Goal: Task Accomplishment & Management: Complete application form

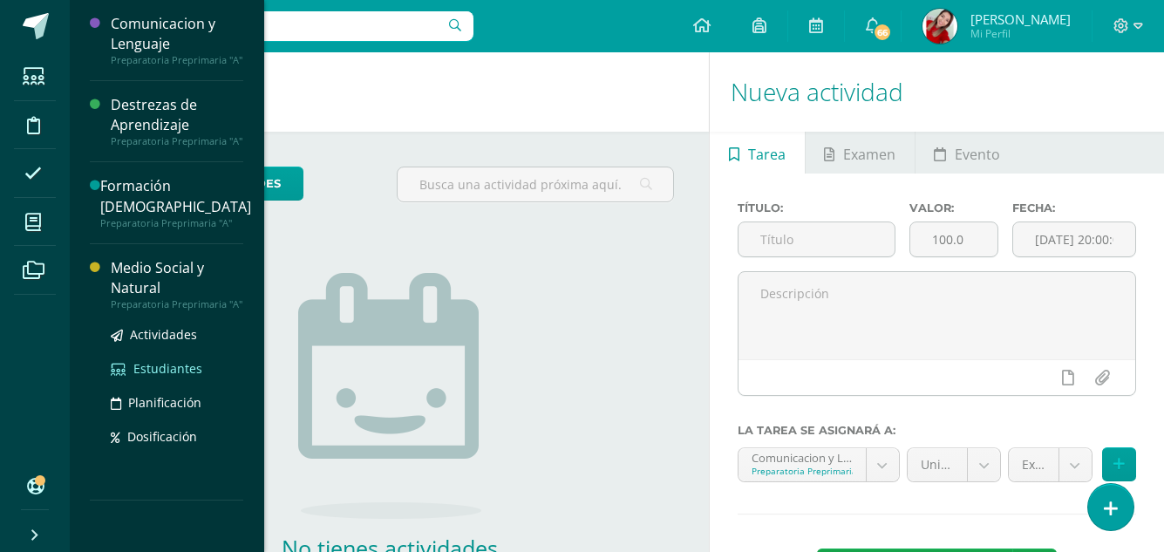
click at [181, 360] on span "Estudiantes" at bounding box center [167, 368] width 69 height 17
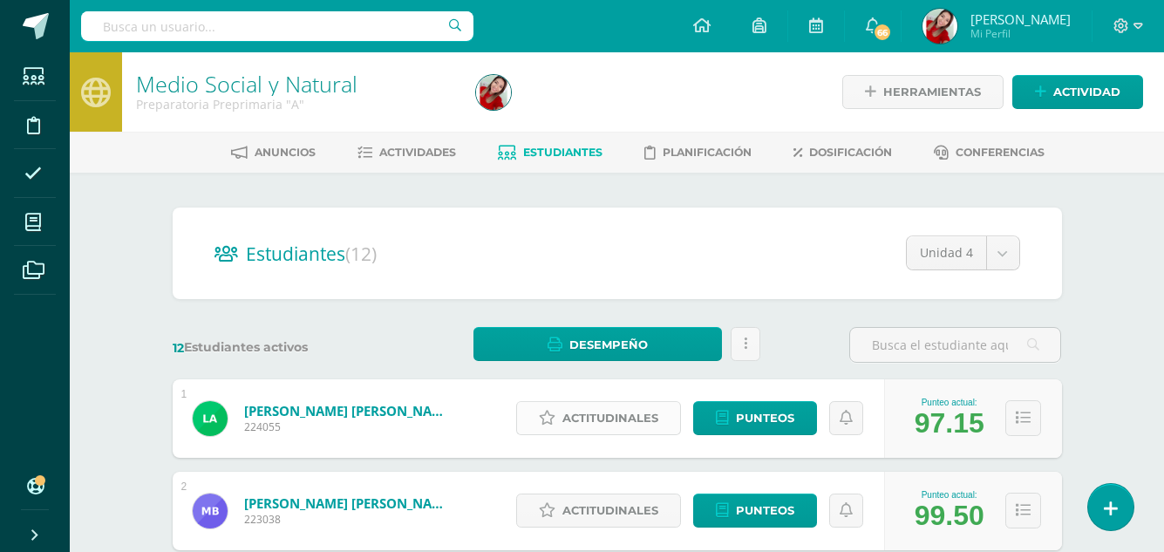
click at [613, 424] on span "Actitudinales" at bounding box center [610, 418] width 96 height 32
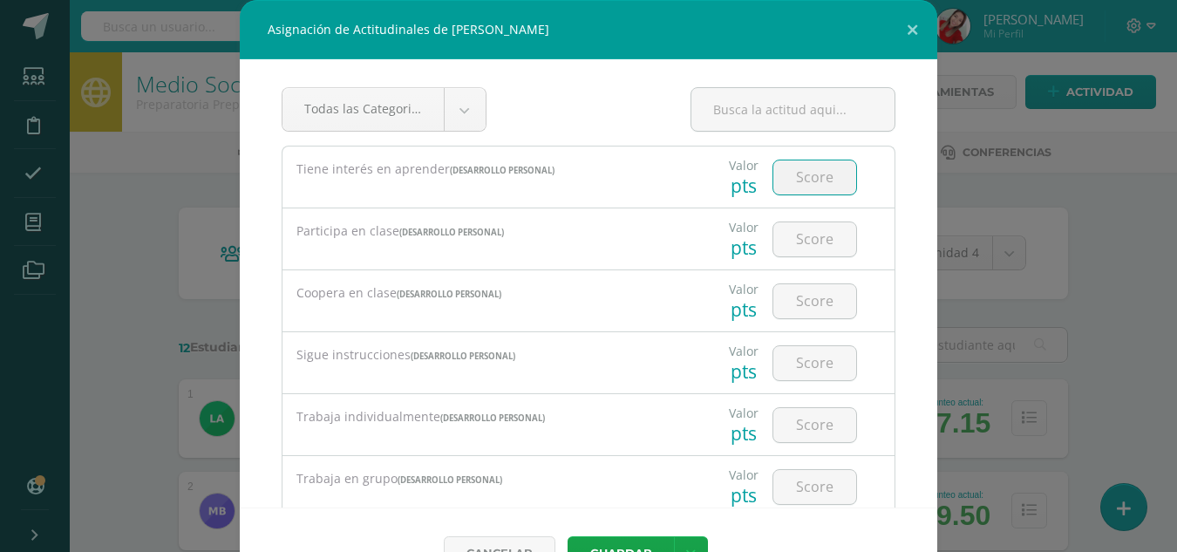
click at [792, 173] on input "number" at bounding box center [814, 177] width 83 height 34
type input "2"
click at [801, 248] on input "number" at bounding box center [814, 239] width 83 height 34
type input "2"
click at [795, 307] on input "number" at bounding box center [814, 301] width 83 height 34
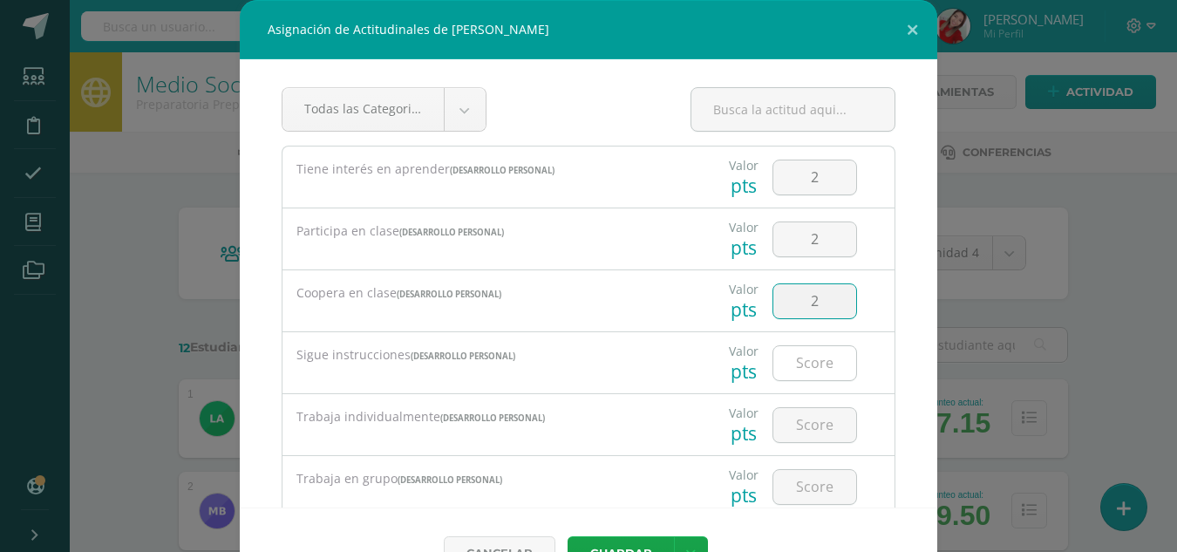
type input "2"
click at [794, 360] on input "number" at bounding box center [814, 363] width 83 height 34
type input "2"
click at [791, 431] on input "number" at bounding box center [814, 425] width 83 height 34
type input "2"
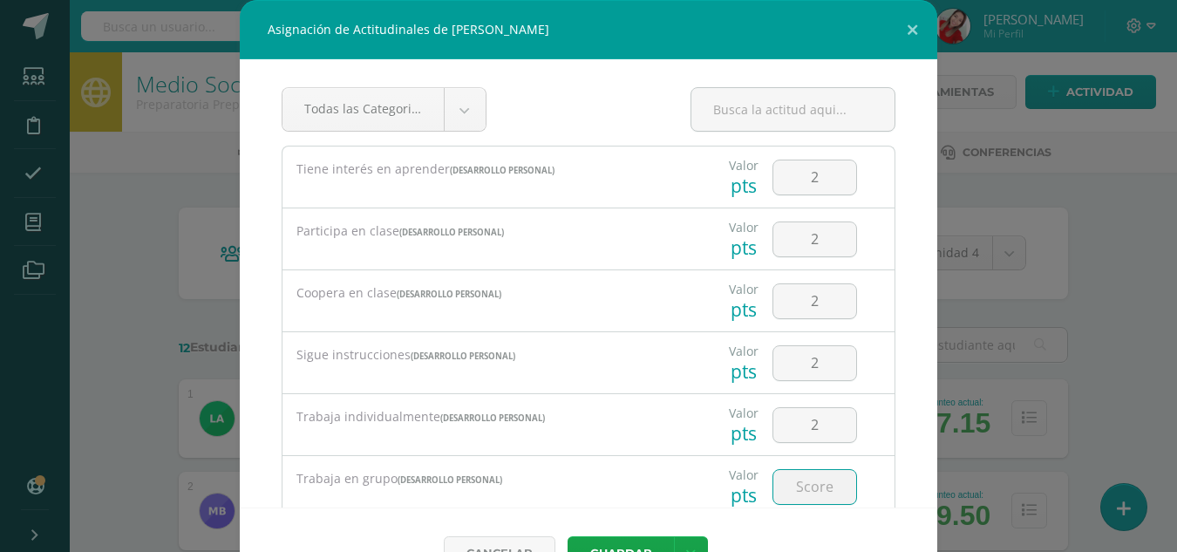
click at [789, 495] on input "number" at bounding box center [814, 487] width 83 height 34
type input "-1"
type input "-2"
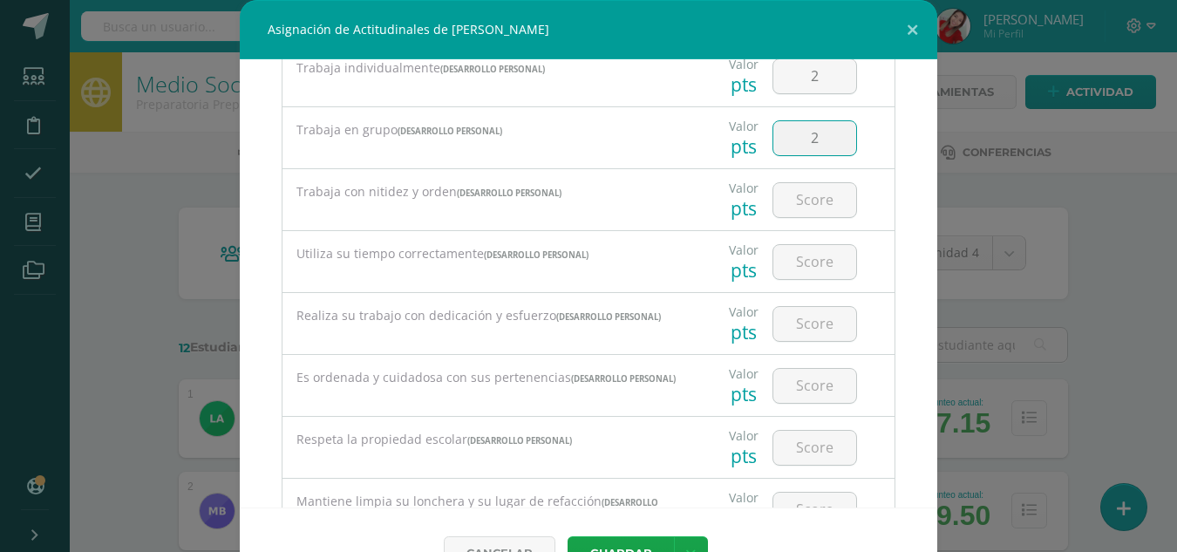
scroll to position [383, 0]
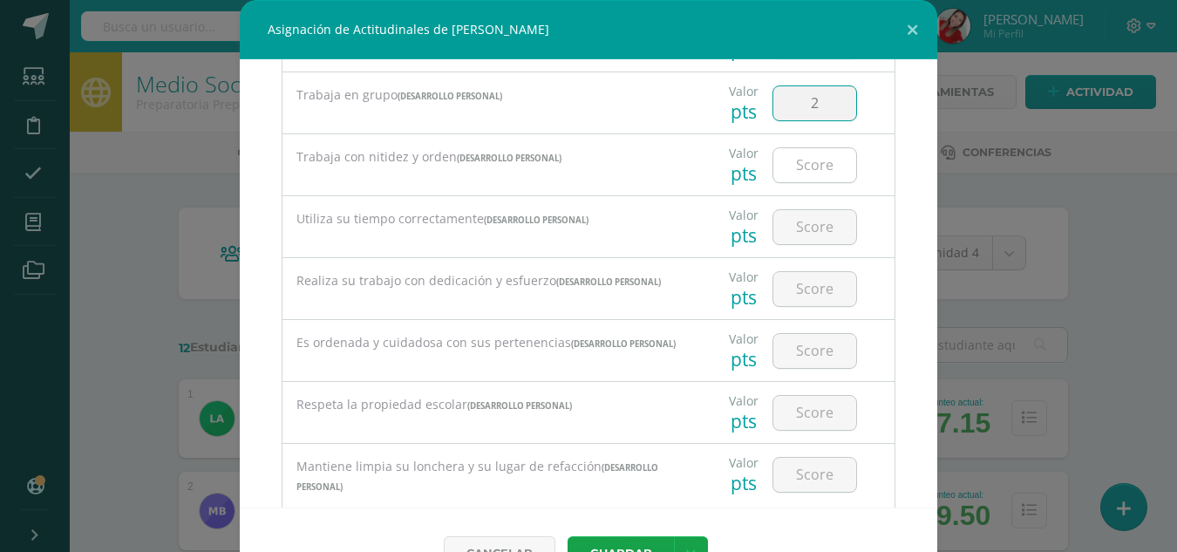
type input "2"
click at [802, 162] on input "number" at bounding box center [814, 165] width 83 height 34
type input "2"
click at [567, 536] on button "Guardar" at bounding box center [620, 553] width 106 height 34
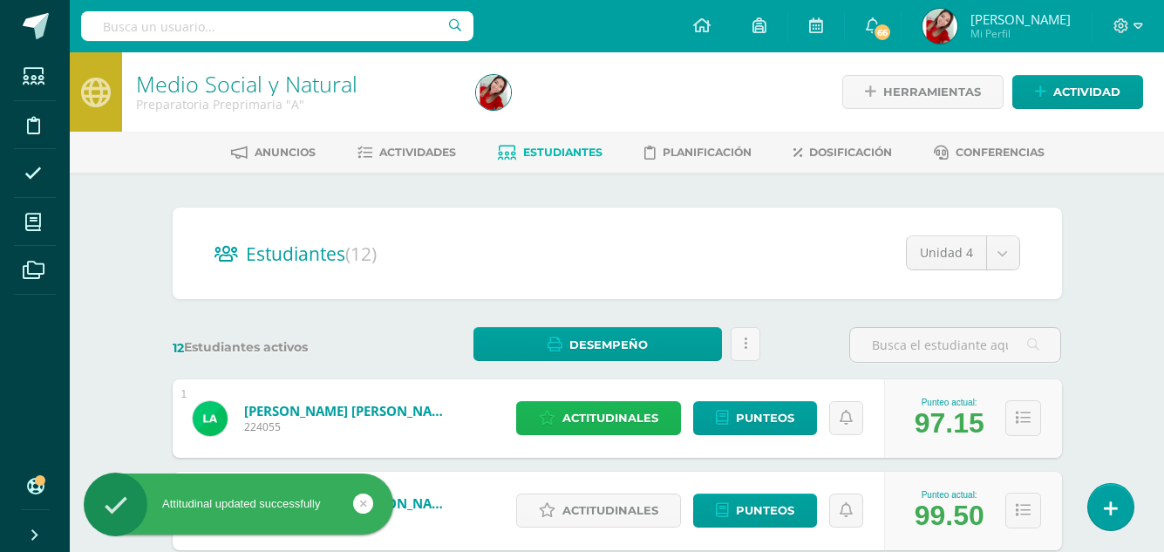
click at [611, 415] on span "Actitudinales" at bounding box center [610, 418] width 96 height 32
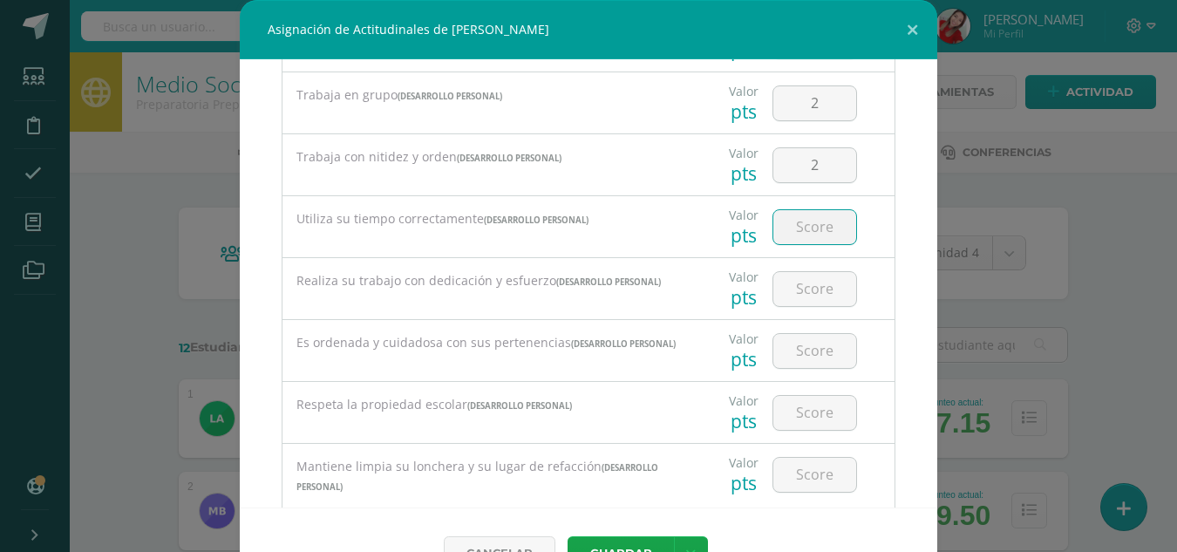
click at [807, 227] on input "number" at bounding box center [814, 227] width 83 height 34
type input "2"
click at [796, 294] on input "number" at bounding box center [814, 289] width 83 height 34
type input "2"
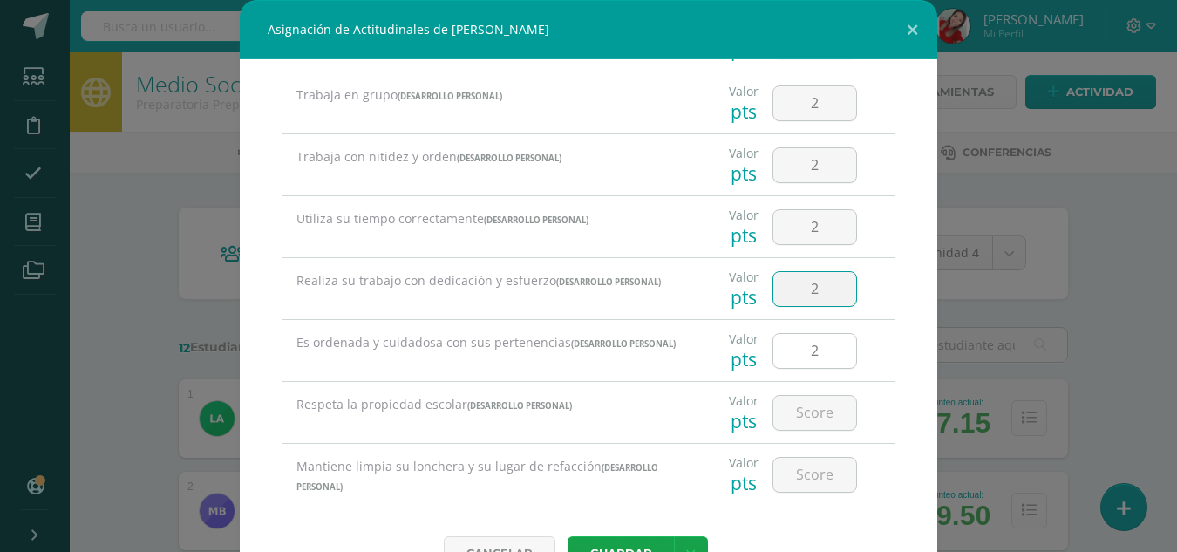
click at [797, 358] on input "2" at bounding box center [814, 351] width 83 height 34
type input "2"
click at [799, 422] on input "number" at bounding box center [814, 413] width 83 height 34
type input "2"
click at [791, 484] on input "number" at bounding box center [814, 475] width 83 height 34
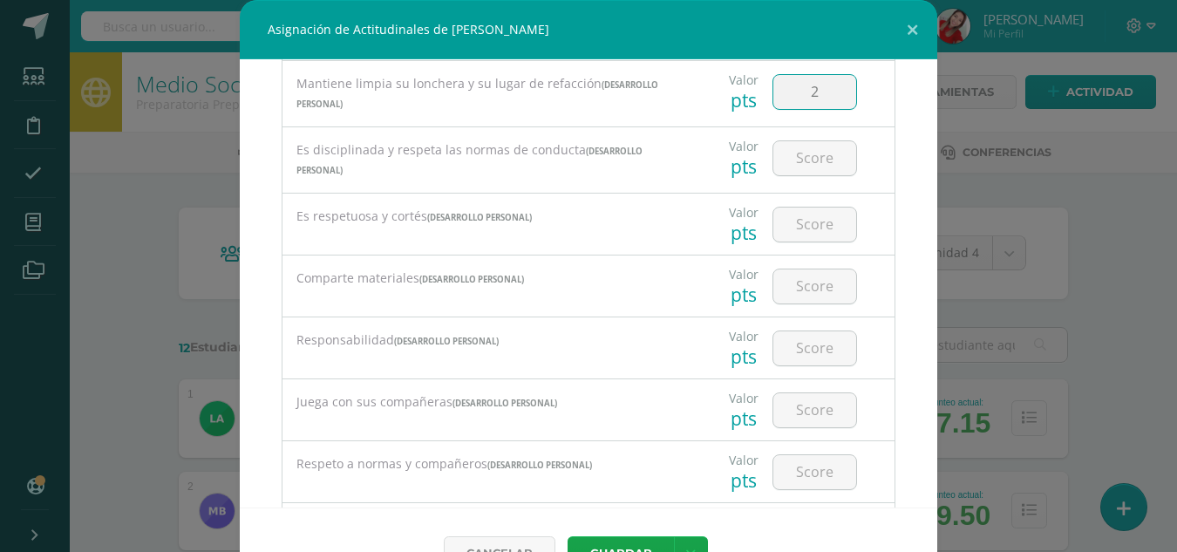
scroll to position [767, 0]
type input "2"
click at [794, 160] on input "number" at bounding box center [814, 157] width 83 height 34
type input "2"
click at [793, 234] on input "number" at bounding box center [814, 224] width 83 height 34
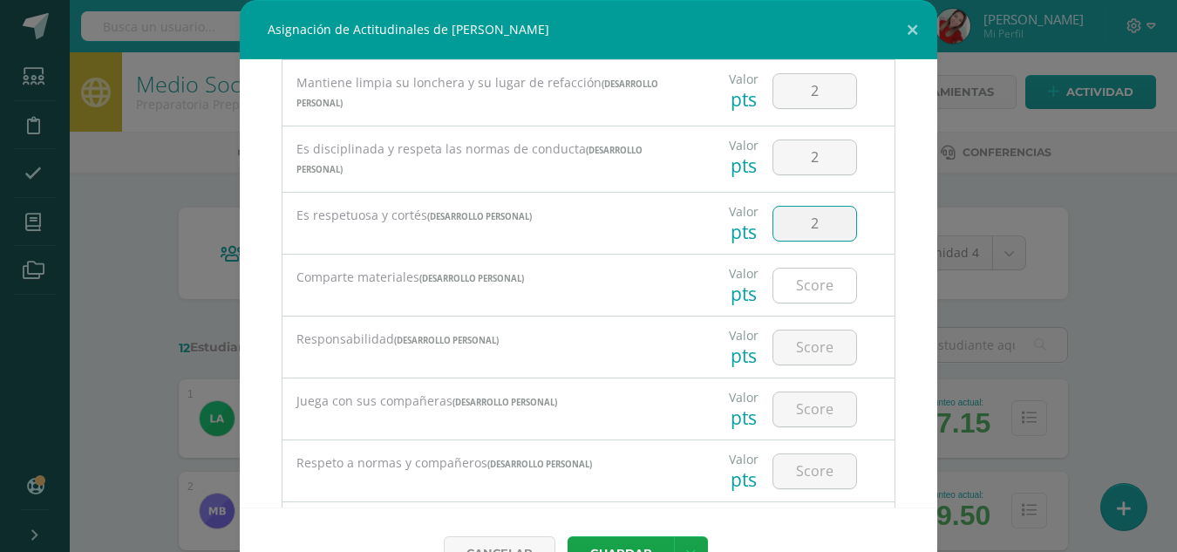
type input "2"
click at [788, 295] on input "number" at bounding box center [814, 285] width 83 height 34
type input "2"
click at [800, 356] on input "number" at bounding box center [814, 347] width 83 height 34
type input "2"
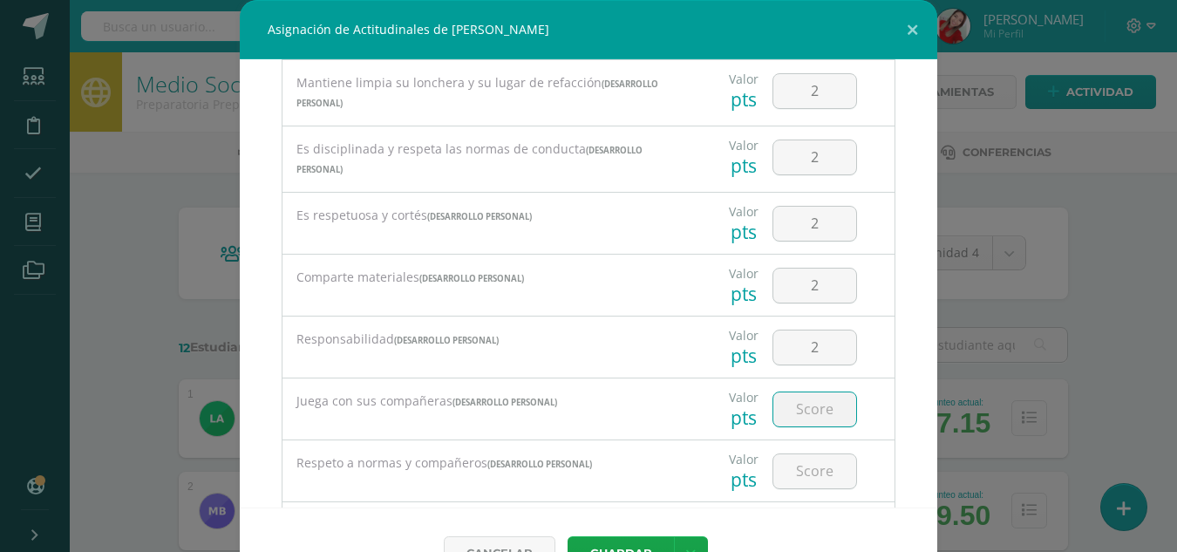
click at [783, 426] on input "number" at bounding box center [814, 409] width 83 height 34
type input "2"
click at [790, 479] on input "2" at bounding box center [814, 471] width 83 height 34
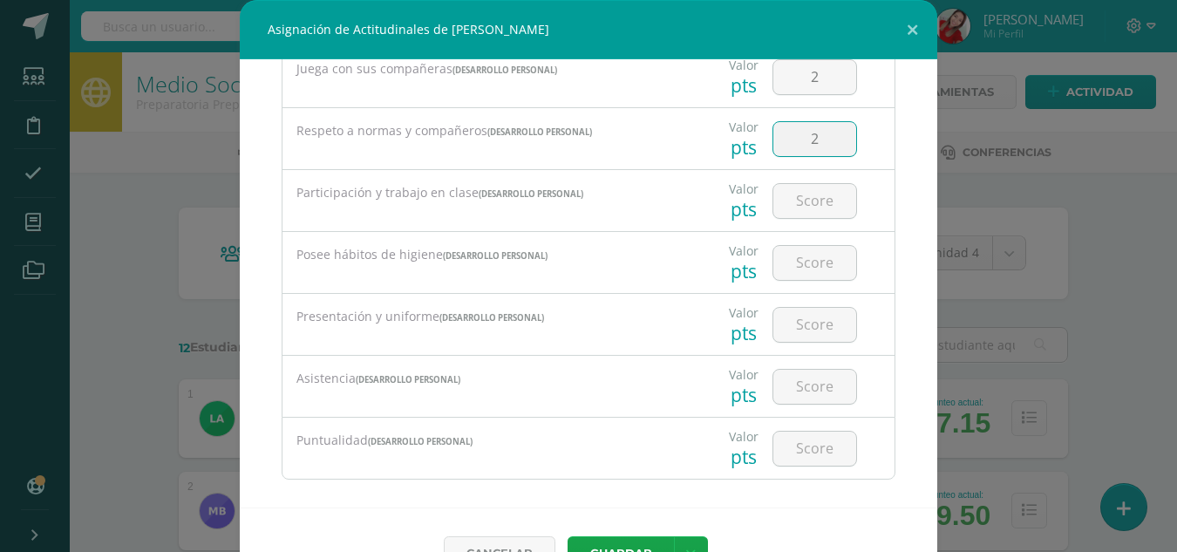
scroll to position [1116, 0]
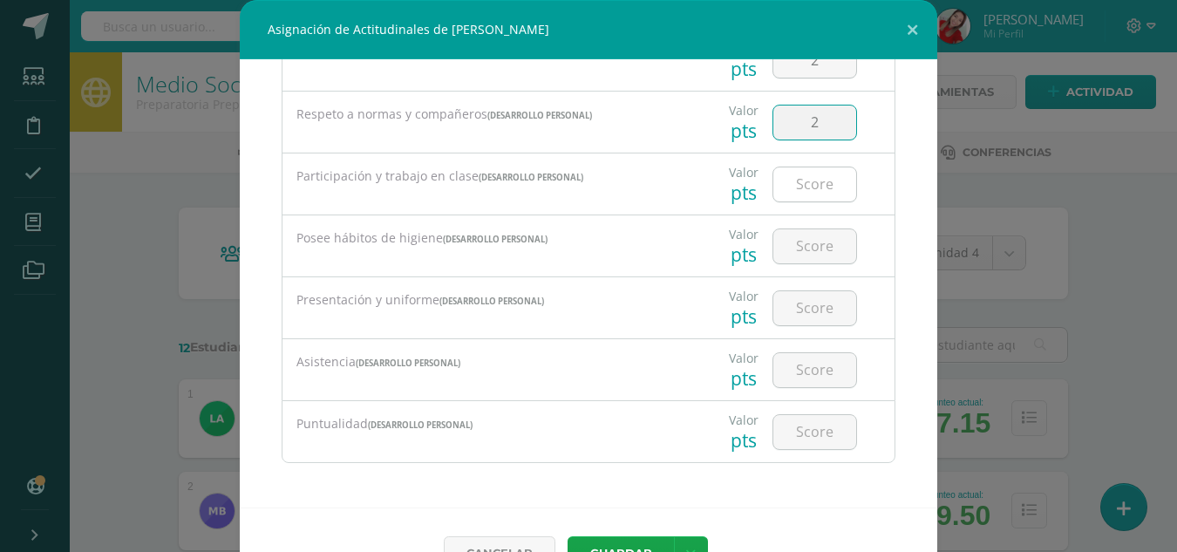
type input "2"
click at [787, 195] on input "number" at bounding box center [814, 184] width 83 height 34
type input "2"
click at [797, 261] on input "number" at bounding box center [814, 246] width 83 height 34
type input "2"
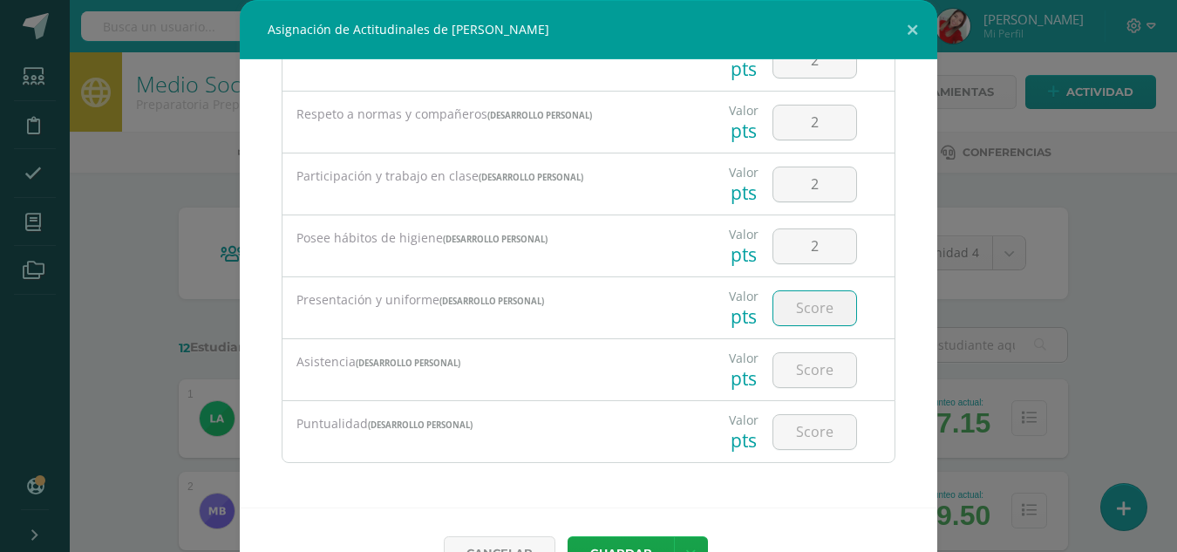
click at [792, 307] on input "number" at bounding box center [814, 308] width 83 height 34
type input "2"
click at [787, 383] on input "number" at bounding box center [814, 370] width 83 height 34
type input "2"
click at [784, 443] on input "number" at bounding box center [814, 432] width 83 height 34
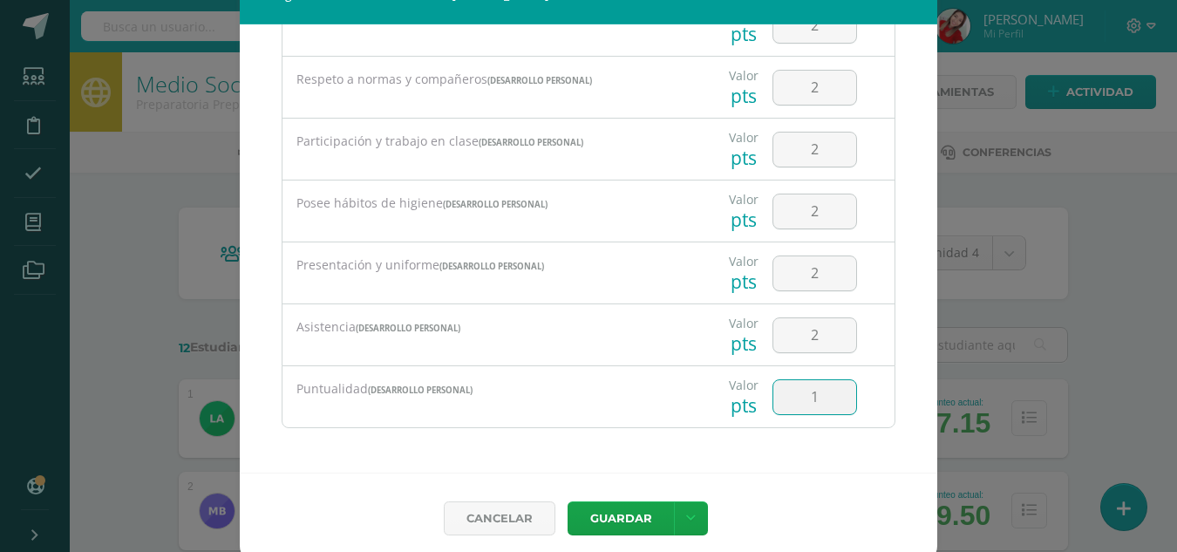
scroll to position [46, 0]
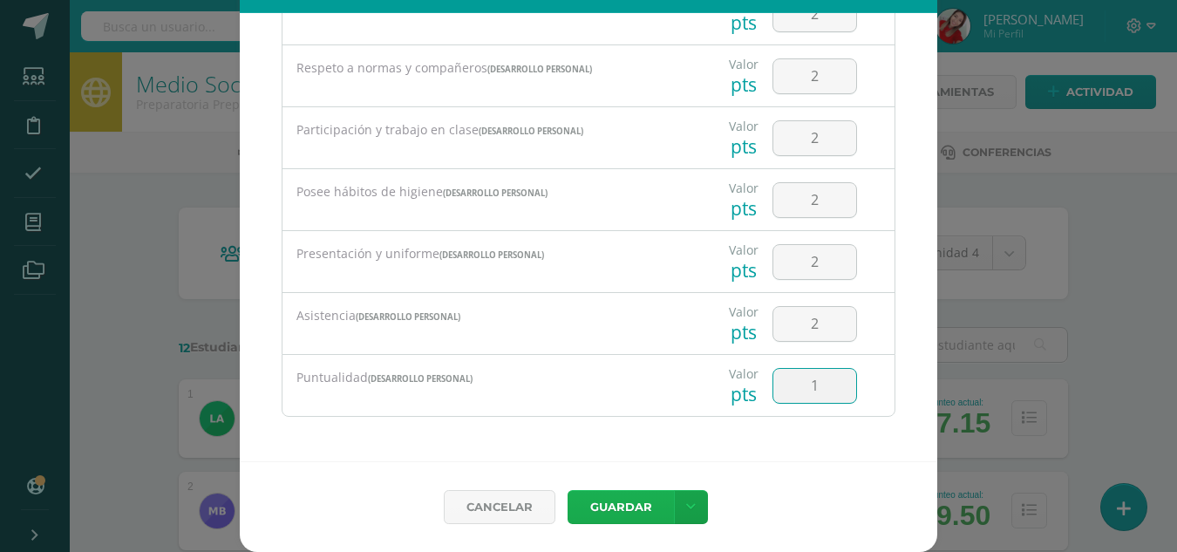
type input "1"
click at [604, 510] on button "Guardar" at bounding box center [620, 507] width 106 height 34
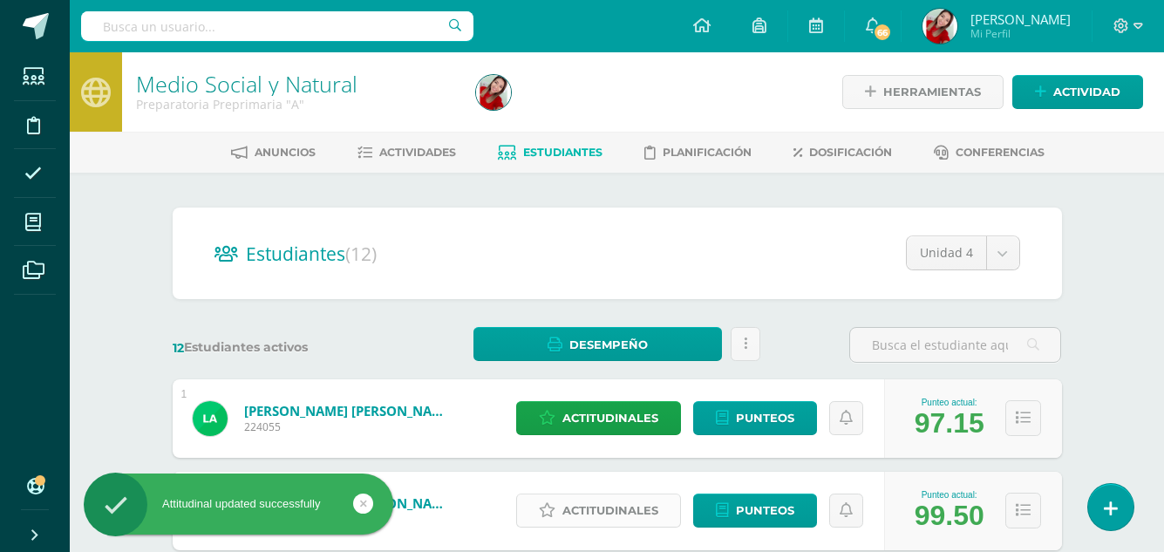
click at [613, 516] on span "Actitudinales" at bounding box center [610, 510] width 96 height 32
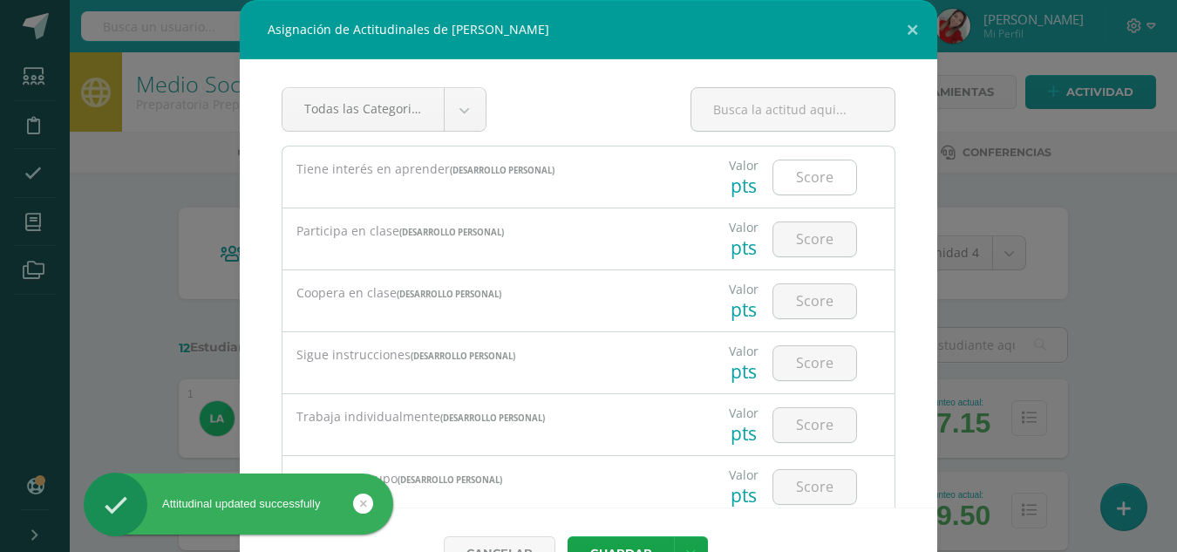
click at [811, 194] on div at bounding box center [814, 177] width 85 height 36
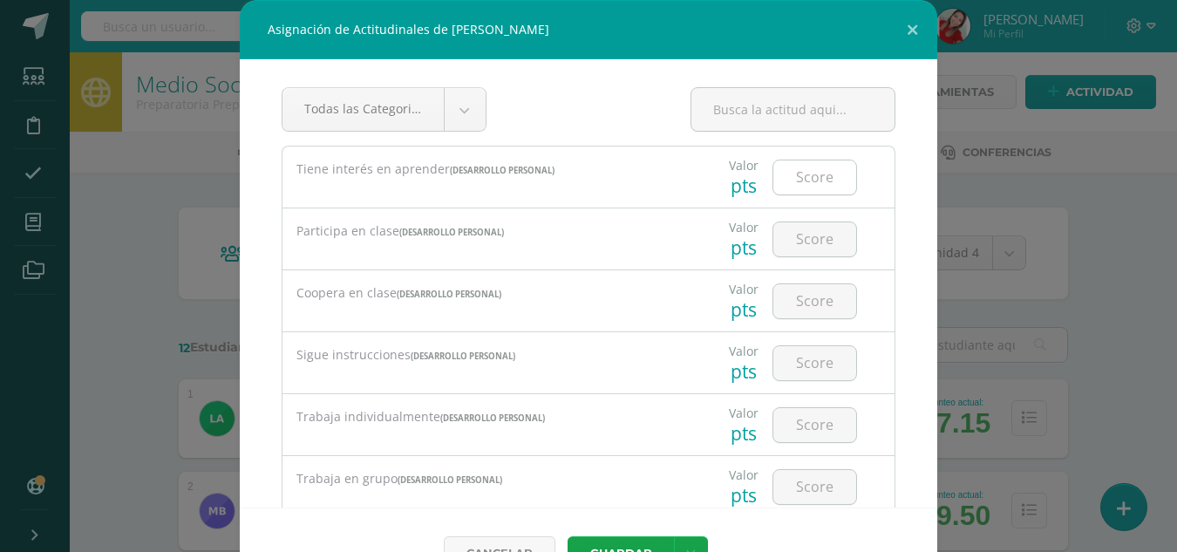
drag, startPoint x: 806, startPoint y: 154, endPoint x: 792, endPoint y: 186, distance: 34.3
click at [792, 186] on div at bounding box center [814, 176] width 98 height 61
click at [792, 186] on input "number" at bounding box center [814, 177] width 83 height 34
type input "2"
click at [790, 243] on input "number" at bounding box center [814, 239] width 83 height 34
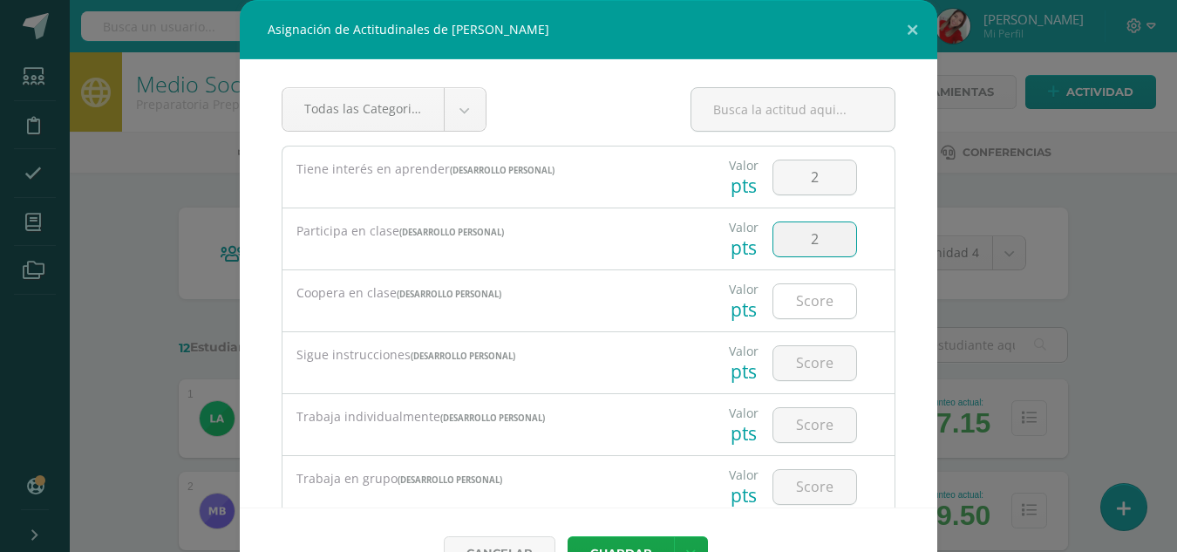
type input "2"
click at [786, 312] on input "number" at bounding box center [814, 301] width 83 height 34
type input "2"
click at [787, 364] on input "number" at bounding box center [814, 363] width 83 height 34
type input "2"
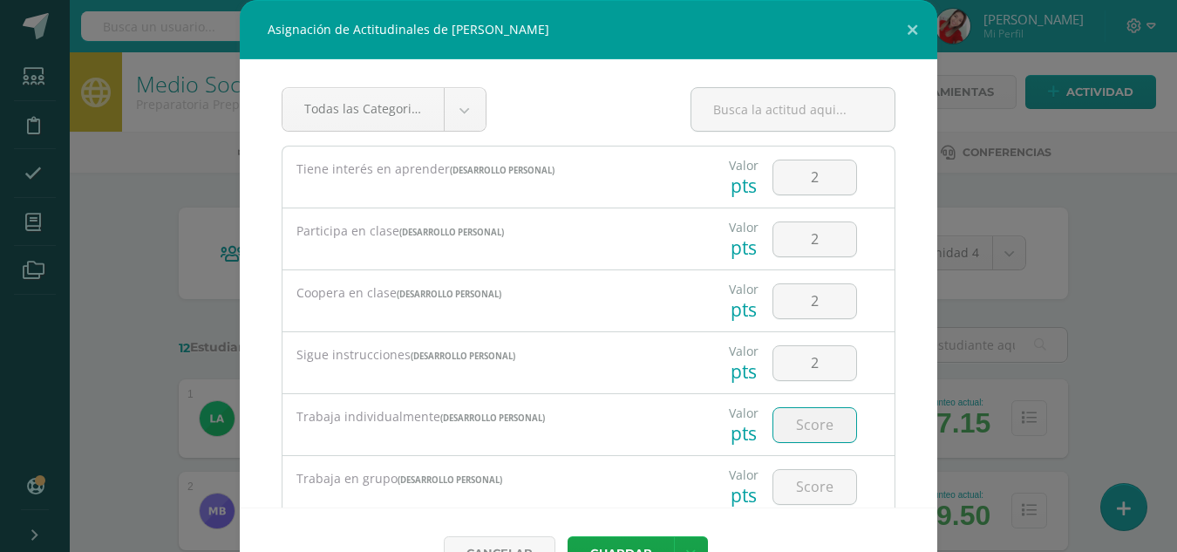
click at [790, 422] on input "number" at bounding box center [814, 425] width 83 height 34
type input "2"
click at [788, 501] on input "number" at bounding box center [814, 487] width 83 height 34
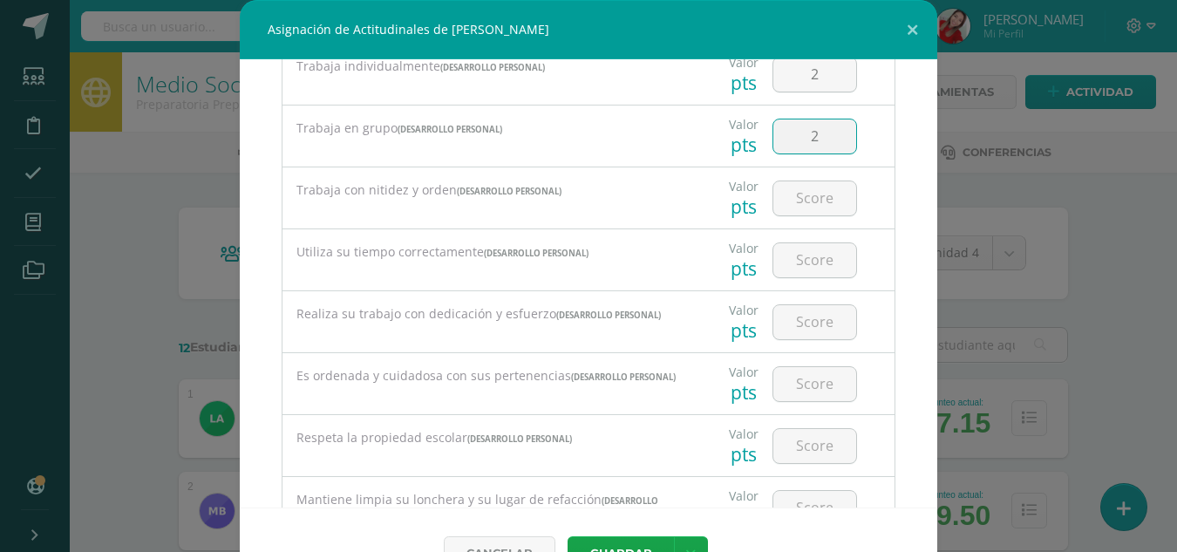
scroll to position [383, 0]
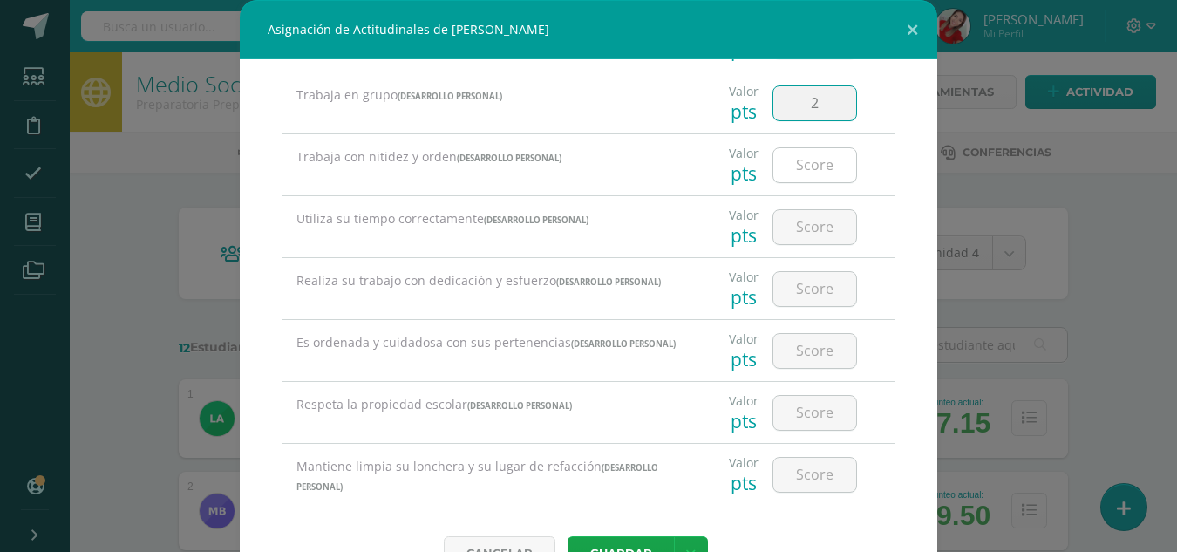
type input "2"
click at [786, 164] on input "number" at bounding box center [814, 165] width 83 height 34
type input "2"
click at [792, 240] on input "number" at bounding box center [814, 227] width 83 height 34
type input "2"
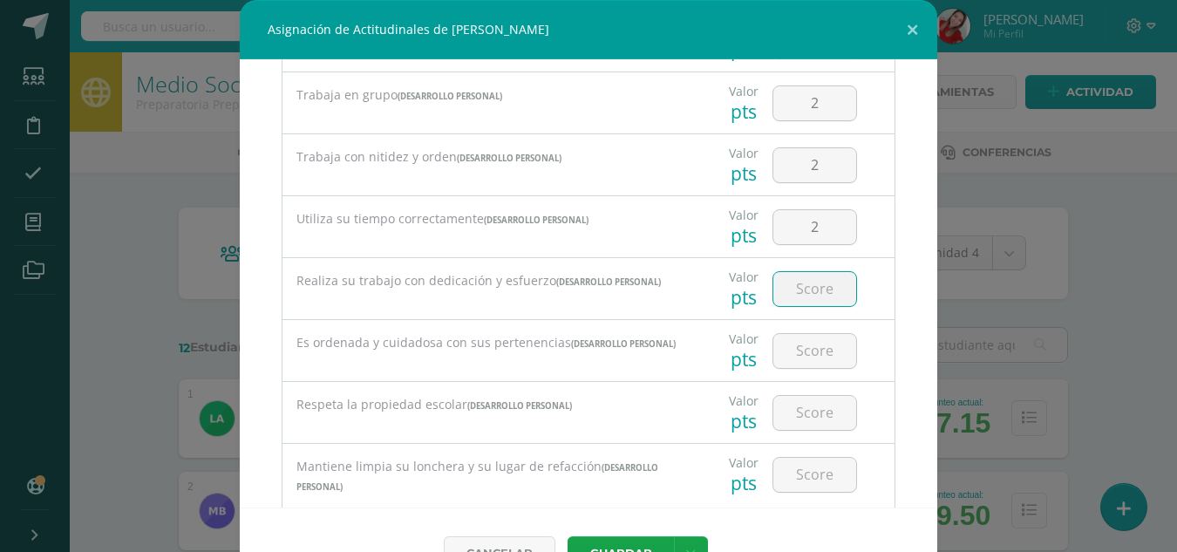
click at [787, 294] on input "number" at bounding box center [814, 289] width 83 height 34
type input "2"
click at [784, 366] on input "number" at bounding box center [814, 351] width 83 height 34
type input "2"
click at [792, 417] on input "2" at bounding box center [814, 413] width 83 height 34
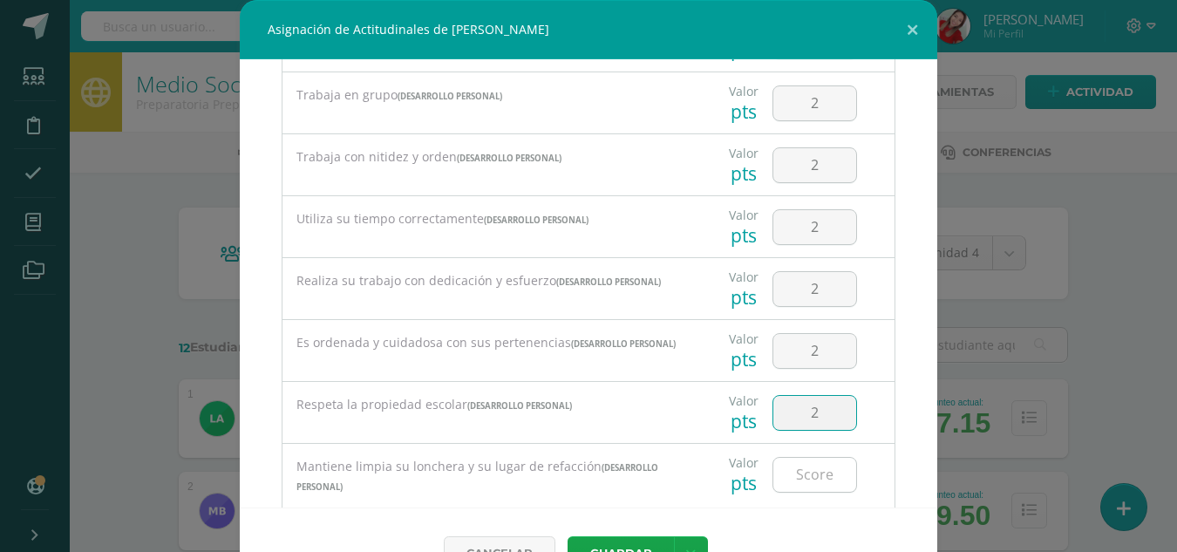
type input "2"
click at [790, 478] on input "2" at bounding box center [814, 475] width 83 height 34
type input "2"
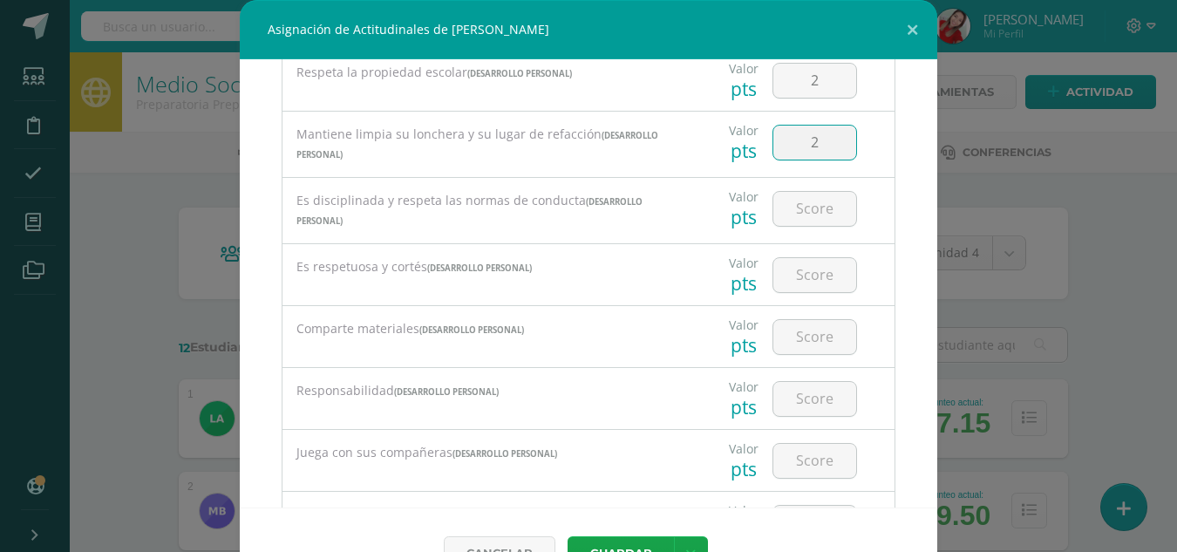
scroll to position [732, 0]
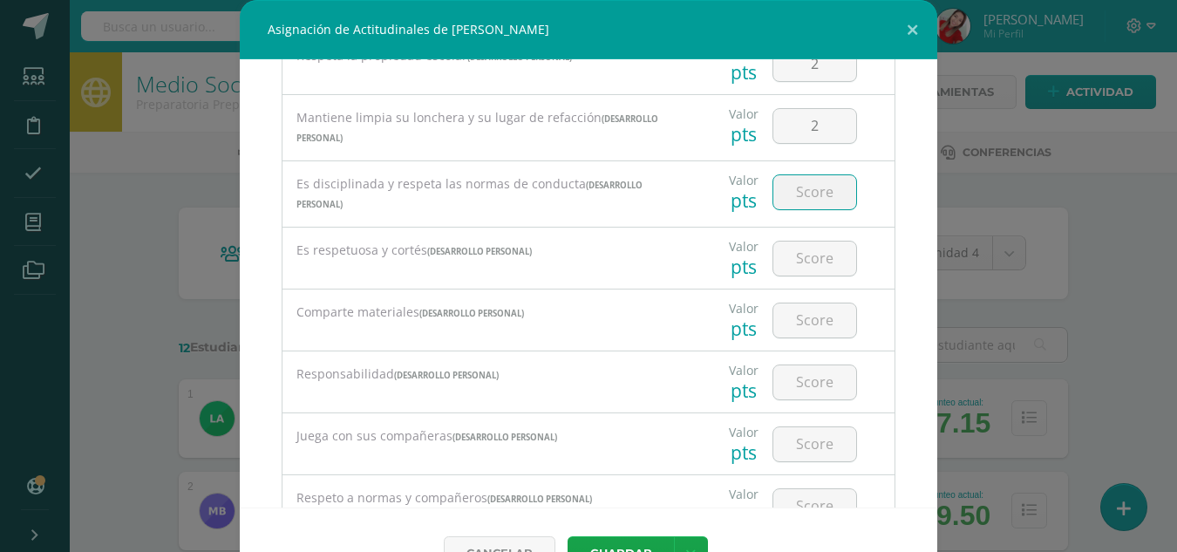
click at [790, 209] on input "number" at bounding box center [814, 192] width 83 height 34
type input "2"
click at [789, 261] on input "number" at bounding box center [814, 258] width 83 height 34
type input "2"
click at [787, 322] on input "number" at bounding box center [814, 320] width 83 height 34
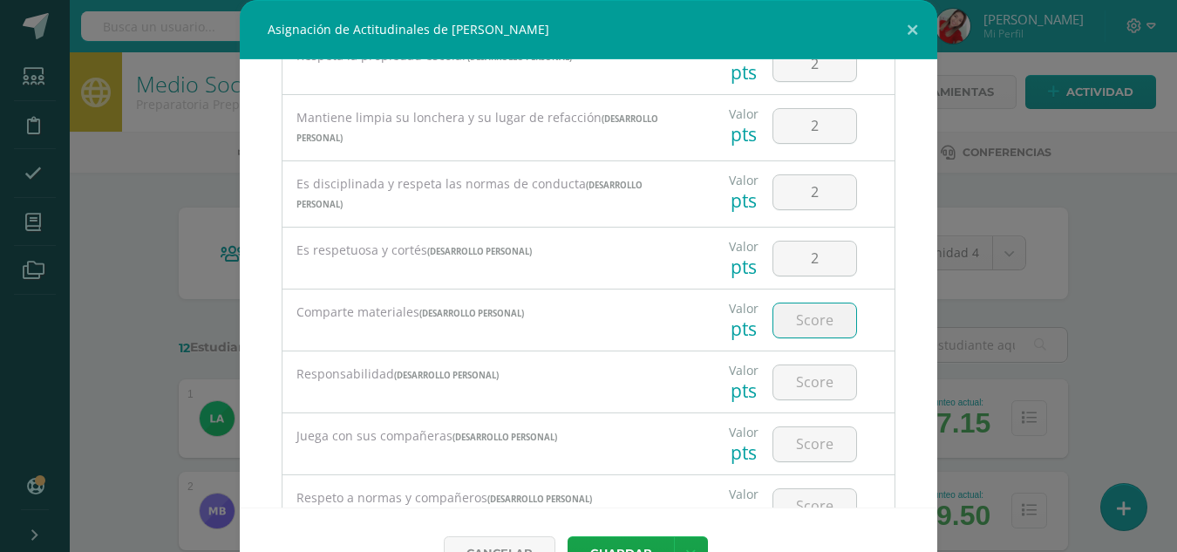
click at [787, 322] on input "number" at bounding box center [814, 320] width 83 height 34
type input "2"
click at [798, 398] on input "number" at bounding box center [814, 382] width 83 height 34
type input "2"
click at [783, 455] on input "number" at bounding box center [814, 444] width 83 height 34
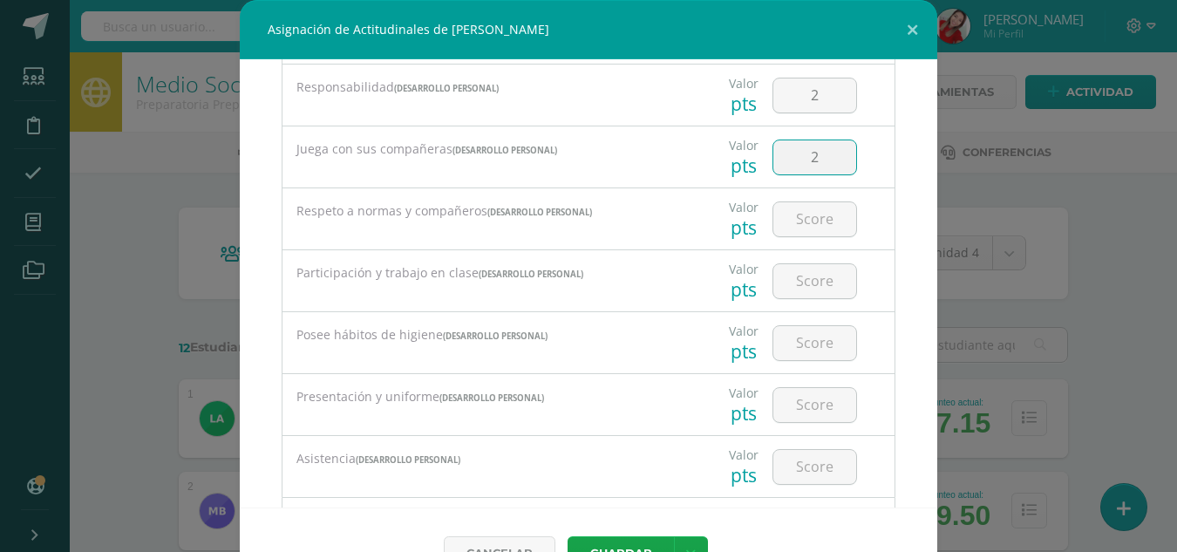
scroll to position [1046, 0]
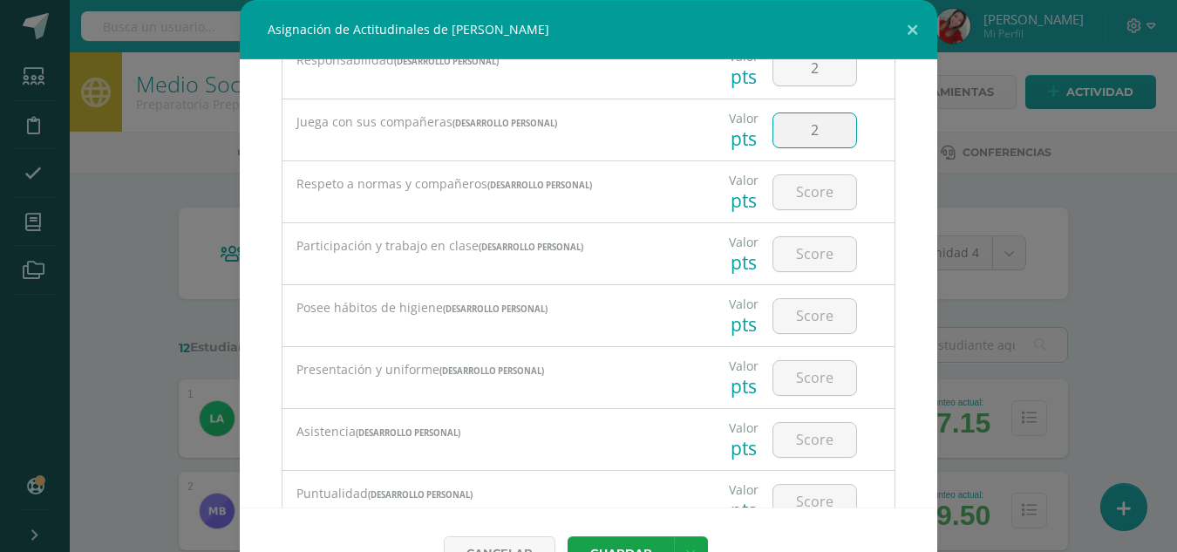
type input "2"
drag, startPoint x: 781, startPoint y: 216, endPoint x: 785, endPoint y: 200, distance: 16.3
click at [785, 200] on div at bounding box center [814, 191] width 98 height 61
click at [785, 200] on input "number" at bounding box center [814, 192] width 83 height 34
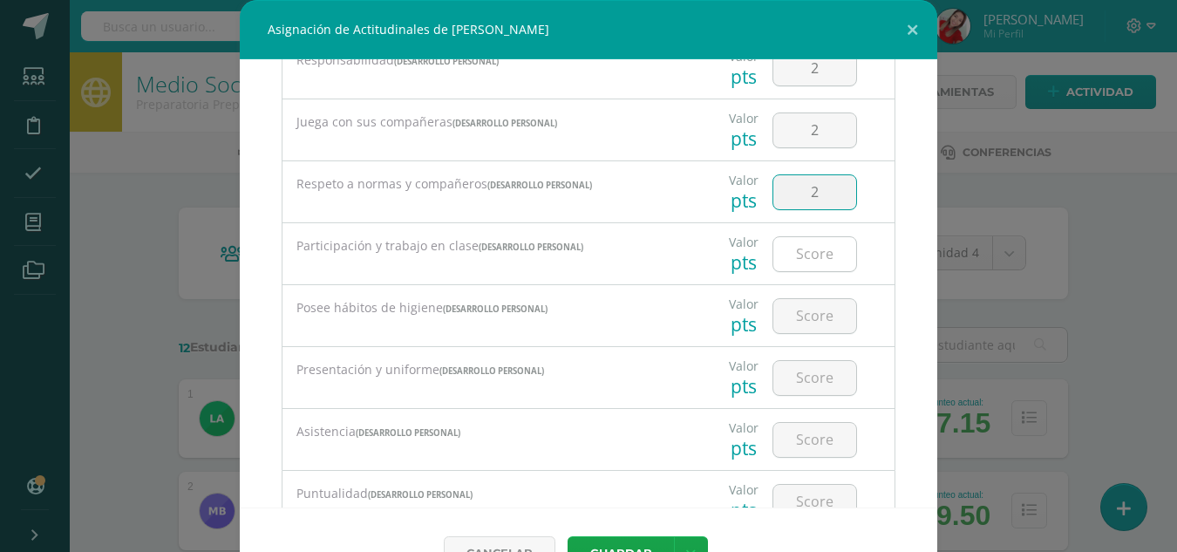
type input "2"
click at [788, 268] on input "number" at bounding box center [814, 254] width 83 height 34
type input "2"
click at [785, 326] on input "number" at bounding box center [814, 316] width 83 height 34
type input "2"
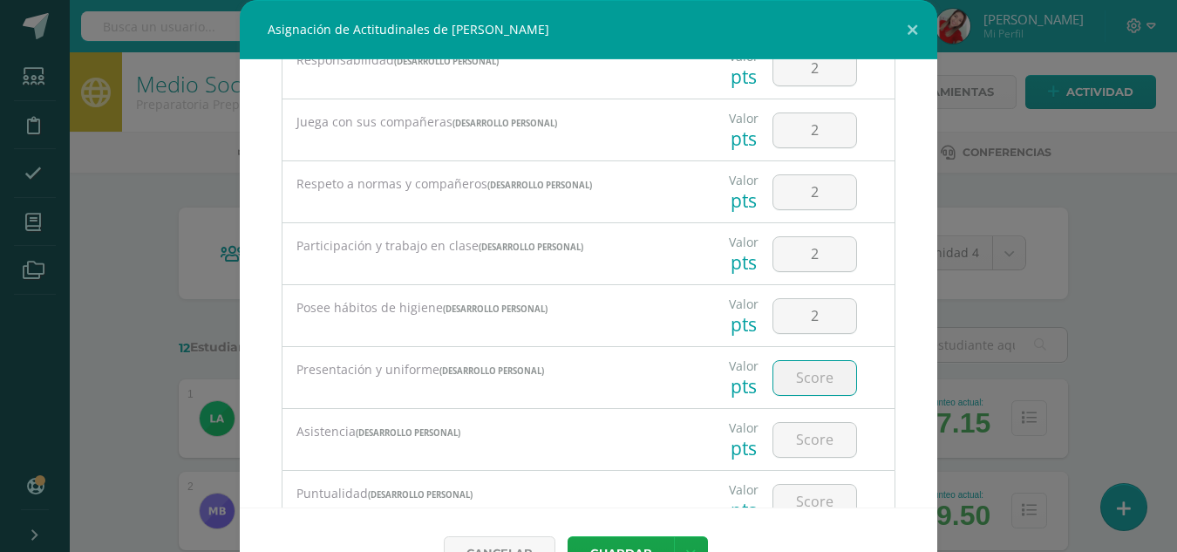
click at [787, 383] on input "number" at bounding box center [814, 378] width 83 height 34
type input "2"
click at [790, 442] on input "number" at bounding box center [814, 440] width 83 height 34
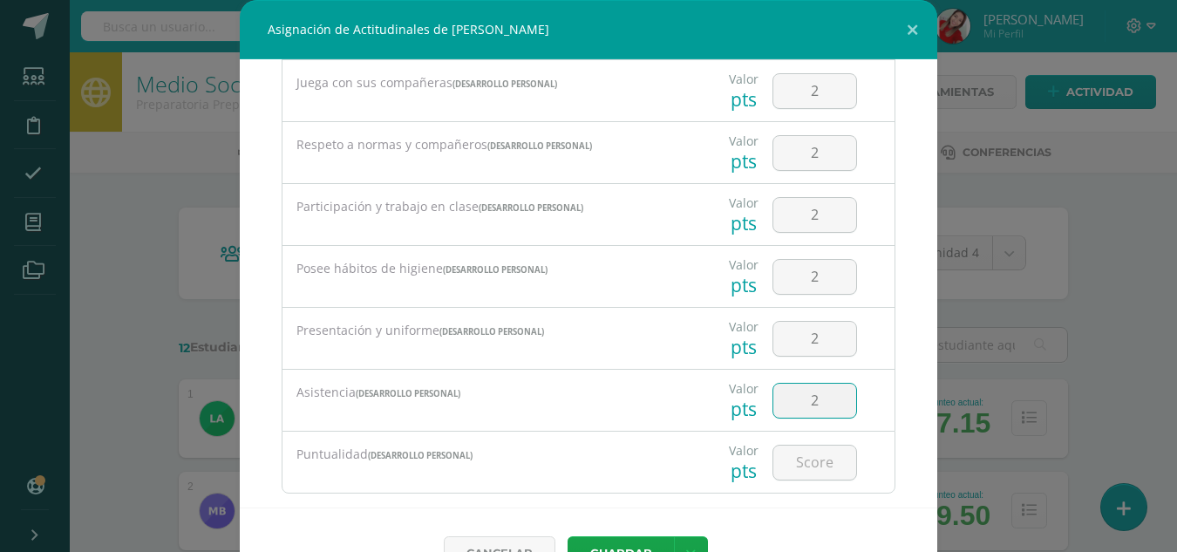
scroll to position [1121, 0]
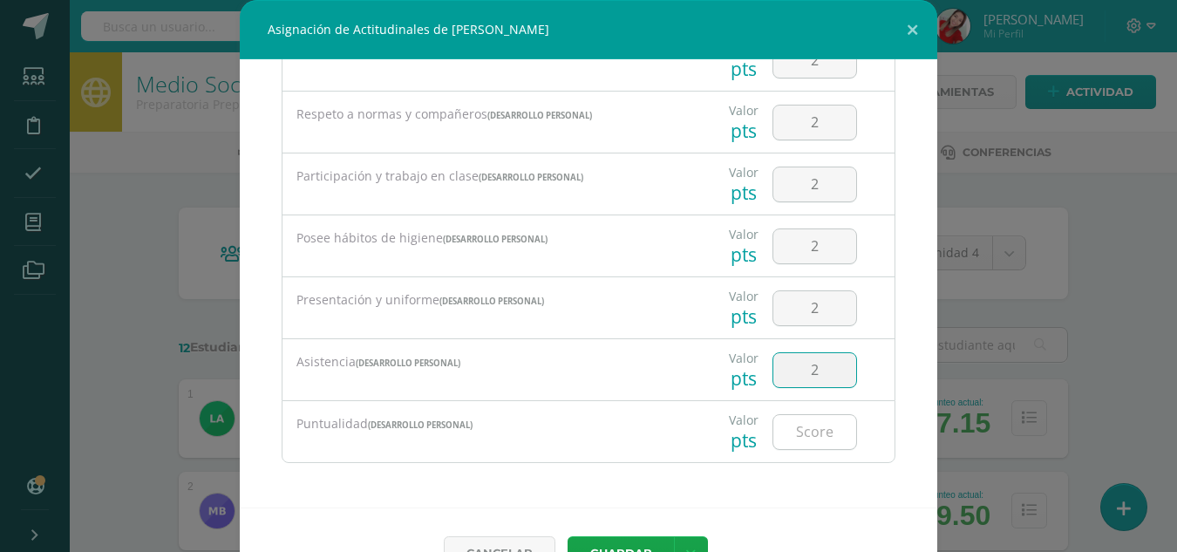
type input "2"
click at [802, 438] on input "number" at bounding box center [814, 432] width 83 height 34
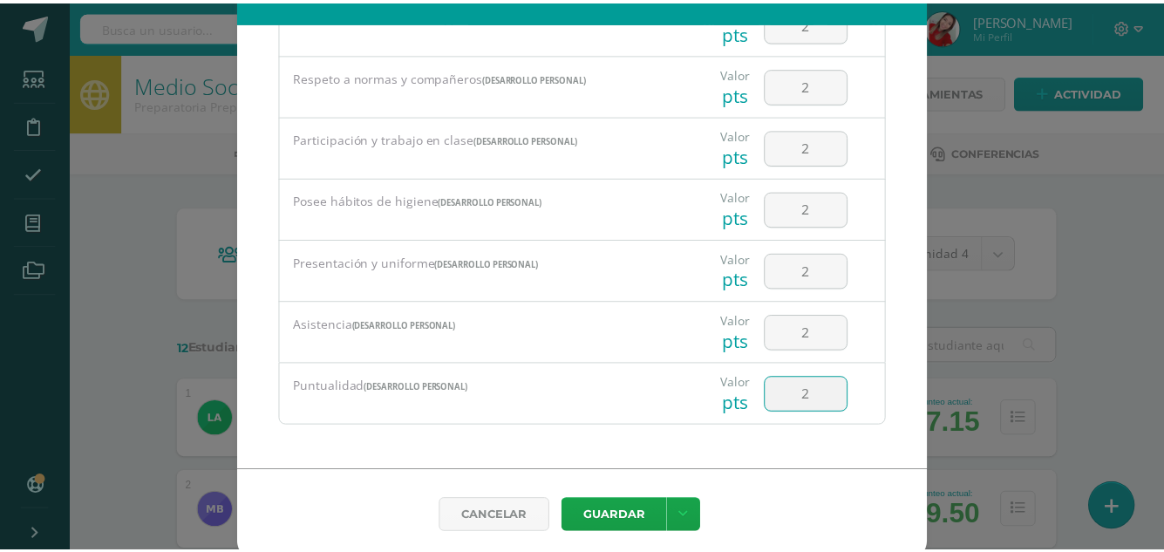
scroll to position [46, 0]
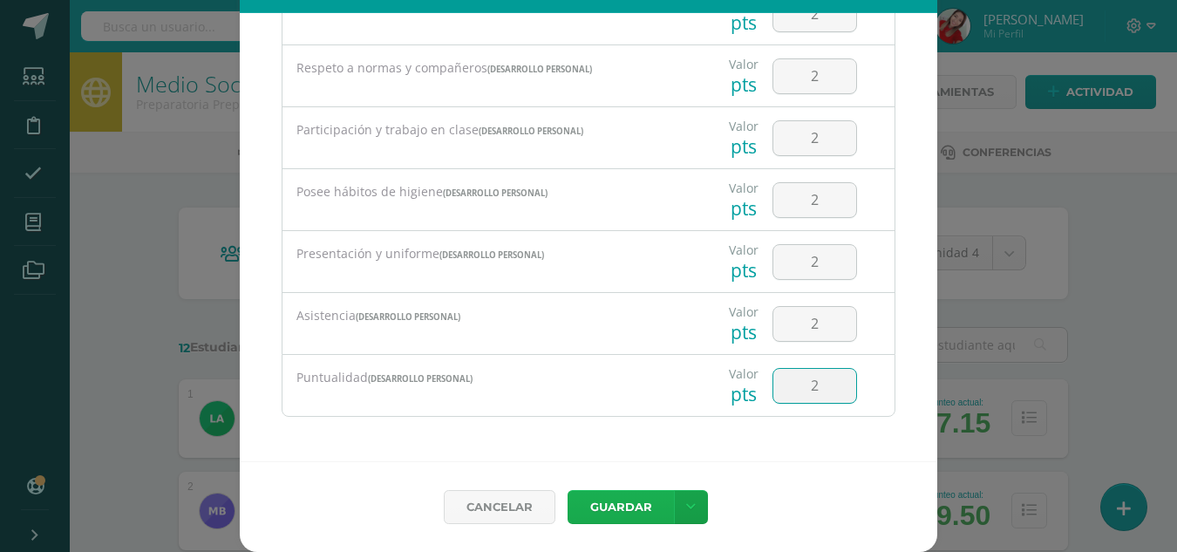
type input "2"
click at [627, 506] on button "Guardar" at bounding box center [620, 507] width 106 height 34
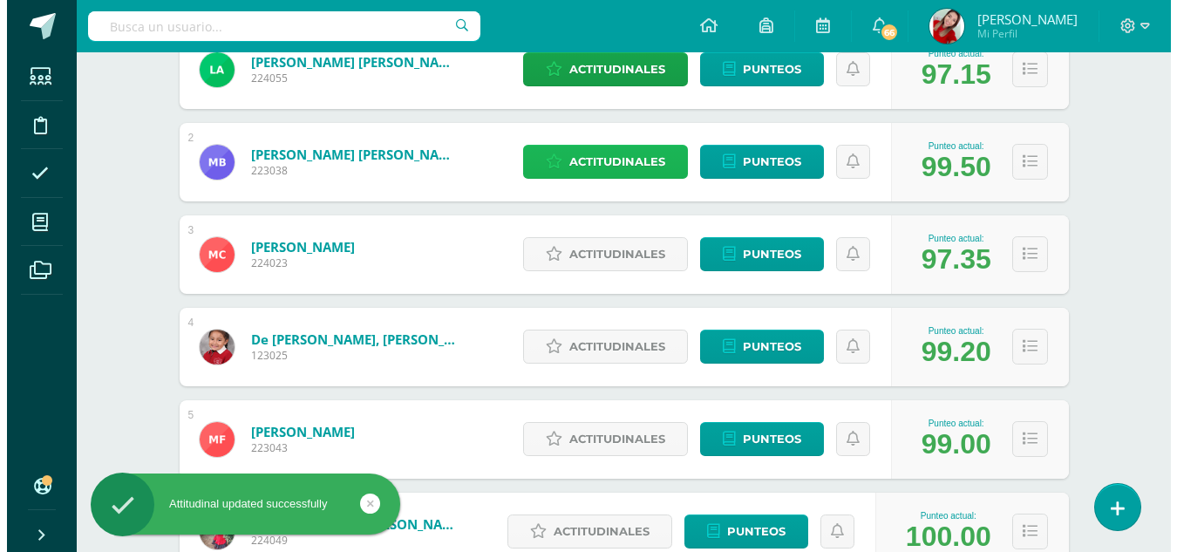
scroll to position [383, 0]
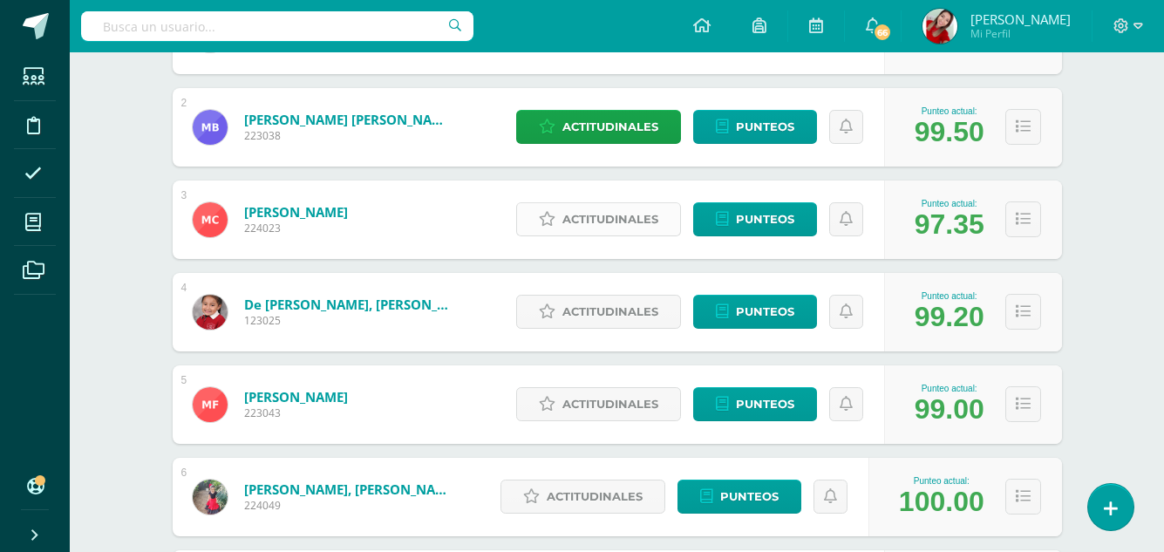
click at [599, 226] on span "Actitudinales" at bounding box center [610, 219] width 96 height 32
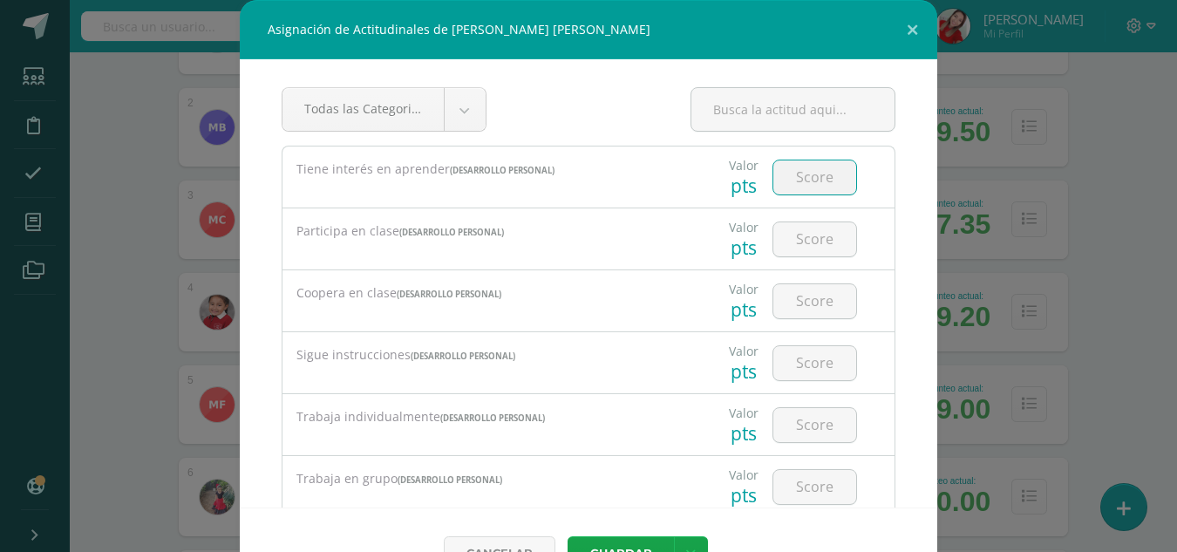
click at [797, 177] on input "number" at bounding box center [814, 177] width 83 height 34
type input "2"
click at [790, 255] on input "number" at bounding box center [814, 239] width 83 height 34
type input "2"
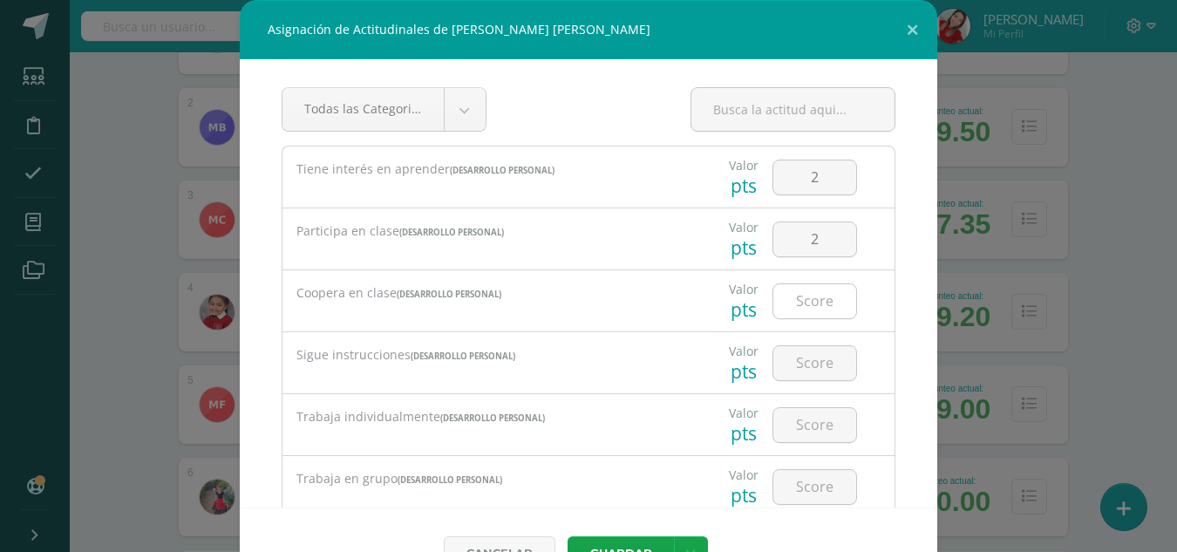
drag, startPoint x: 781, startPoint y: 321, endPoint x: 781, endPoint y: 311, distance: 9.6
click at [781, 311] on div at bounding box center [814, 300] width 98 height 61
click at [781, 311] on input "number" at bounding box center [814, 301] width 83 height 34
type input "2"
click at [782, 374] on input "number" at bounding box center [814, 363] width 83 height 34
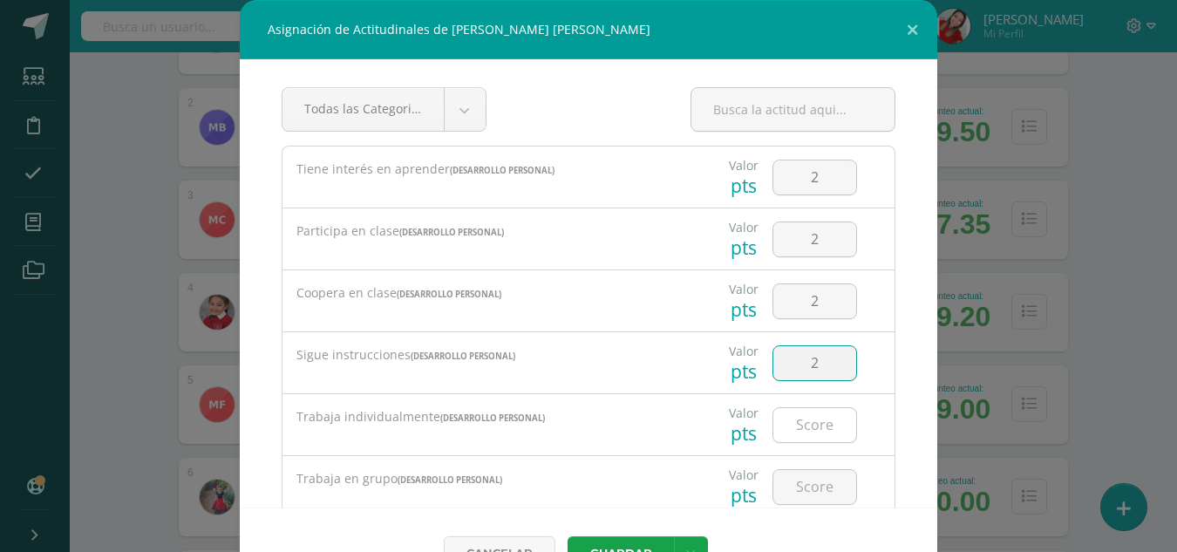
type input "2"
click at [790, 424] on input "number" at bounding box center [814, 425] width 83 height 34
type input "2"
click at [792, 489] on input "number" at bounding box center [814, 487] width 83 height 34
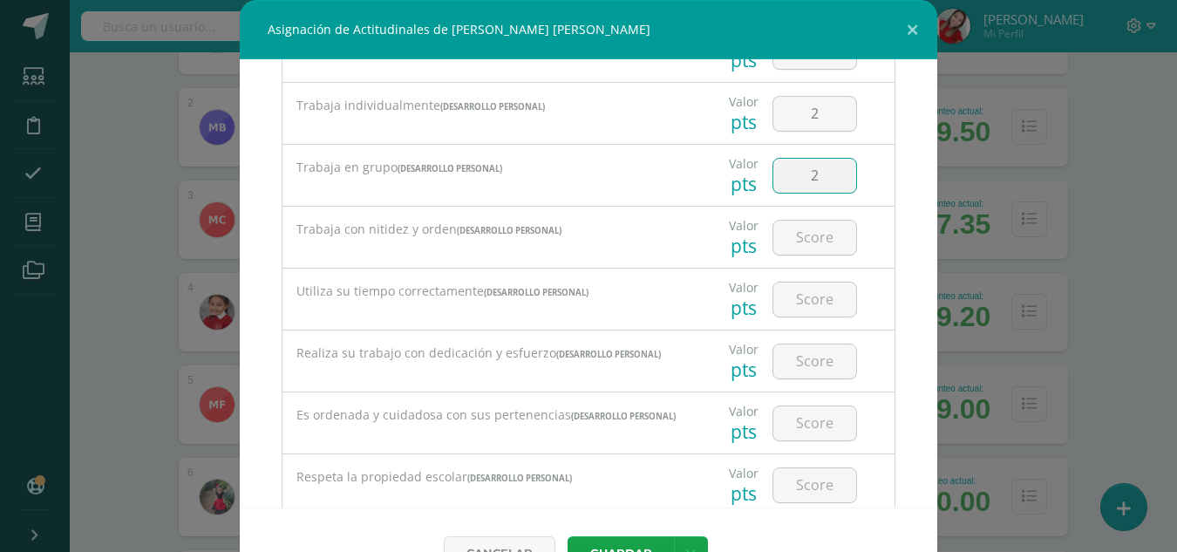
scroll to position [314, 0]
type input "2"
click at [785, 242] on input "number" at bounding box center [814, 235] width 83 height 34
type input "2"
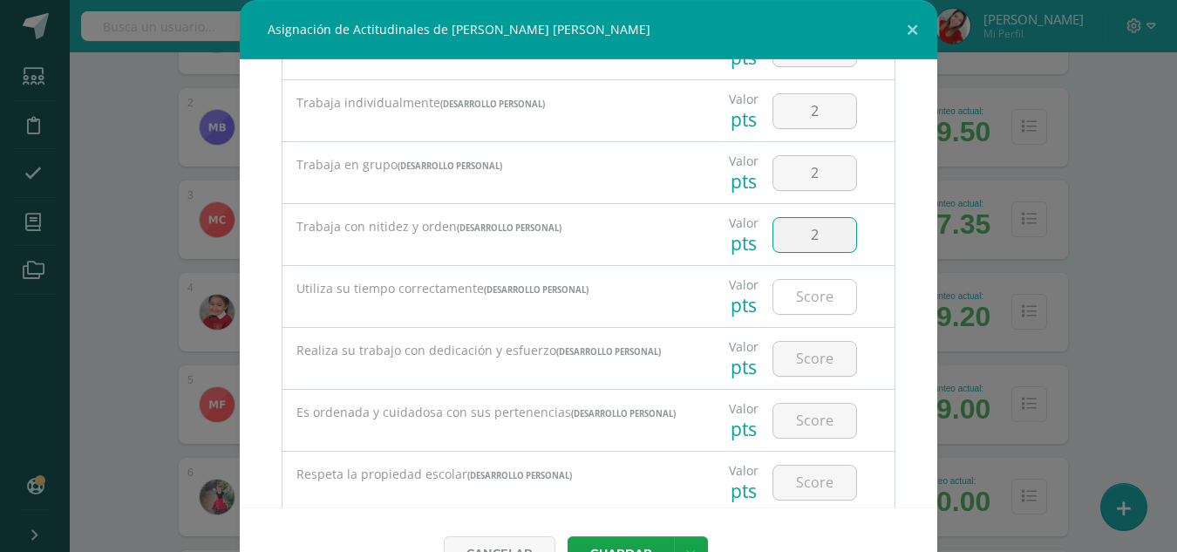
click at [785, 299] on input "number" at bounding box center [814, 297] width 83 height 34
type input "2"
click at [785, 354] on input "number" at bounding box center [814, 359] width 83 height 34
type input "2"
click at [791, 416] on input "number" at bounding box center [814, 421] width 83 height 34
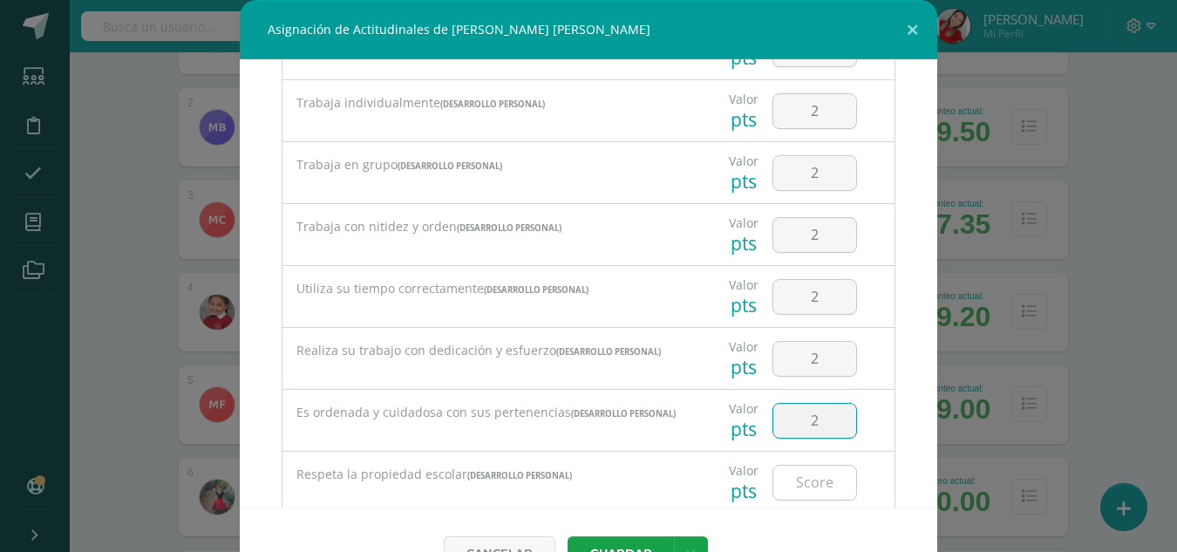
type input "2"
click at [792, 496] on input "number" at bounding box center [814, 482] width 83 height 34
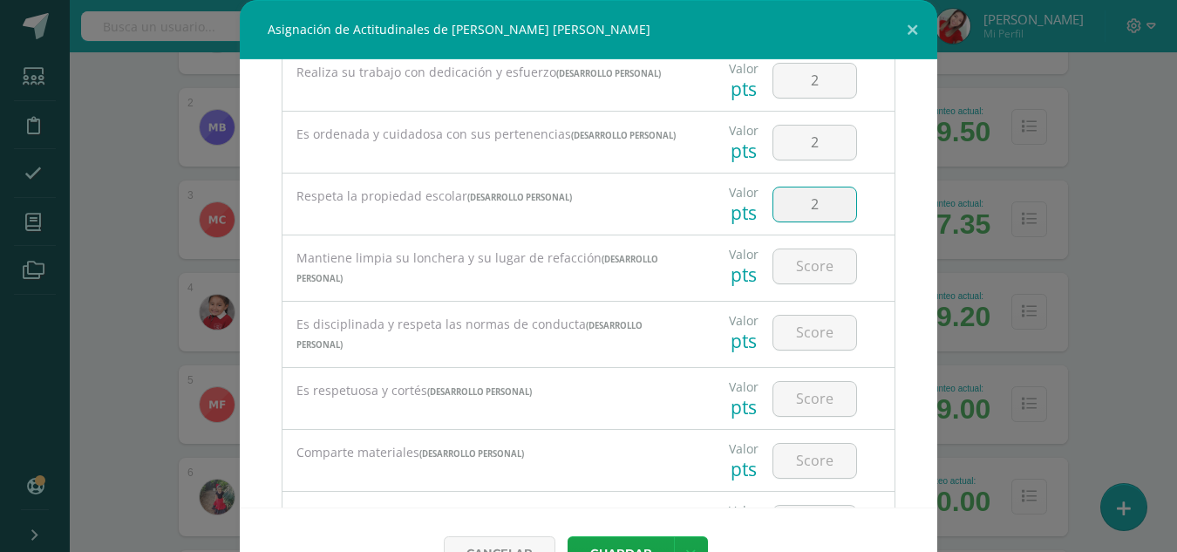
scroll to position [628, 0]
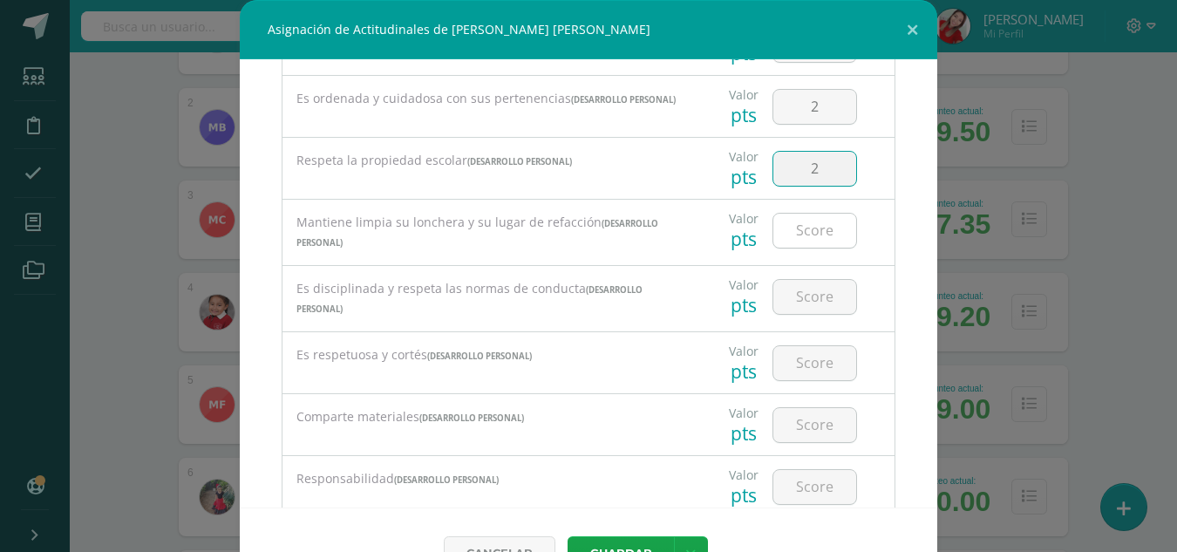
type input "2"
click at [794, 248] on input "number" at bounding box center [814, 231] width 83 height 34
type input "2"
click at [789, 300] on input "number" at bounding box center [814, 297] width 83 height 34
type input "2"
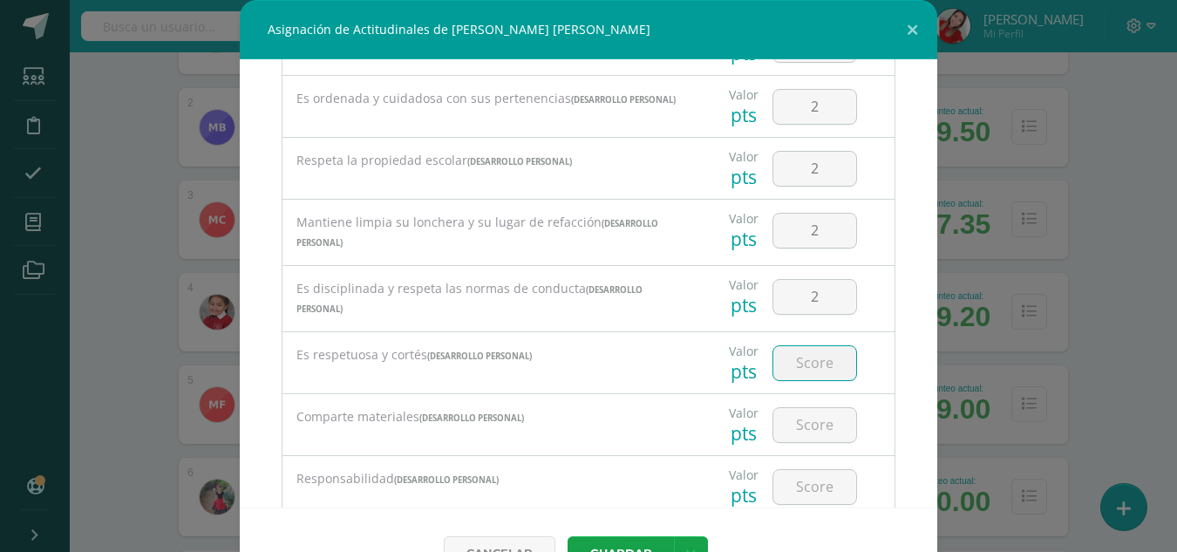
click at [792, 367] on input "number" at bounding box center [814, 363] width 83 height 34
type input "2"
click at [790, 432] on input "number" at bounding box center [814, 425] width 83 height 34
type input "2"
click at [789, 485] on input "2" at bounding box center [814, 487] width 83 height 34
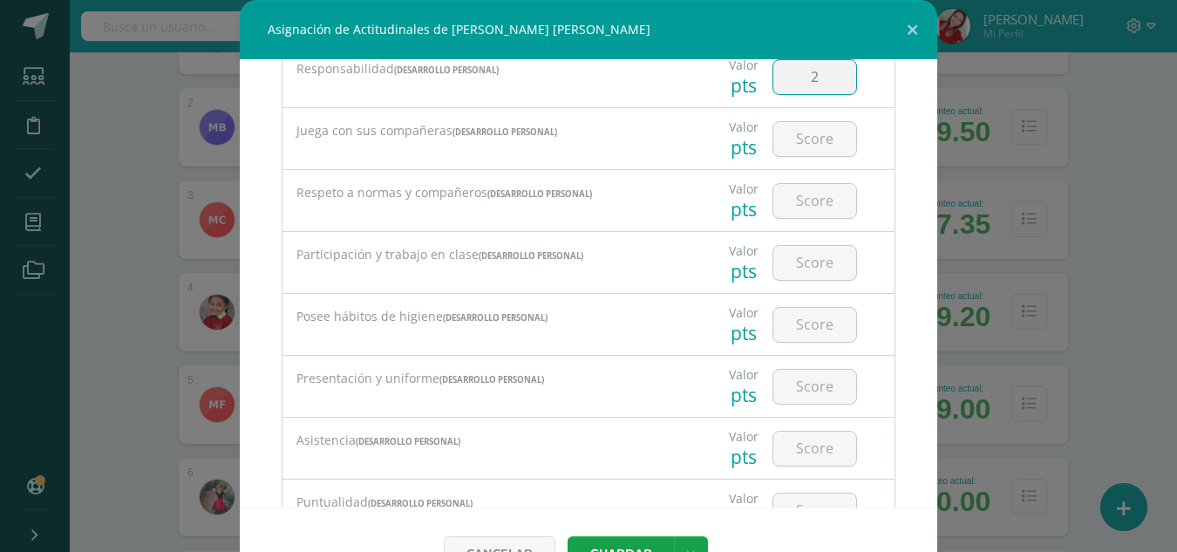
scroll to position [1046, 0]
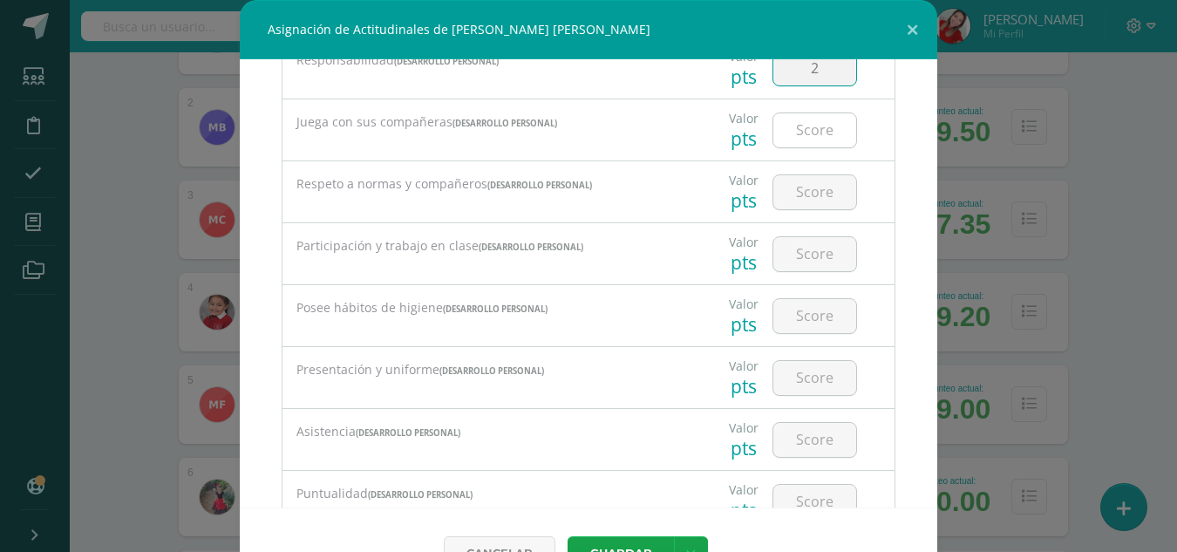
type input "2"
click at [773, 137] on input "number" at bounding box center [814, 130] width 83 height 34
type input "2"
click at [799, 204] on input "number" at bounding box center [814, 192] width 83 height 34
type input "2"
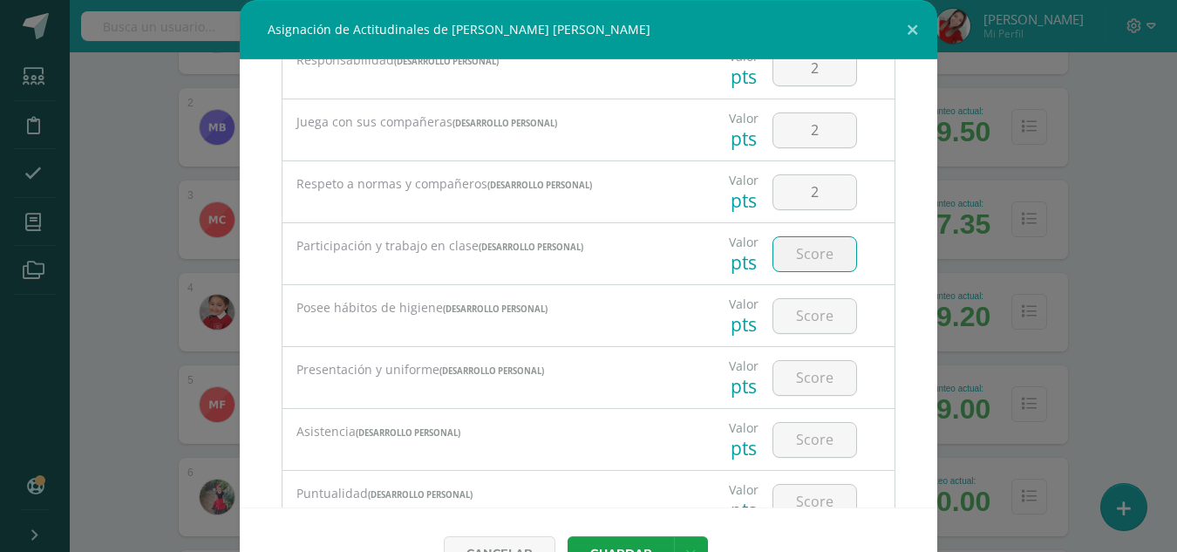
click at [792, 266] on input "number" at bounding box center [814, 254] width 83 height 34
type input "2"
click at [792, 321] on input "number" at bounding box center [814, 316] width 83 height 34
type input "2"
click at [798, 394] on input "number" at bounding box center [814, 378] width 83 height 34
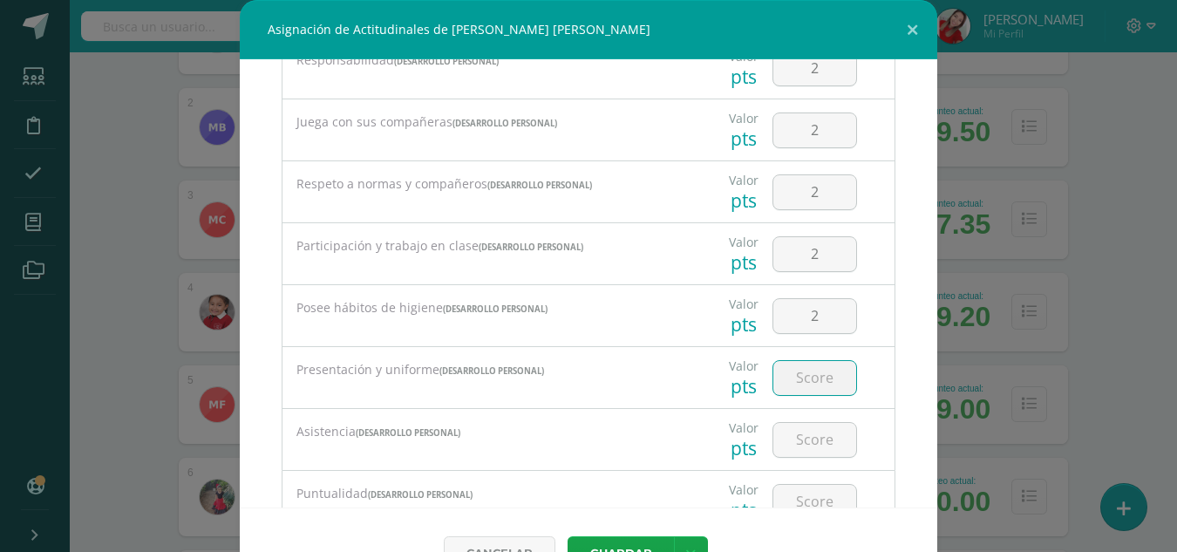
click at [798, 394] on input "number" at bounding box center [814, 378] width 83 height 34
type input "2"
click at [788, 455] on input "number" at bounding box center [814, 440] width 83 height 34
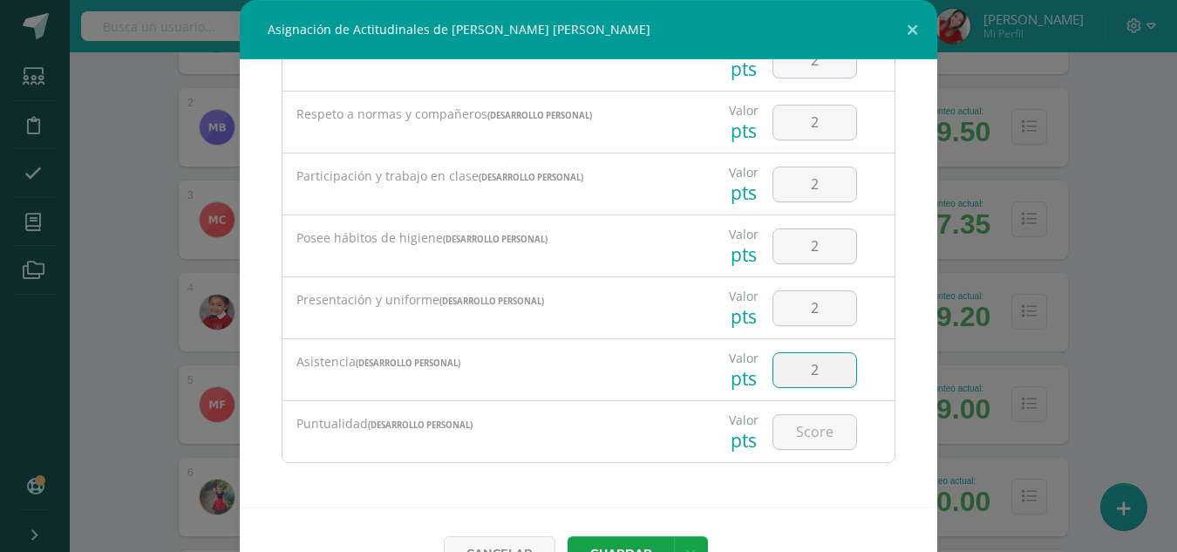
scroll to position [1121, 0]
type input "2"
click at [796, 431] on input "number" at bounding box center [814, 432] width 83 height 34
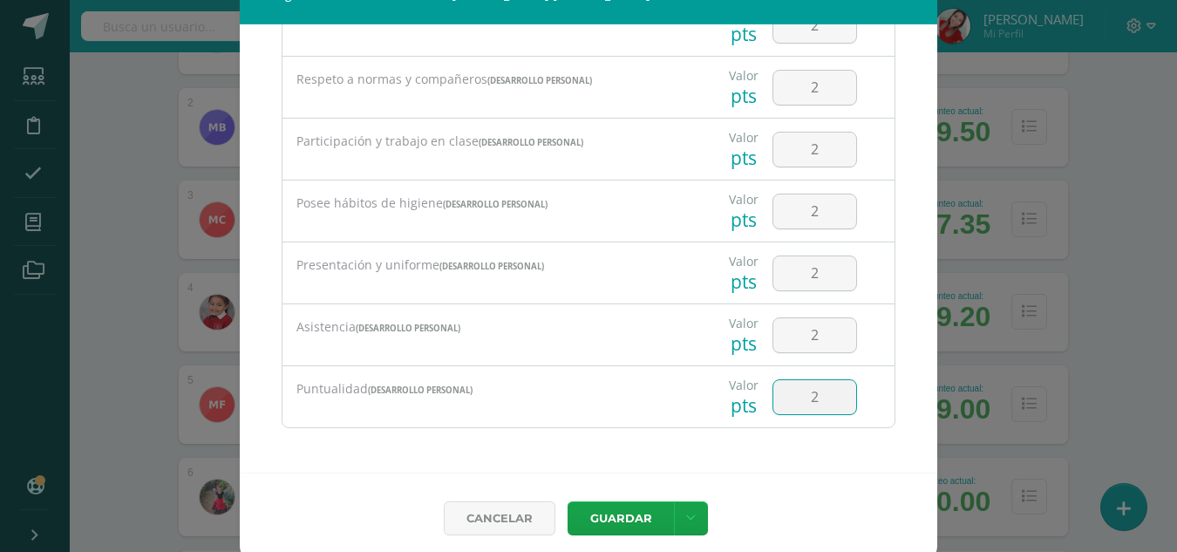
scroll to position [46, 0]
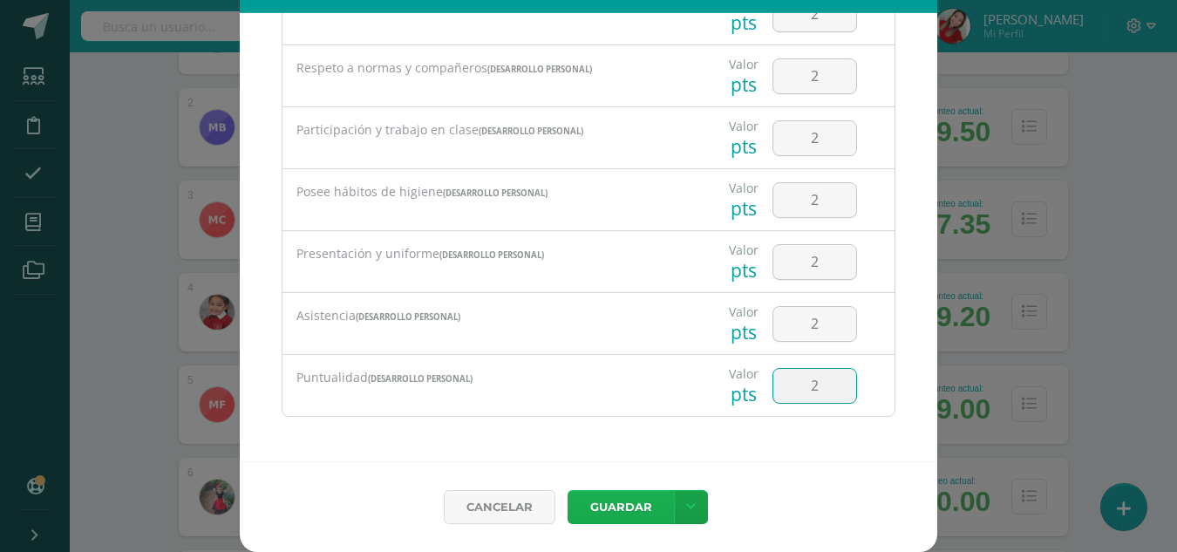
type input "2"
click at [620, 510] on button "Guardar" at bounding box center [620, 507] width 106 height 34
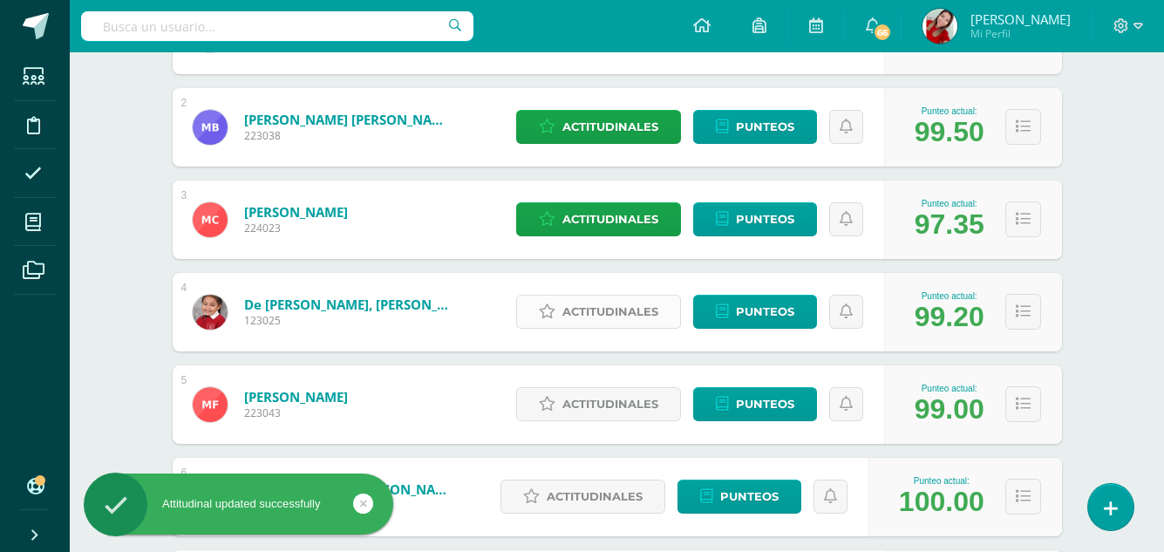
click at [624, 309] on span "Actitudinales" at bounding box center [610, 311] width 96 height 32
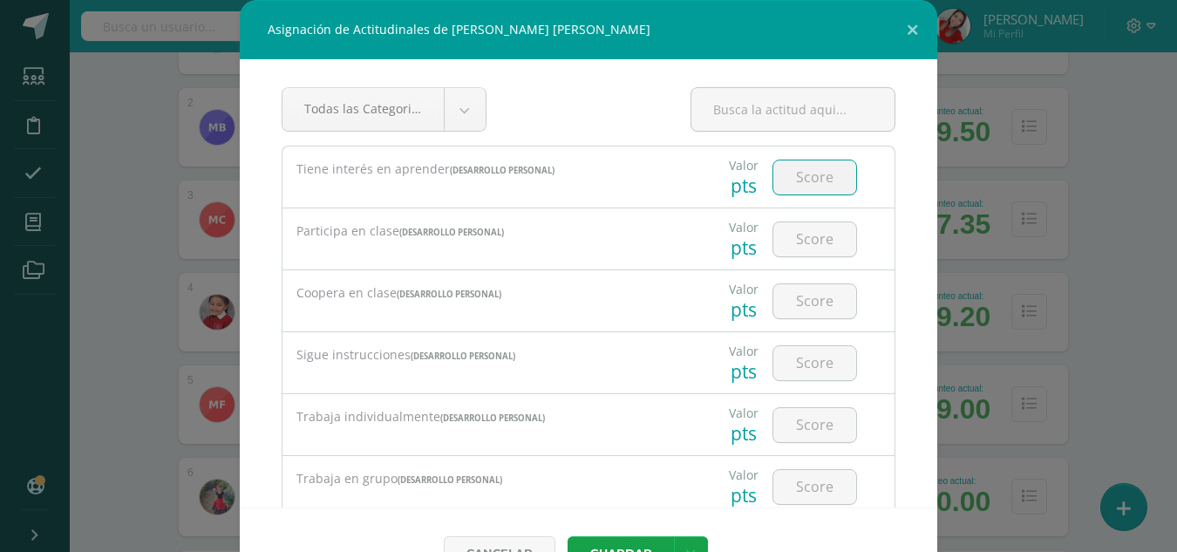
click at [804, 179] on input "number" at bounding box center [814, 177] width 83 height 34
type input "2"
click at [797, 248] on input "number" at bounding box center [814, 239] width 83 height 34
type input "2"
click at [795, 312] on input "number" at bounding box center [814, 301] width 83 height 34
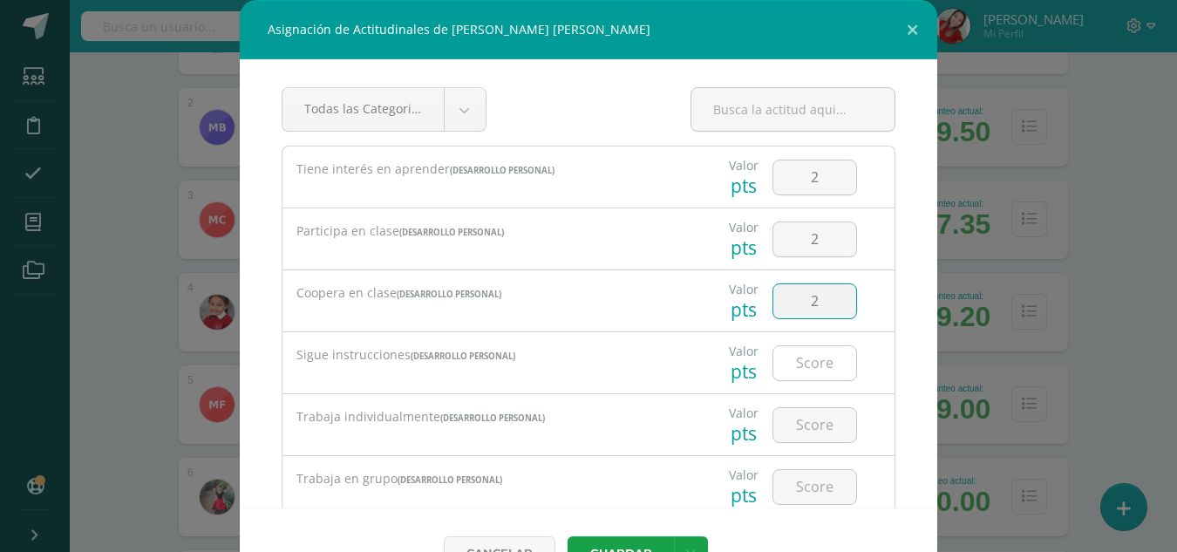
type input "2"
click at [790, 370] on input "number" at bounding box center [814, 363] width 83 height 34
type input "2"
click at [790, 431] on input "number" at bounding box center [814, 425] width 83 height 34
type input "2"
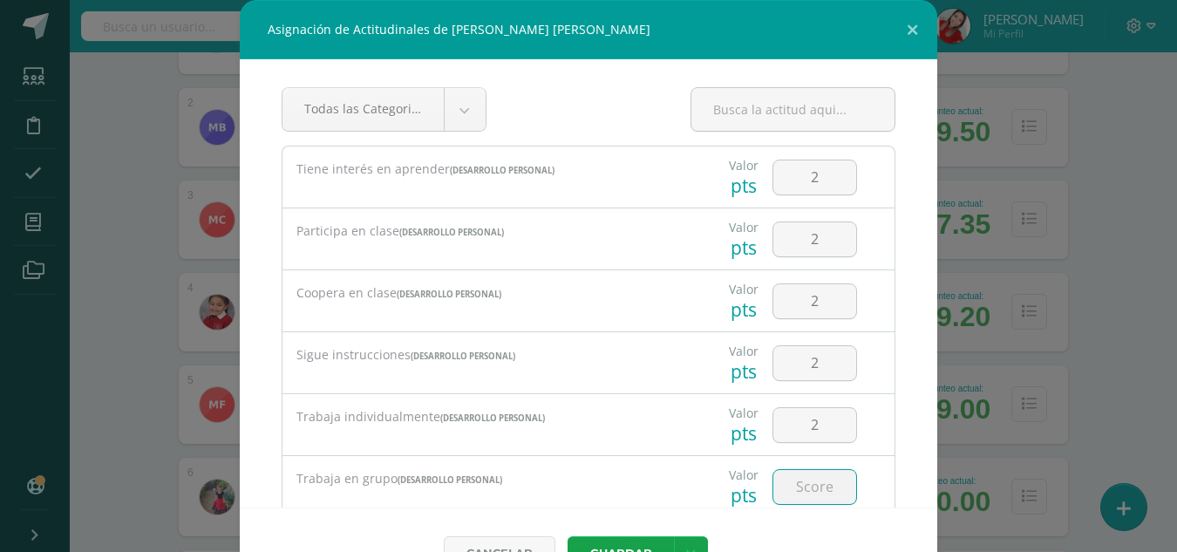
click at [786, 502] on input "number" at bounding box center [814, 487] width 83 height 34
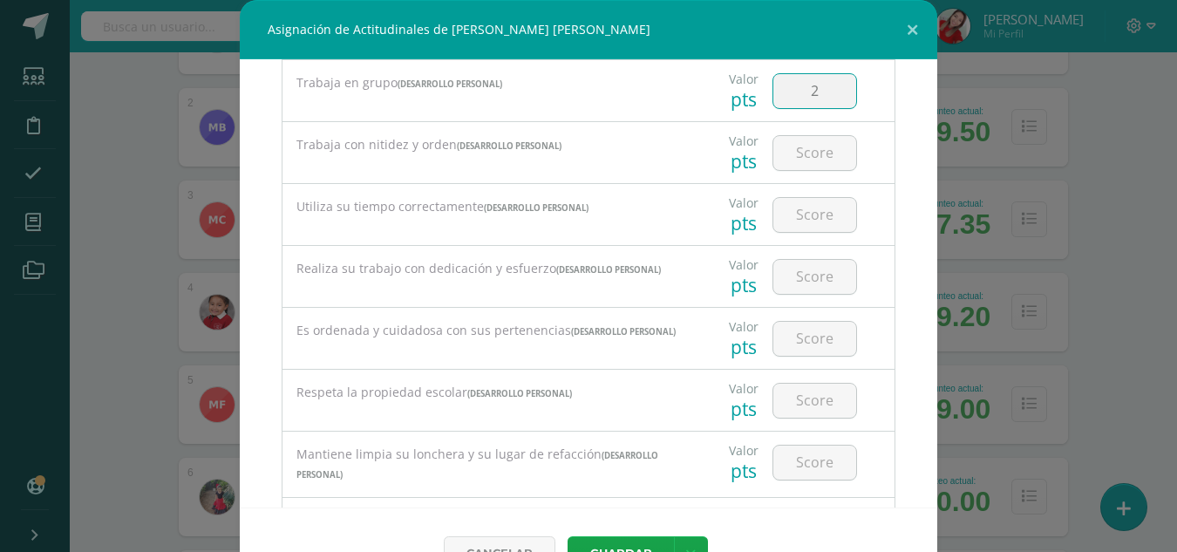
scroll to position [418, 0]
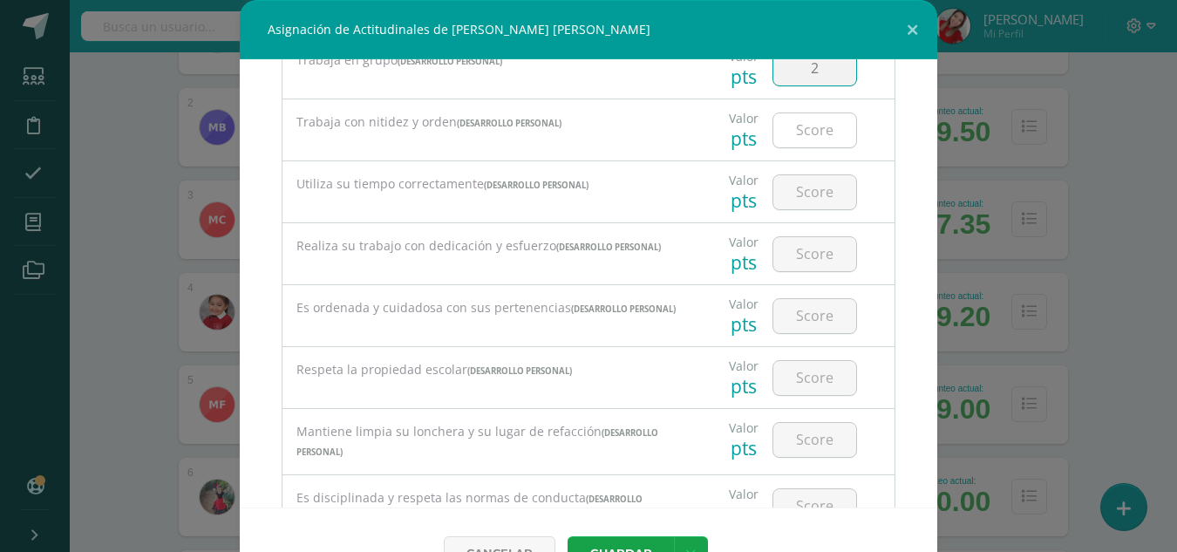
type input "2"
click at [781, 138] on input "number" at bounding box center [814, 130] width 83 height 34
type input "2"
click at [797, 206] on input "number" at bounding box center [814, 192] width 83 height 34
type input "2"
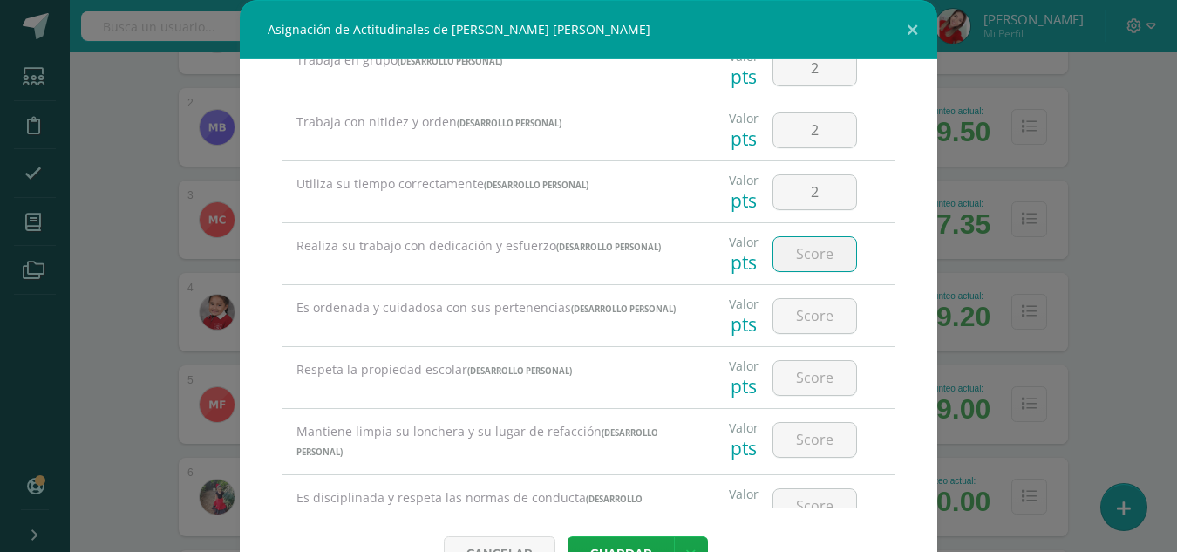
click at [797, 262] on input "number" at bounding box center [814, 254] width 83 height 34
type input "2"
click at [796, 329] on input "number" at bounding box center [814, 316] width 83 height 34
type input "2"
click at [804, 390] on input "number" at bounding box center [814, 378] width 83 height 34
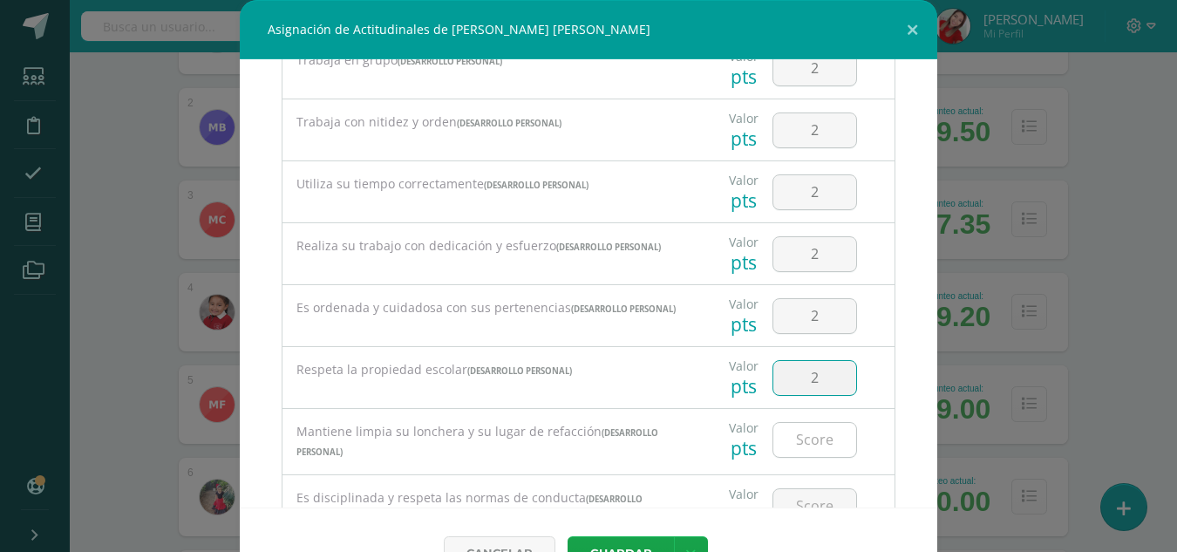
type input "2"
click at [794, 444] on input "number" at bounding box center [814, 440] width 83 height 34
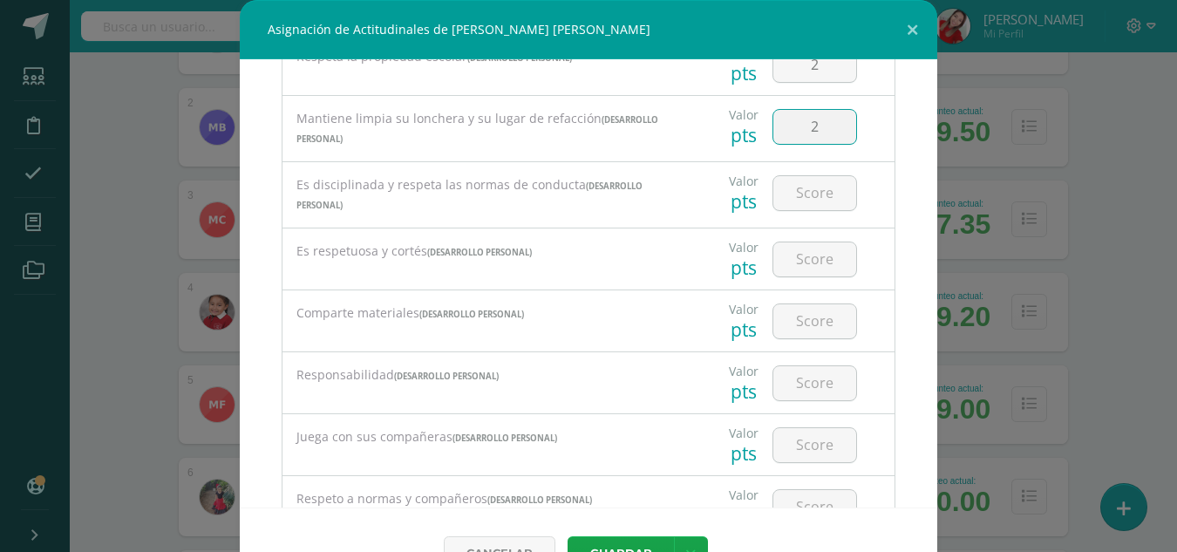
scroll to position [732, 0]
type input "2"
click at [792, 201] on input "number" at bounding box center [814, 192] width 83 height 34
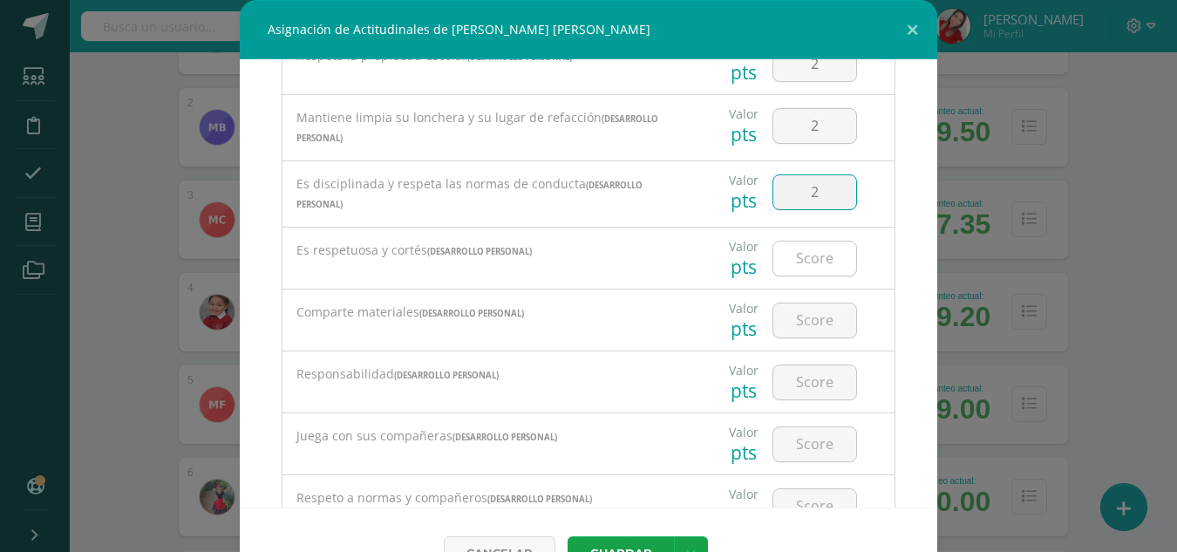
type input "2"
click at [796, 264] on input "number" at bounding box center [814, 258] width 83 height 34
type input "2"
click at [802, 323] on input "number" at bounding box center [814, 320] width 83 height 34
type input "2"
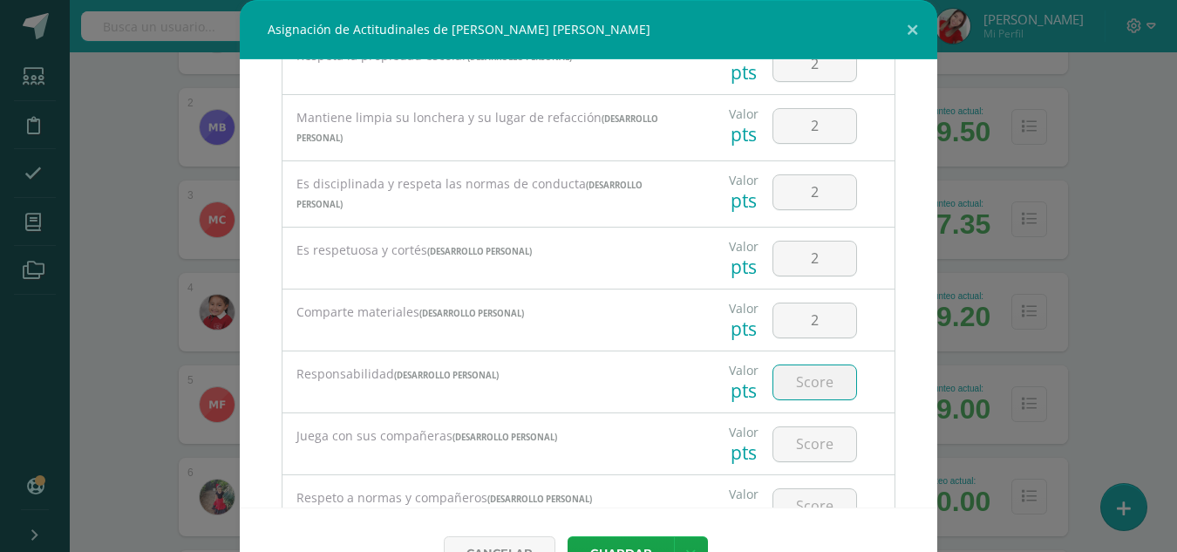
click at [790, 391] on input "number" at bounding box center [814, 382] width 83 height 34
type input "2"
click at [793, 460] on input "number" at bounding box center [814, 444] width 83 height 34
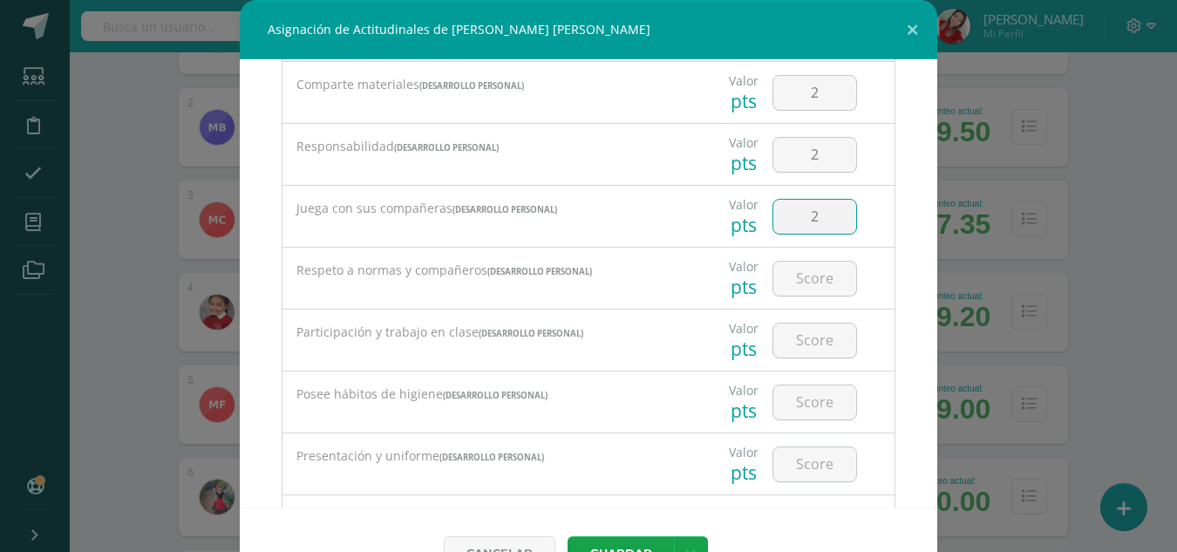
scroll to position [976, 0]
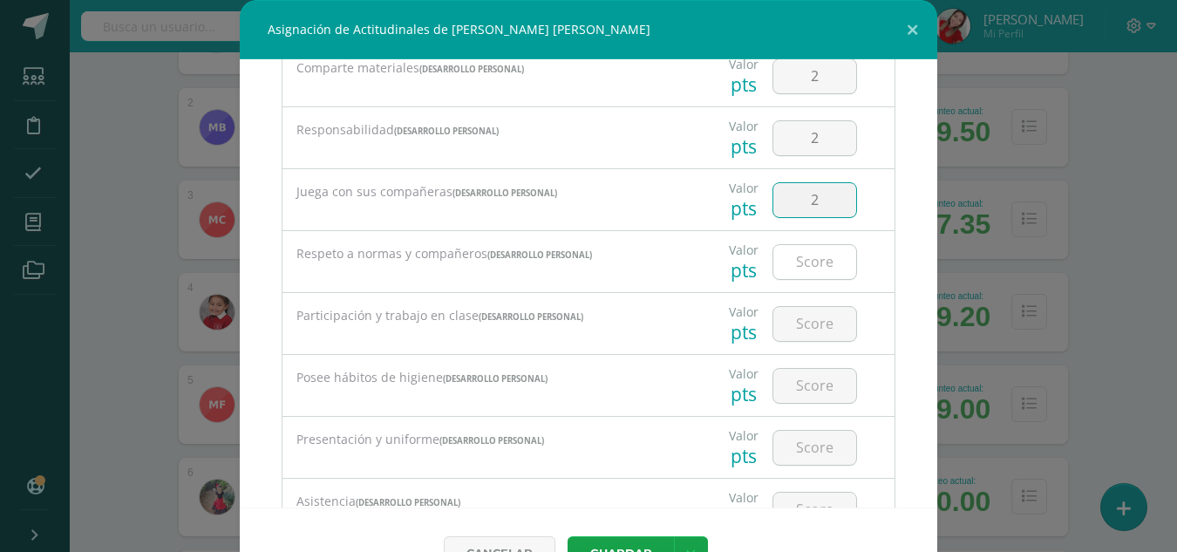
type input "2"
click at [801, 274] on input "number" at bounding box center [814, 262] width 83 height 34
type input "2"
click at [801, 335] on input "number" at bounding box center [814, 324] width 83 height 34
type input "2"
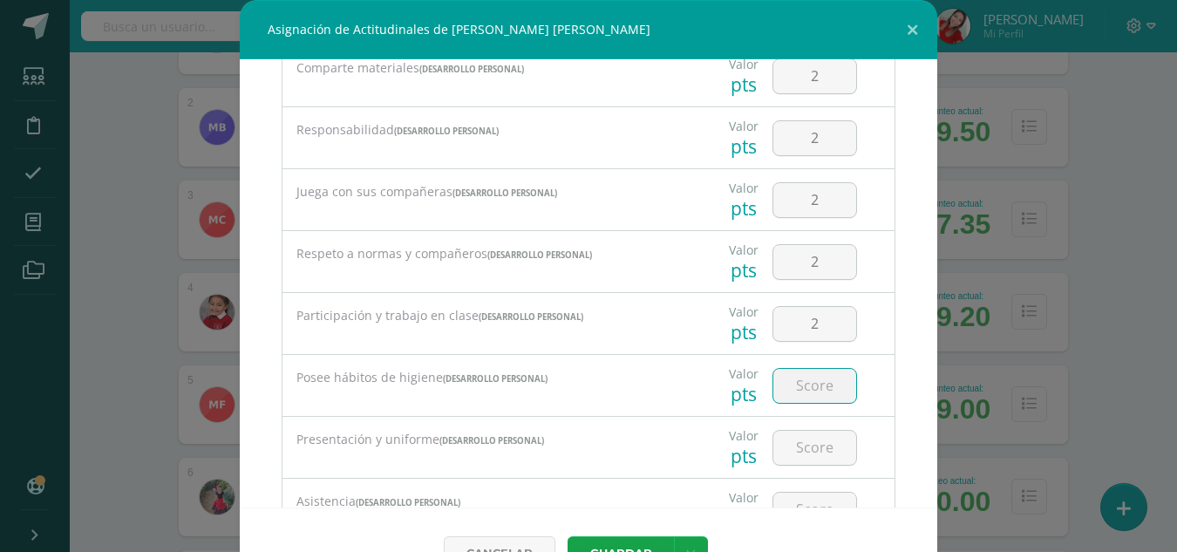
click at [790, 393] on input "number" at bounding box center [814, 386] width 83 height 34
type input "2"
click at [789, 460] on input "number" at bounding box center [814, 448] width 83 height 34
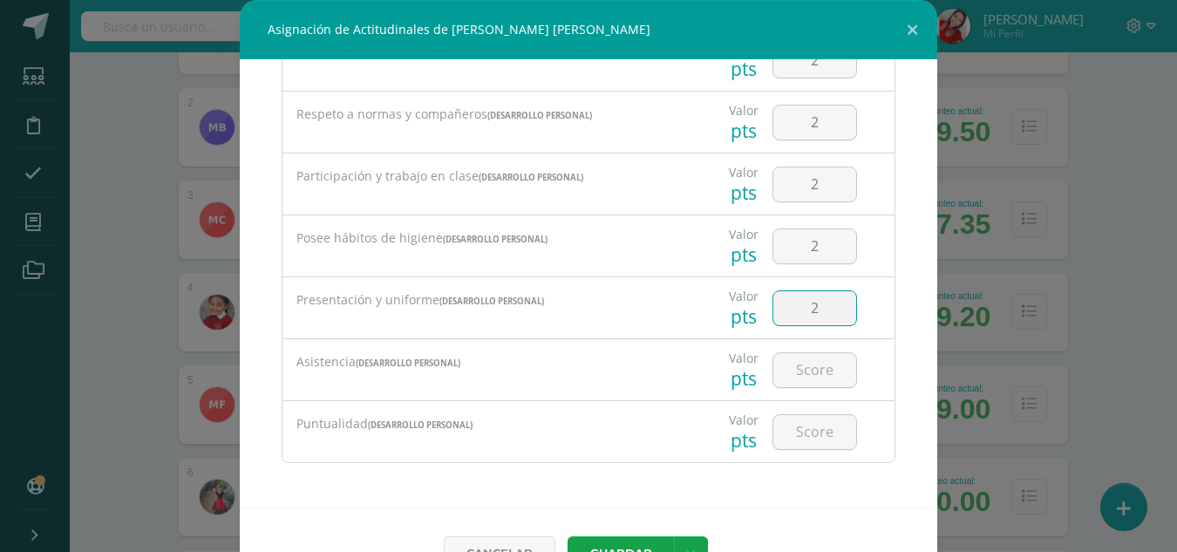
scroll to position [1121, 0]
type input "2"
click at [805, 377] on input "number" at bounding box center [814, 370] width 83 height 34
type input "2"
click at [786, 438] on input "number" at bounding box center [814, 432] width 83 height 34
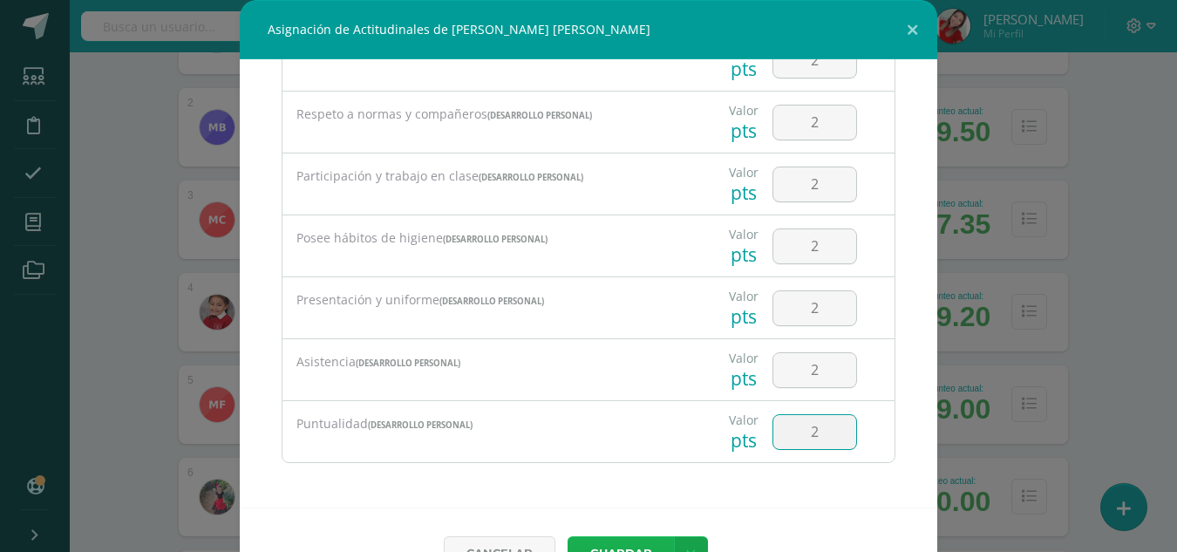
type input "2"
click at [618, 545] on button "Guardar" at bounding box center [620, 553] width 106 height 34
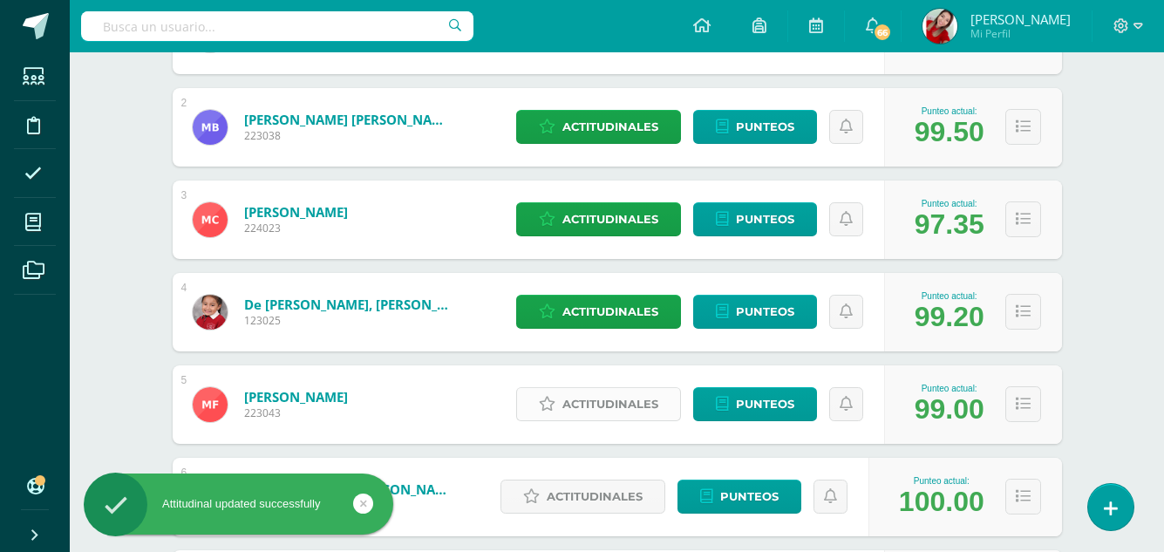
click at [592, 412] on span "Actitudinales" at bounding box center [610, 404] width 96 height 32
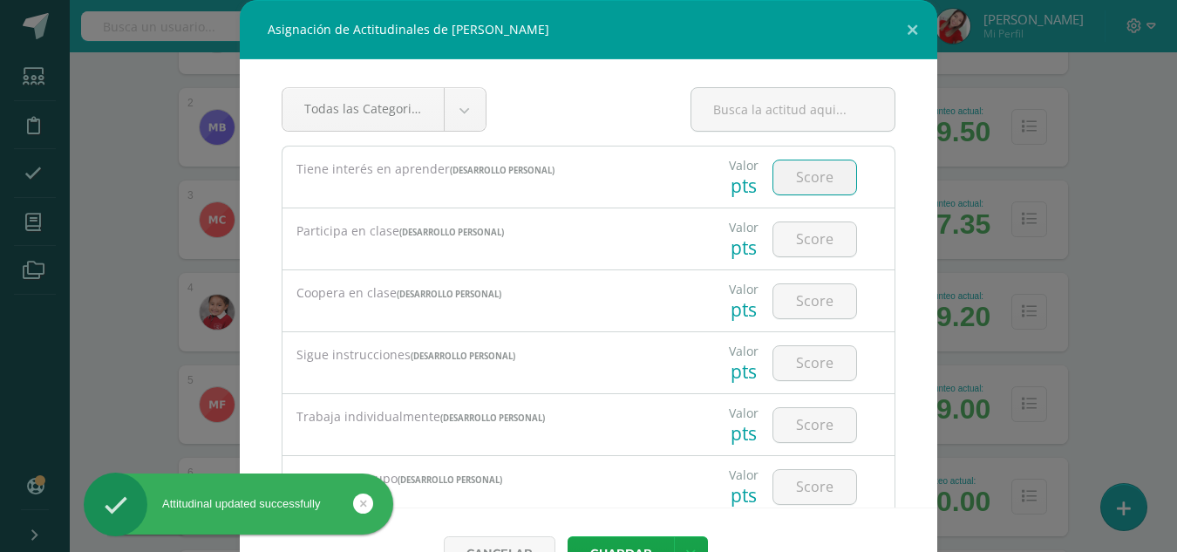
click at [785, 180] on input "number" at bounding box center [814, 177] width 83 height 34
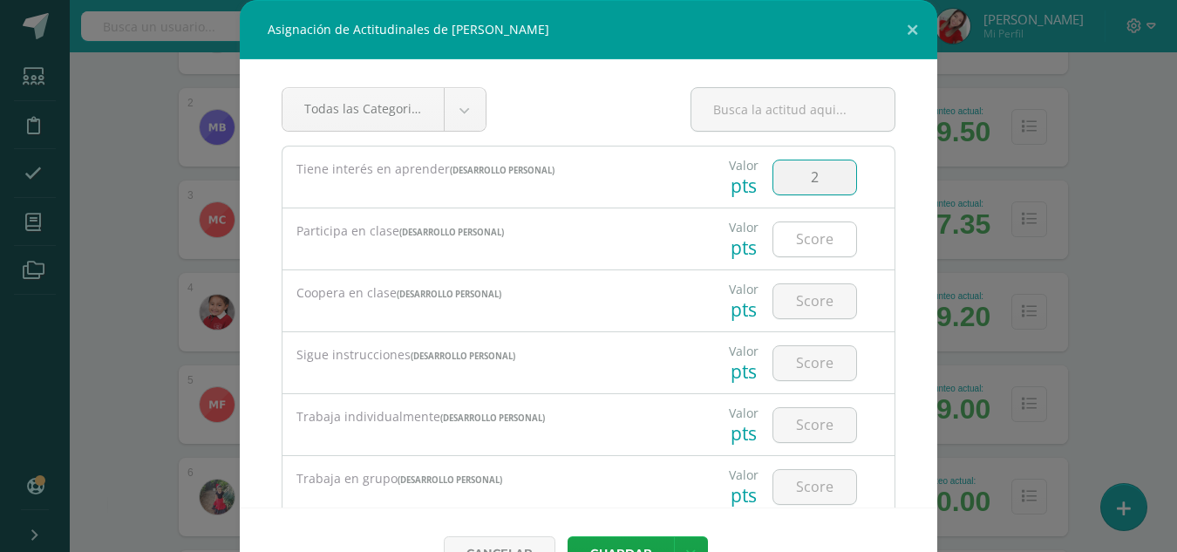
type input "2"
click at [790, 242] on input "number" at bounding box center [814, 239] width 83 height 34
type input "2"
click at [790, 300] on input "number" at bounding box center [814, 301] width 83 height 34
type input "2"
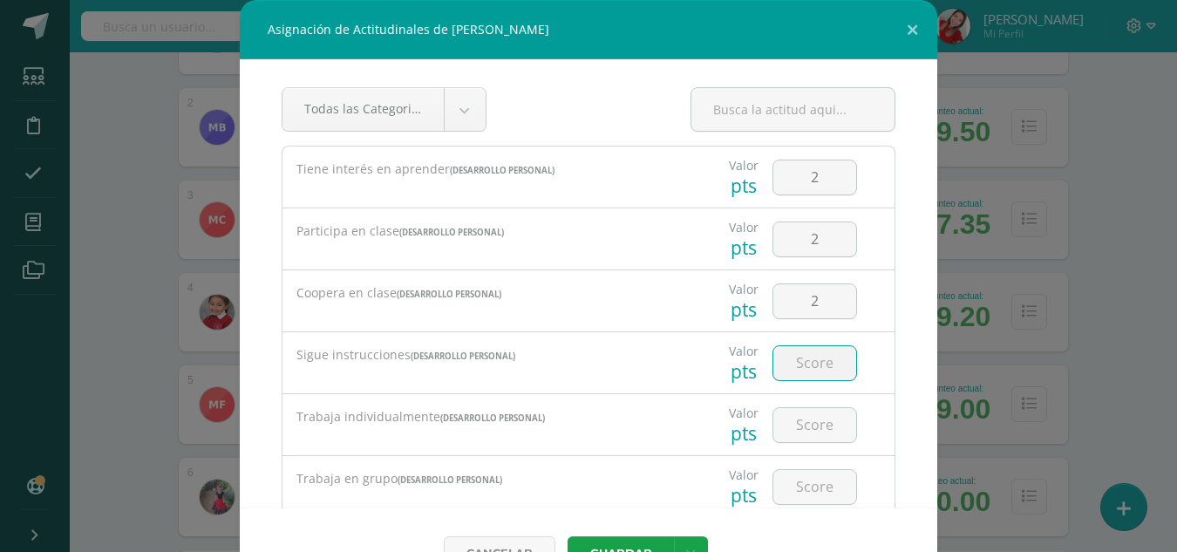
click at [784, 355] on input "number" at bounding box center [814, 363] width 83 height 34
type input "2"
click at [798, 437] on input "number" at bounding box center [814, 425] width 83 height 34
type input "2"
click at [791, 490] on input "number" at bounding box center [814, 487] width 83 height 34
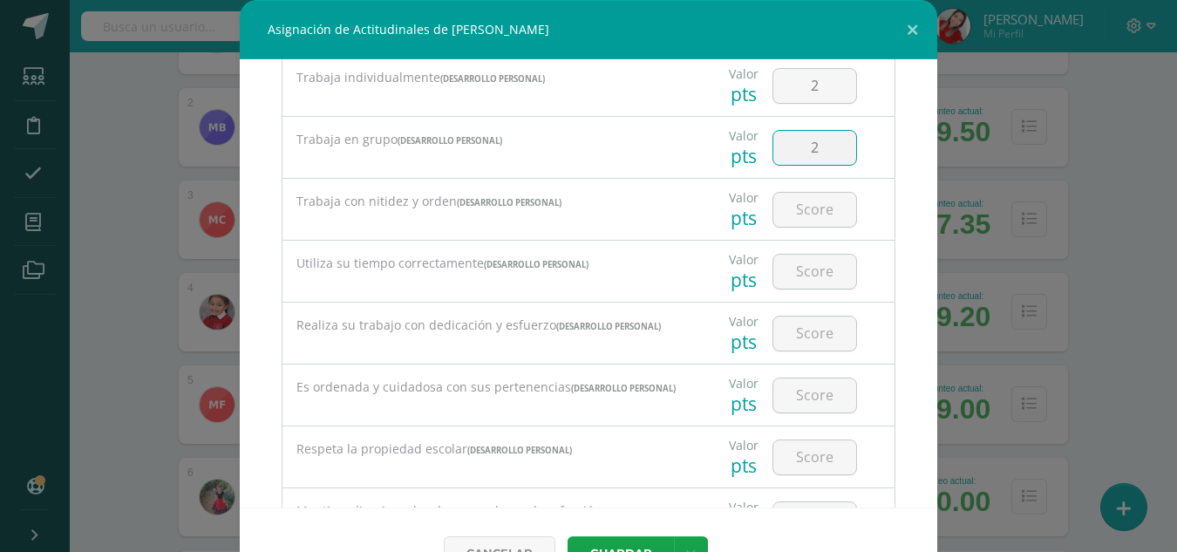
scroll to position [349, 0]
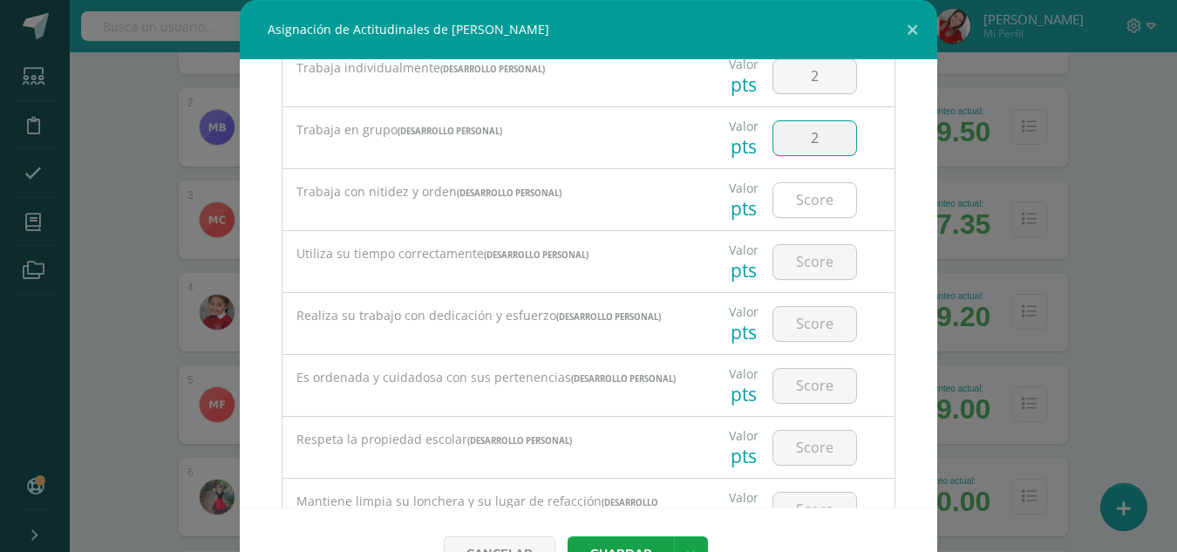
type input "2"
click at [798, 206] on input "number" at bounding box center [814, 200] width 83 height 34
type input "2"
click at [790, 277] on input "number" at bounding box center [814, 262] width 83 height 34
type input "2"
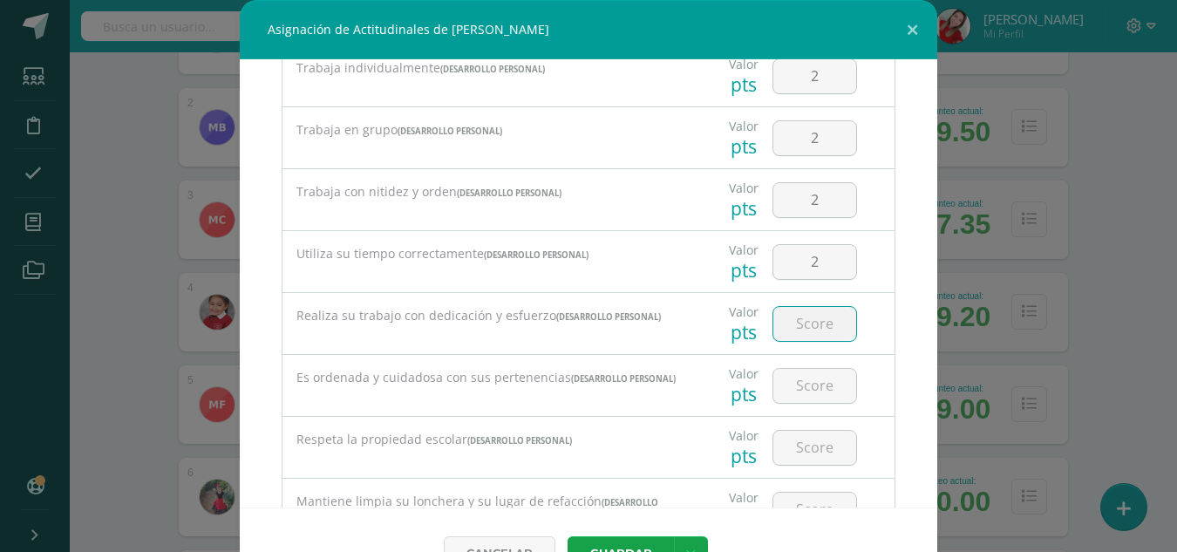
click at [791, 326] on input "number" at bounding box center [814, 324] width 83 height 34
type input "2"
click at [792, 381] on input "number" at bounding box center [814, 386] width 83 height 34
type input "2"
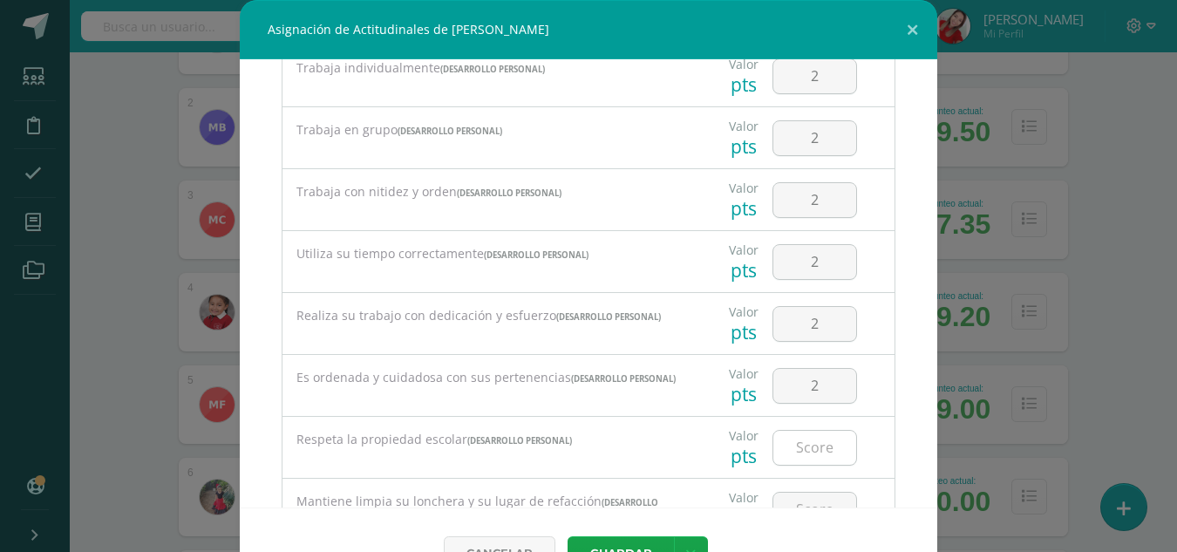
drag, startPoint x: 790, startPoint y: 472, endPoint x: 791, endPoint y: 454, distance: 17.5
click at [791, 454] on div at bounding box center [814, 447] width 98 height 61
click at [791, 454] on input "number" at bounding box center [814, 448] width 83 height 34
type input "2"
click at [795, 505] on input "number" at bounding box center [814, 509] width 83 height 34
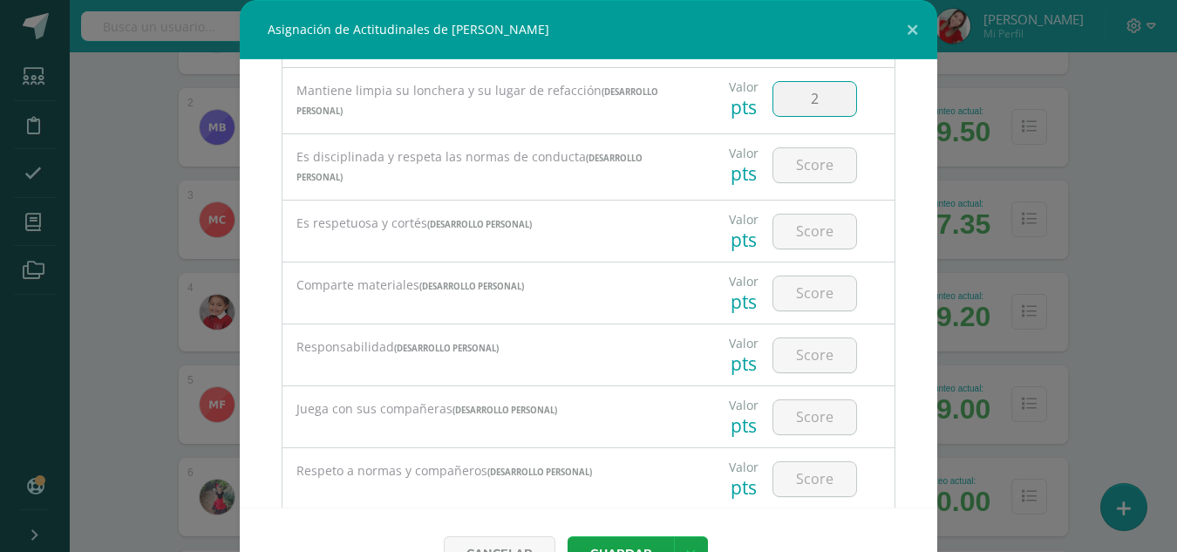
scroll to position [783, 0]
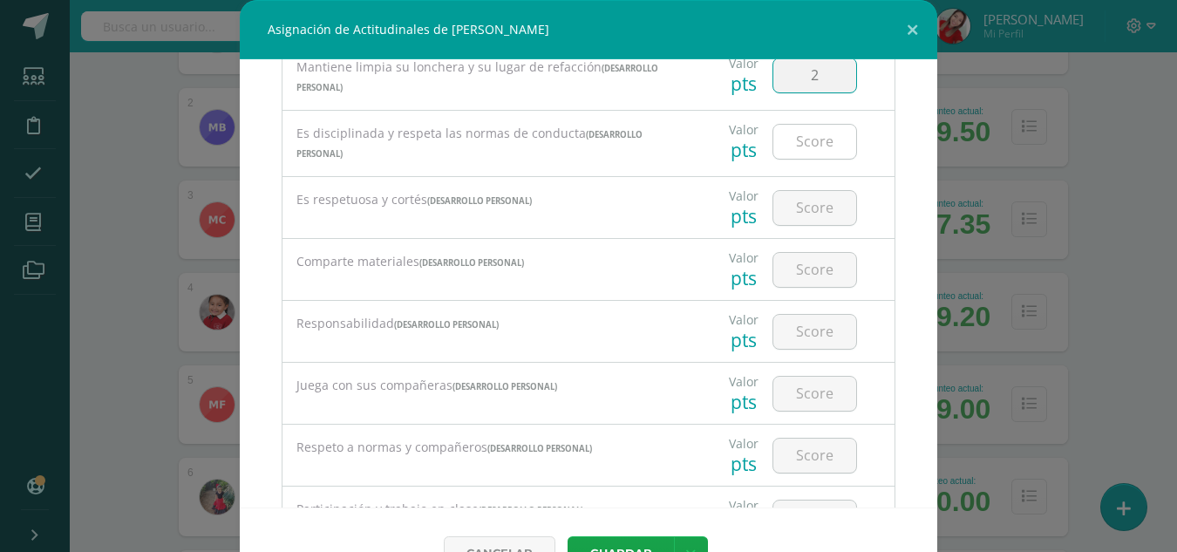
type input "2"
click at [786, 158] on input "number" at bounding box center [814, 142] width 83 height 34
type input "2"
click at [792, 220] on input "number" at bounding box center [814, 208] width 83 height 34
type input "2"
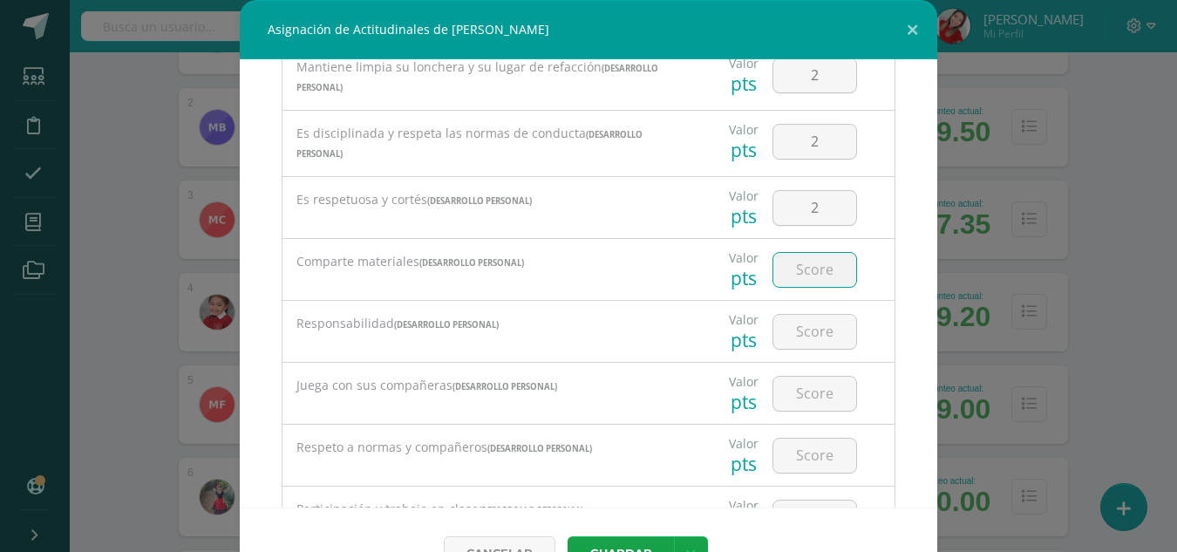
click at [790, 279] on input "number" at bounding box center [814, 270] width 83 height 34
type input "2"
click at [786, 349] on input "number" at bounding box center [814, 332] width 83 height 34
type input "2"
click at [784, 408] on input "number" at bounding box center [814, 394] width 83 height 34
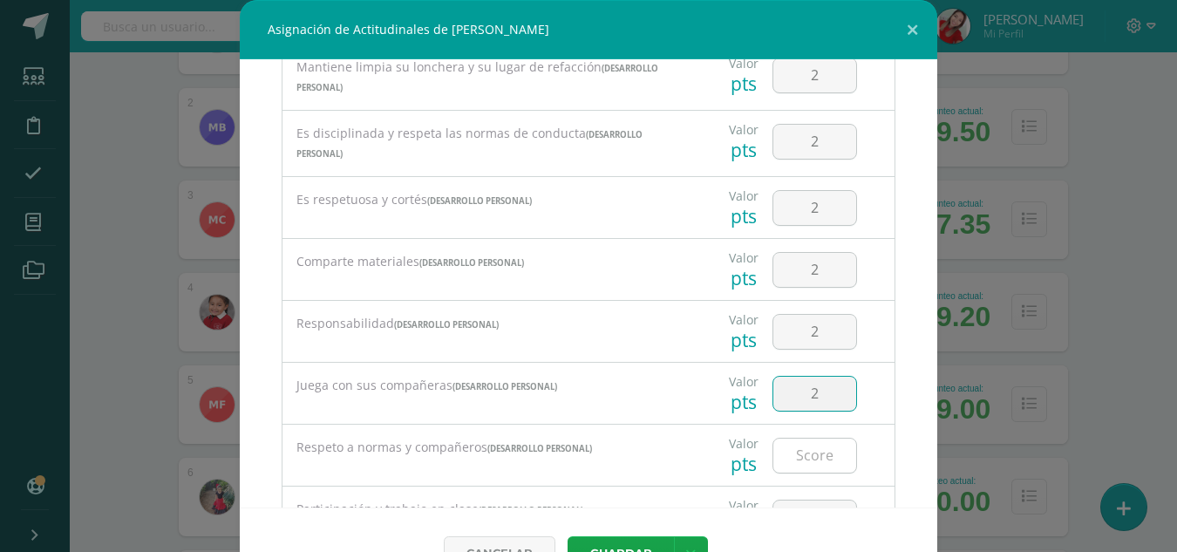
type input "2"
click at [798, 464] on input "number" at bounding box center [814, 455] width 83 height 34
type input "2"
click at [915, 499] on div "Todas las Categorias Todas las Categorias DESARROLLO PERSONAL Sin Categoría (DE…" at bounding box center [588, 283] width 697 height 448
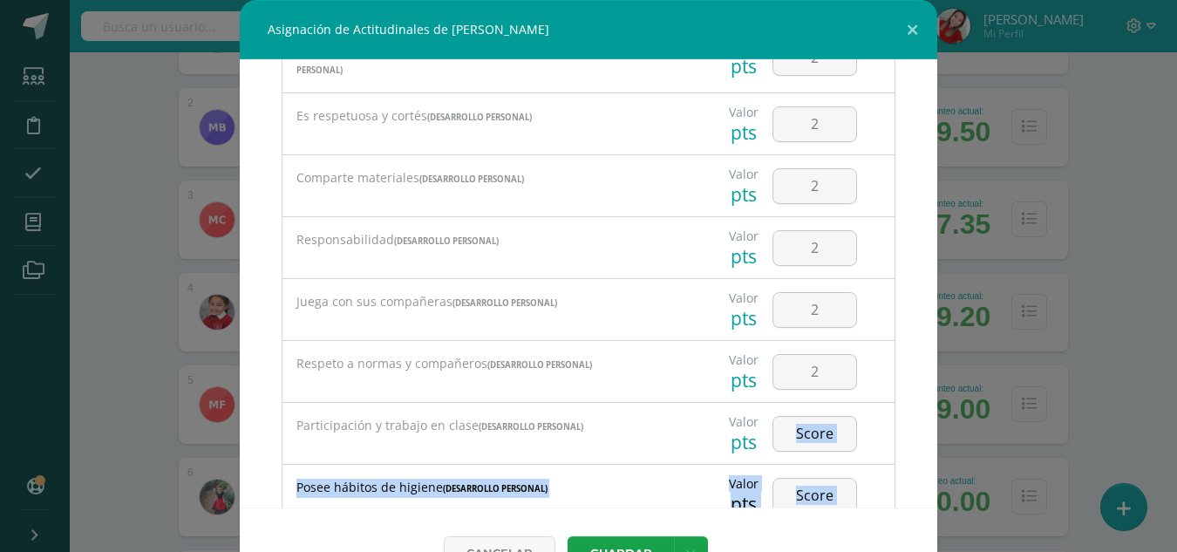
click at [915, 499] on div "Todas las Categorias Todas las Categorias DESARROLLO PERSONAL Sin Categoría (DE…" at bounding box center [588, 283] width 697 height 448
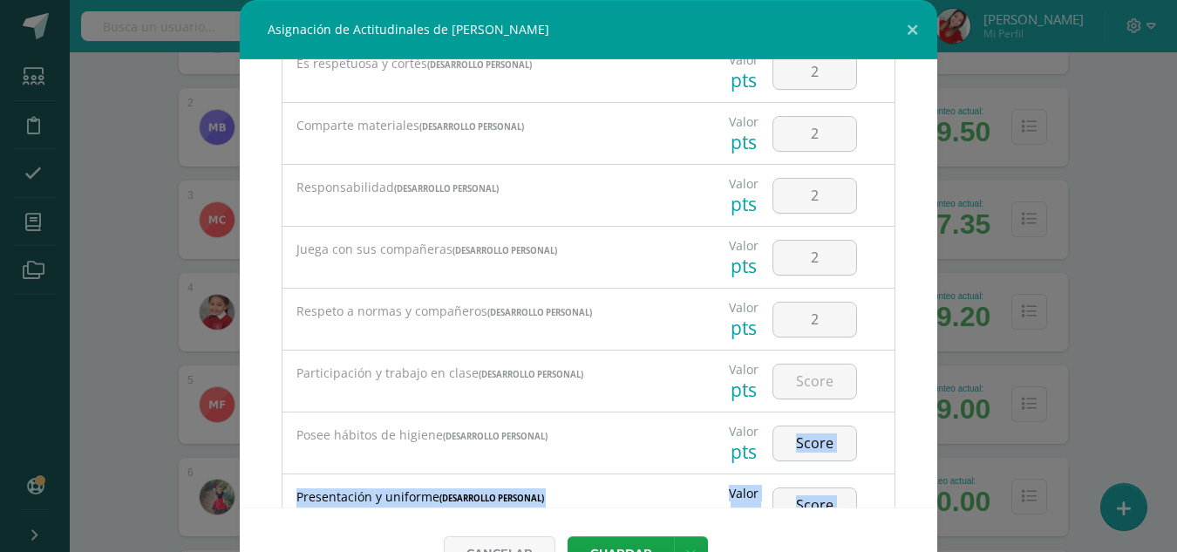
click at [915, 499] on div "Todas las Categorias Todas las Categorias DESARROLLO PERSONAL Sin Categoría (DE…" at bounding box center [588, 283] width 697 height 448
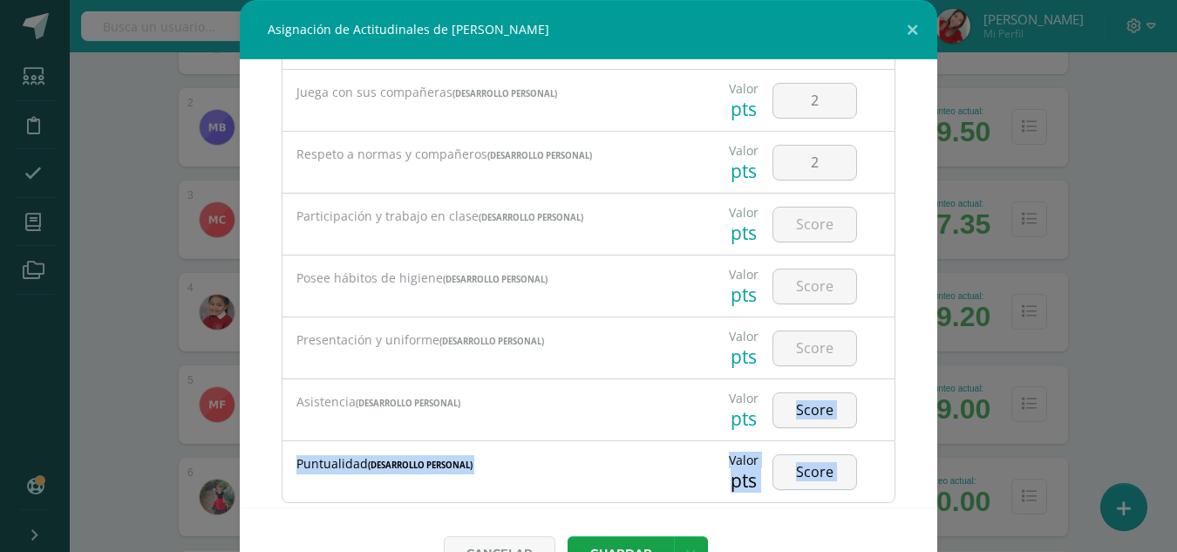
click at [915, 499] on div "Todas las Categorias Todas las Categorias DESARROLLO PERSONAL Sin Categoría (DE…" at bounding box center [588, 283] width 697 height 448
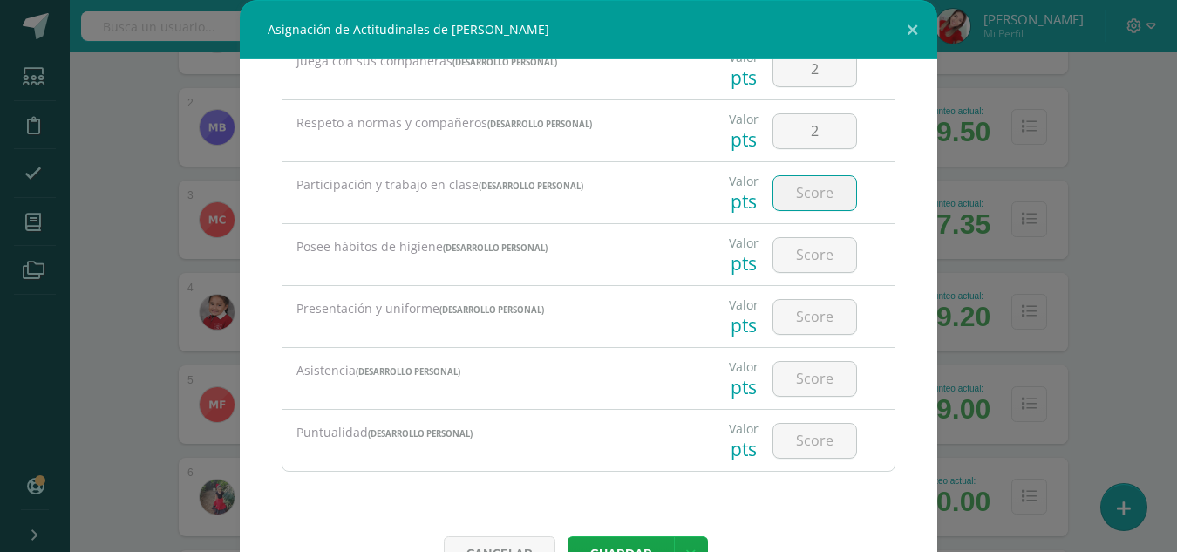
click at [788, 201] on input "number" at bounding box center [814, 193] width 83 height 34
type input "2"
click at [793, 259] on input "number" at bounding box center [814, 255] width 83 height 34
type input "2"
click at [797, 320] on input "number" at bounding box center [814, 317] width 83 height 34
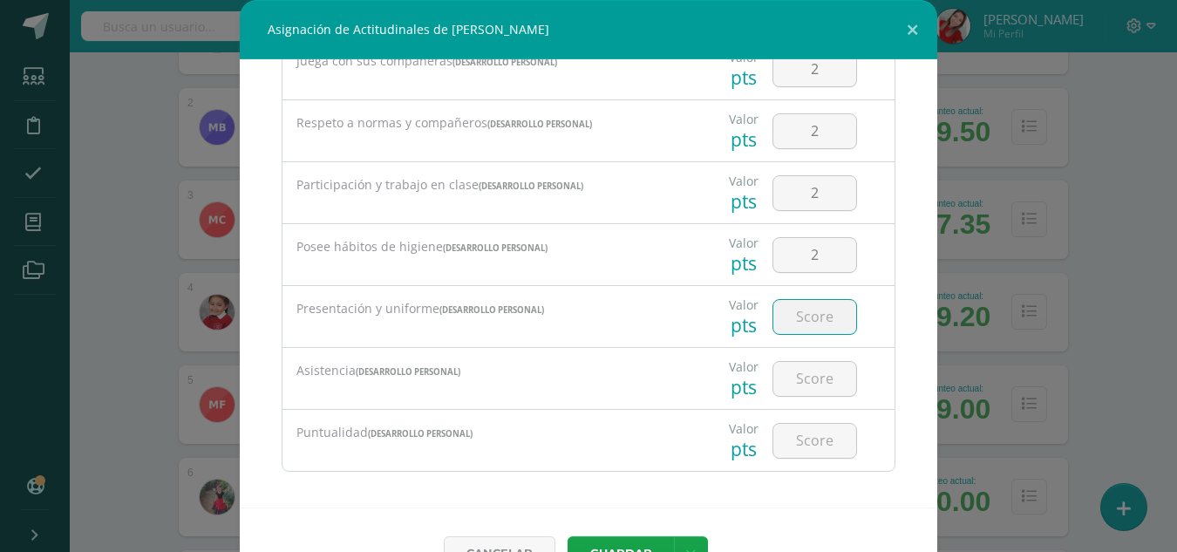
click at [797, 320] on input "number" at bounding box center [814, 317] width 83 height 34
type input "2"
click at [790, 383] on input "number" at bounding box center [814, 379] width 83 height 34
type input "2"
click at [786, 451] on input "number" at bounding box center [814, 441] width 83 height 34
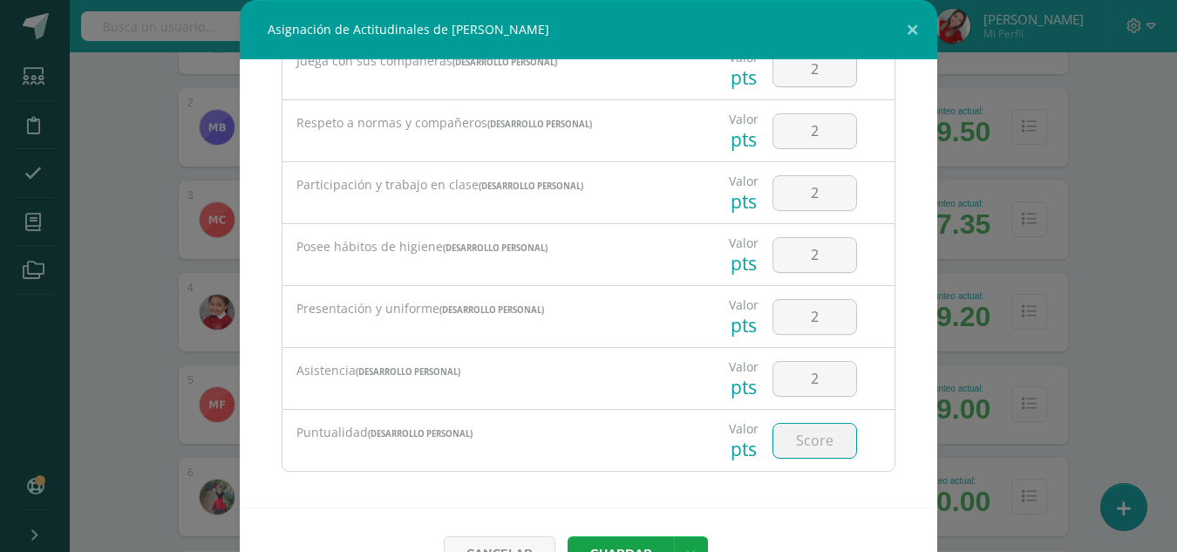
click at [786, 451] on input "number" at bounding box center [814, 441] width 83 height 34
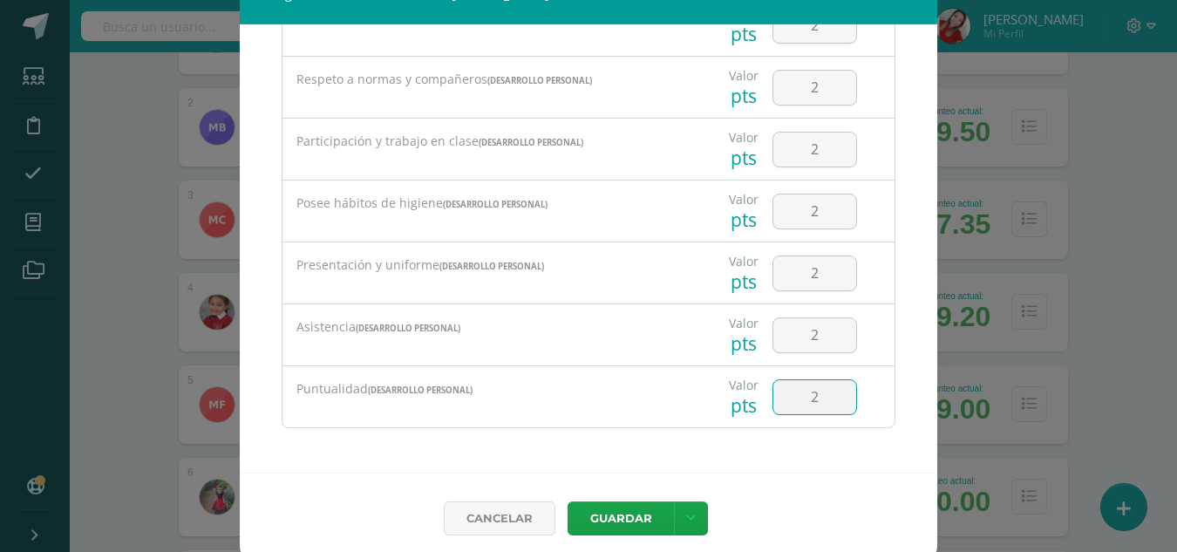
scroll to position [46, 0]
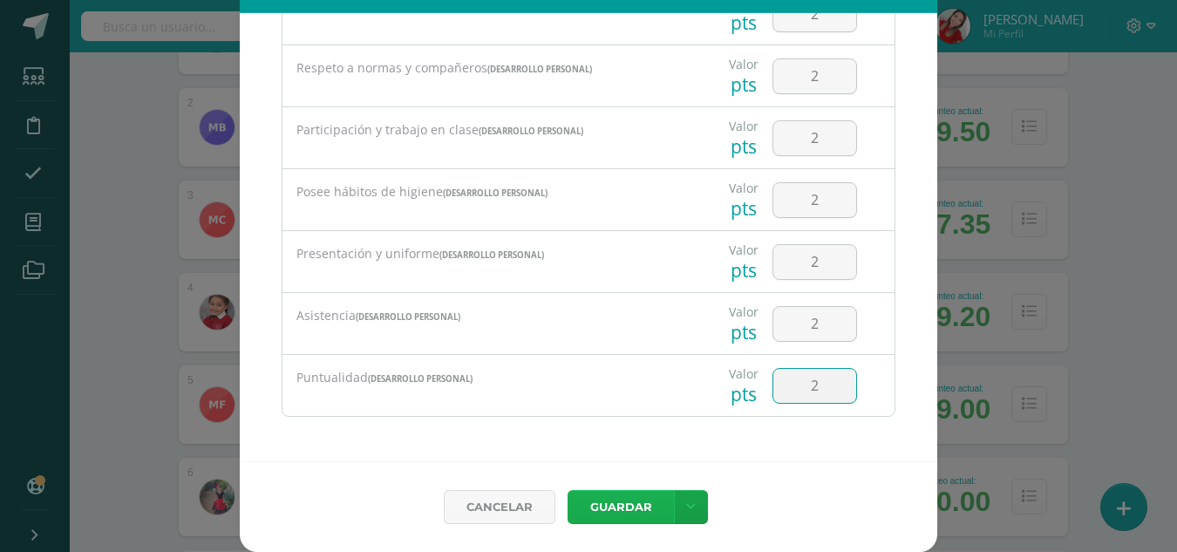
type input "2"
click at [628, 519] on button "Guardar" at bounding box center [620, 507] width 106 height 34
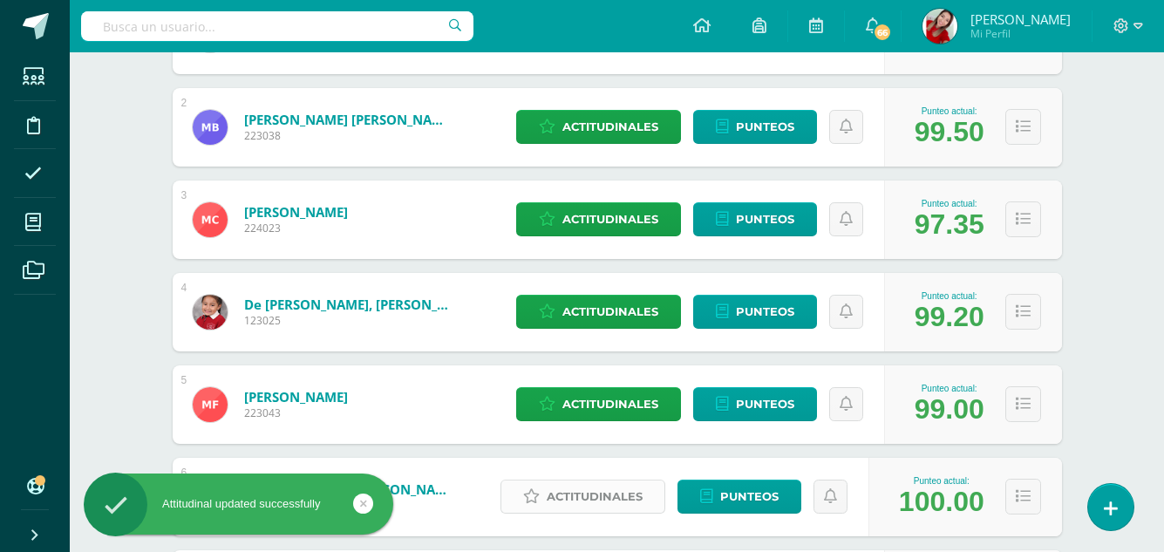
click at [593, 504] on span "Actitudinales" at bounding box center [594, 496] width 96 height 32
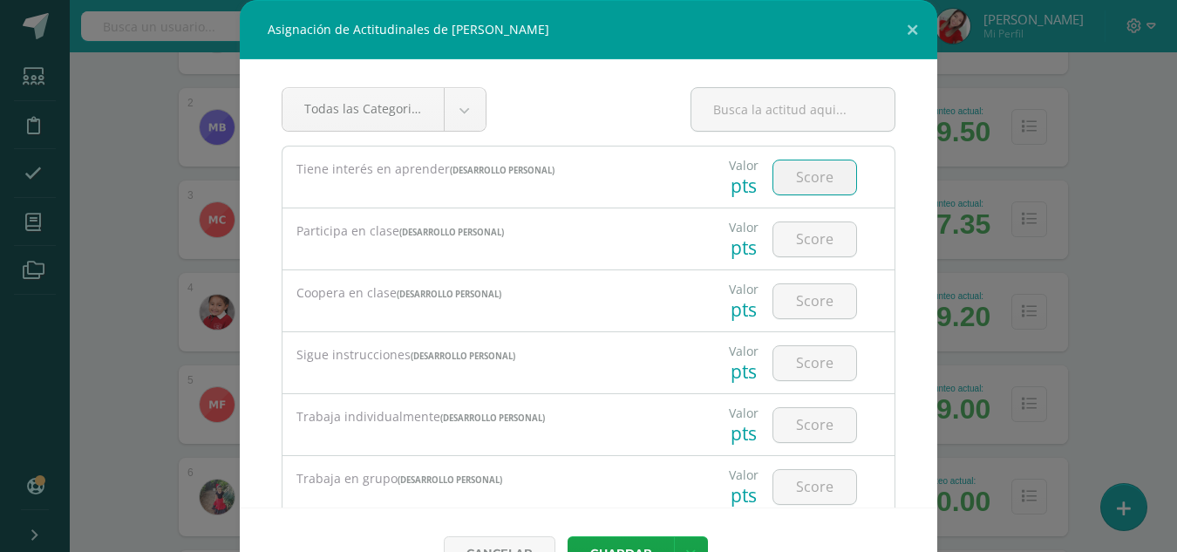
click at [792, 187] on input "number" at bounding box center [814, 177] width 83 height 34
type input "2"
click at [795, 258] on div at bounding box center [814, 238] width 98 height 61
click at [792, 240] on input "number" at bounding box center [814, 239] width 83 height 34
type input "2"
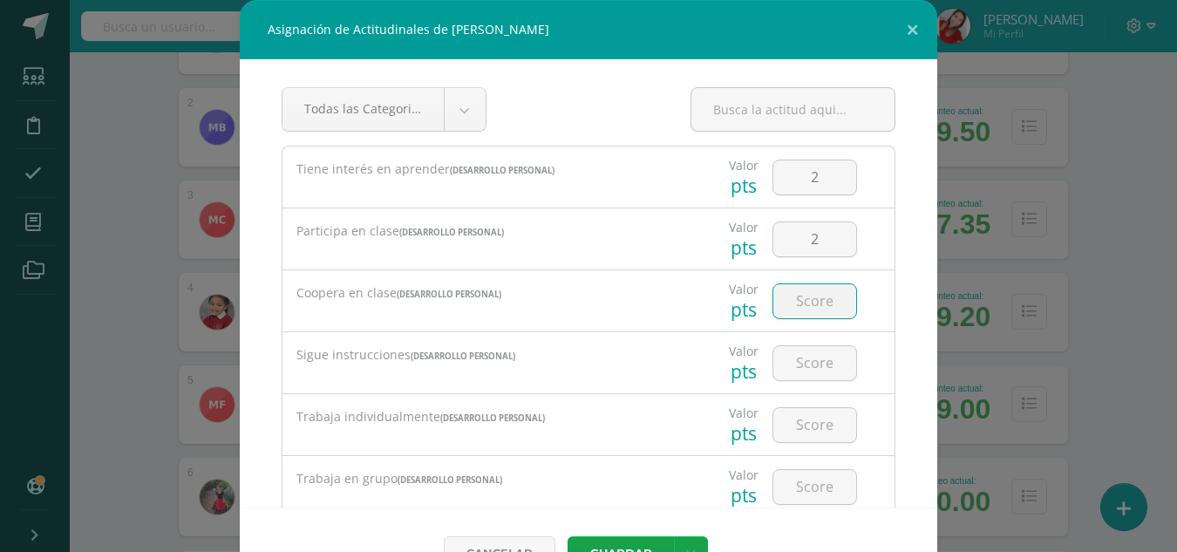
click at [784, 310] on input "number" at bounding box center [814, 301] width 83 height 34
type input "2"
click at [790, 362] on input "number" at bounding box center [814, 363] width 83 height 34
type input "2"
click at [790, 435] on input "number" at bounding box center [814, 425] width 83 height 34
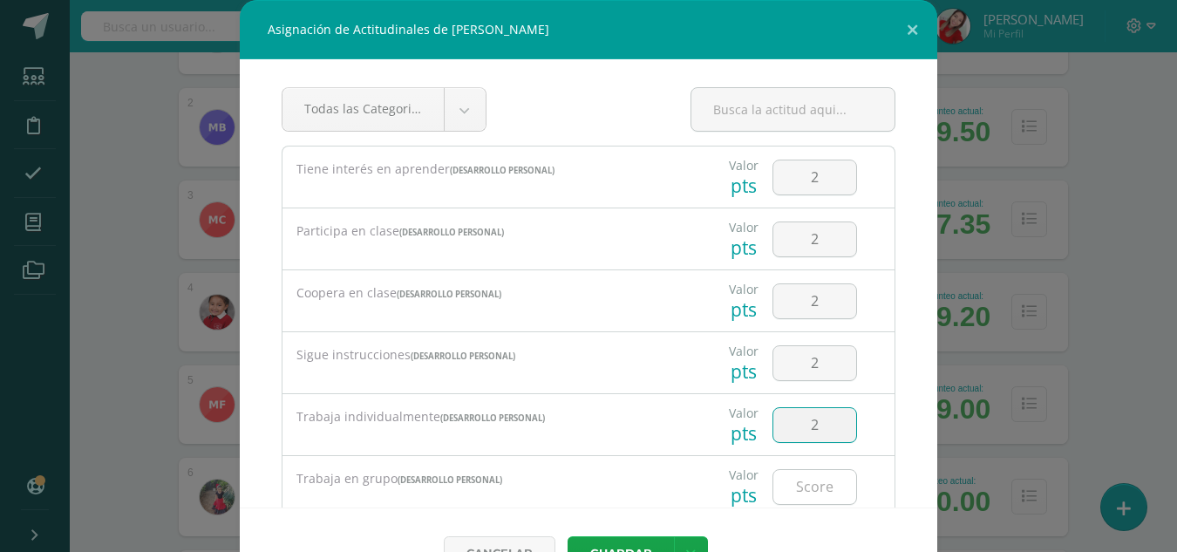
type input "2"
click at [792, 490] on input "number" at bounding box center [814, 487] width 83 height 34
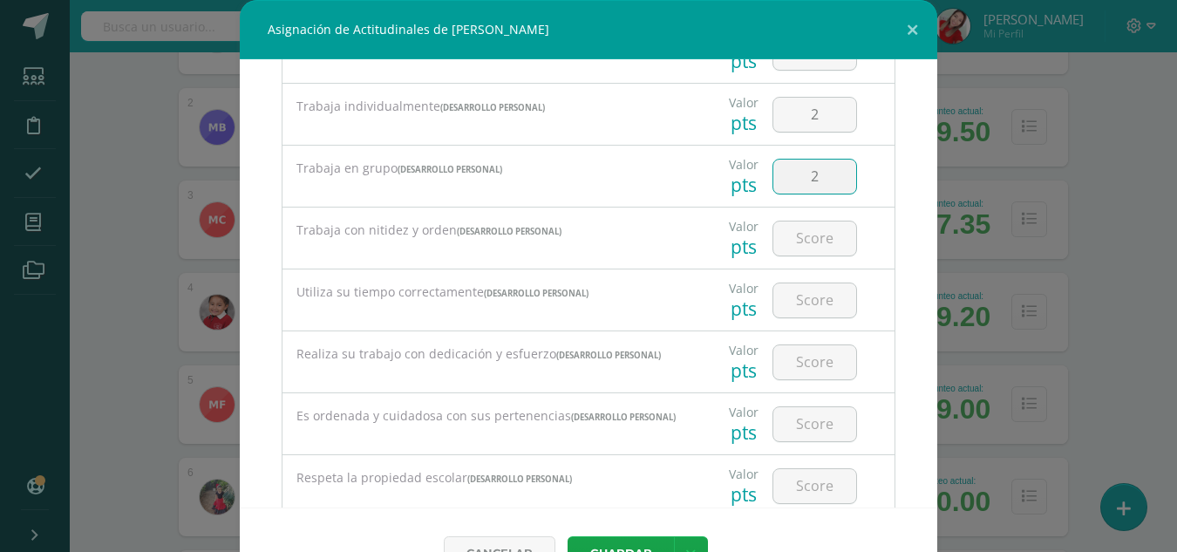
scroll to position [314, 0]
type input "2"
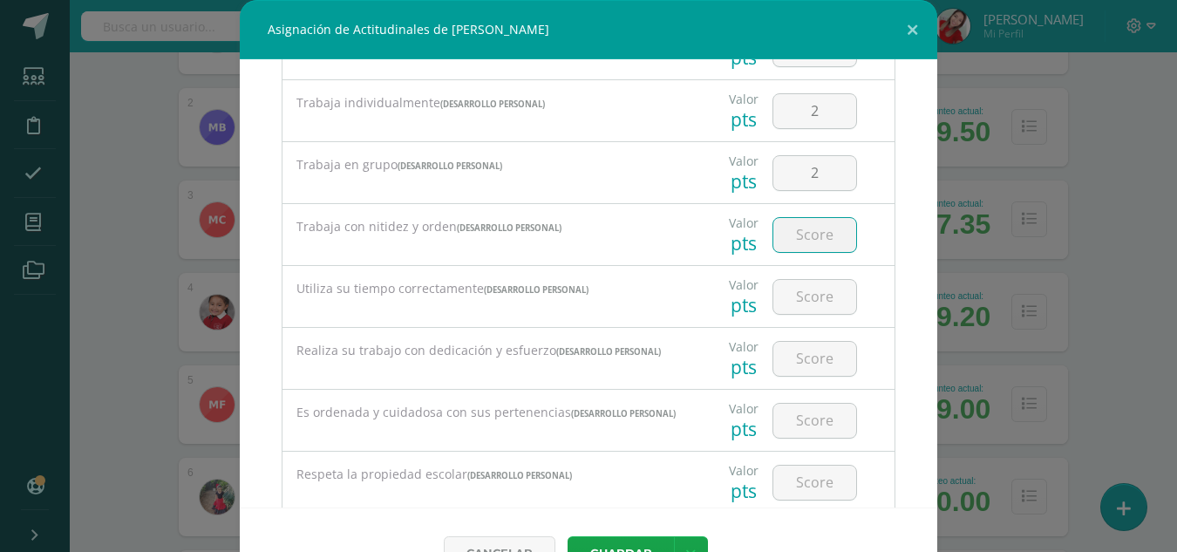
click at [784, 238] on input "number" at bounding box center [814, 235] width 83 height 34
type input "2"
click at [793, 308] on input "number" at bounding box center [814, 297] width 83 height 34
type input "2"
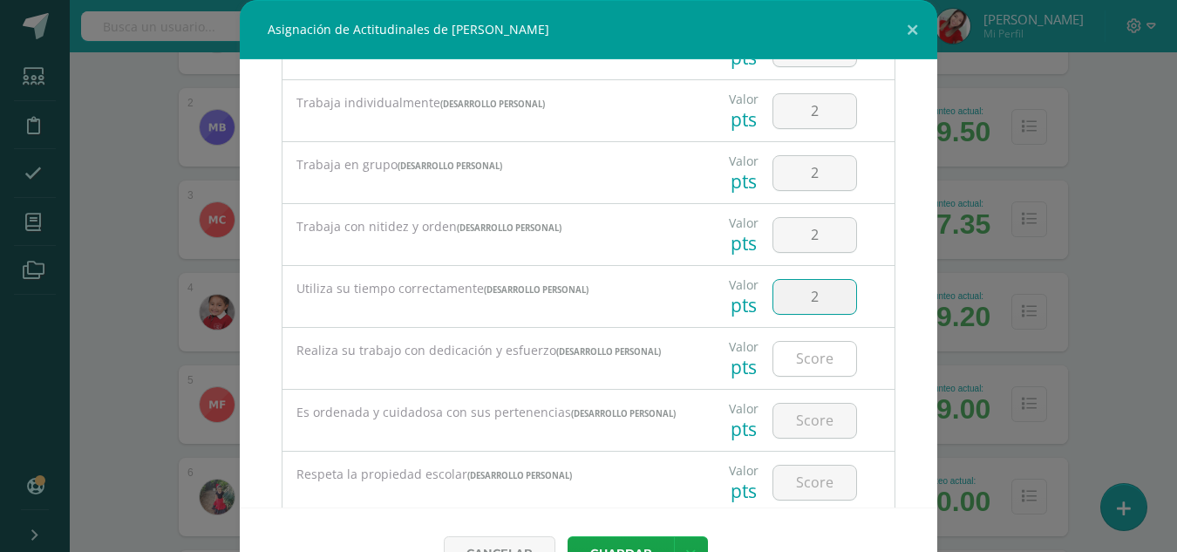
click at [787, 364] on input "number" at bounding box center [814, 359] width 83 height 34
type input "2"
click at [792, 422] on input "number" at bounding box center [814, 421] width 83 height 34
click at [792, 422] on input "2" at bounding box center [814, 421] width 83 height 34
type input "2"
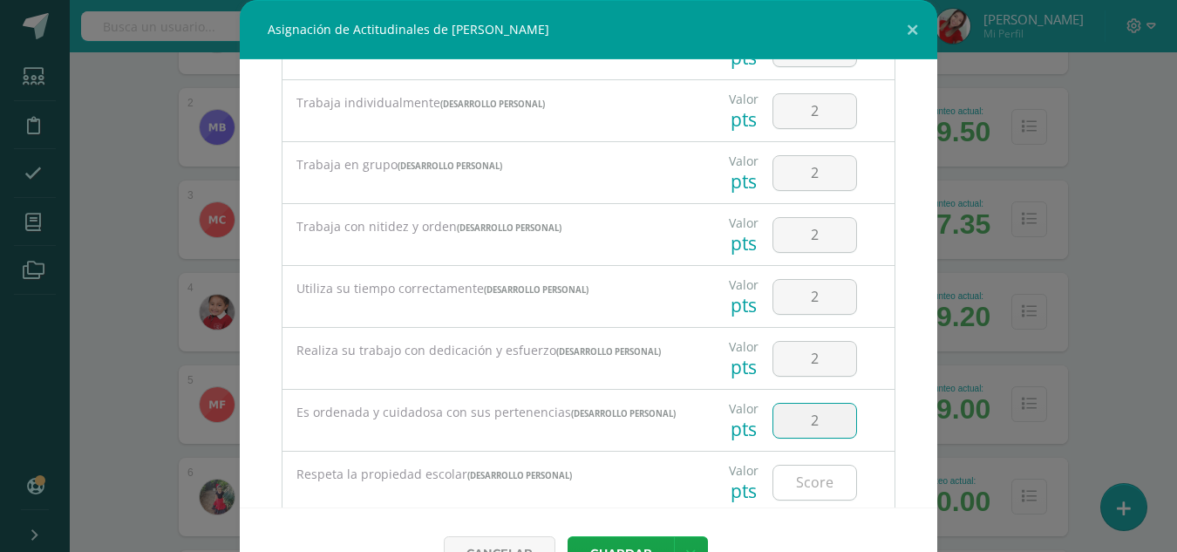
click at [790, 485] on input "number" at bounding box center [814, 482] width 83 height 34
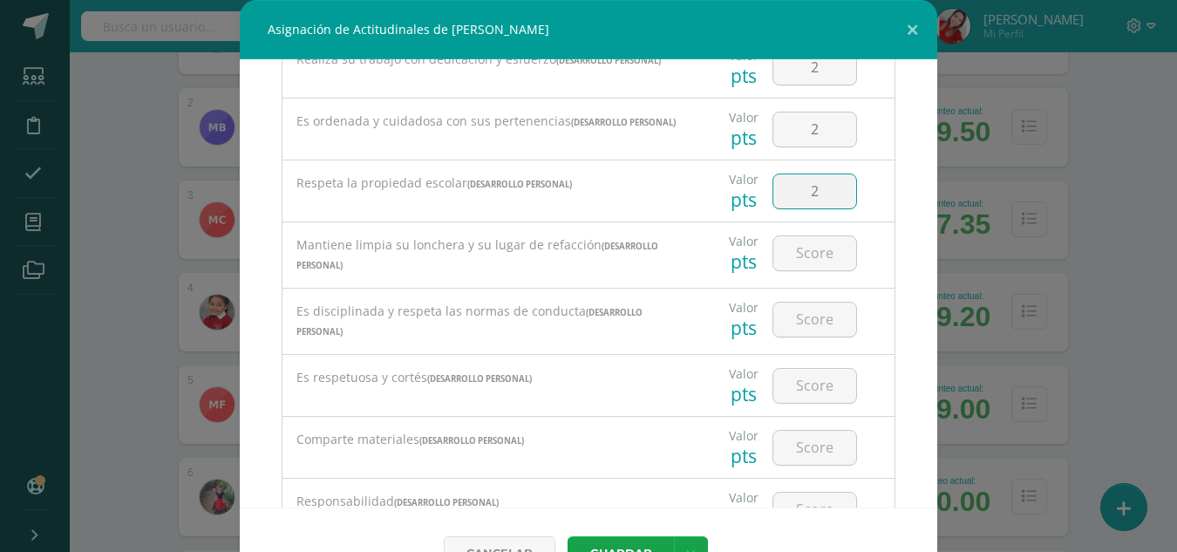
scroll to position [628, 0]
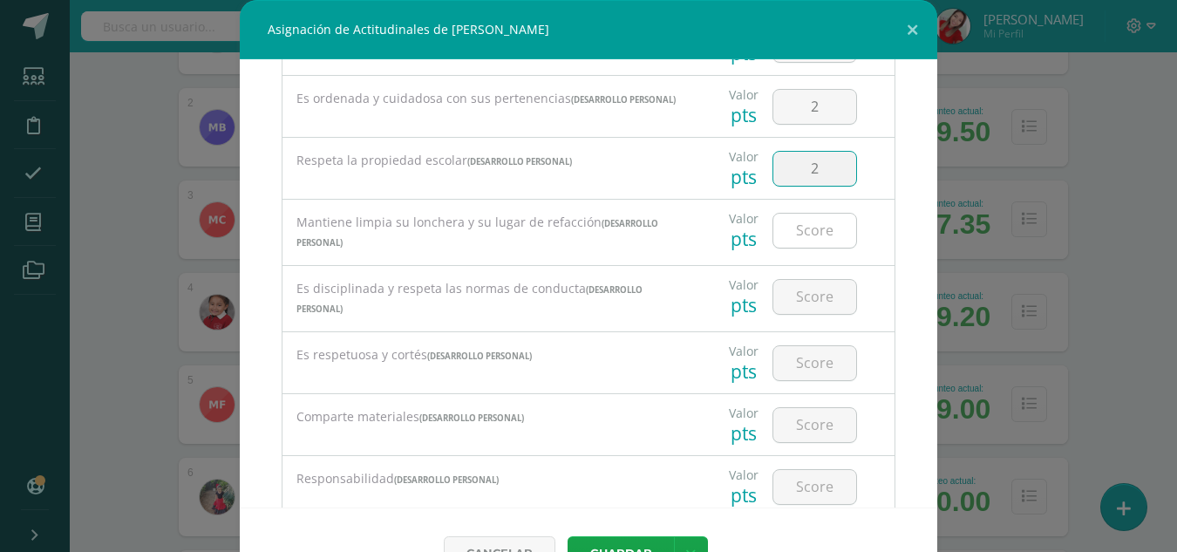
type input "2"
click at [786, 241] on input "number" at bounding box center [814, 231] width 83 height 34
type input "2"
click at [793, 309] on input "number" at bounding box center [814, 297] width 83 height 34
type input "2"
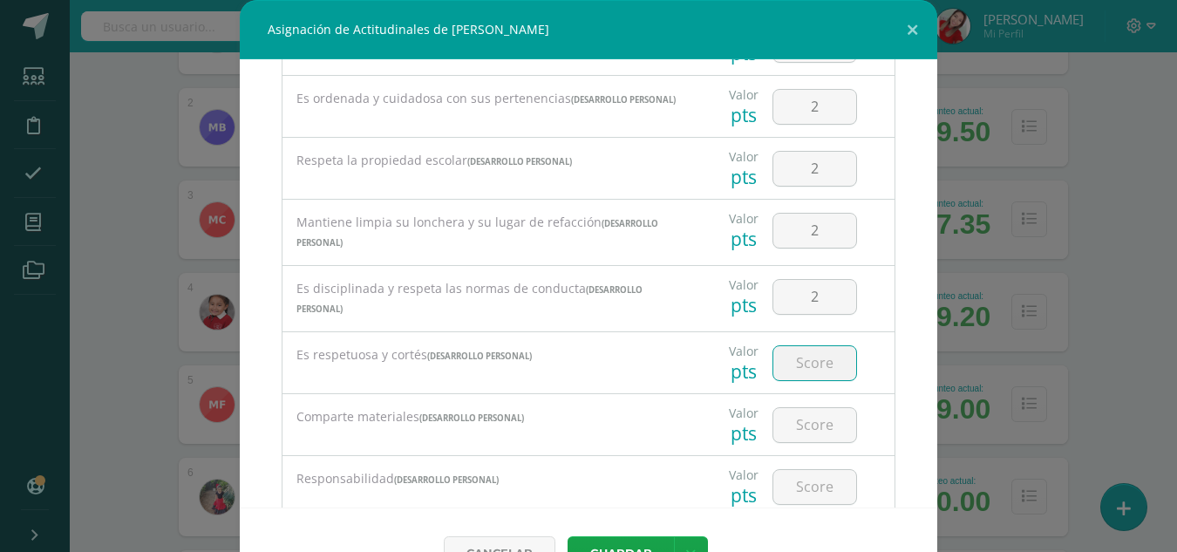
click at [788, 373] on input "number" at bounding box center [814, 363] width 83 height 34
type input "2"
click at [791, 435] on input "number" at bounding box center [814, 425] width 83 height 34
type input "2"
click at [797, 486] on input "number" at bounding box center [814, 487] width 83 height 34
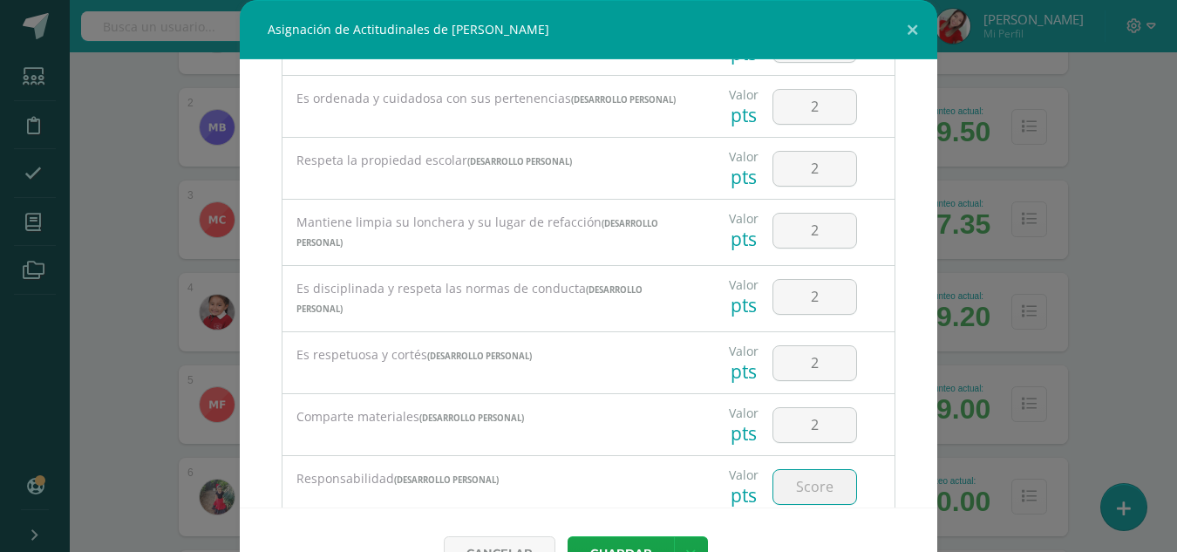
click at [797, 486] on input "number" at bounding box center [814, 487] width 83 height 34
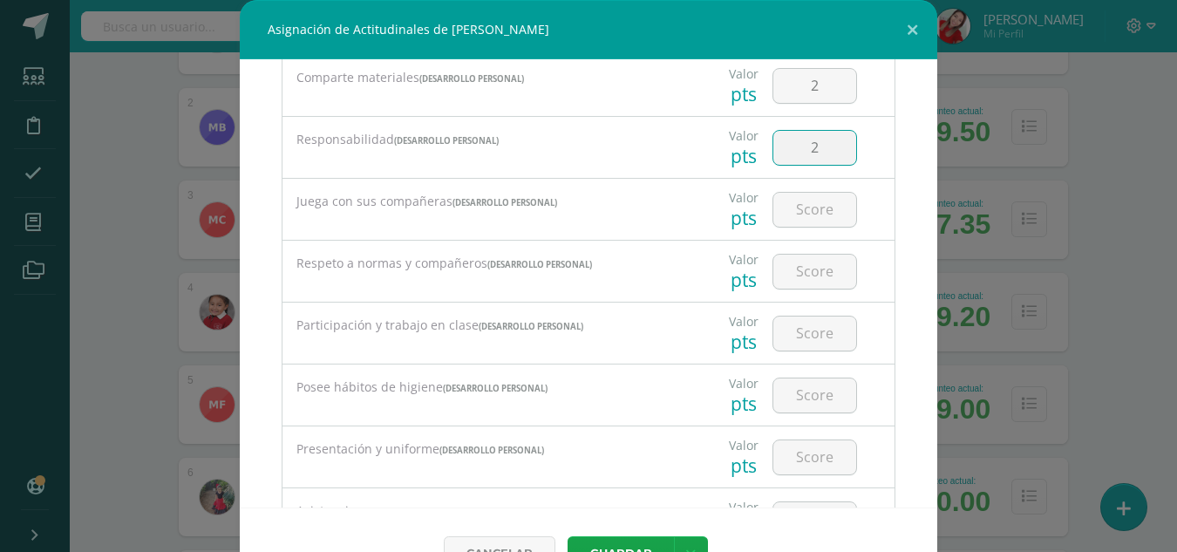
scroll to position [976, 0]
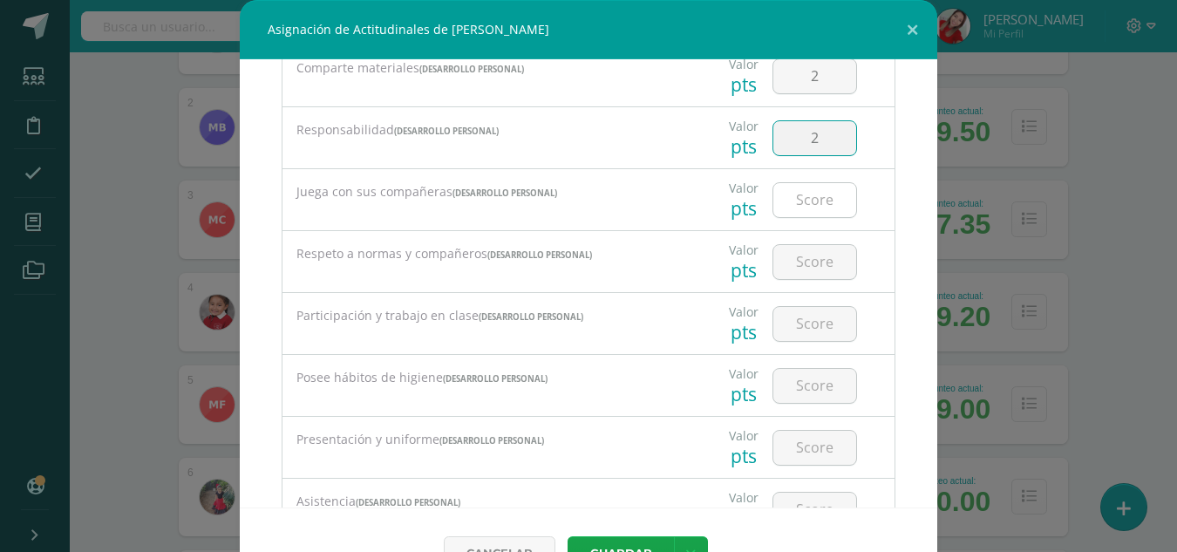
type input "2"
drag, startPoint x: 788, startPoint y: 189, endPoint x: 786, endPoint y: 207, distance: 17.5
click at [786, 207] on input "number" at bounding box center [814, 200] width 83 height 34
type input "2"
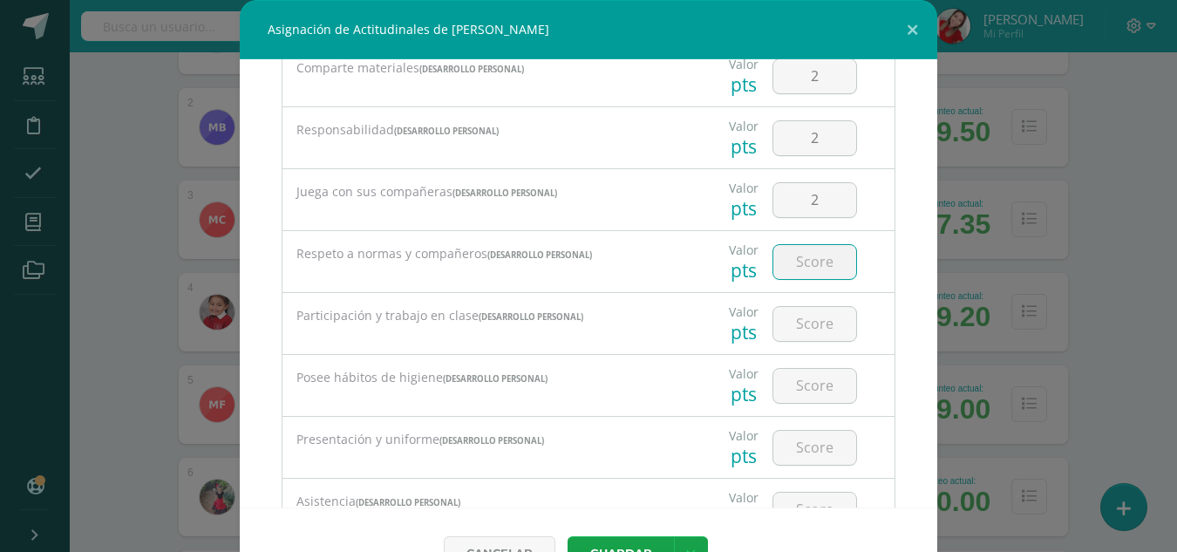
click at [790, 279] on input "number" at bounding box center [814, 262] width 83 height 34
click at [790, 279] on input "2" at bounding box center [814, 262] width 83 height 34
type input "2"
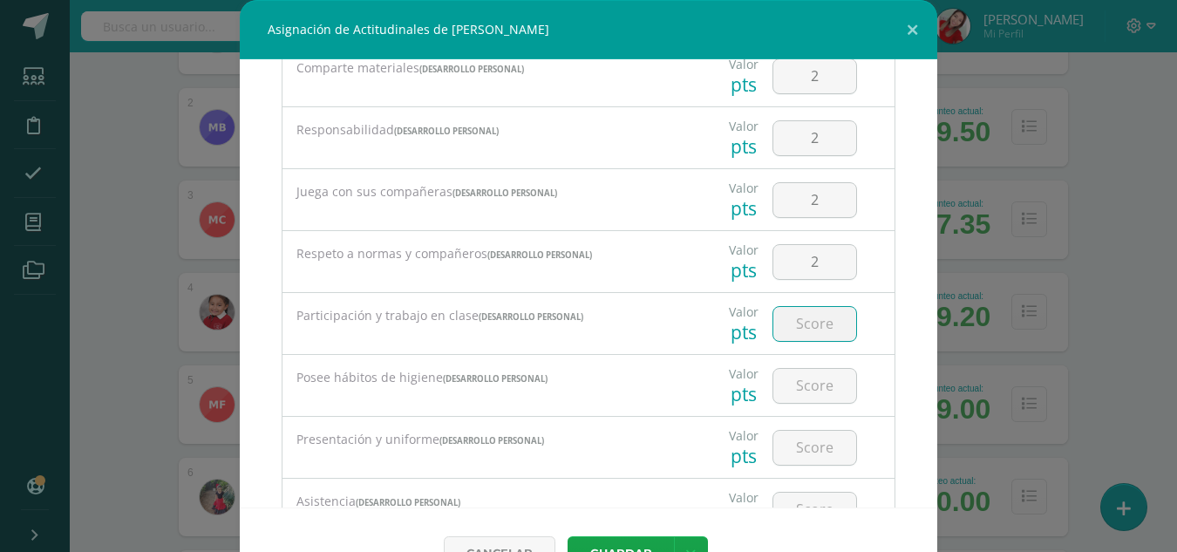
click at [790, 322] on input "number" at bounding box center [814, 324] width 83 height 34
type input "2"
click at [791, 389] on input "number" at bounding box center [814, 386] width 83 height 34
type input "2"
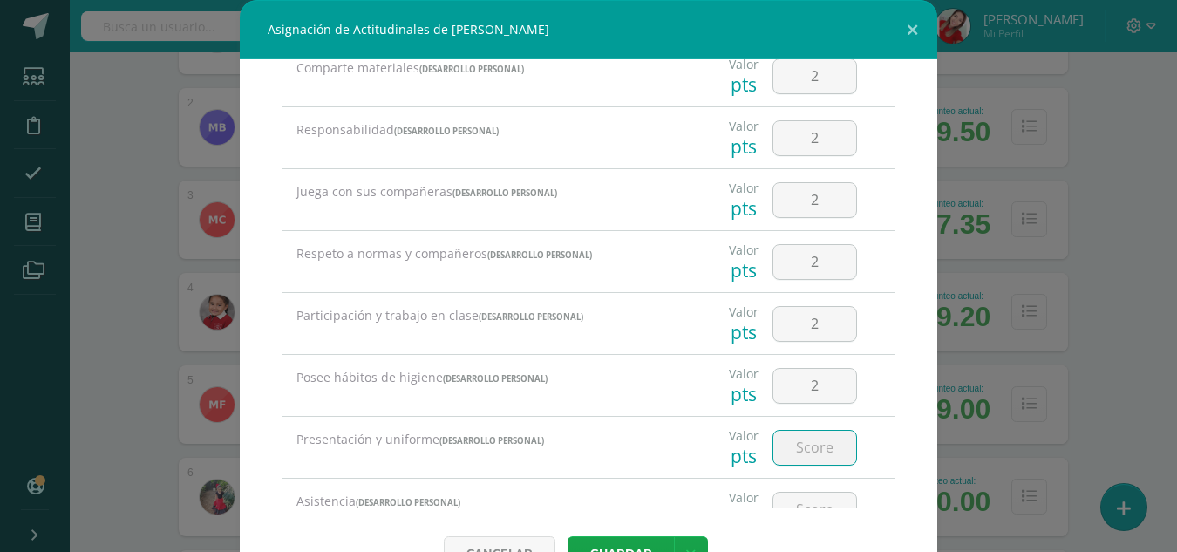
click at [790, 461] on input "number" at bounding box center [814, 448] width 83 height 34
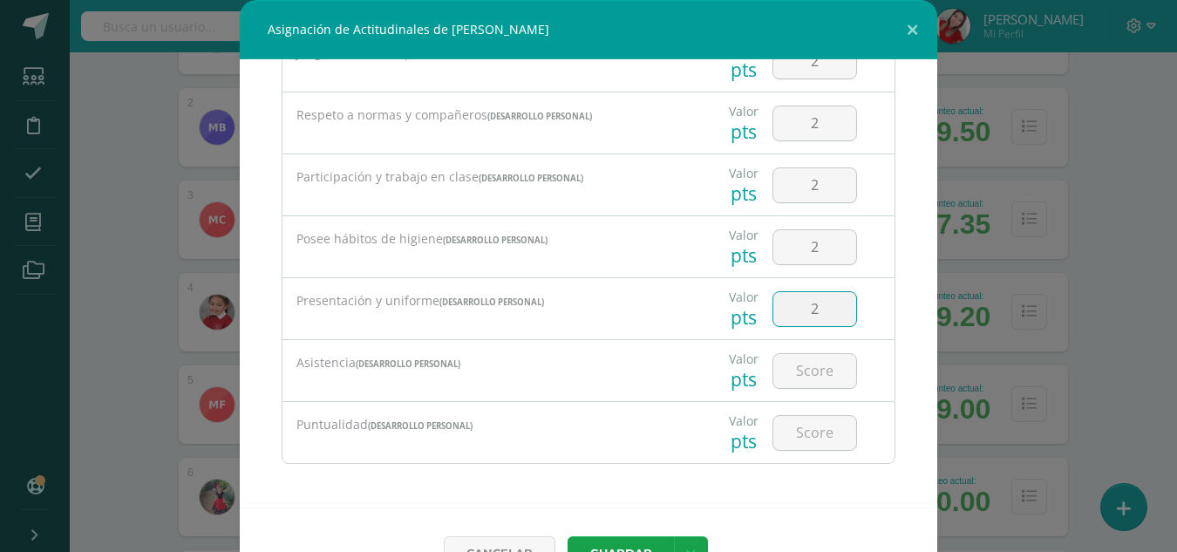
scroll to position [1121, 0]
type input "2"
click at [805, 383] on input "number" at bounding box center [814, 370] width 83 height 34
type input "2"
click at [786, 438] on input "number" at bounding box center [814, 432] width 83 height 34
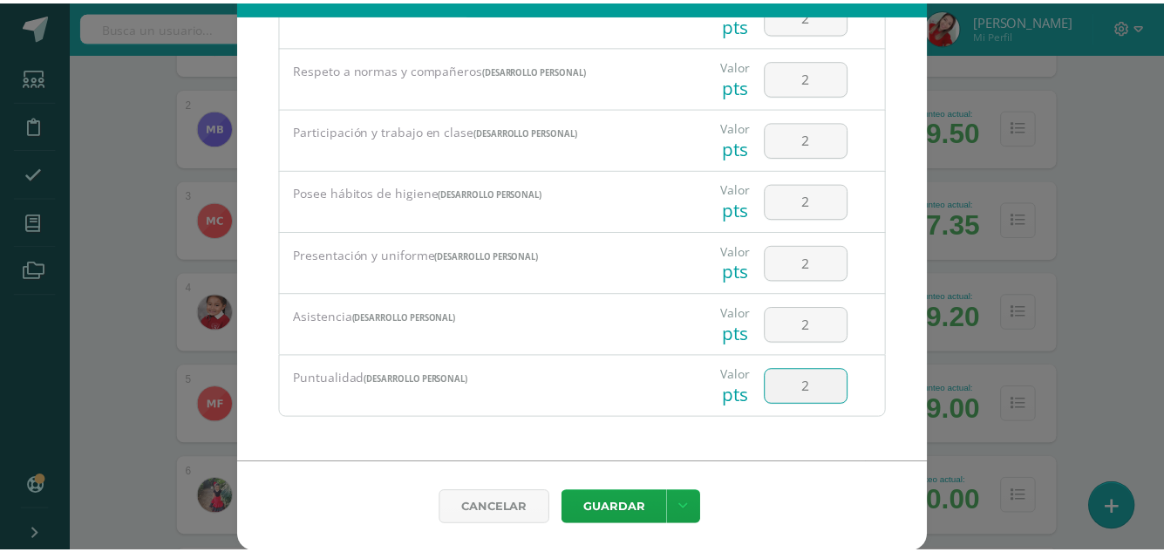
scroll to position [46, 0]
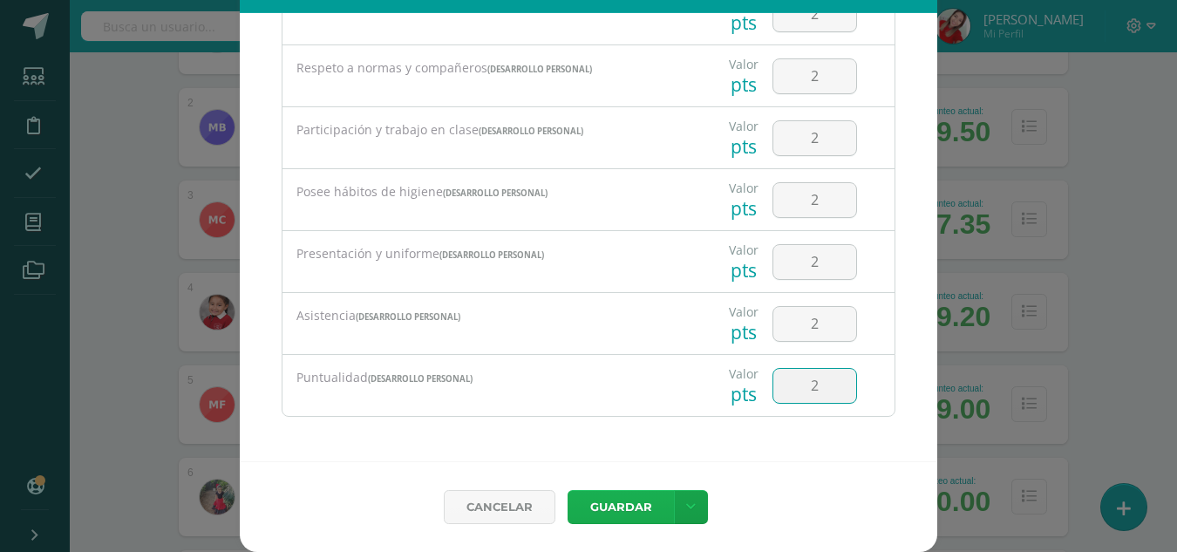
type input "2"
click at [621, 518] on button "Guardar" at bounding box center [620, 507] width 106 height 34
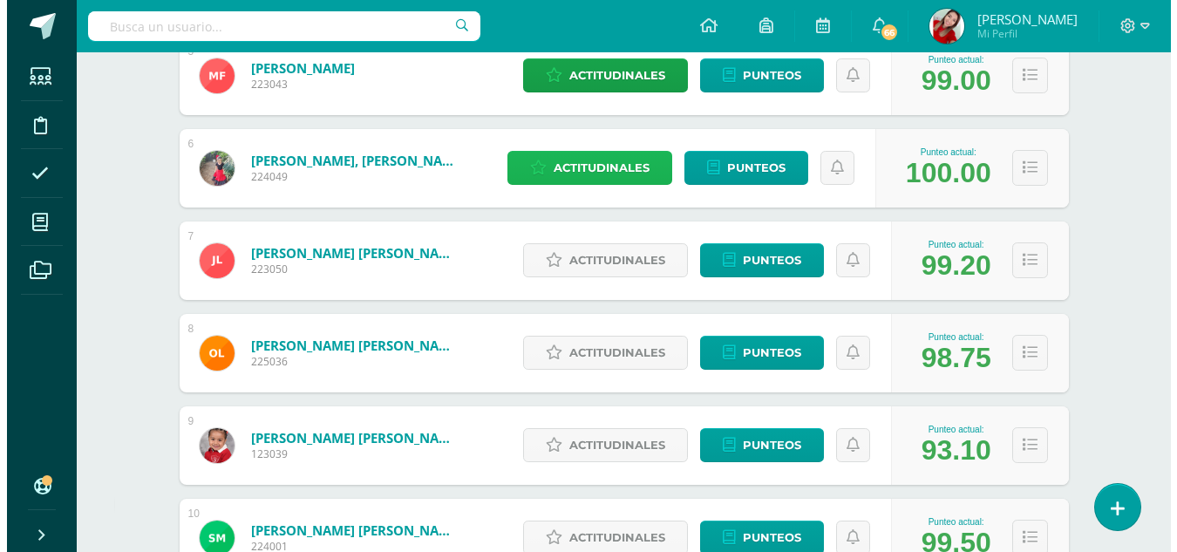
scroll to position [732, 0]
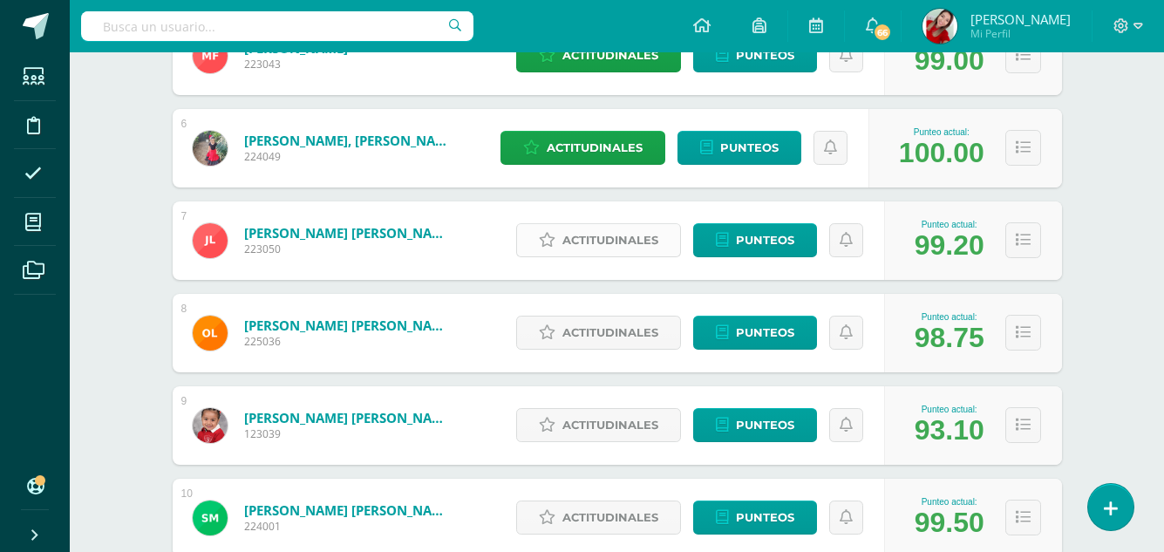
click at [614, 241] on span "Actitudinales" at bounding box center [610, 240] width 96 height 32
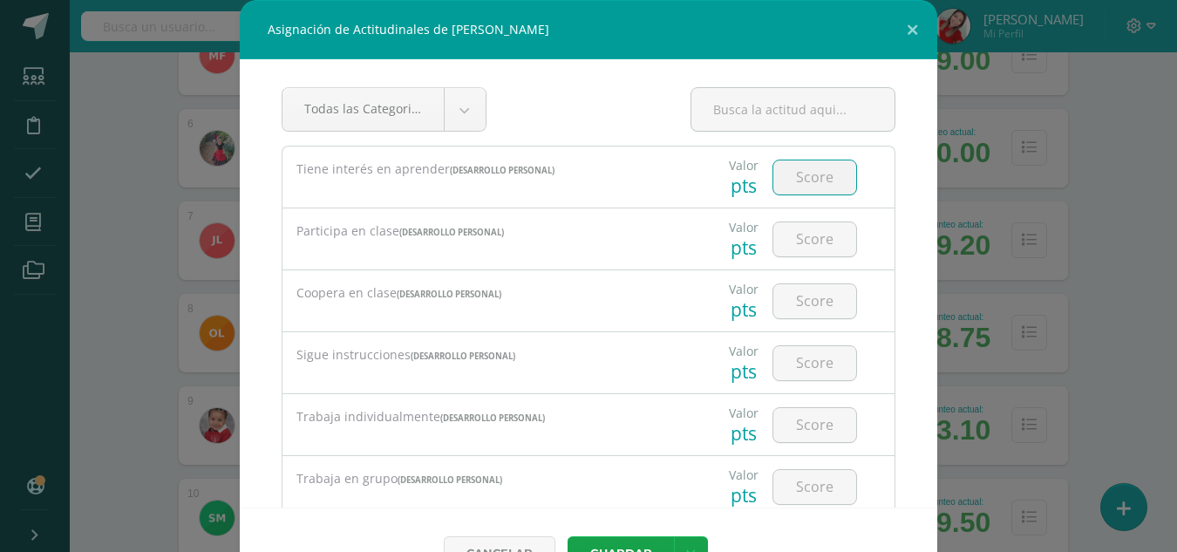
click at [798, 181] on input "number" at bounding box center [814, 177] width 83 height 34
type input "2"
click at [809, 242] on input "number" at bounding box center [814, 239] width 83 height 34
type input "1"
click at [804, 302] on input "2" at bounding box center [814, 301] width 83 height 34
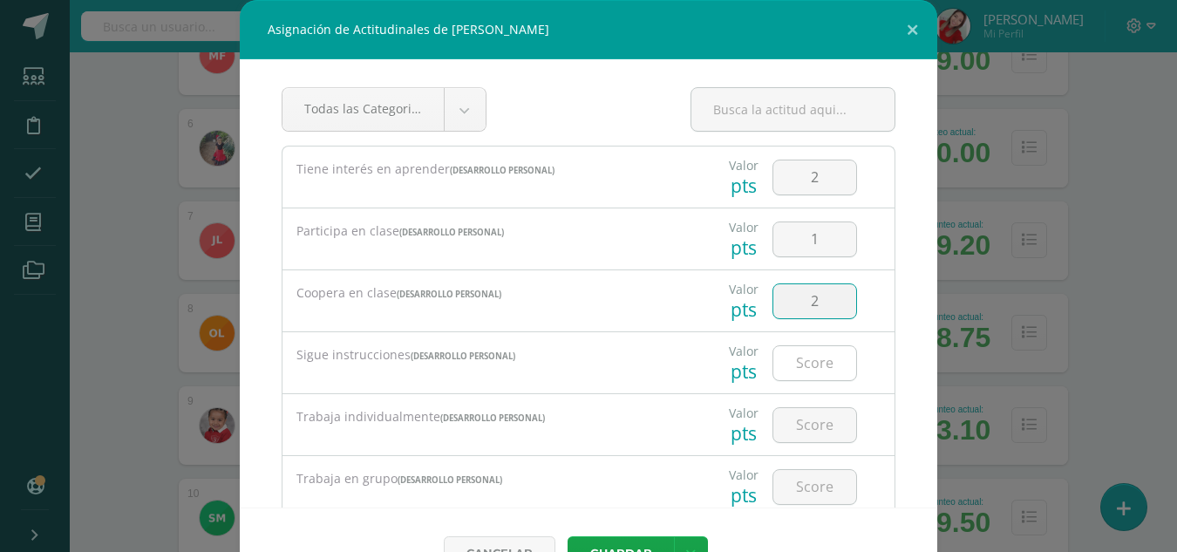
type input "2"
click at [796, 364] on input "number" at bounding box center [814, 363] width 83 height 34
type input "2"
click at [794, 425] on input "number" at bounding box center [814, 425] width 83 height 34
type input "2"
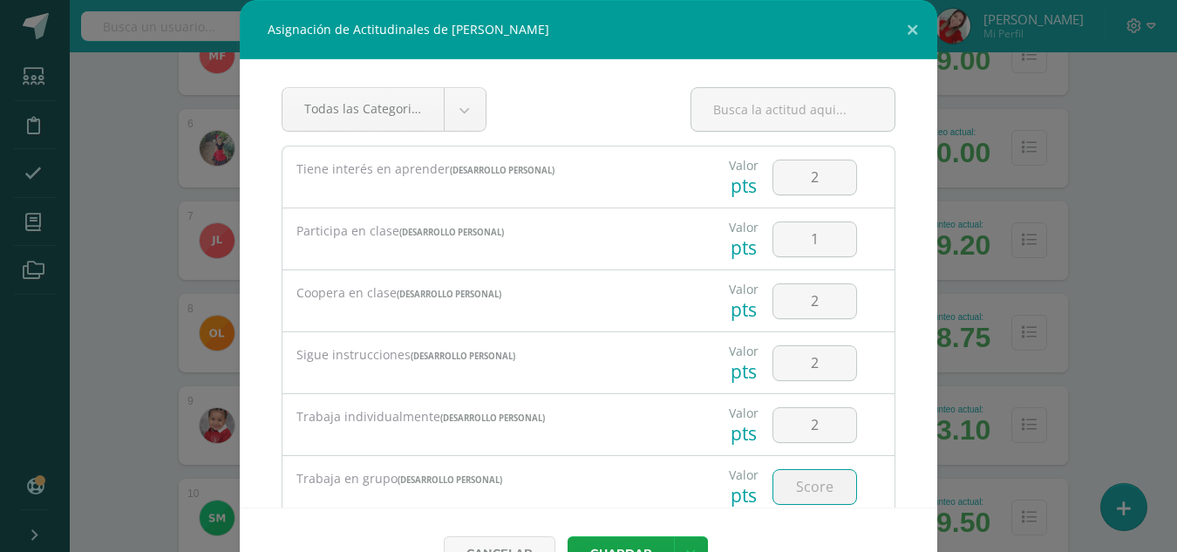
click at [799, 487] on input "number" at bounding box center [814, 487] width 83 height 34
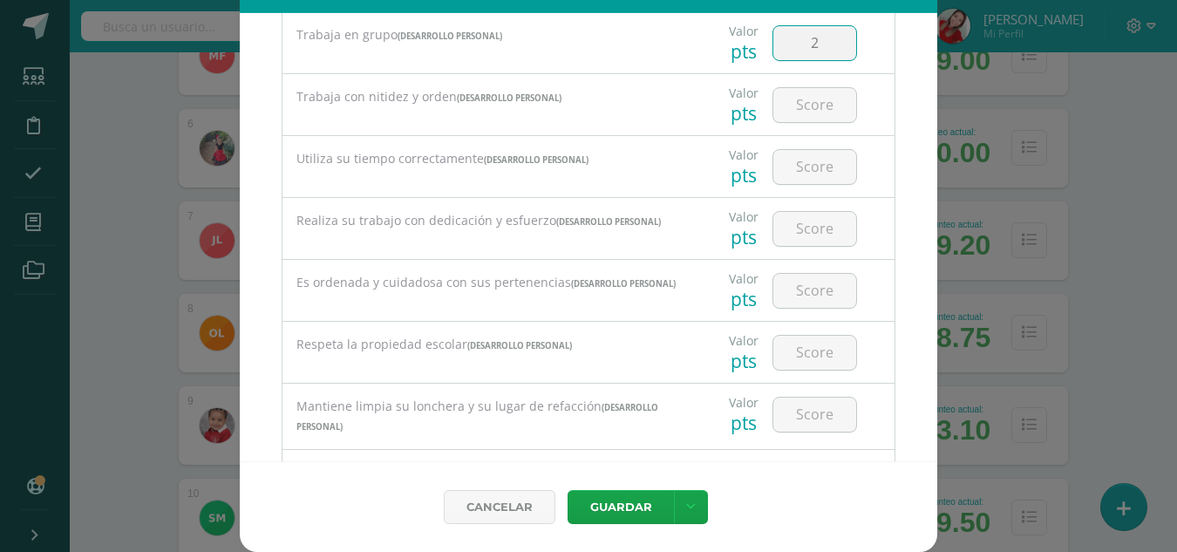
scroll to position [418, 0]
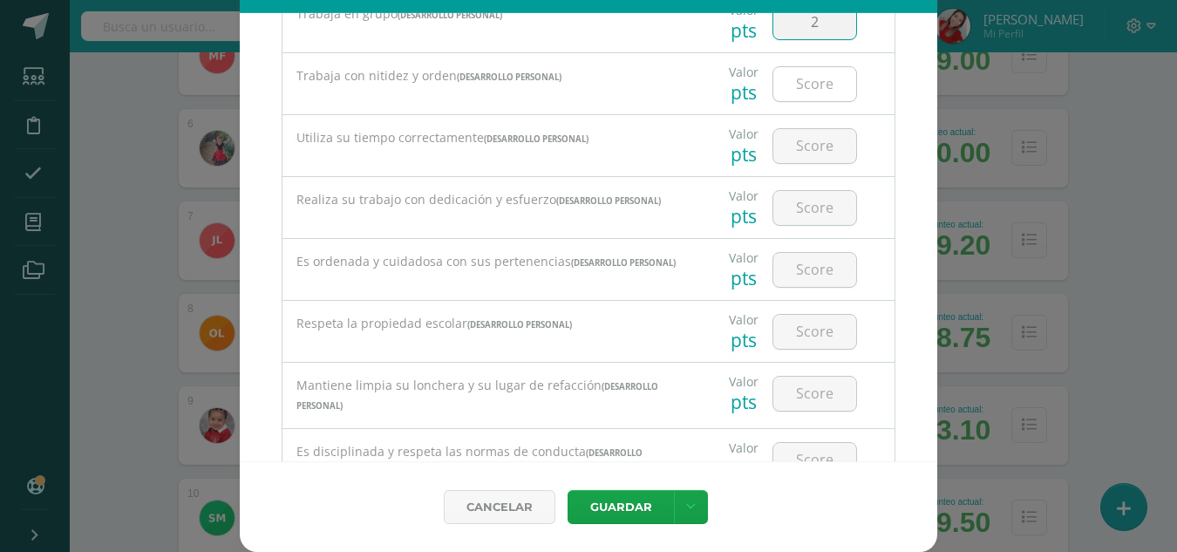
type input "2"
click at [796, 93] on input "number" at bounding box center [814, 84] width 83 height 34
type input "2"
click at [791, 149] on input "number" at bounding box center [814, 146] width 83 height 34
type input "2"
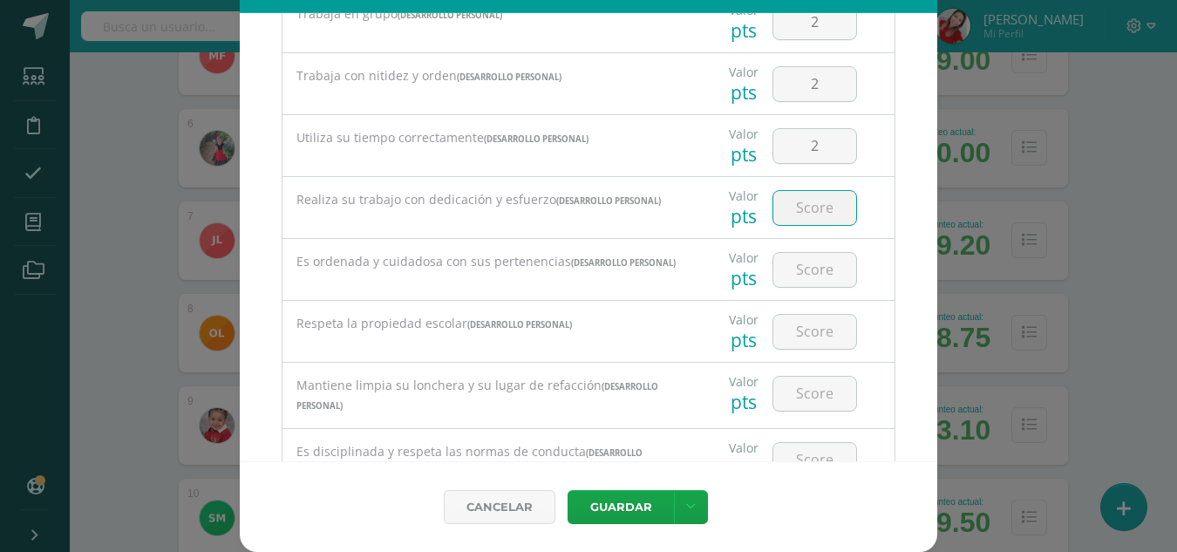
click at [793, 205] on input "number" at bounding box center [814, 208] width 83 height 34
type input "2"
click at [796, 274] on input "2" at bounding box center [814, 270] width 83 height 34
type input "2"
click at [797, 337] on input "number" at bounding box center [814, 332] width 83 height 34
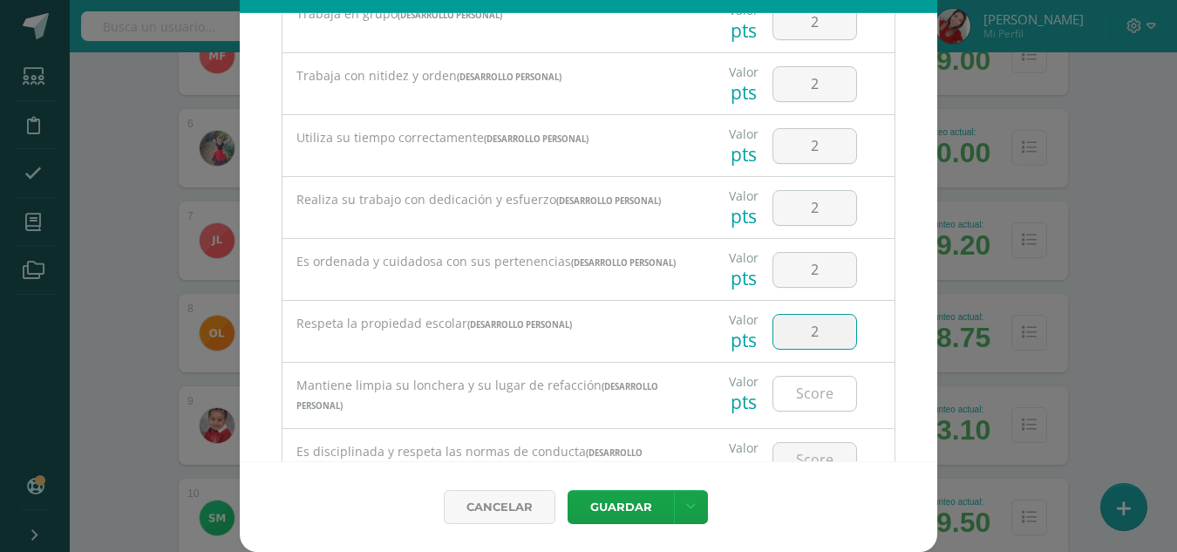
type input "2"
click at [797, 401] on input "number" at bounding box center [814, 394] width 83 height 34
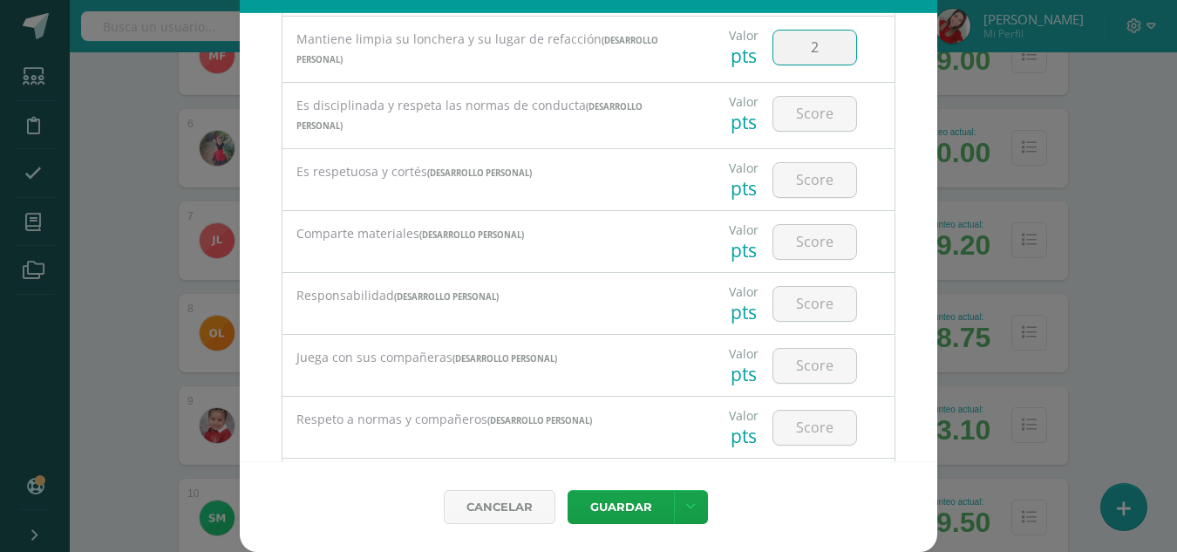
scroll to position [767, 0]
type input "2"
click at [795, 128] on input "number" at bounding box center [814, 111] width 83 height 34
type input "2"
click at [788, 182] on input "number" at bounding box center [814, 177] width 83 height 34
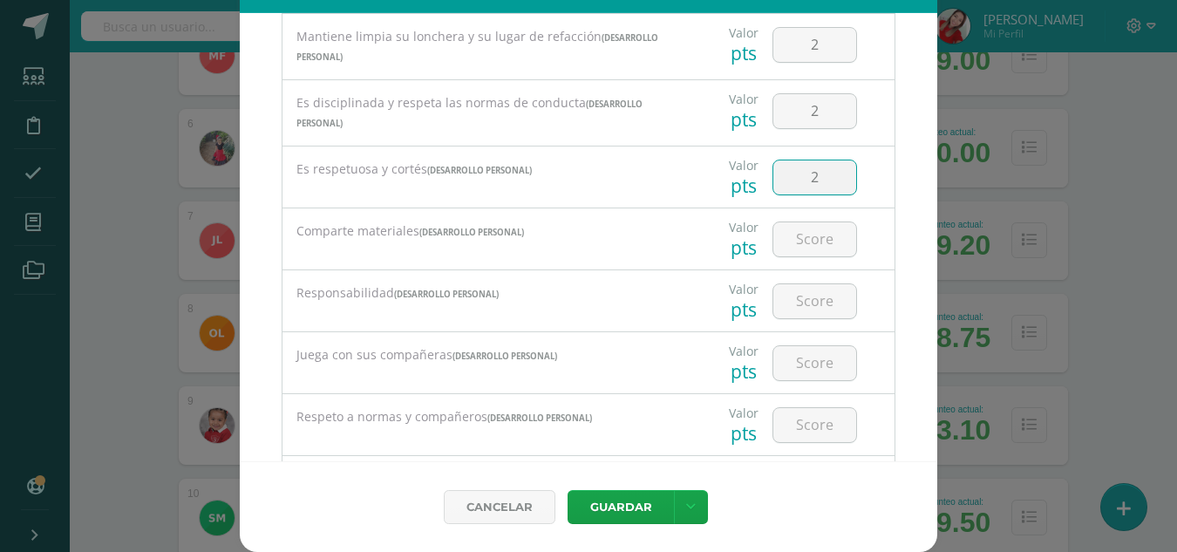
type input "2"
click at [777, 262] on div at bounding box center [814, 238] width 98 height 61
click at [785, 256] on input "number" at bounding box center [814, 239] width 83 height 34
type input "2"
click at [791, 304] on input "2" at bounding box center [814, 301] width 83 height 34
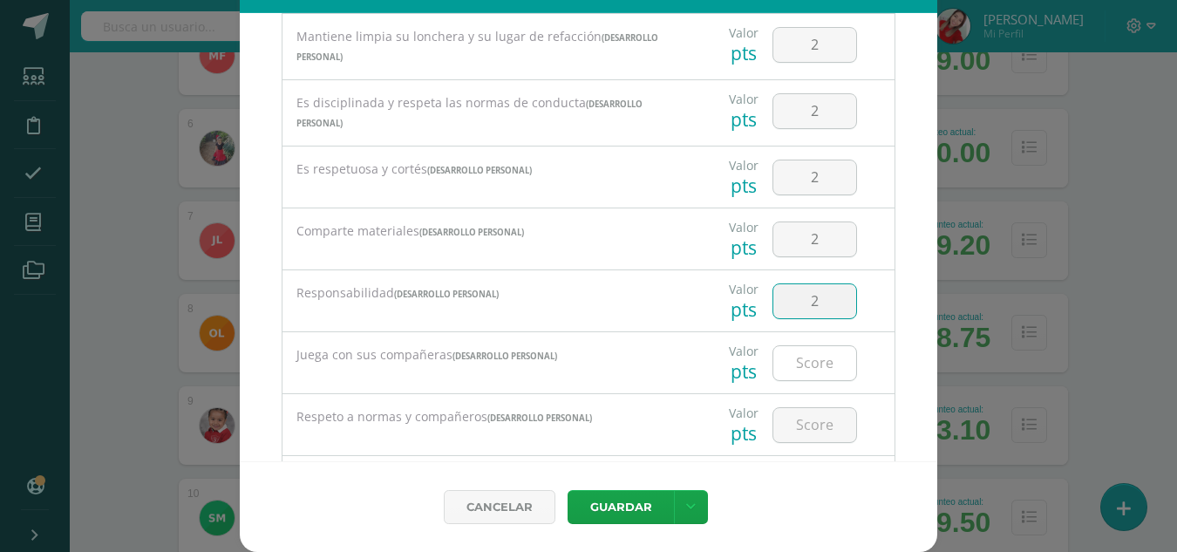
type input "2"
click at [792, 377] on input "number" at bounding box center [814, 363] width 83 height 34
type input "2"
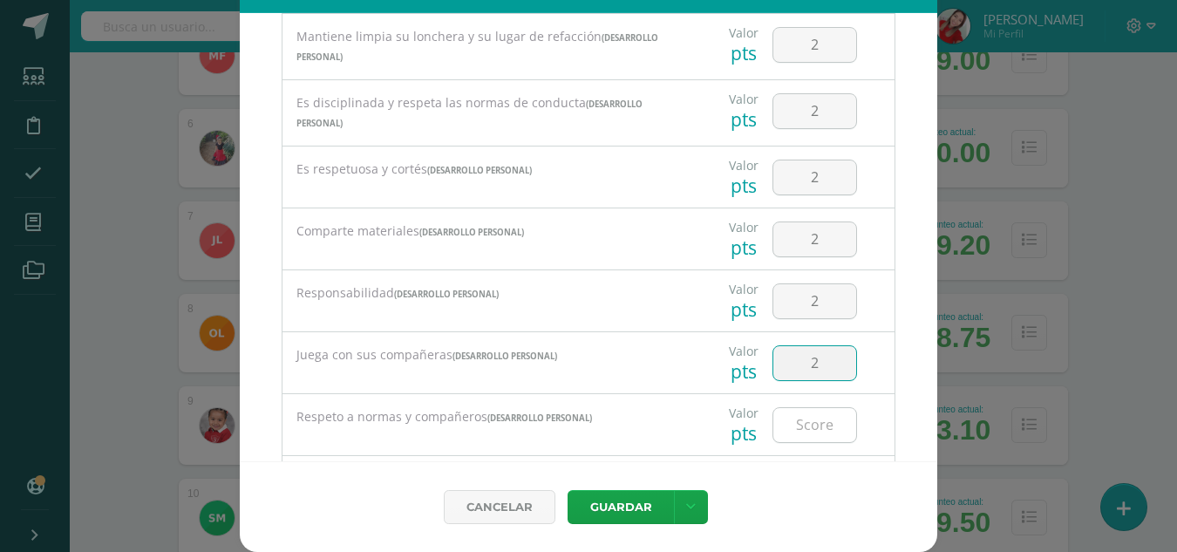
click at [787, 440] on input "number" at bounding box center [814, 425] width 83 height 34
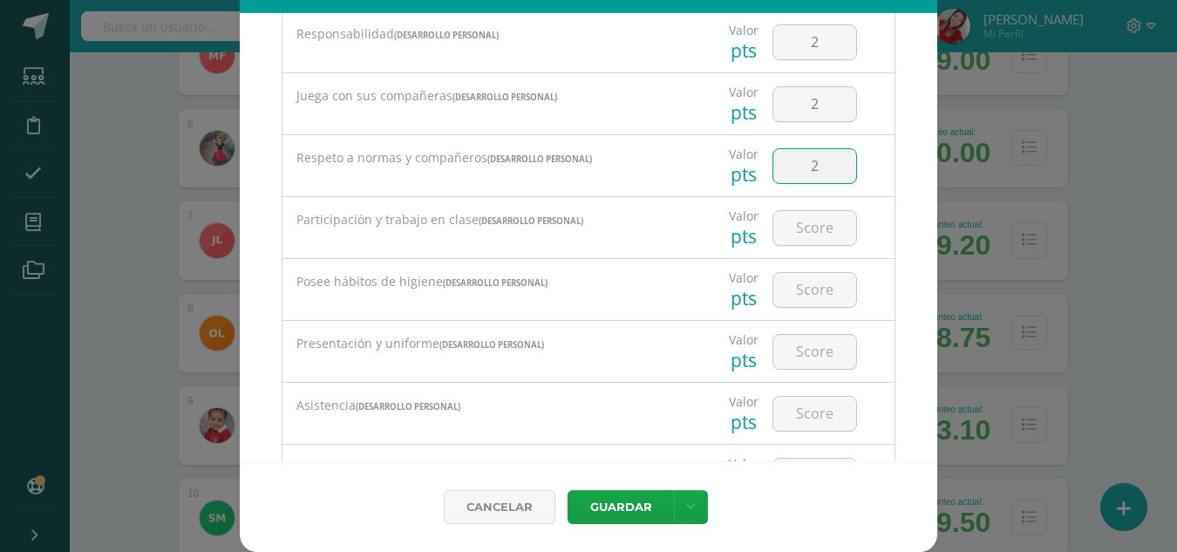
scroll to position [1046, 0]
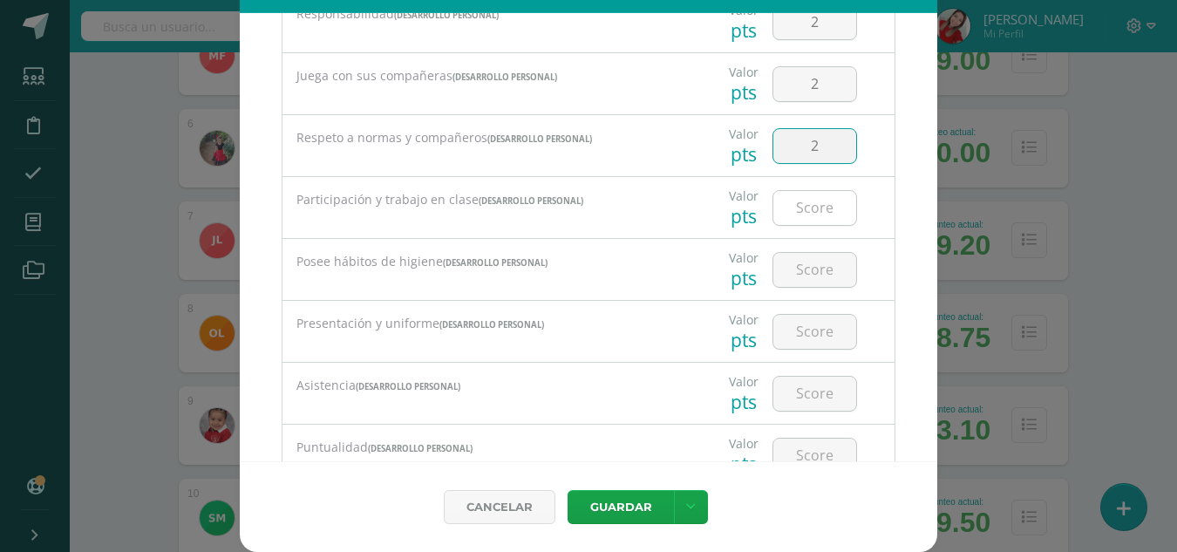
type input "2"
click at [802, 218] on input "number" at bounding box center [814, 208] width 83 height 34
type input "2"
click at [794, 277] on input "number" at bounding box center [814, 270] width 83 height 34
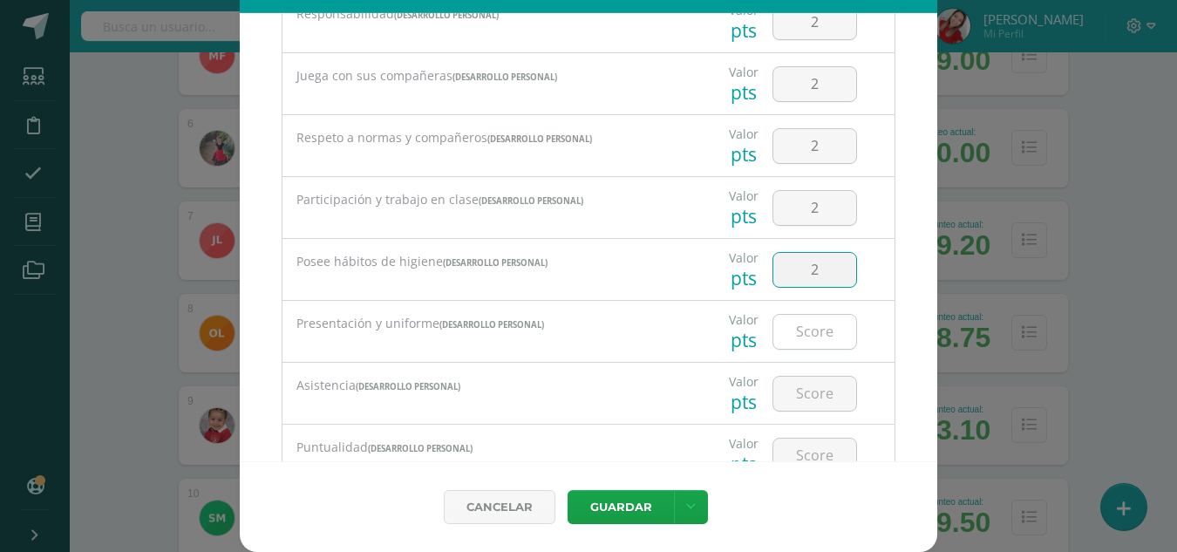
type input "2"
click at [791, 338] on input "number" at bounding box center [814, 332] width 83 height 34
type input "2"
click at [787, 391] on input "number" at bounding box center [814, 394] width 83 height 34
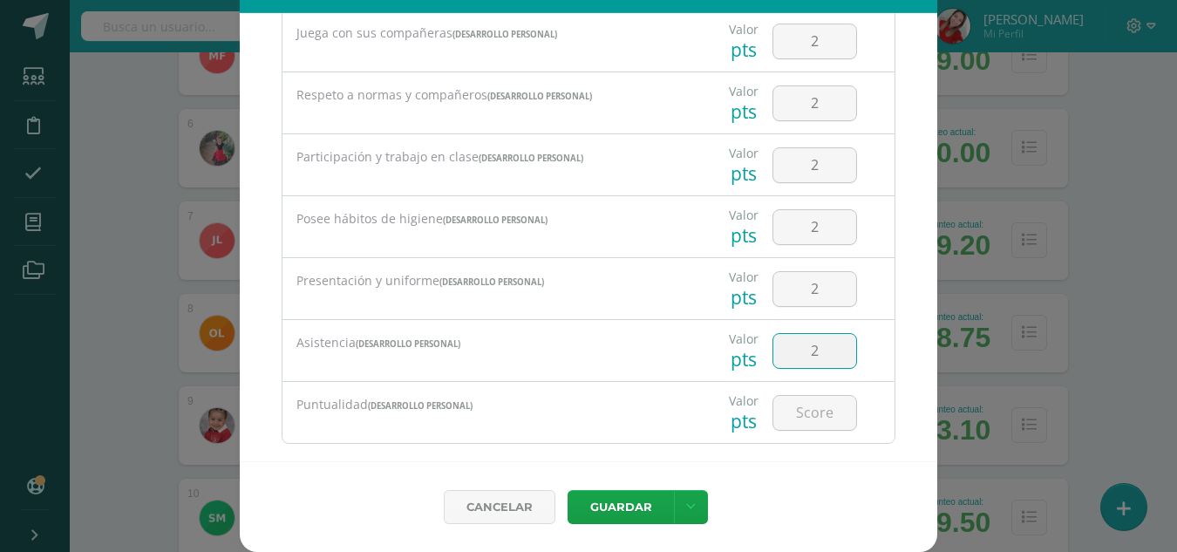
scroll to position [1121, 0]
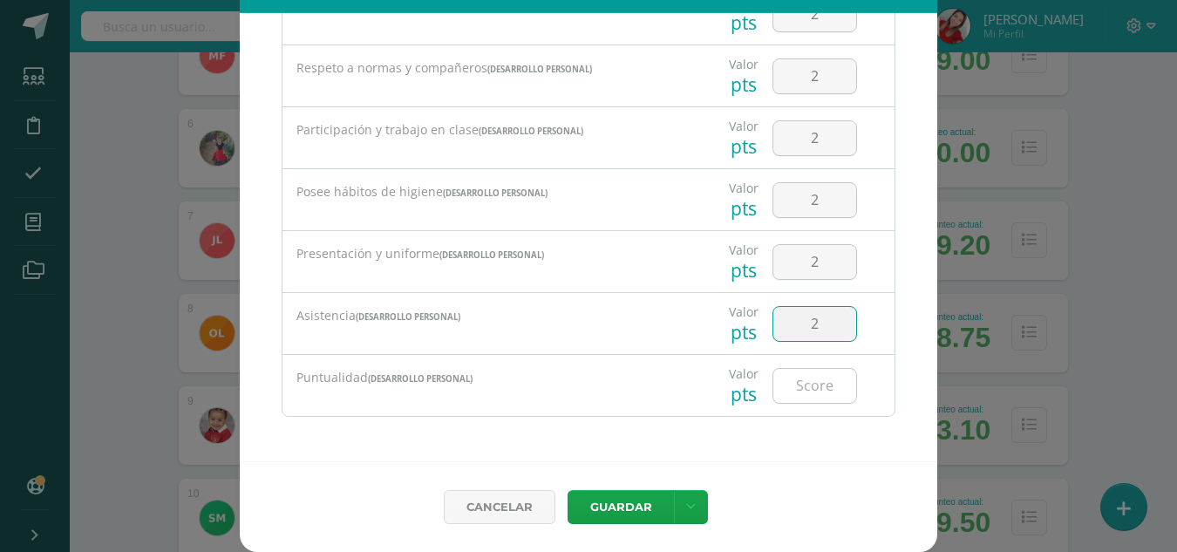
type input "2"
click at [790, 387] on input "number" at bounding box center [814, 386] width 83 height 34
type input "1"
click at [620, 504] on button "Guardar" at bounding box center [620, 507] width 106 height 34
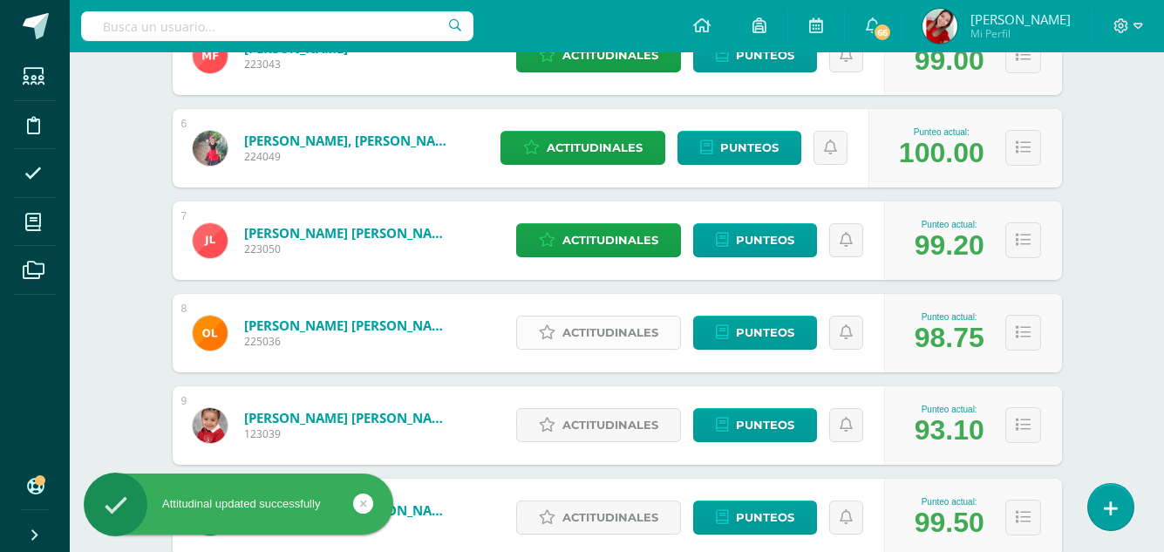
click at [610, 340] on span "Actitudinales" at bounding box center [610, 332] width 96 height 32
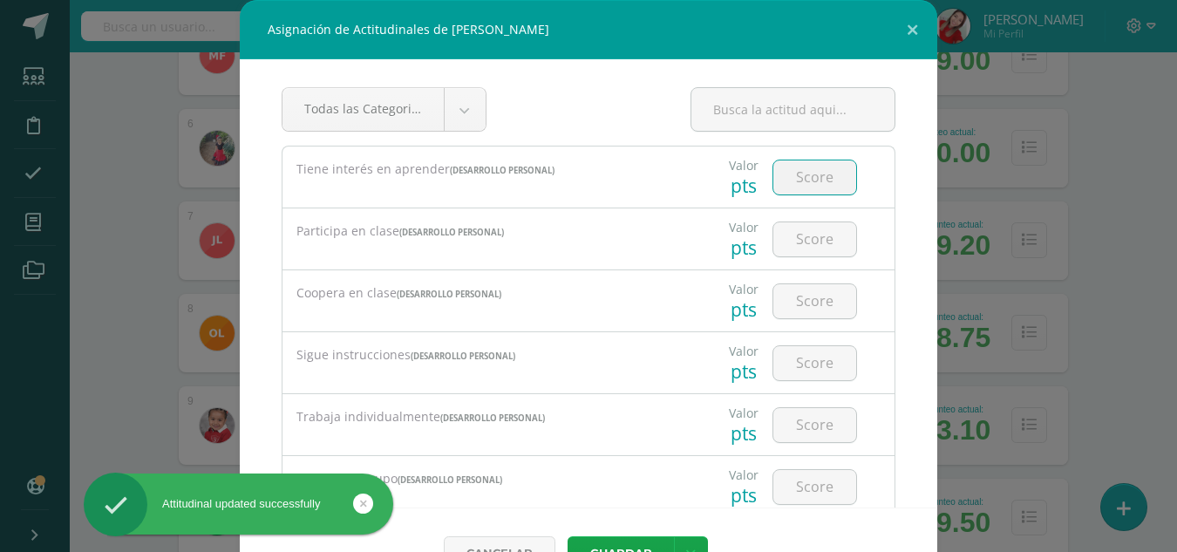
click at [804, 183] on input "number" at bounding box center [814, 177] width 83 height 34
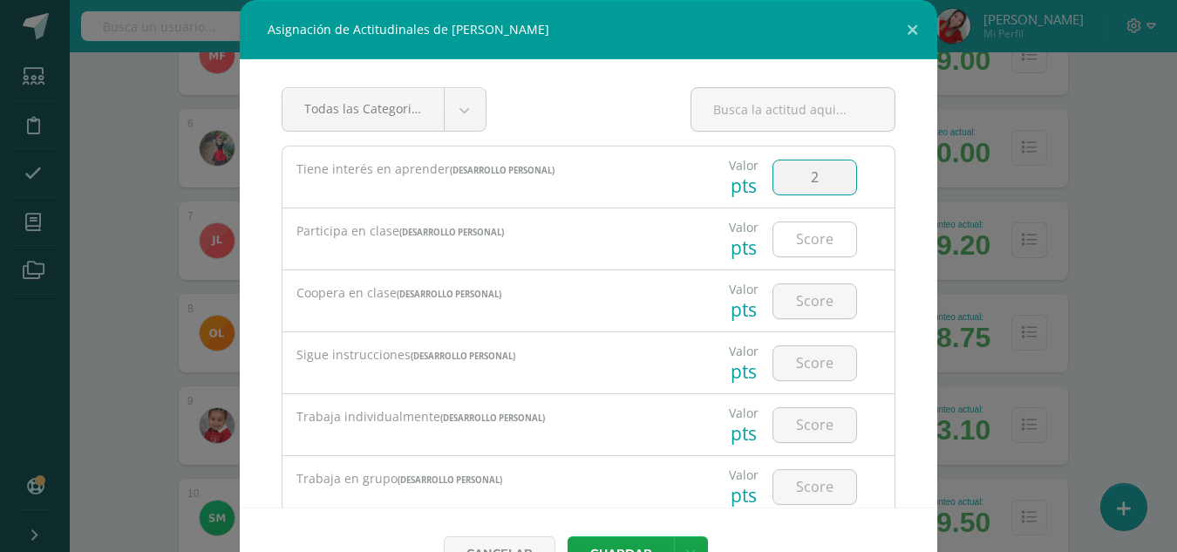
type input "2"
click at [802, 234] on input "number" at bounding box center [814, 239] width 83 height 34
type input "2"
click at [785, 303] on input "number" at bounding box center [814, 301] width 83 height 34
type input "2"
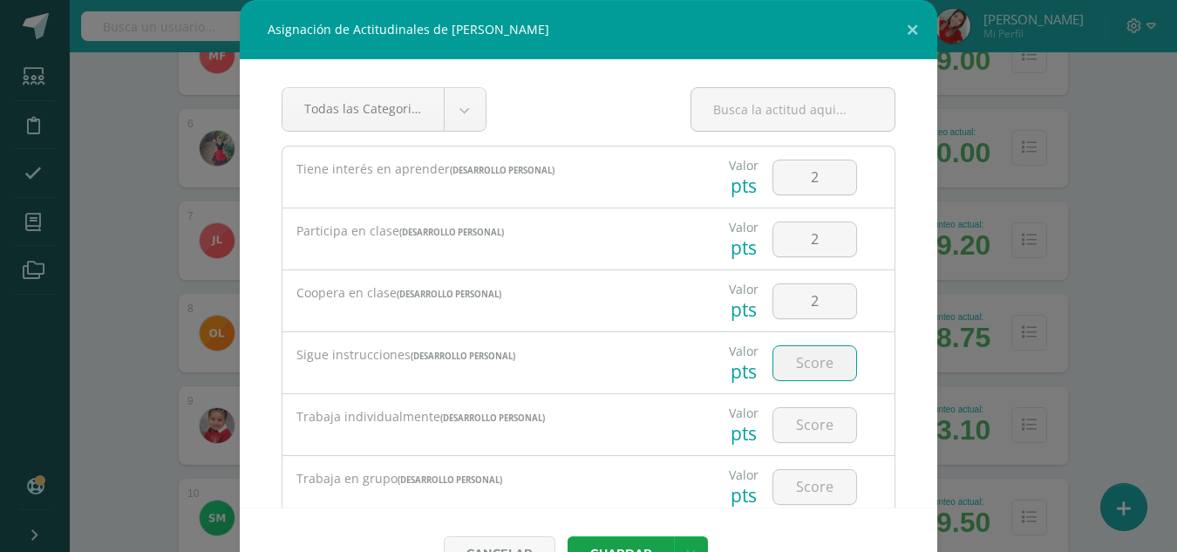
click at [796, 368] on input "number" at bounding box center [814, 363] width 83 height 34
type input "2"
click at [786, 430] on input "number" at bounding box center [814, 425] width 83 height 34
type input "2"
click at [798, 492] on input "number" at bounding box center [814, 487] width 83 height 34
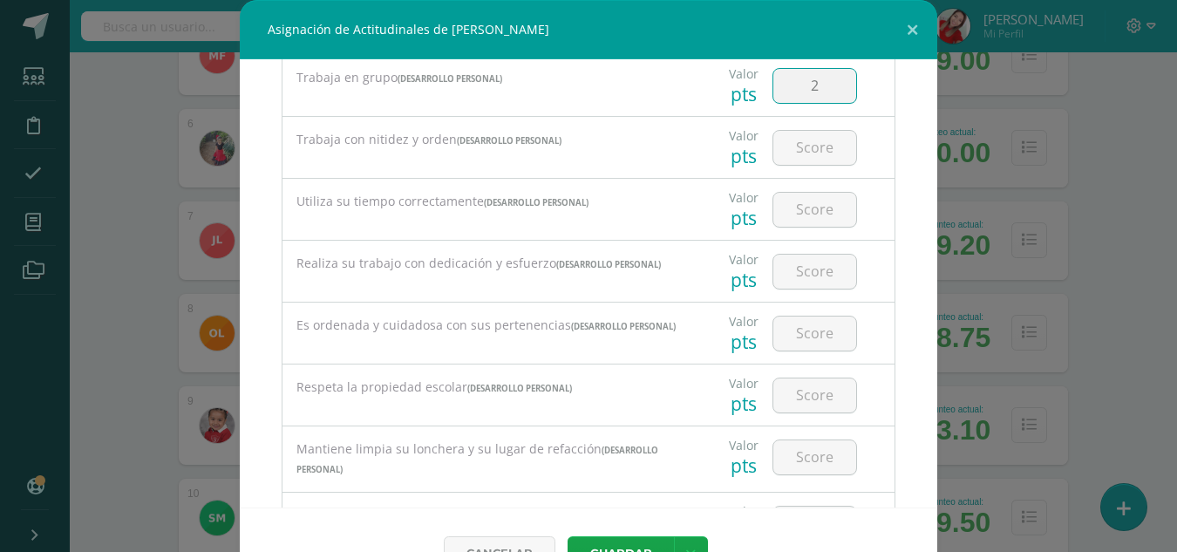
scroll to position [418, 0]
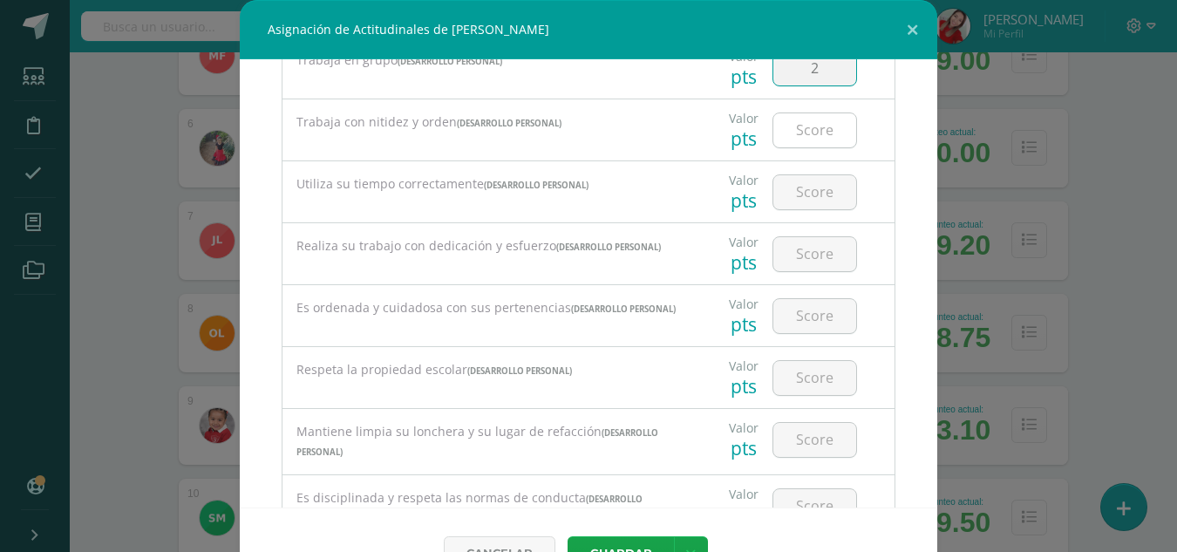
type input "2"
click at [794, 138] on input "number" at bounding box center [814, 130] width 83 height 34
type input "2"
click at [787, 196] on input "number" at bounding box center [814, 192] width 83 height 34
type input "2"
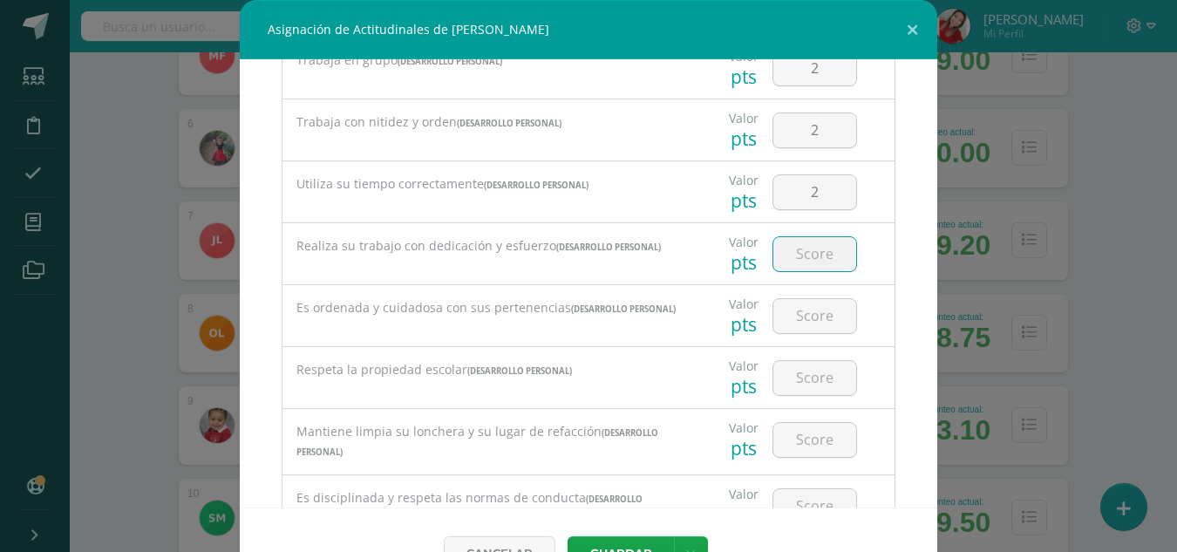
click at [790, 268] on input "number" at bounding box center [814, 254] width 83 height 34
type input "2"
click at [787, 326] on input "number" at bounding box center [814, 316] width 83 height 34
type input "2"
click at [782, 385] on input "number" at bounding box center [814, 378] width 83 height 34
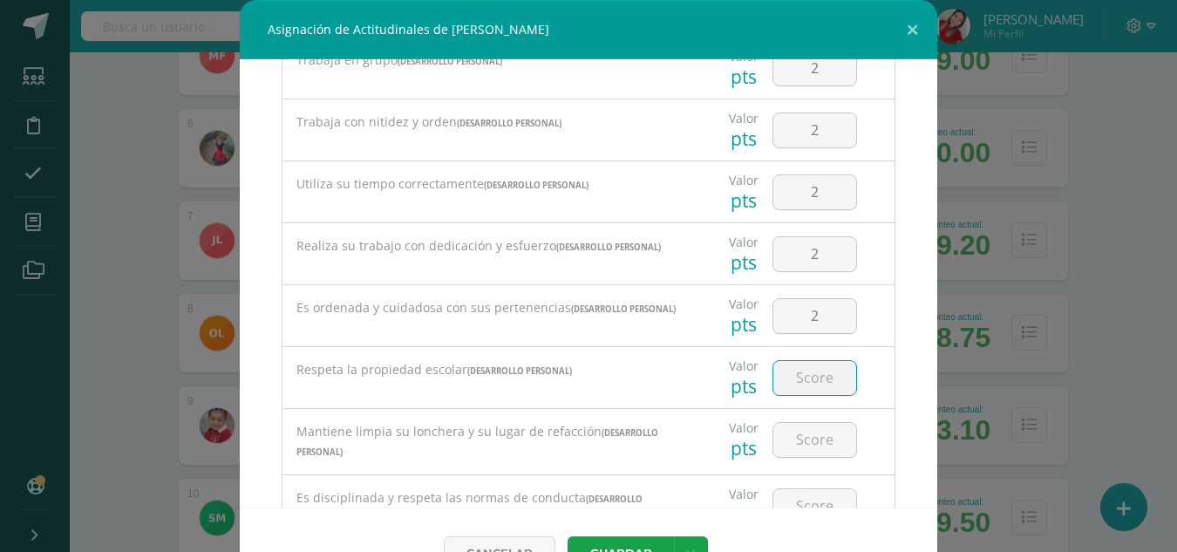
click at [782, 385] on input "number" at bounding box center [814, 378] width 83 height 34
type input "2"
click at [790, 451] on input "number" at bounding box center [814, 440] width 83 height 34
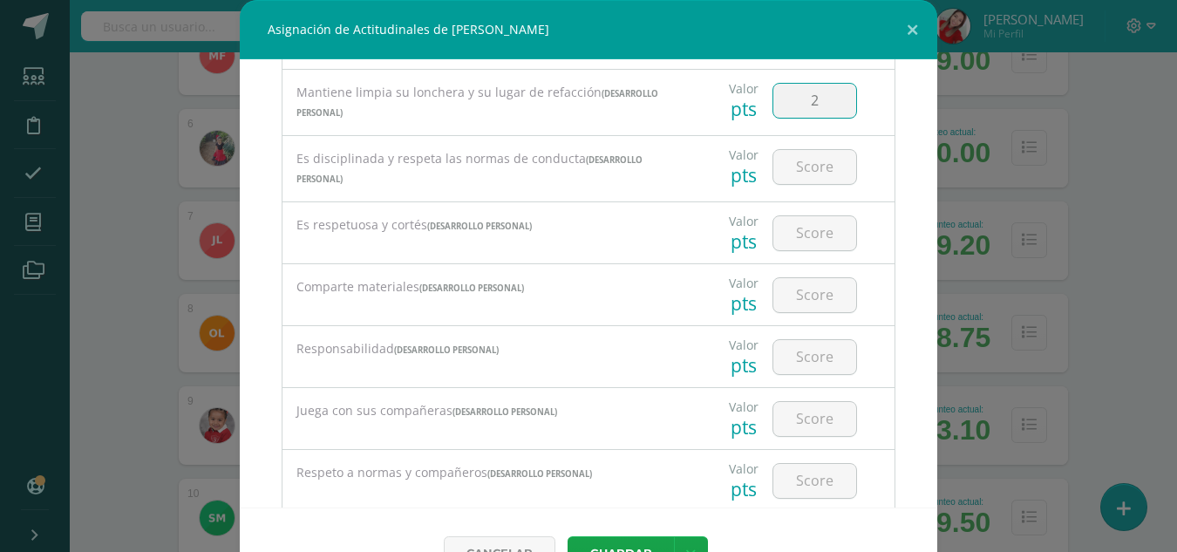
scroll to position [767, 0]
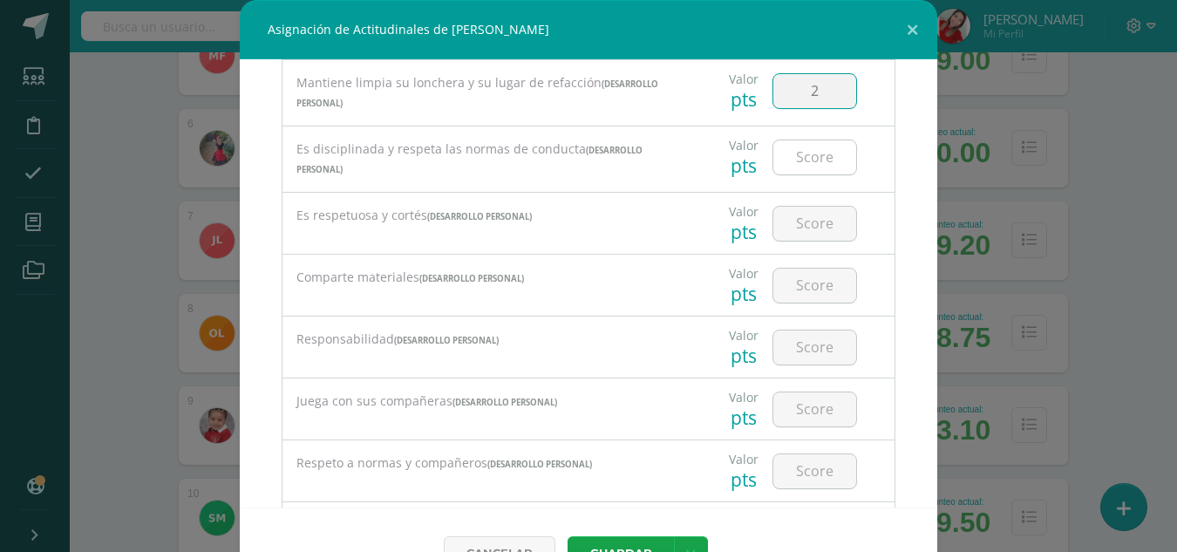
type input "2"
click at [785, 166] on input "number" at bounding box center [814, 157] width 83 height 34
type input "2"
click at [786, 222] on input "number" at bounding box center [814, 224] width 83 height 34
type input "2"
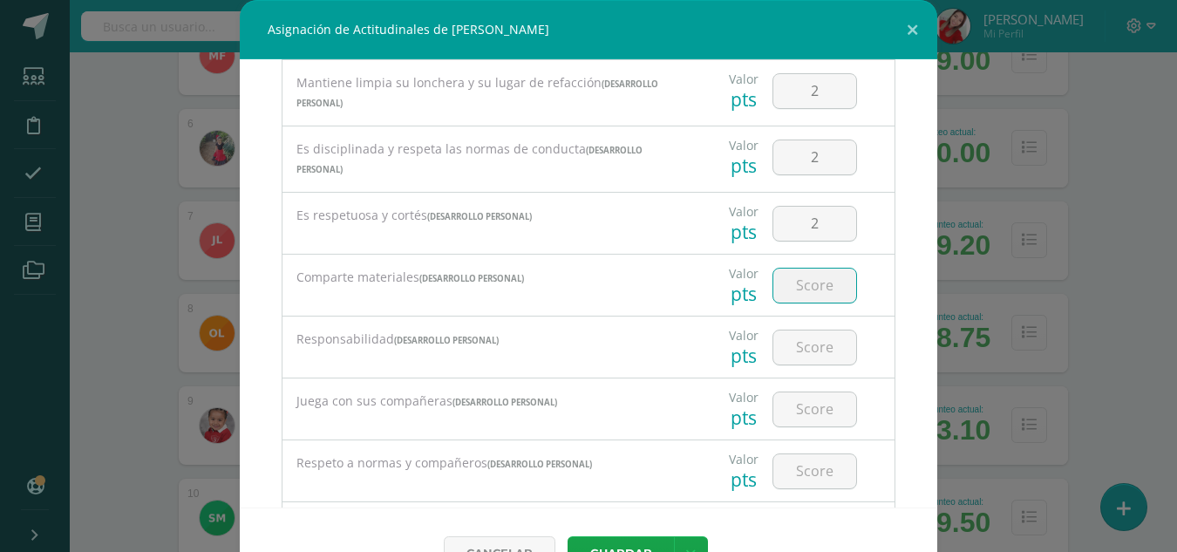
click at [785, 293] on input "number" at bounding box center [814, 285] width 83 height 34
type input "2"
click at [792, 361] on input "number" at bounding box center [814, 347] width 83 height 34
type input "2"
click at [802, 422] on input "number" at bounding box center [814, 409] width 83 height 34
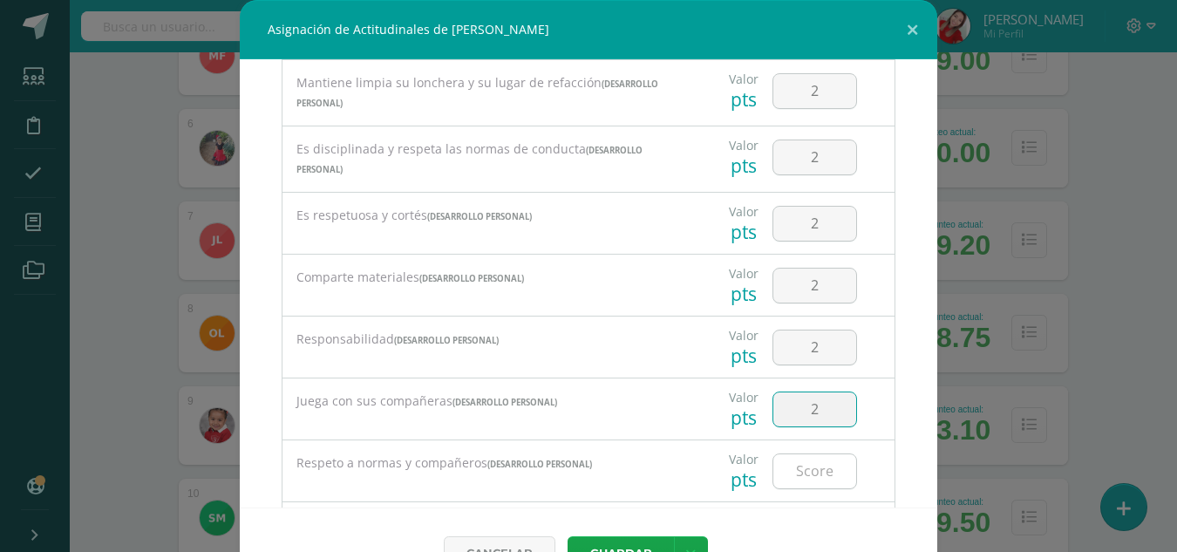
type input "2"
click at [792, 485] on input "number" at bounding box center [814, 471] width 83 height 34
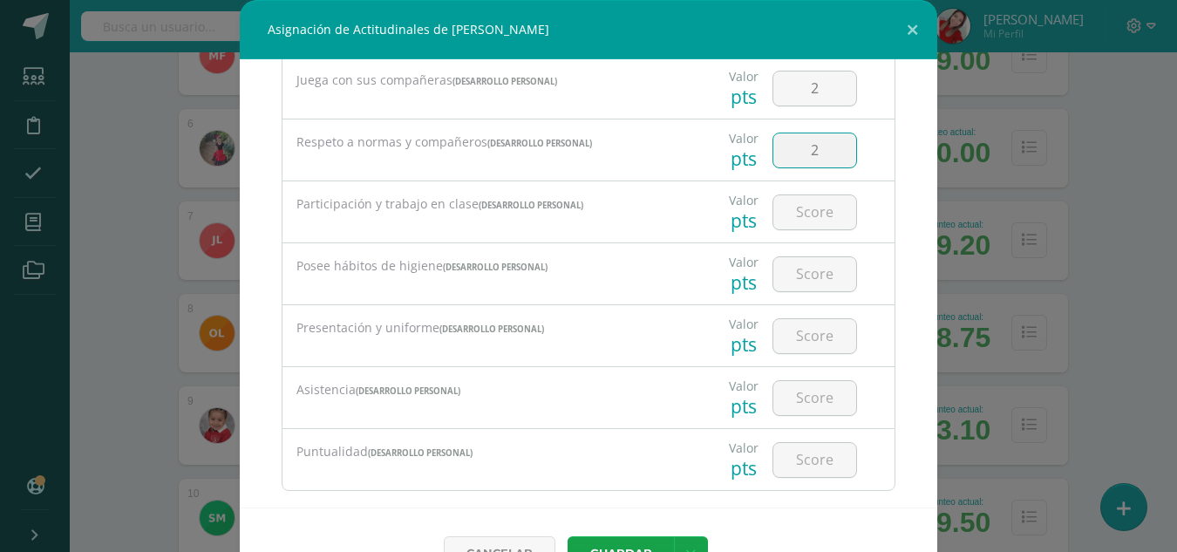
scroll to position [1121, 0]
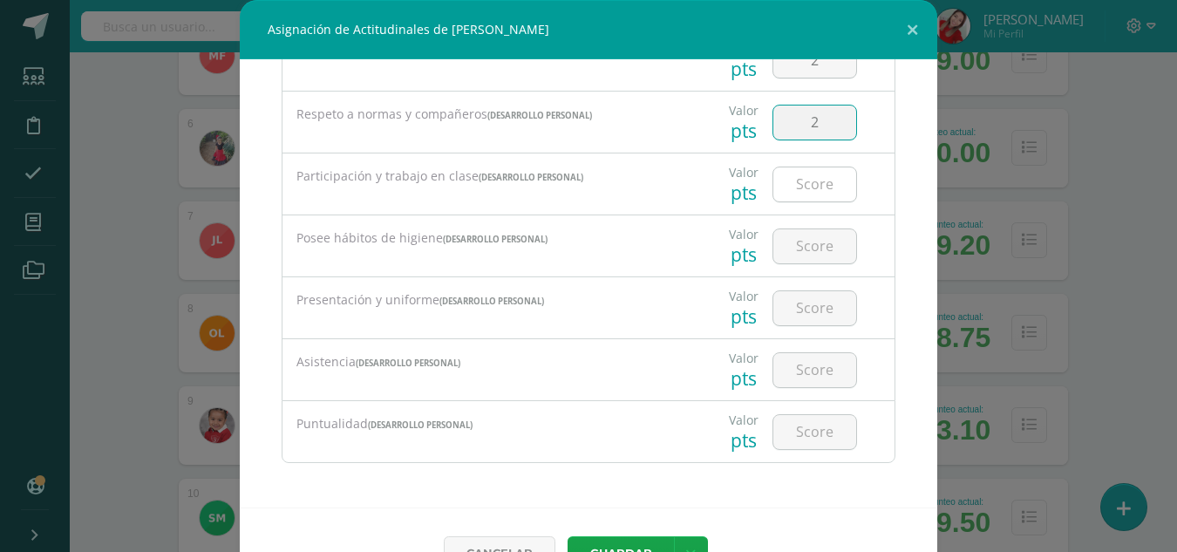
type input "2"
click at [789, 182] on input "number" at bounding box center [814, 184] width 83 height 34
type input "2"
click at [784, 244] on input "number" at bounding box center [814, 246] width 83 height 34
type input "2"
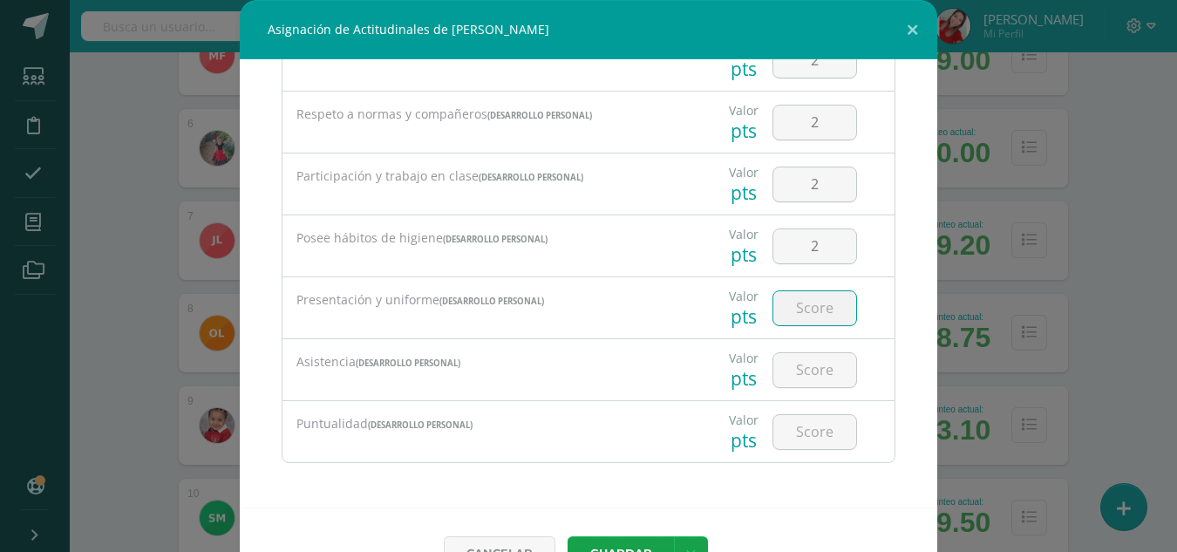
click at [784, 300] on input "number" at bounding box center [814, 308] width 83 height 34
type input "2"
click at [794, 372] on input "number" at bounding box center [814, 370] width 83 height 34
type input "1"
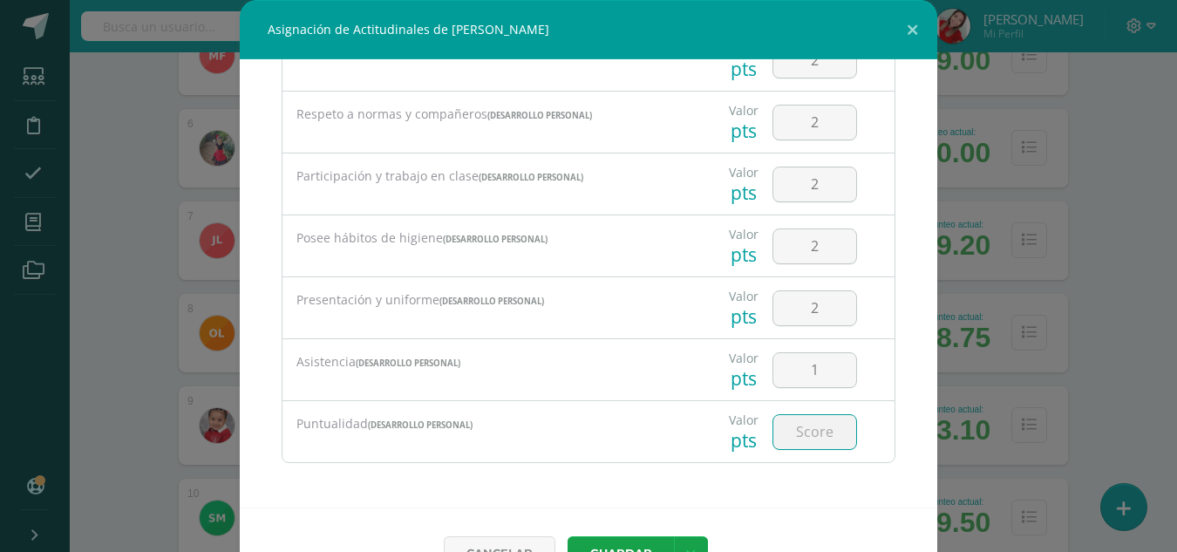
drag, startPoint x: 789, startPoint y: 417, endPoint x: 790, endPoint y: 443, distance: 26.2
click at [790, 443] on input "number" at bounding box center [814, 432] width 83 height 34
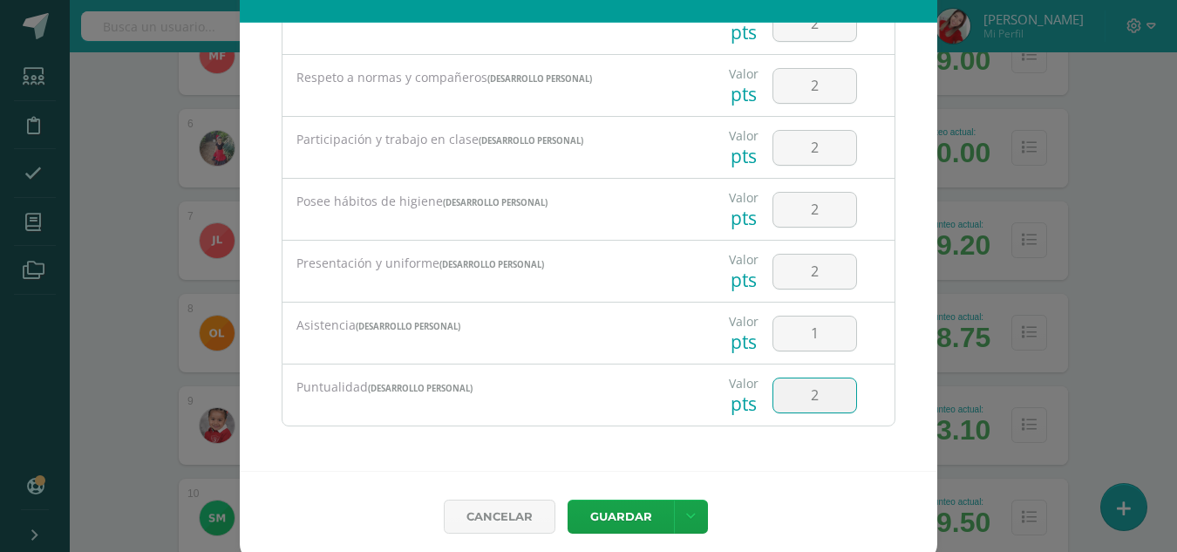
scroll to position [46, 0]
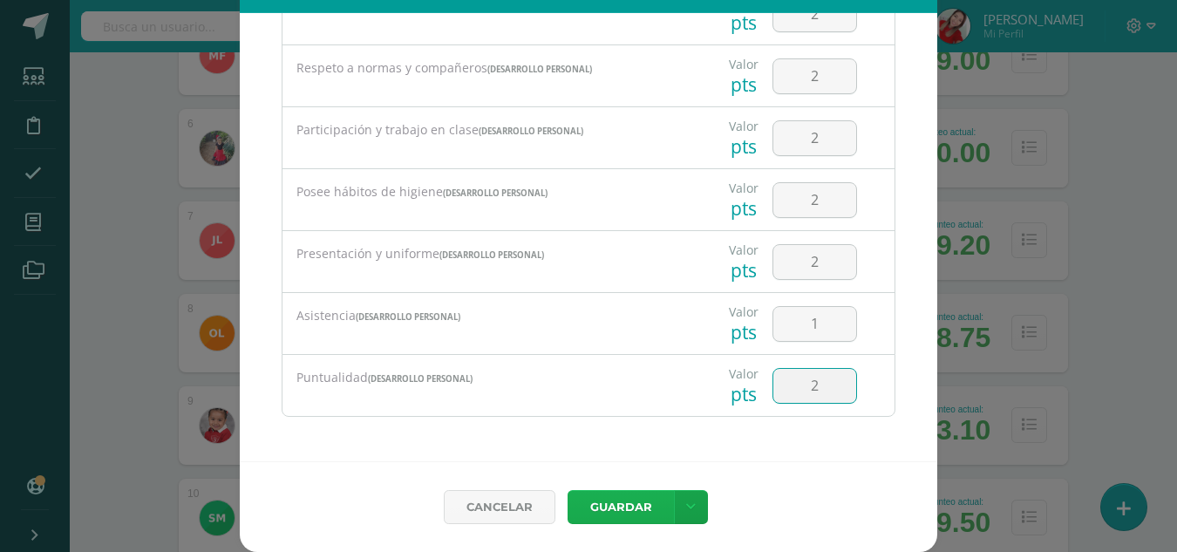
type input "2"
click at [621, 505] on button "Guardar" at bounding box center [620, 507] width 106 height 34
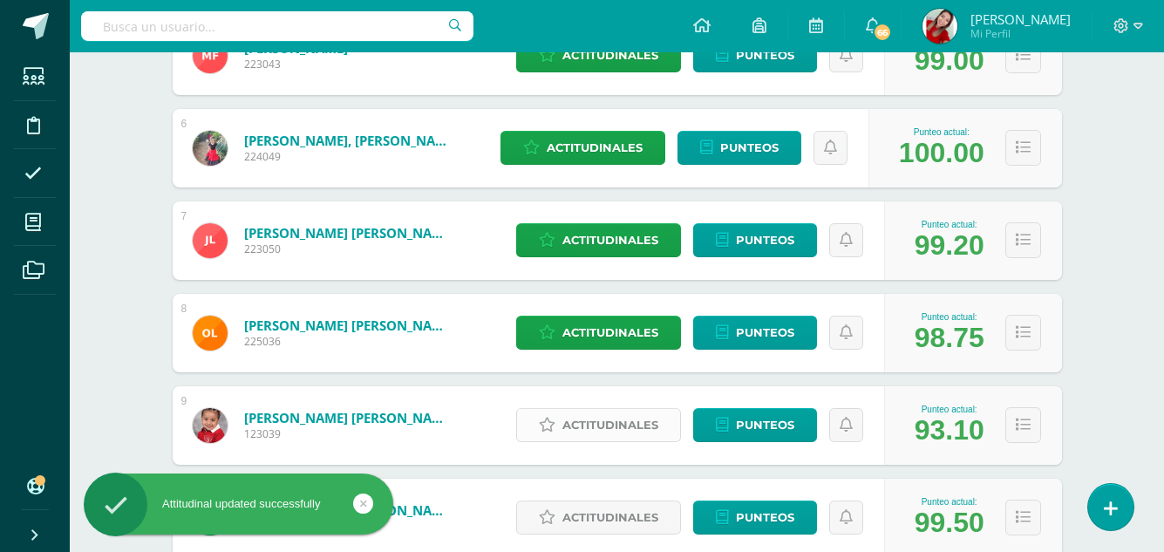
click at [614, 434] on span "Actitudinales" at bounding box center [610, 425] width 96 height 32
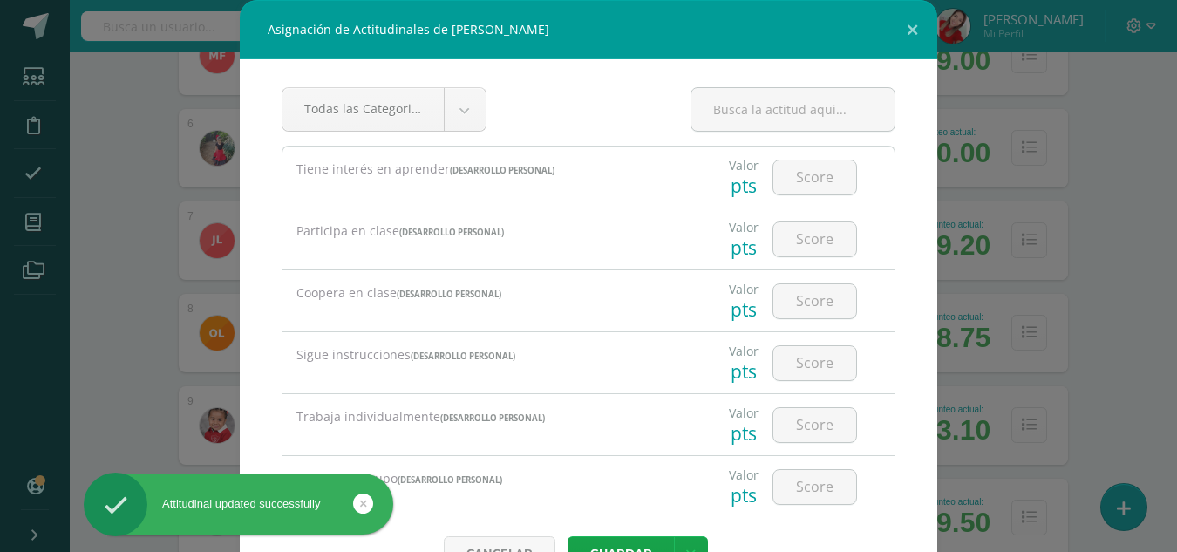
click at [614, 434] on div "Trabaja individualmente (DESARROLLO PERSONAL)" at bounding box center [486, 424] width 408 height 61
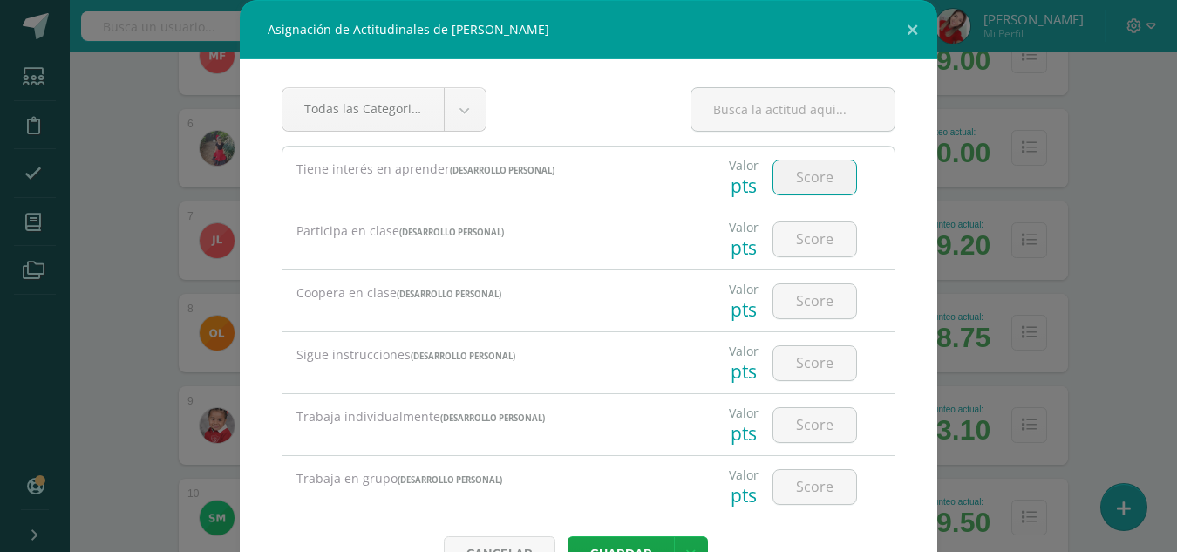
click at [784, 188] on input "number" at bounding box center [814, 177] width 83 height 34
type input "2"
click at [796, 242] on input "number" at bounding box center [814, 239] width 83 height 34
type input "2"
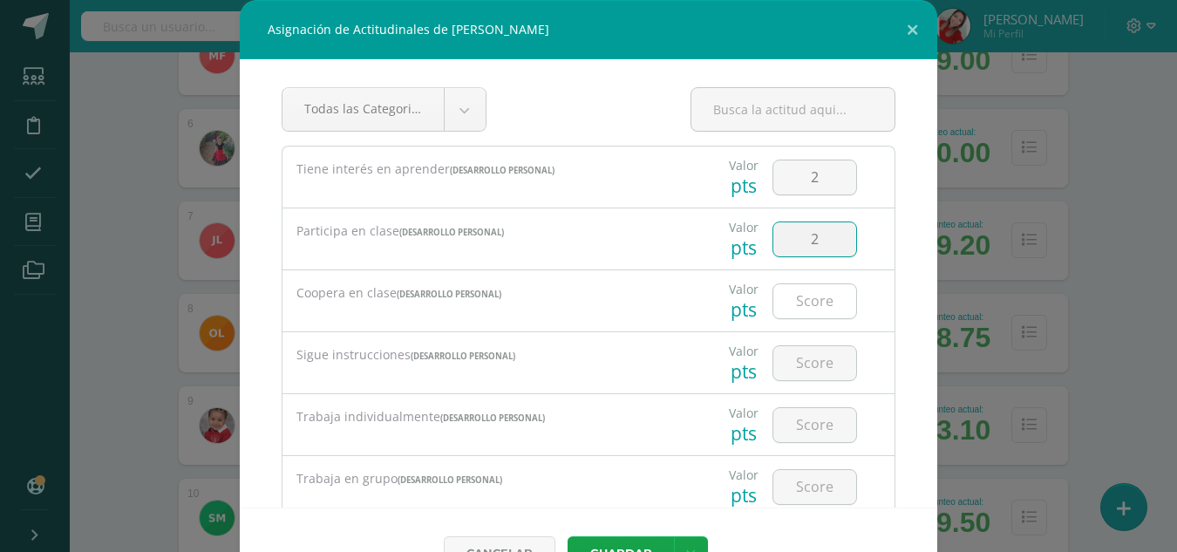
click at [805, 317] on input "number" at bounding box center [814, 301] width 83 height 34
type input "2"
click at [792, 368] on input "number" at bounding box center [814, 363] width 83 height 34
type input "2"
click at [789, 430] on input "number" at bounding box center [814, 425] width 83 height 34
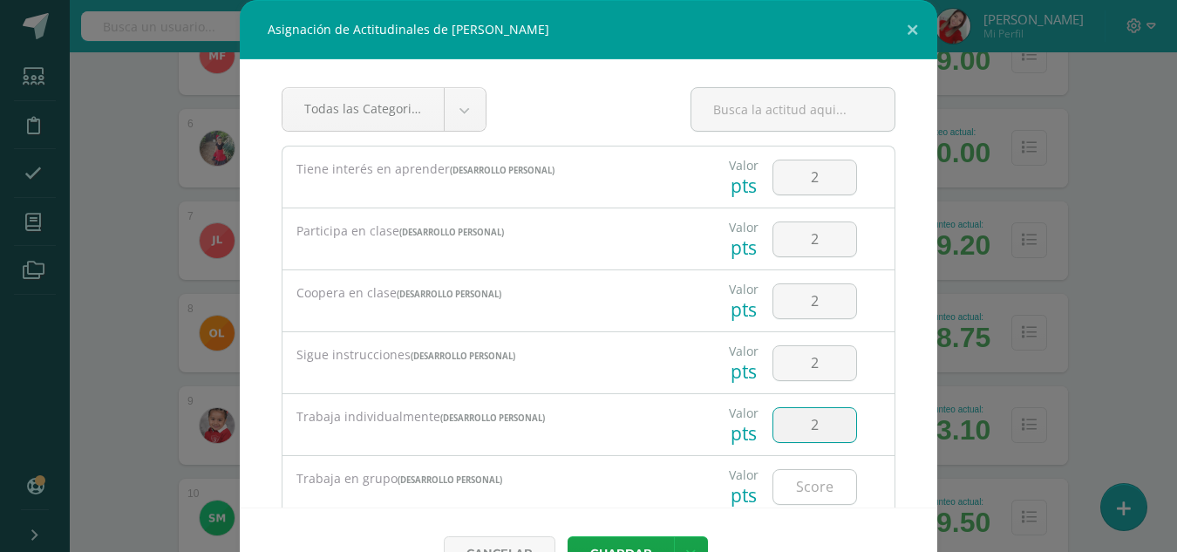
type input "2"
click at [787, 499] on input "2" at bounding box center [814, 487] width 83 height 34
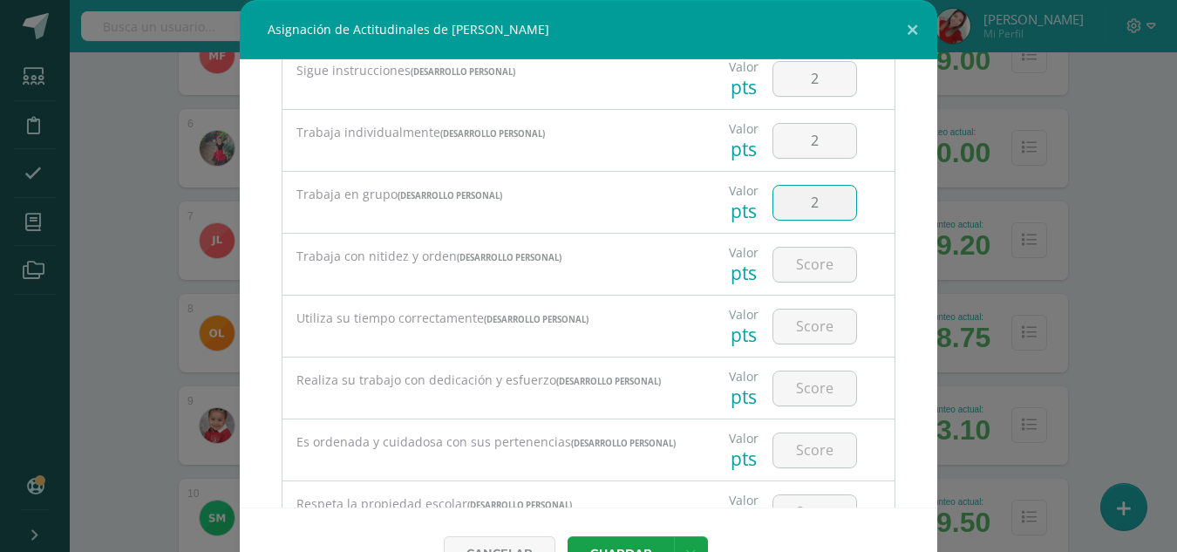
scroll to position [314, 0]
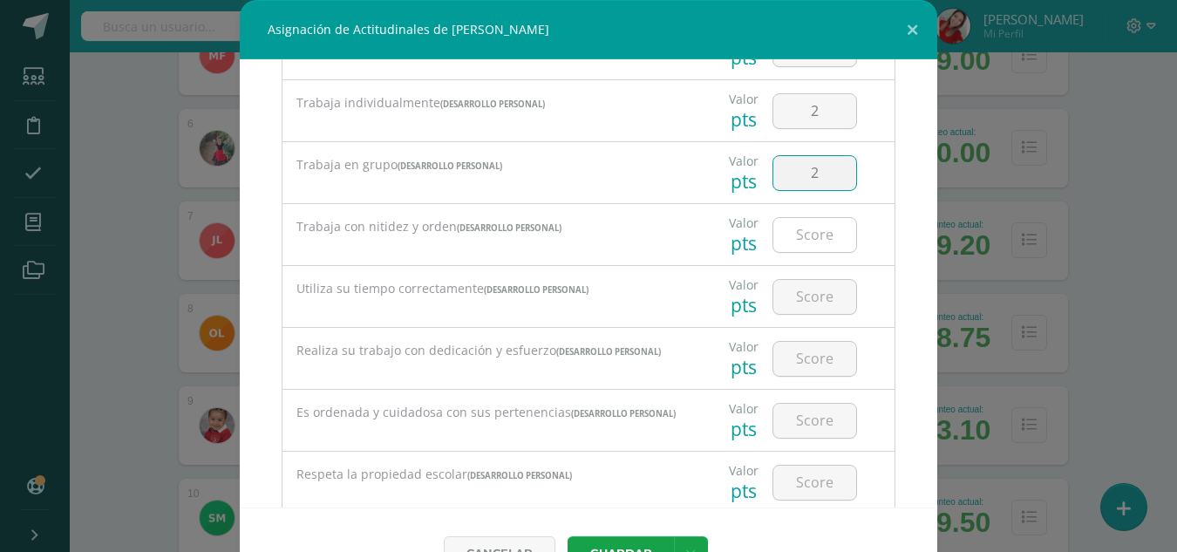
type input "2"
click at [791, 241] on input "number" at bounding box center [814, 235] width 83 height 34
type input "1"
click at [793, 297] on input "number" at bounding box center [814, 297] width 83 height 34
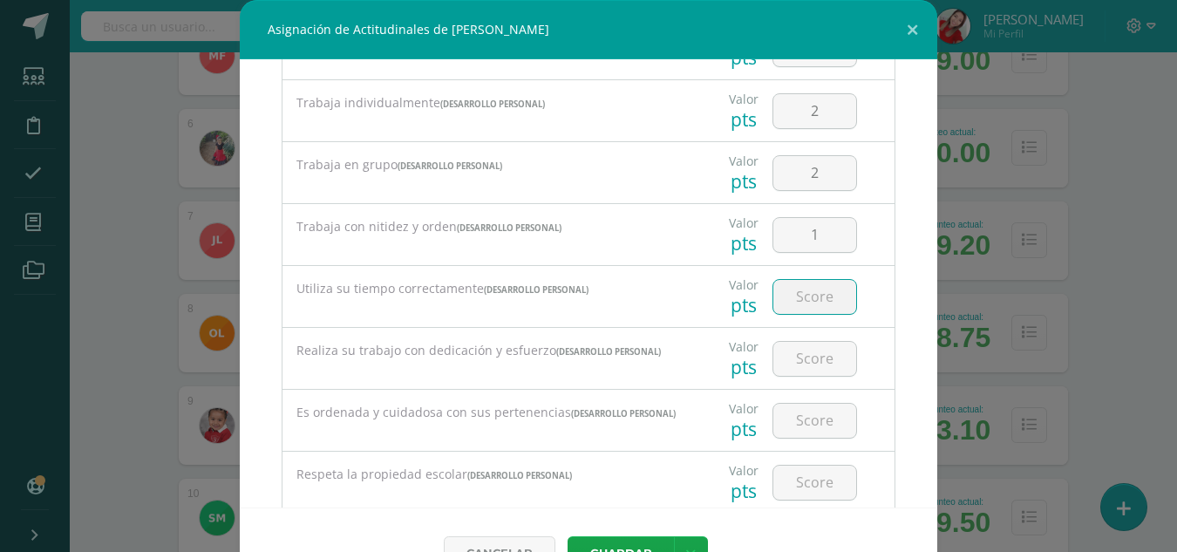
click at [793, 297] on input "number" at bounding box center [814, 297] width 83 height 34
type input "2"
click at [790, 389] on div "Es ordenada y cuidadosa con sus pertenencias (DESARROLLO PERSONAL) Valor pts" at bounding box center [589, 420] width 614 height 62
click at [795, 353] on input "number" at bounding box center [814, 359] width 83 height 34
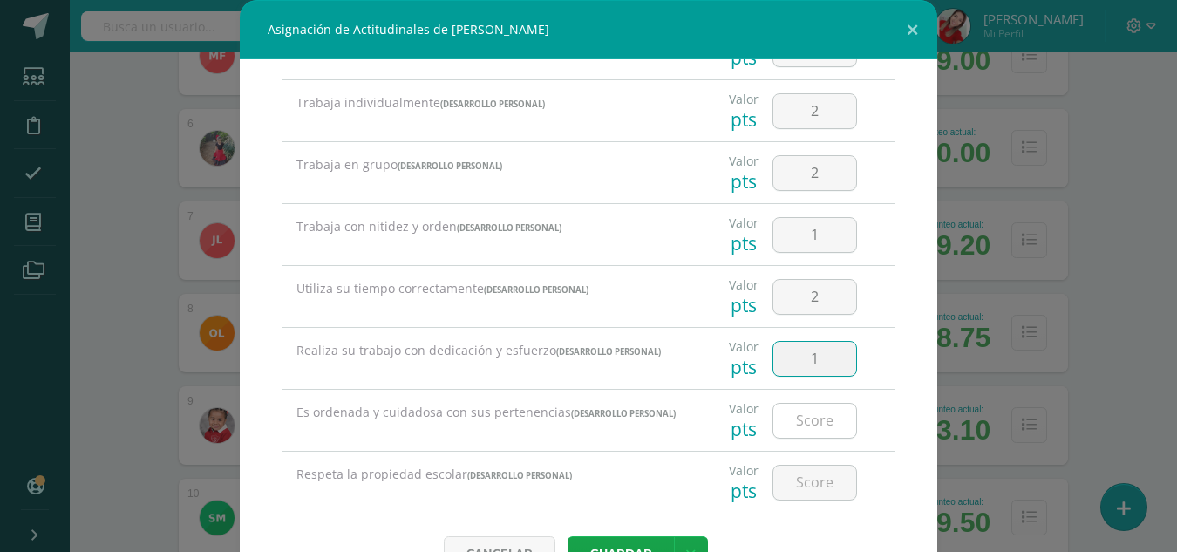
type input "1"
click at [794, 422] on input "number" at bounding box center [814, 421] width 83 height 34
type input "2"
click at [811, 487] on input "number" at bounding box center [814, 482] width 83 height 34
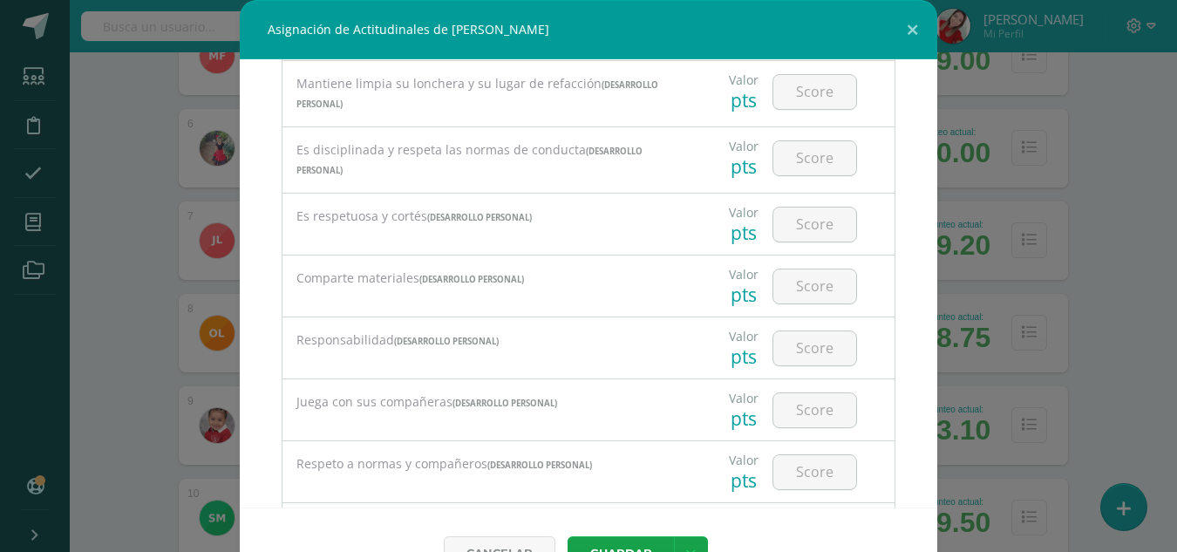
scroll to position [767, 0]
type input "2"
click at [788, 105] on input "number" at bounding box center [814, 91] width 83 height 34
type input "2"
click at [800, 160] on input "2" at bounding box center [814, 157] width 83 height 34
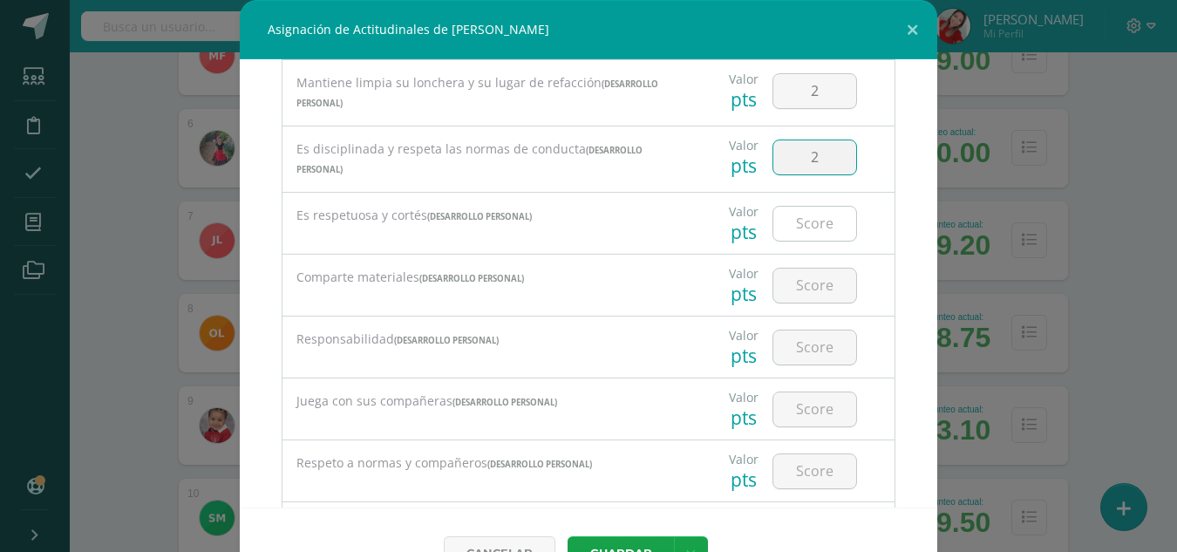
type input "2"
click at [793, 230] on input "number" at bounding box center [814, 224] width 83 height 34
type input "2"
click at [794, 300] on input "number" at bounding box center [814, 285] width 83 height 34
click at [801, 361] on input "number" at bounding box center [814, 347] width 83 height 34
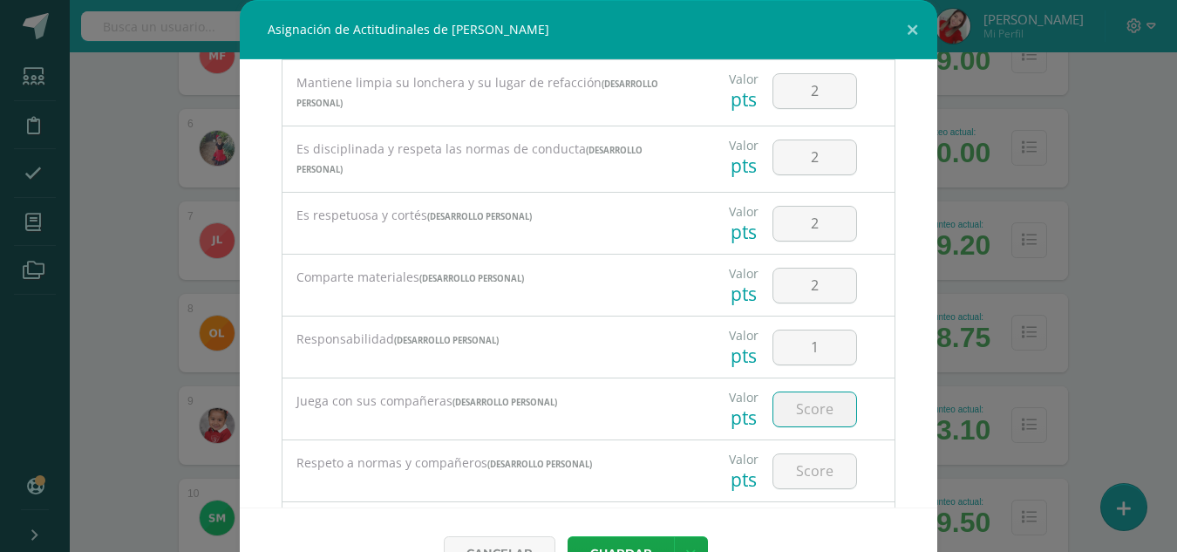
click at [792, 411] on input "number" at bounding box center [814, 409] width 83 height 34
click at [794, 471] on input "number" at bounding box center [814, 471] width 83 height 34
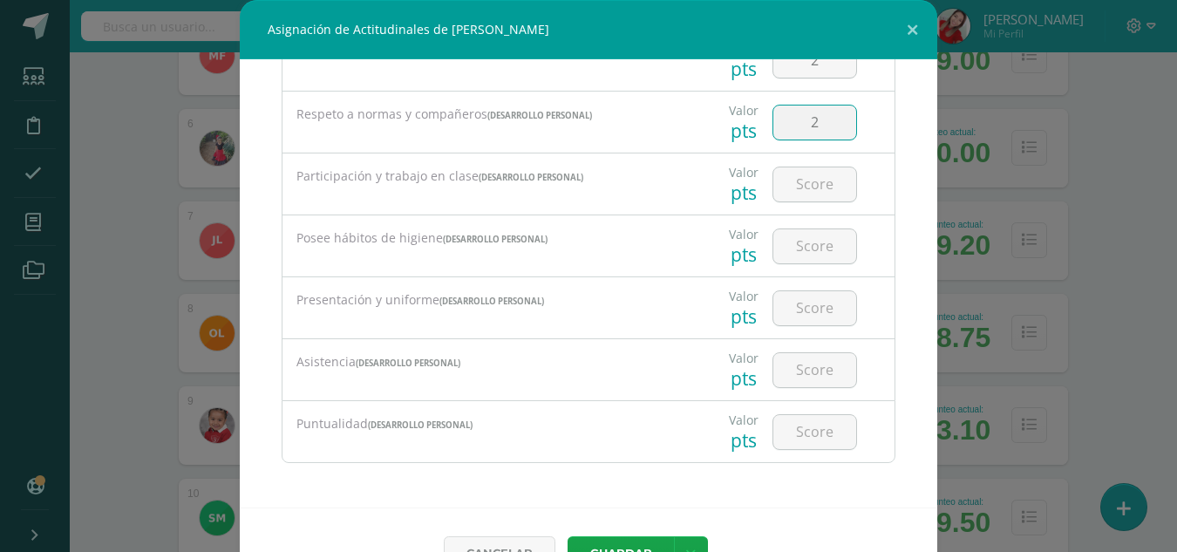
scroll to position [1121, 0]
click at [804, 189] on input "number" at bounding box center [814, 184] width 83 height 34
click at [803, 225] on div at bounding box center [814, 245] width 98 height 61
click at [799, 227] on div at bounding box center [814, 245] width 98 height 61
click at [797, 254] on input "2" at bounding box center [814, 246] width 83 height 34
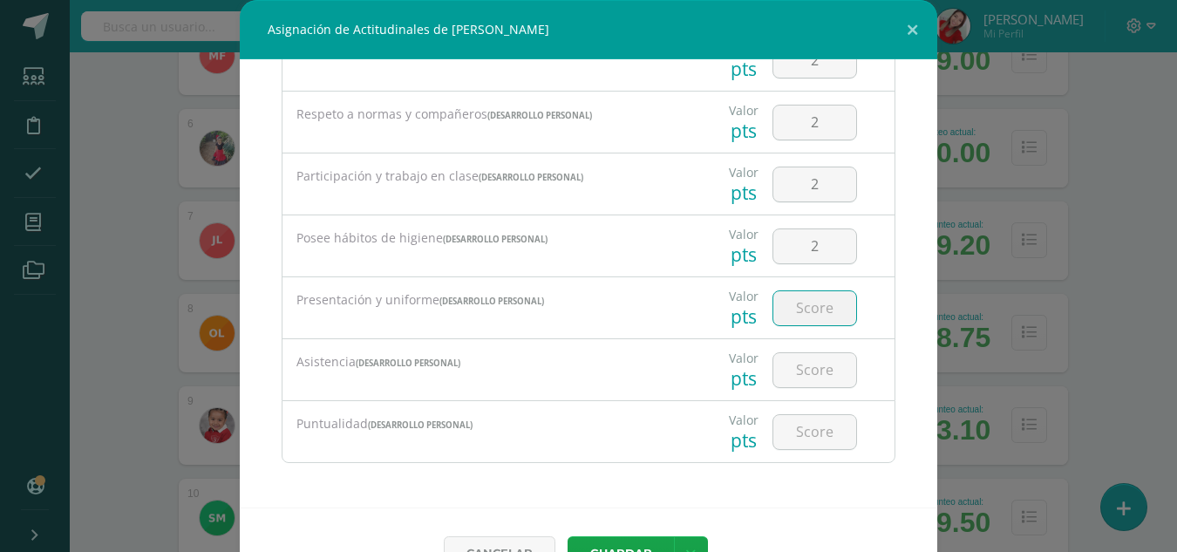
click at [793, 313] on input "number" at bounding box center [814, 308] width 83 height 34
click at [801, 369] on input "number" at bounding box center [814, 370] width 83 height 34
click at [803, 439] on input "number" at bounding box center [814, 432] width 83 height 34
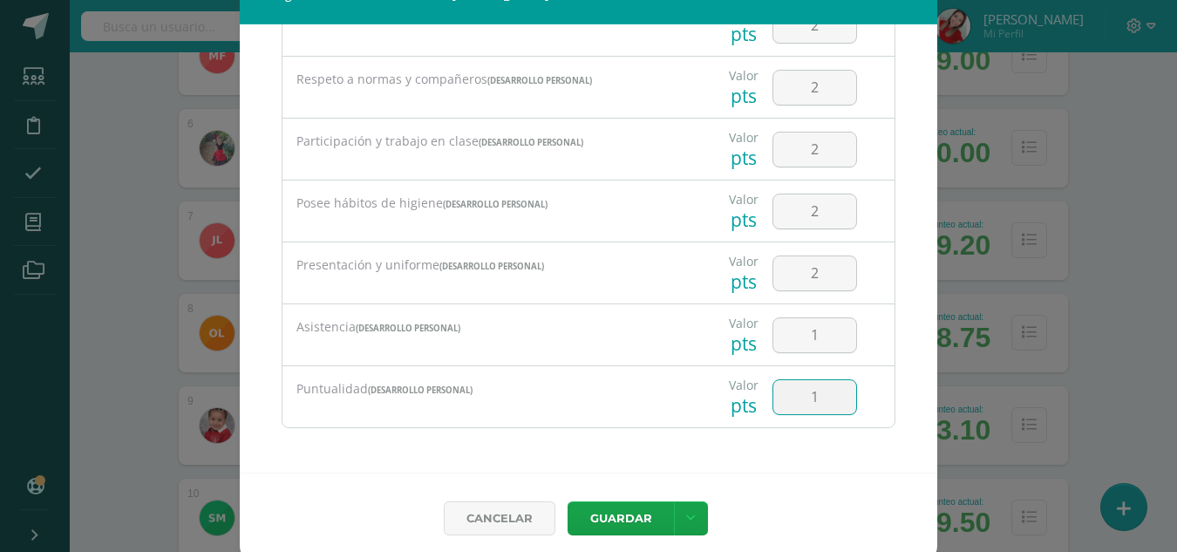
scroll to position [46, 0]
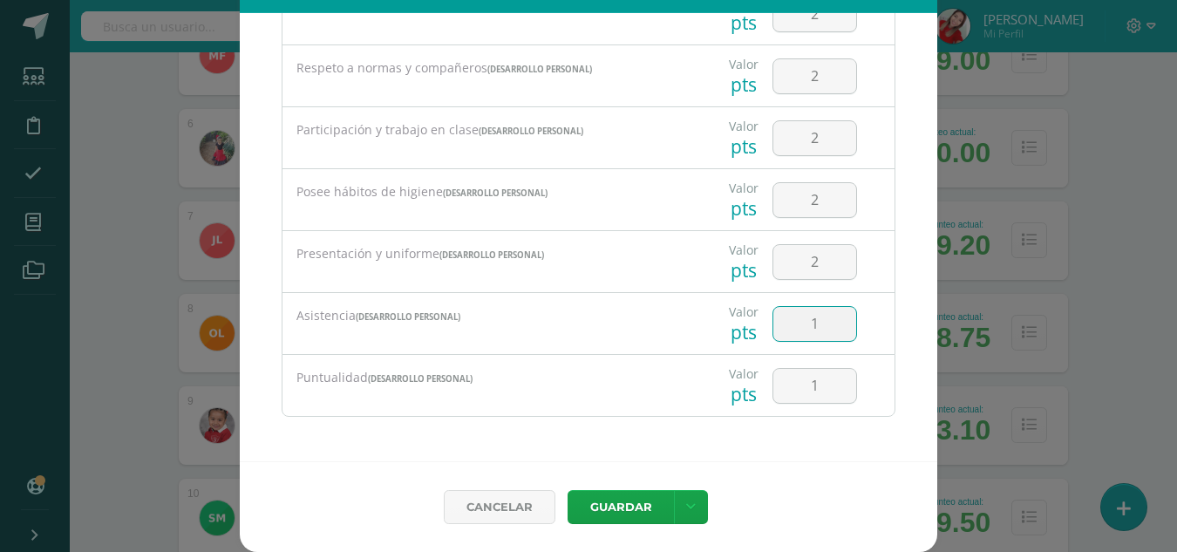
click at [798, 328] on input "1" at bounding box center [814, 324] width 83 height 34
click at [600, 511] on button "Guardar" at bounding box center [620, 507] width 106 height 34
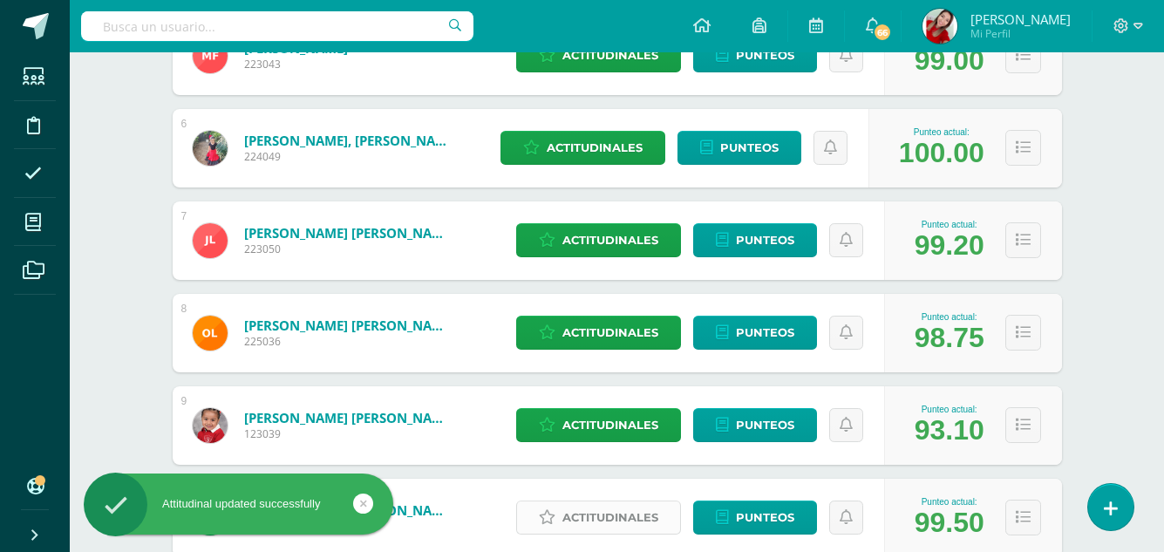
click at [617, 507] on span "Actitudinales" at bounding box center [610, 517] width 96 height 32
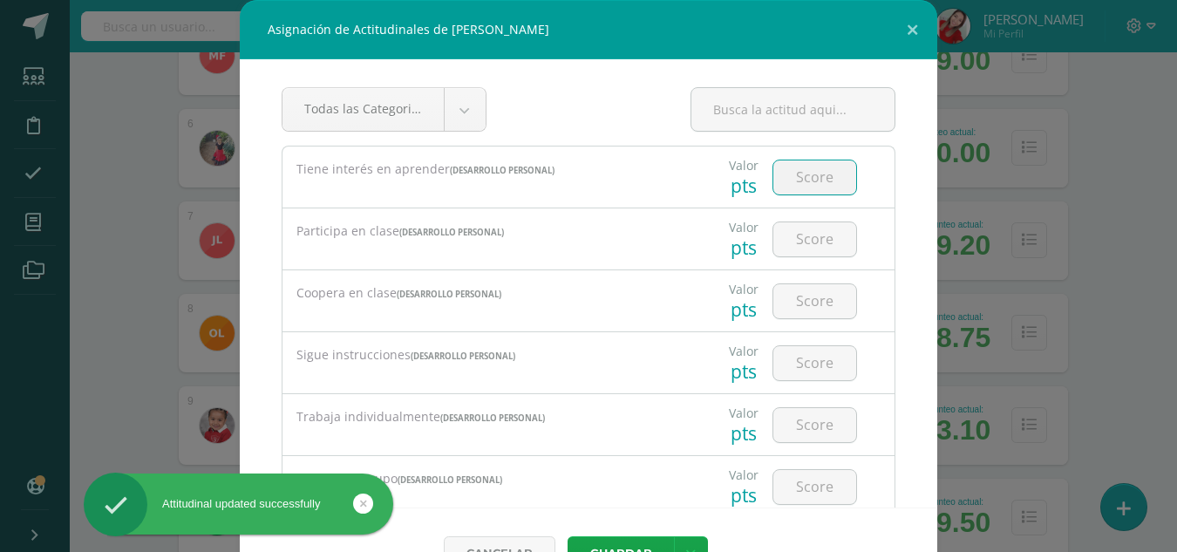
click at [791, 193] on input "number" at bounding box center [814, 177] width 83 height 34
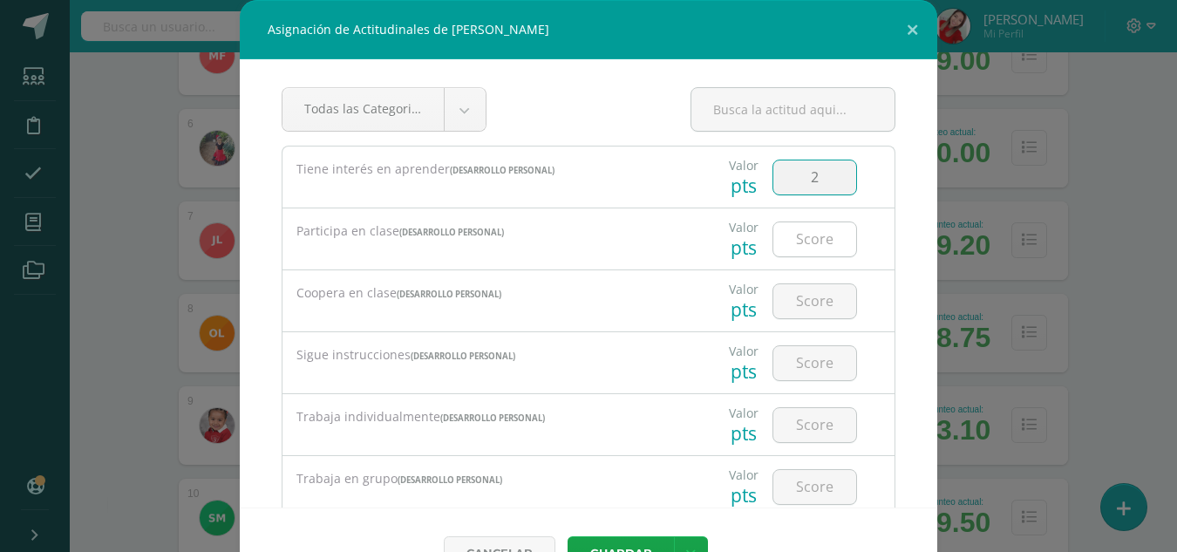
click at [793, 239] on input "number" at bounding box center [814, 239] width 83 height 34
click at [790, 302] on input "number" at bounding box center [814, 301] width 83 height 34
click at [790, 363] on input "number" at bounding box center [814, 363] width 83 height 34
click at [792, 431] on input "number" at bounding box center [814, 425] width 83 height 34
click at [787, 485] on input "number" at bounding box center [814, 487] width 83 height 34
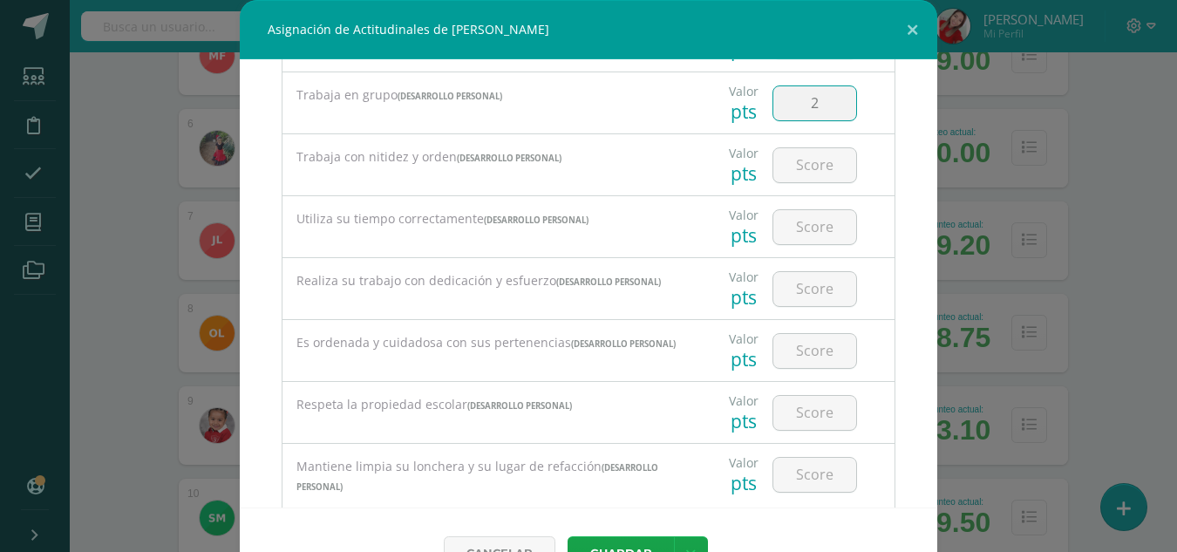
scroll to position [418, 0]
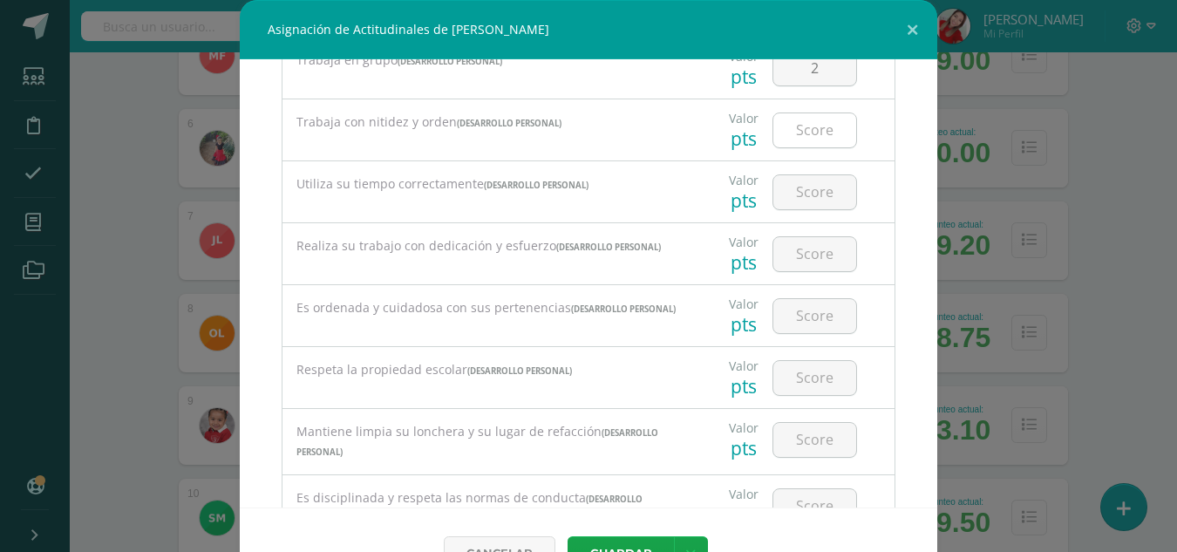
click at [791, 147] on div at bounding box center [814, 130] width 85 height 36
click at [790, 139] on input "number" at bounding box center [814, 130] width 83 height 34
click at [790, 195] on input "number" at bounding box center [814, 192] width 83 height 34
click at [790, 249] on input "number" at bounding box center [814, 254] width 83 height 34
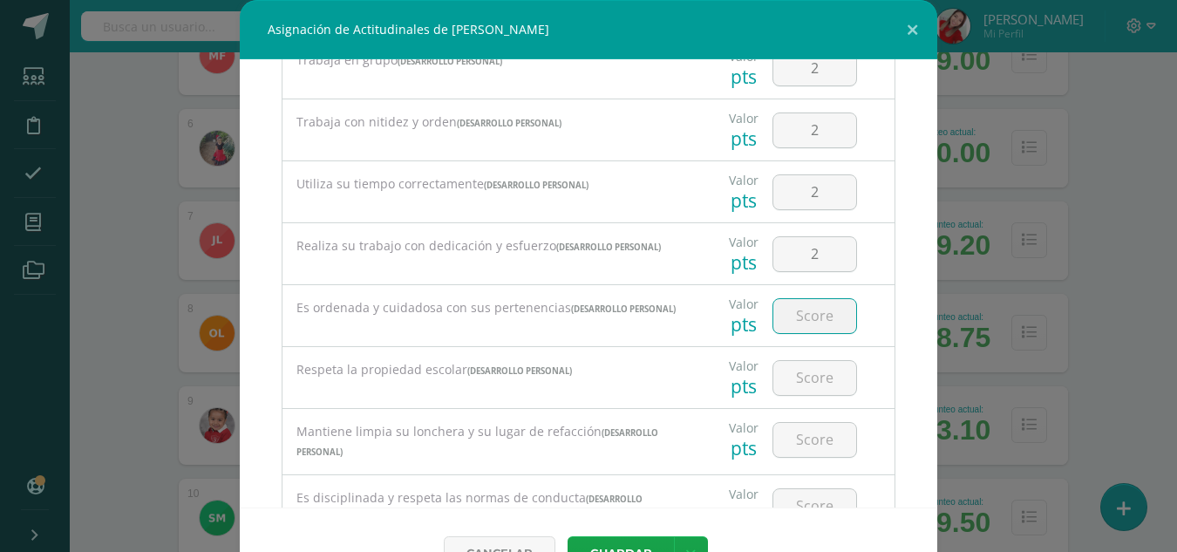
click at [790, 325] on input "number" at bounding box center [814, 316] width 83 height 34
click at [795, 373] on input "number" at bounding box center [814, 378] width 83 height 34
click at [791, 384] on input "2" at bounding box center [814, 378] width 83 height 34
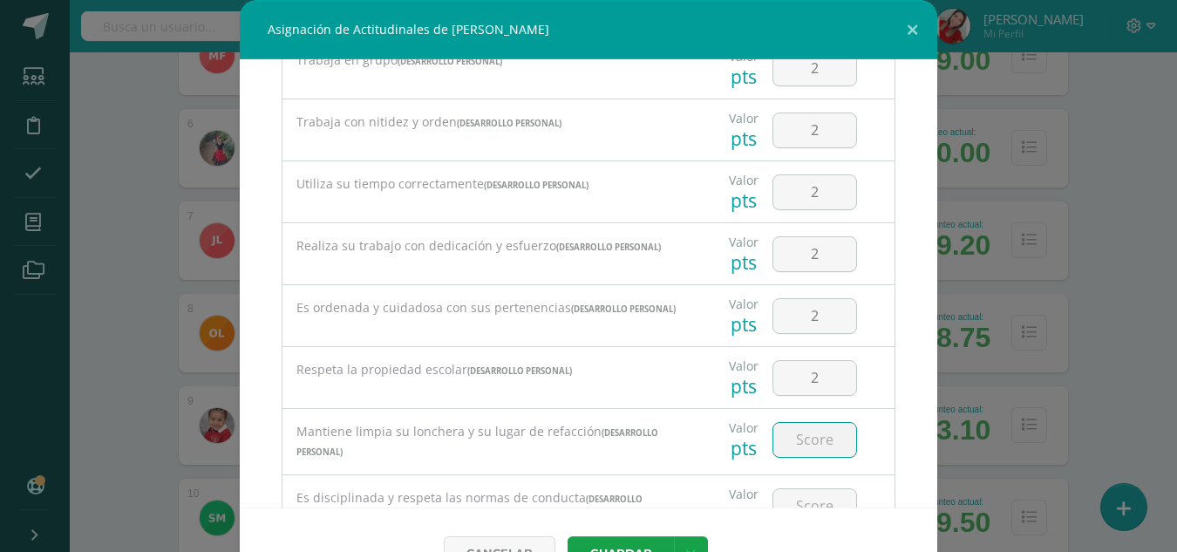
click at [790, 446] on input "number" at bounding box center [814, 440] width 83 height 34
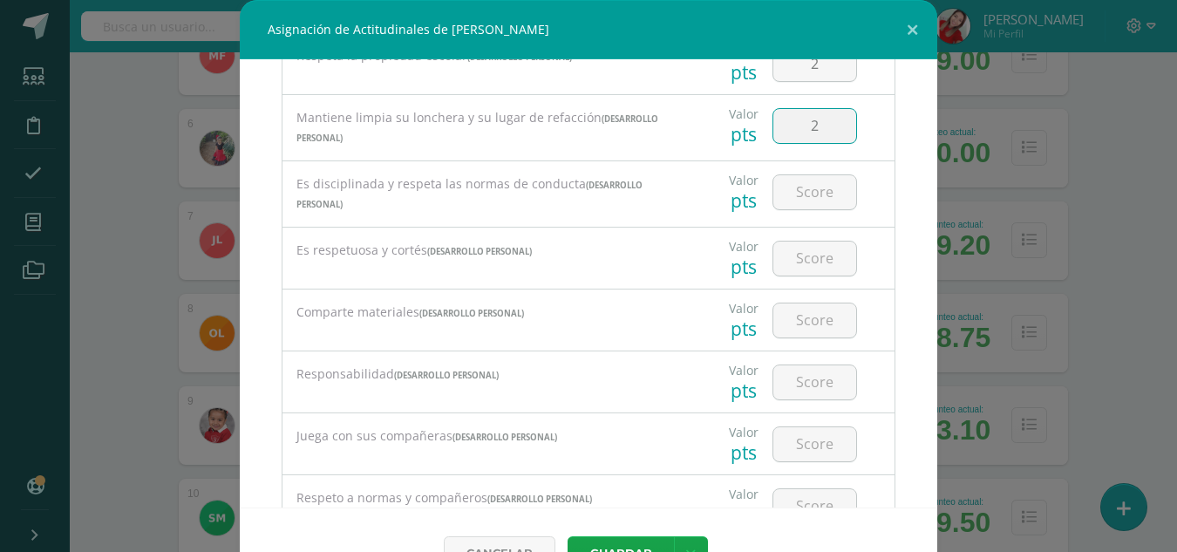
scroll to position [767, 0]
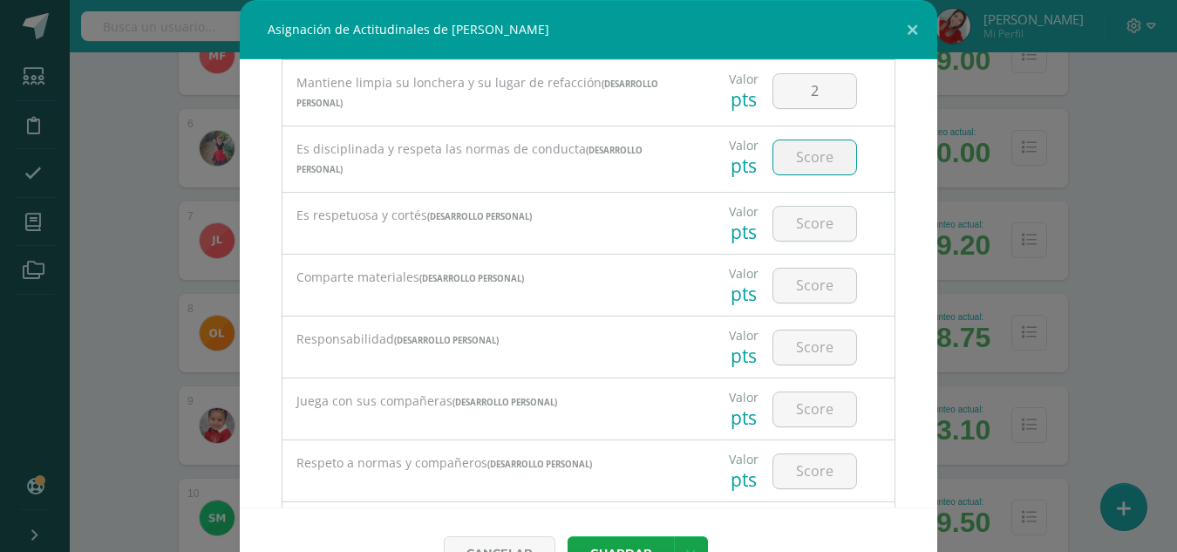
click at [796, 164] on input "number" at bounding box center [814, 157] width 83 height 34
click at [793, 235] on input "number" at bounding box center [814, 224] width 83 height 34
click at [791, 295] on input "number" at bounding box center [814, 285] width 83 height 34
click at [788, 354] on input "number" at bounding box center [814, 347] width 83 height 34
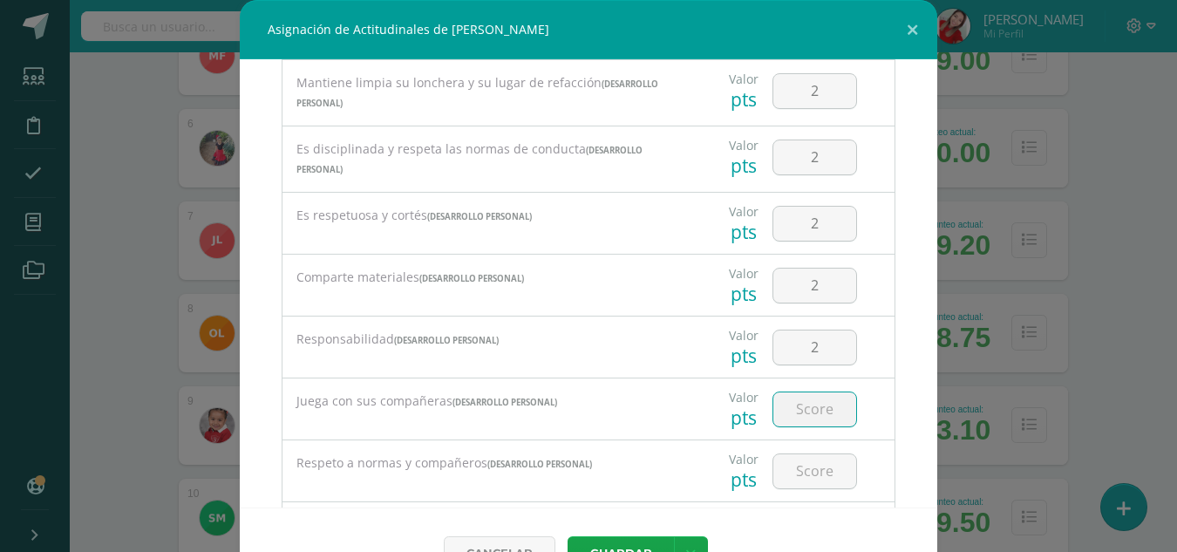
click at [784, 413] on input "number" at bounding box center [814, 409] width 83 height 34
click at [792, 485] on input "2" at bounding box center [814, 471] width 83 height 34
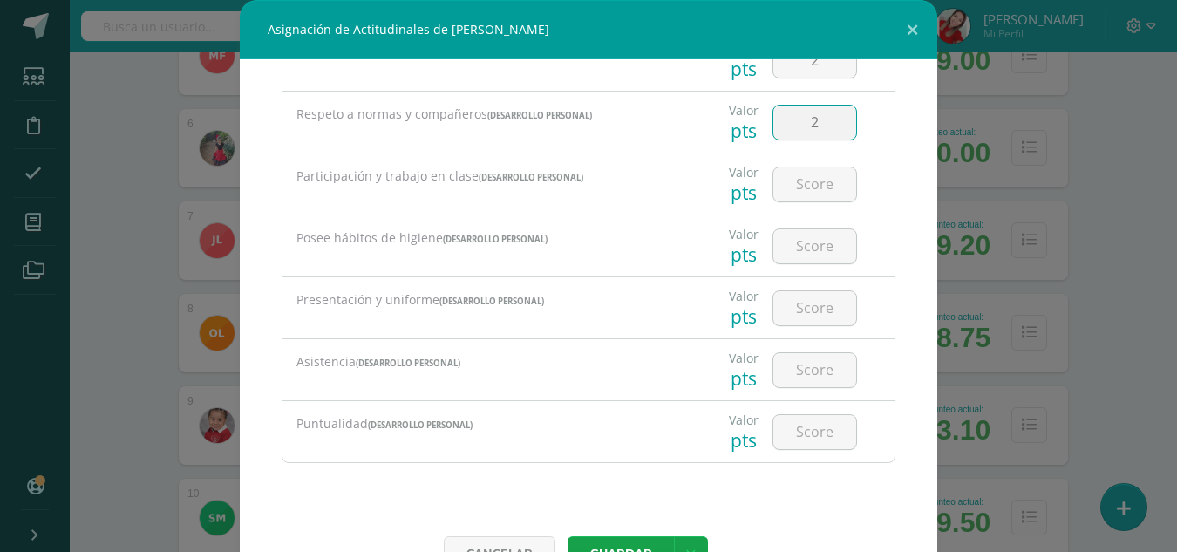
scroll to position [1121, 0]
click at [794, 191] on input "number" at bounding box center [814, 184] width 83 height 34
click at [790, 248] on input "number" at bounding box center [814, 246] width 83 height 34
click at [796, 315] on input "number" at bounding box center [814, 308] width 83 height 34
click at [796, 354] on input "number" at bounding box center [814, 370] width 83 height 34
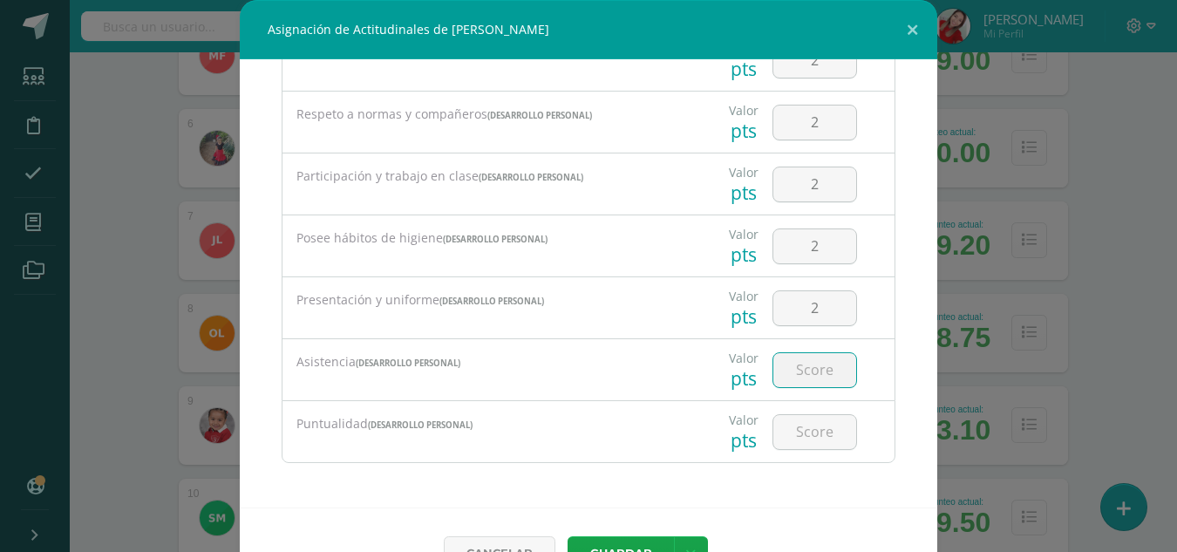
click at [796, 354] on input "number" at bounding box center [814, 370] width 83 height 34
click at [790, 435] on input "2" at bounding box center [814, 432] width 83 height 34
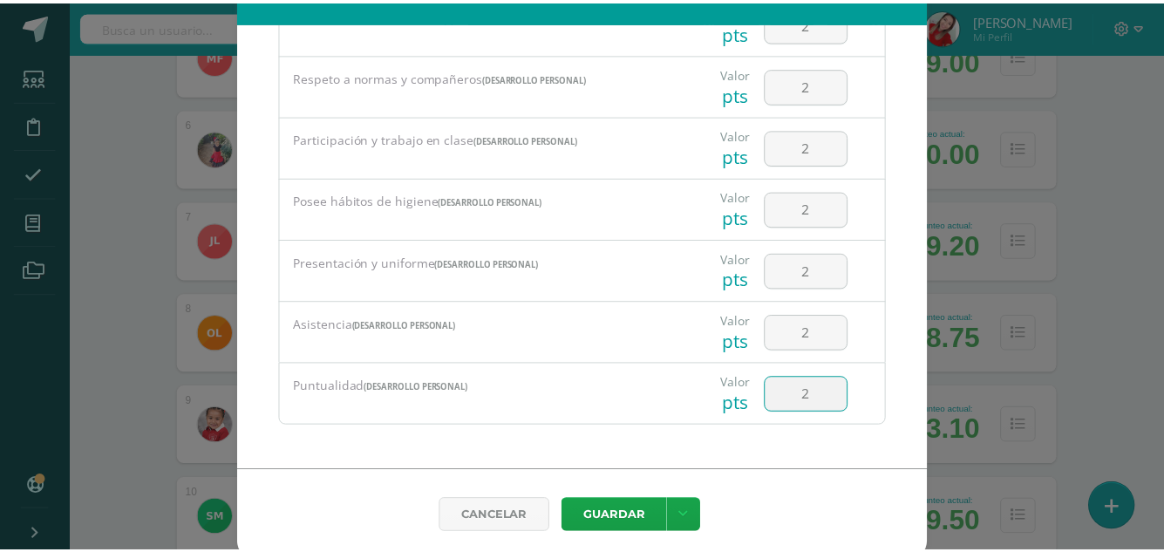
scroll to position [46, 0]
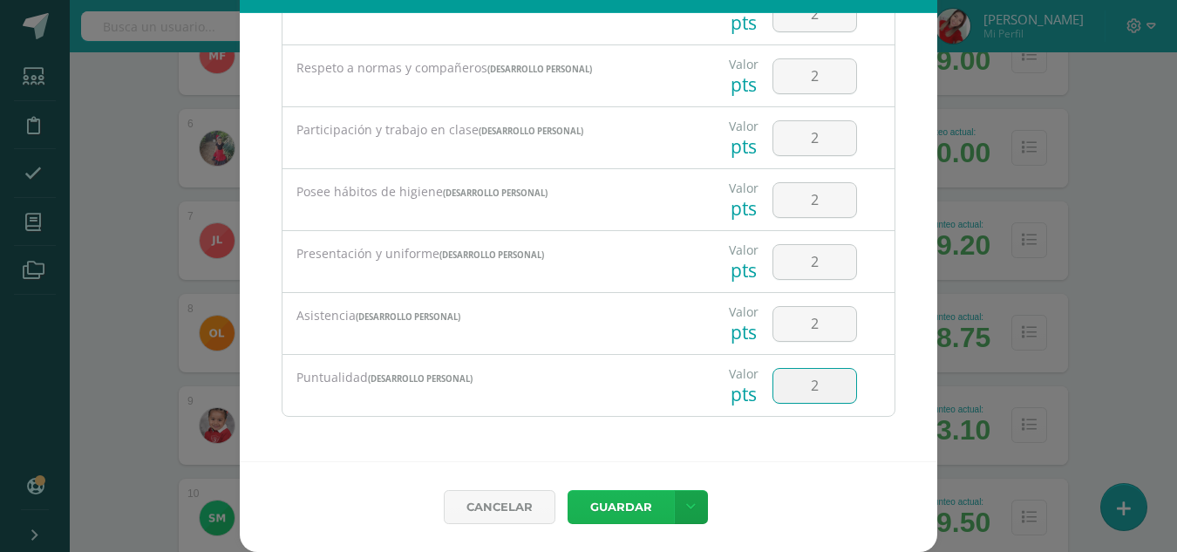
click at [626, 507] on button "Guardar" at bounding box center [620, 507] width 106 height 34
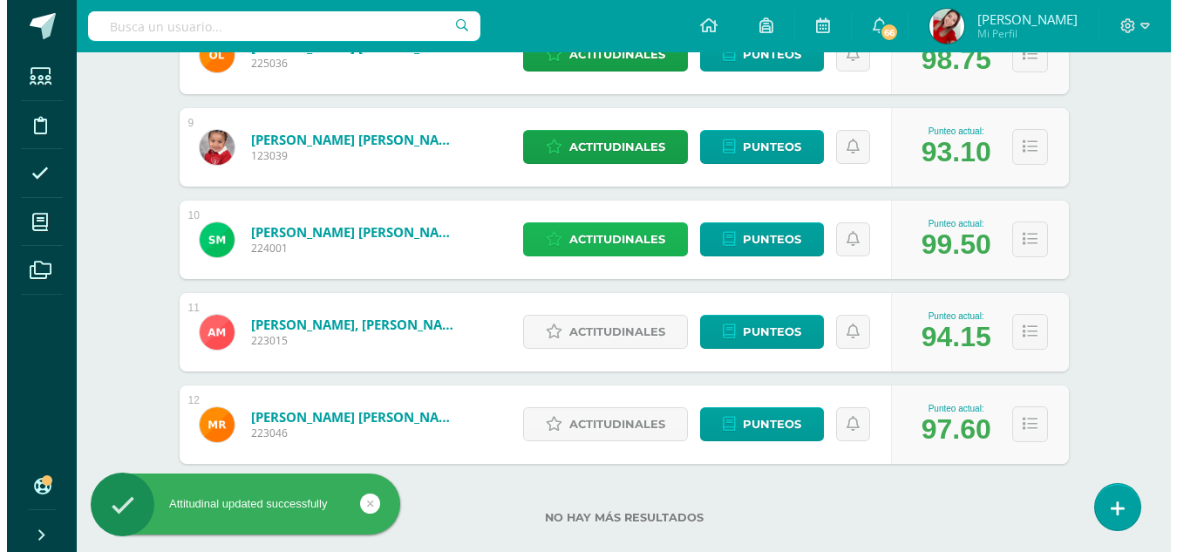
scroll to position [1038, 0]
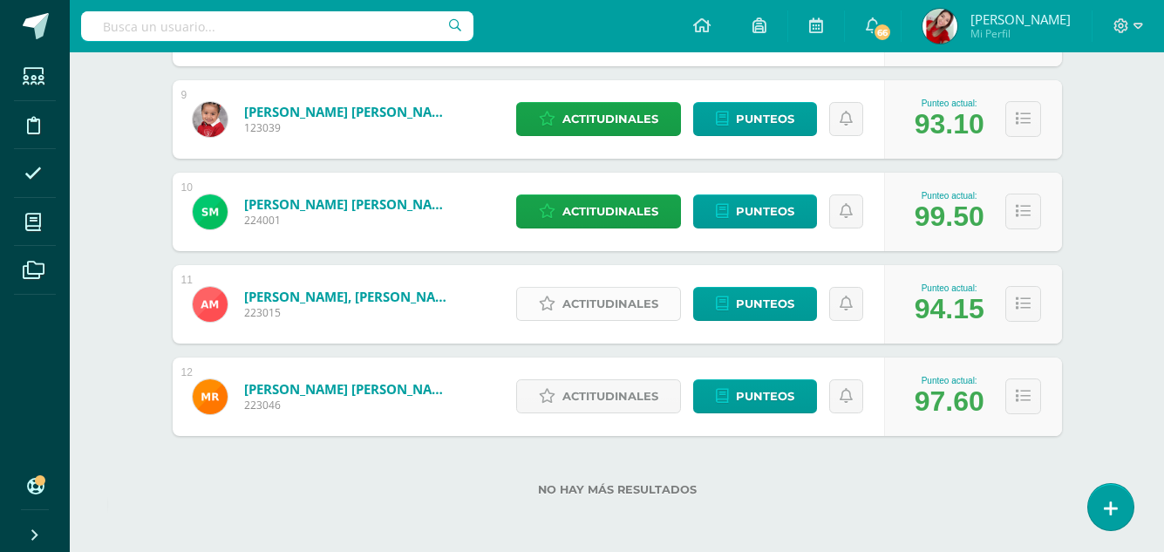
click at [639, 313] on span "Actitudinales" at bounding box center [610, 304] width 96 height 32
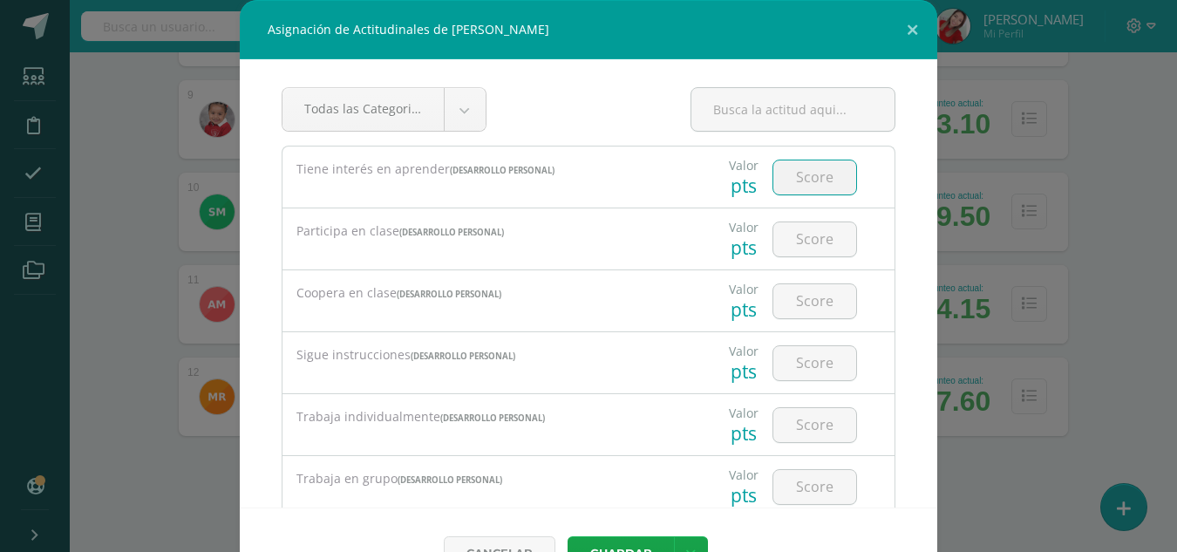
click at [801, 175] on input "number" at bounding box center [814, 177] width 83 height 34
click at [802, 244] on input "number" at bounding box center [814, 239] width 83 height 34
click at [791, 303] on input "2" at bounding box center [814, 301] width 83 height 34
click at [790, 368] on input "number" at bounding box center [814, 363] width 83 height 34
click at [797, 431] on input "number" at bounding box center [814, 425] width 83 height 34
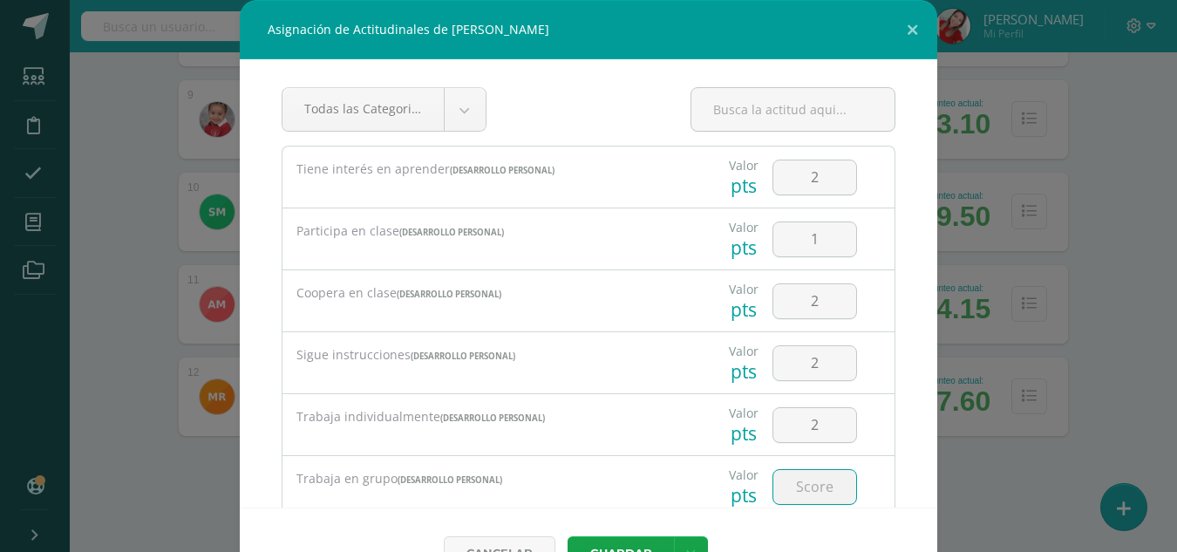
click at [797, 478] on input "number" at bounding box center [814, 487] width 83 height 34
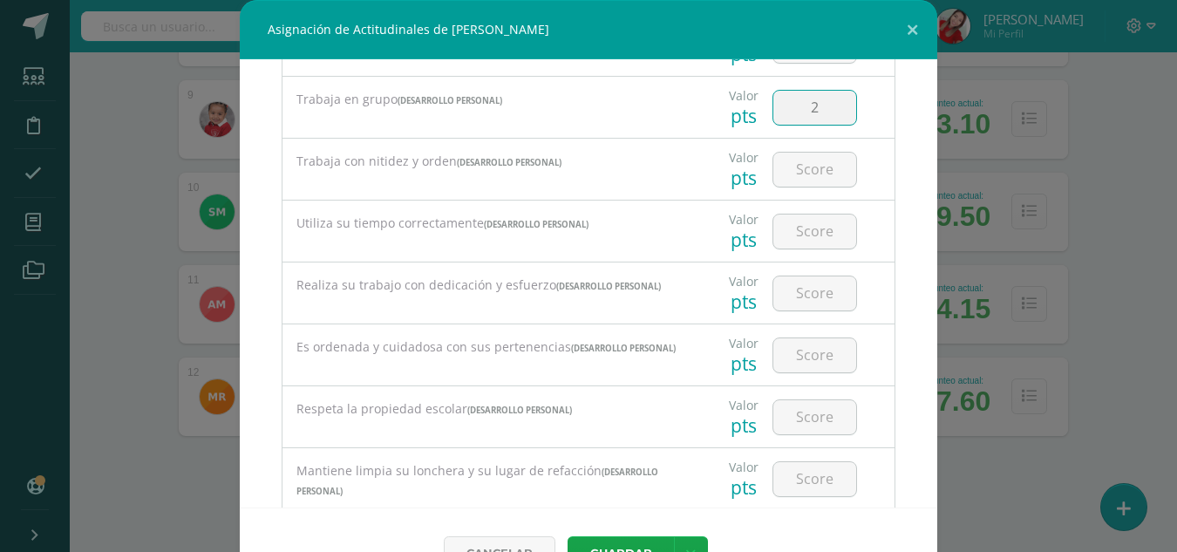
scroll to position [383, 0]
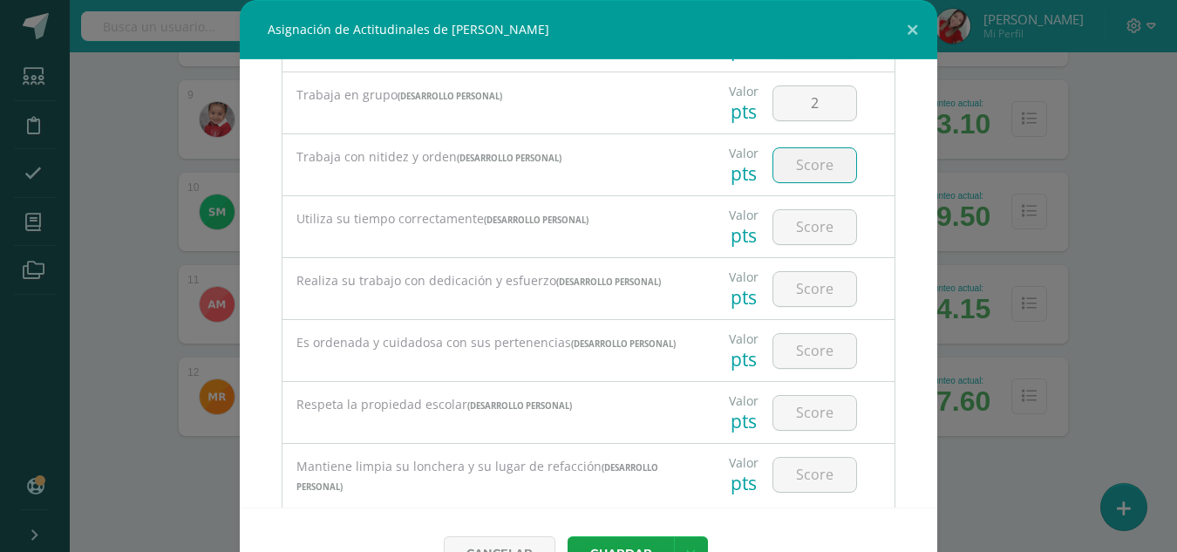
click at [799, 171] on input "number" at bounding box center [814, 165] width 83 height 34
click at [797, 233] on input "number" at bounding box center [814, 227] width 83 height 34
click at [797, 233] on input "1" at bounding box center [814, 227] width 83 height 34
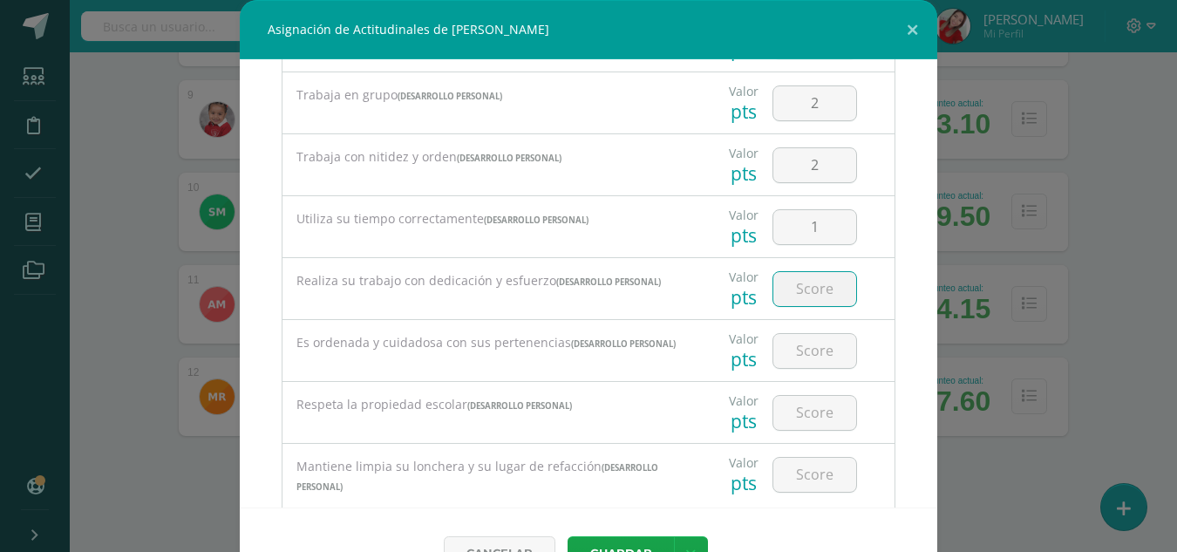
click at [798, 294] on input "number" at bounding box center [814, 289] width 83 height 34
click at [798, 361] on input "number" at bounding box center [814, 351] width 83 height 34
click at [795, 419] on input "number" at bounding box center [814, 413] width 83 height 34
click at [794, 480] on input "number" at bounding box center [814, 475] width 83 height 34
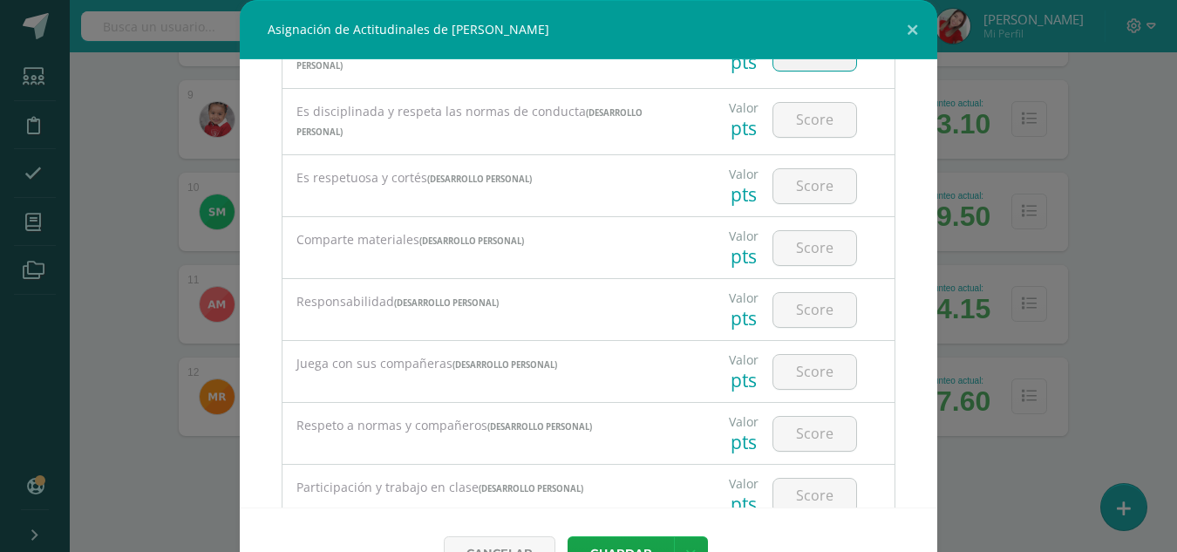
scroll to position [837, 0]
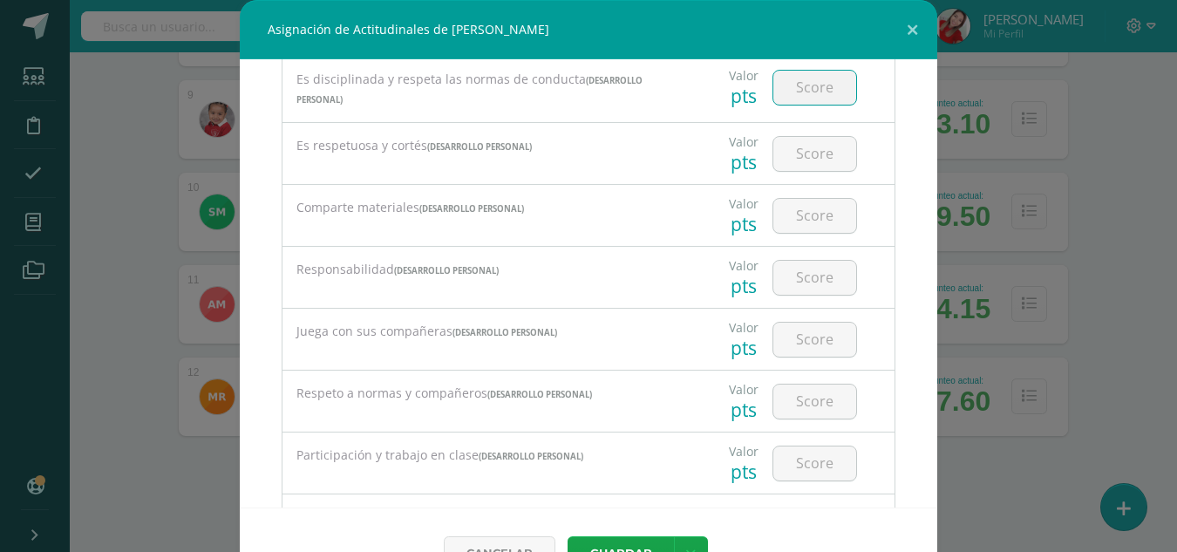
click at [797, 90] on input "number" at bounding box center [814, 88] width 83 height 34
click at [796, 170] on input "number" at bounding box center [814, 154] width 83 height 34
click at [793, 214] on input "number" at bounding box center [814, 216] width 83 height 34
click at [790, 282] on input "number" at bounding box center [814, 278] width 83 height 34
click at [795, 336] on input "number" at bounding box center [814, 339] width 83 height 34
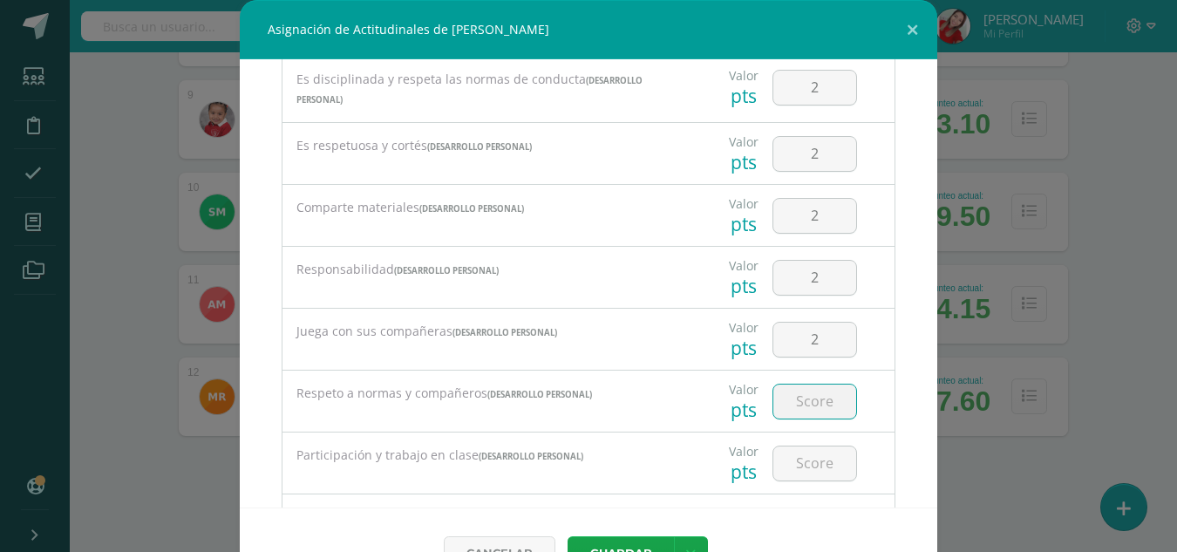
click at [794, 406] on input "number" at bounding box center [814, 401] width 83 height 34
click at [789, 480] on input "number" at bounding box center [814, 463] width 83 height 34
click at [931, 492] on div "Asignación de Actitudinales de [PERSON_NAME] Todas las Categorias Todas las Cat…" at bounding box center [588, 299] width 1163 height 598
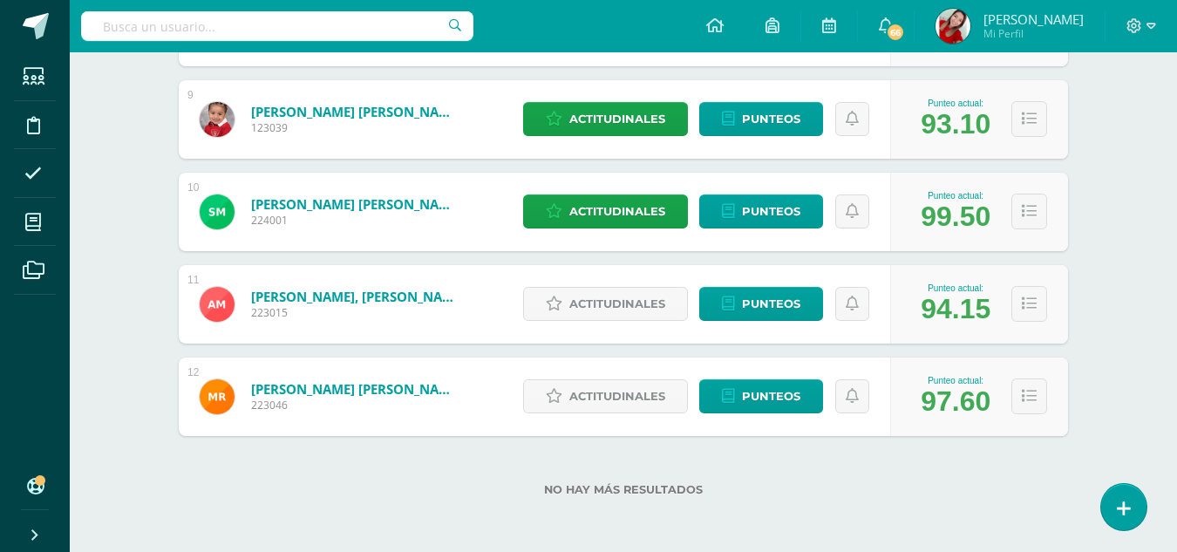
click at [931, 492] on div "Asignación de Actitudinales de [PERSON_NAME] Todas las Categorias Todas las Cat…" at bounding box center [588, 299] width 1163 height 598
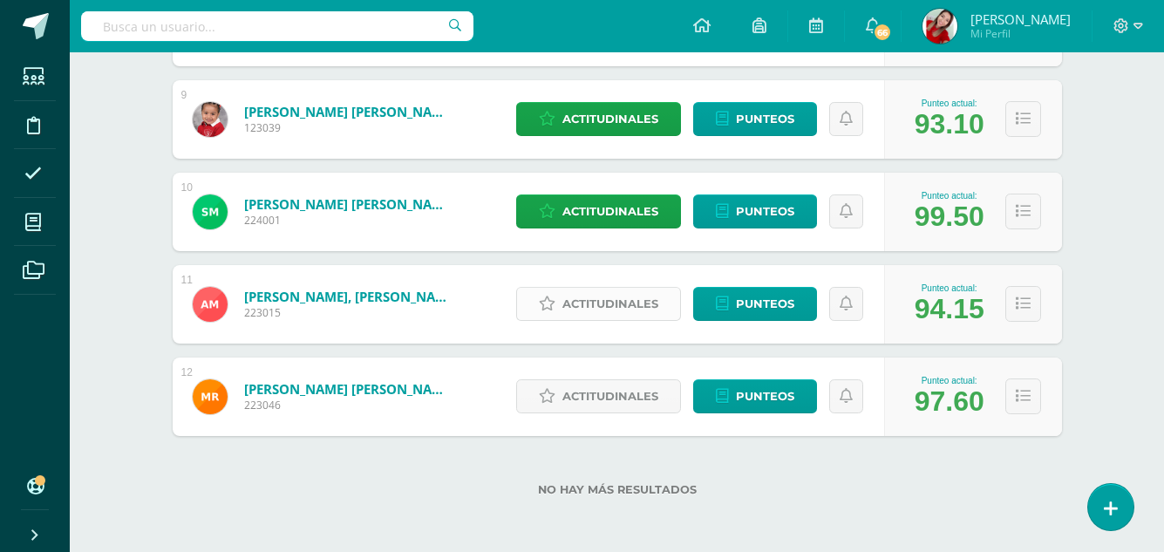
click at [614, 318] on span "Actitudinales" at bounding box center [610, 304] width 96 height 32
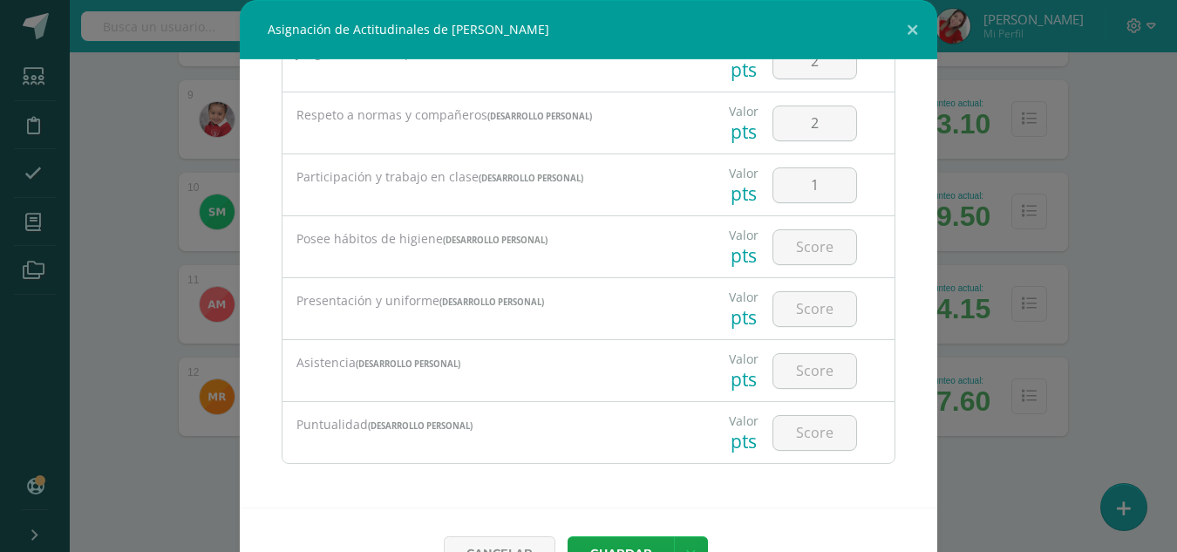
scroll to position [1121, 0]
click at [799, 248] on input "number" at bounding box center [814, 246] width 83 height 34
click at [795, 315] on input "number" at bounding box center [814, 308] width 83 height 34
click at [790, 375] on input "number" at bounding box center [814, 370] width 83 height 34
click at [794, 439] on input "number" at bounding box center [814, 432] width 83 height 34
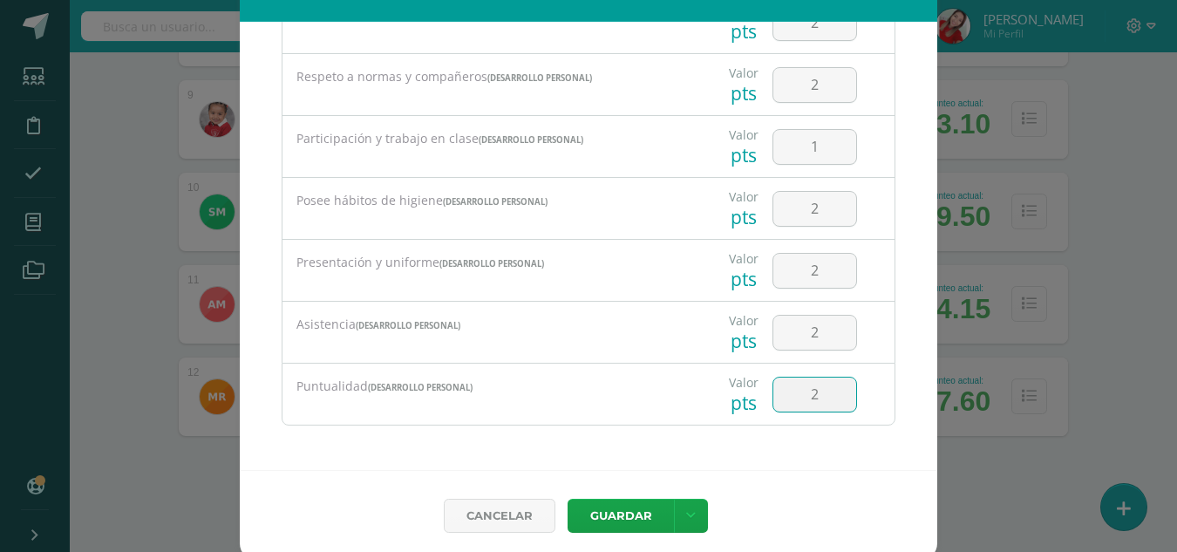
scroll to position [46, 0]
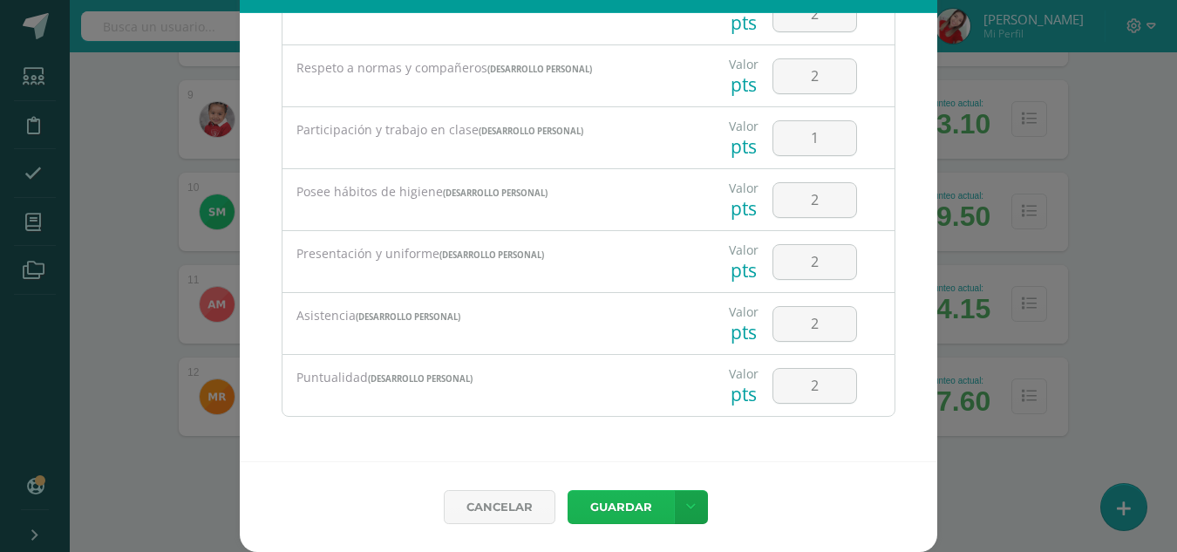
click at [636, 501] on button "Guardar" at bounding box center [620, 507] width 106 height 34
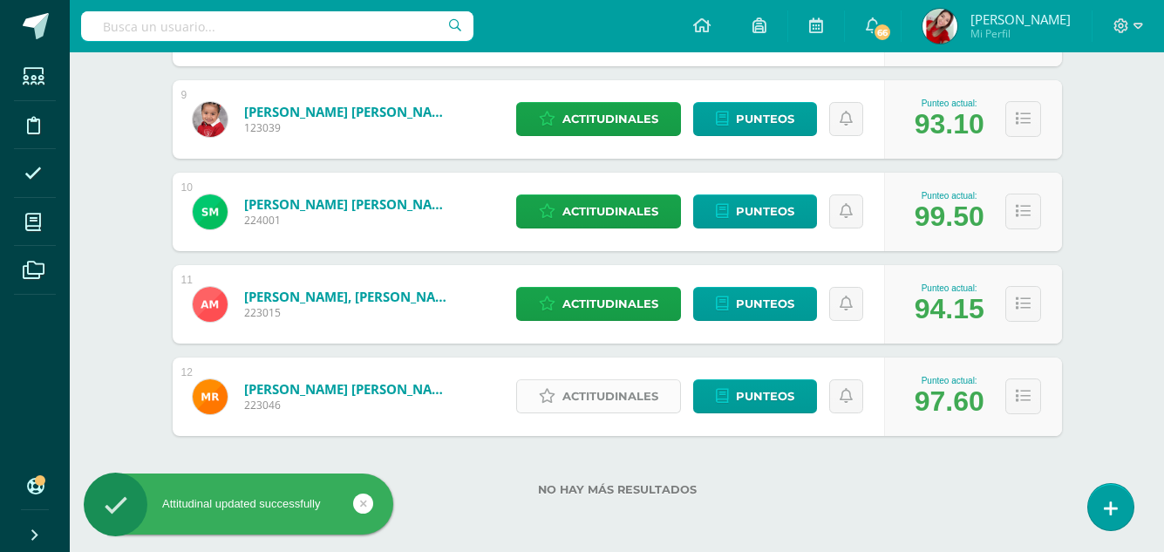
click at [619, 395] on span "Actitudinales" at bounding box center [610, 396] width 96 height 32
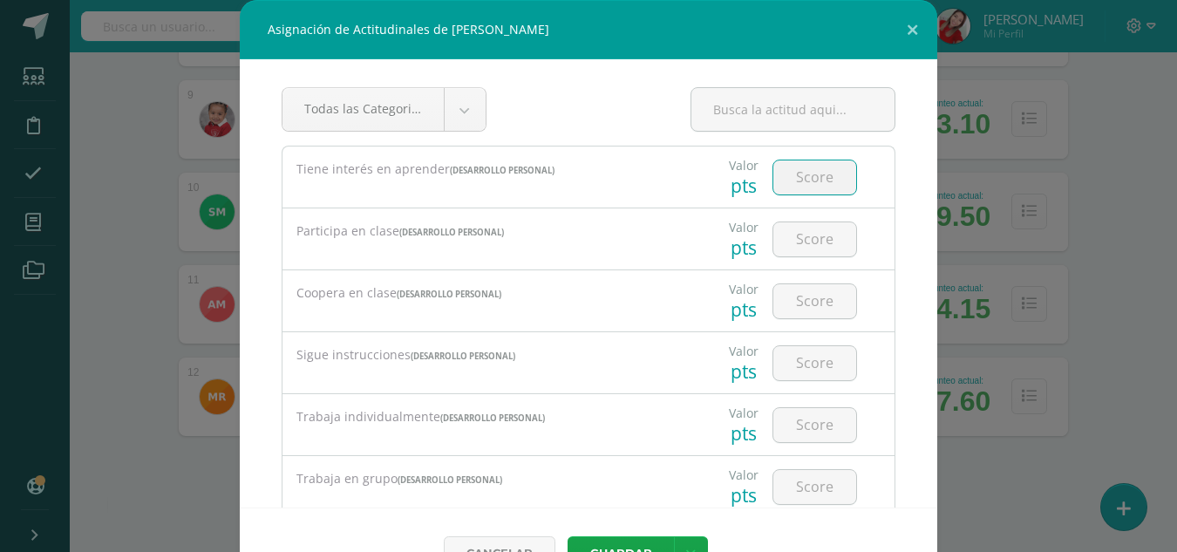
click at [797, 170] on input "number" at bounding box center [814, 177] width 83 height 34
click at [793, 256] on div at bounding box center [814, 239] width 85 height 36
click at [793, 243] on input "number" at bounding box center [814, 239] width 83 height 34
click at [787, 309] on input "2" at bounding box center [814, 301] width 83 height 34
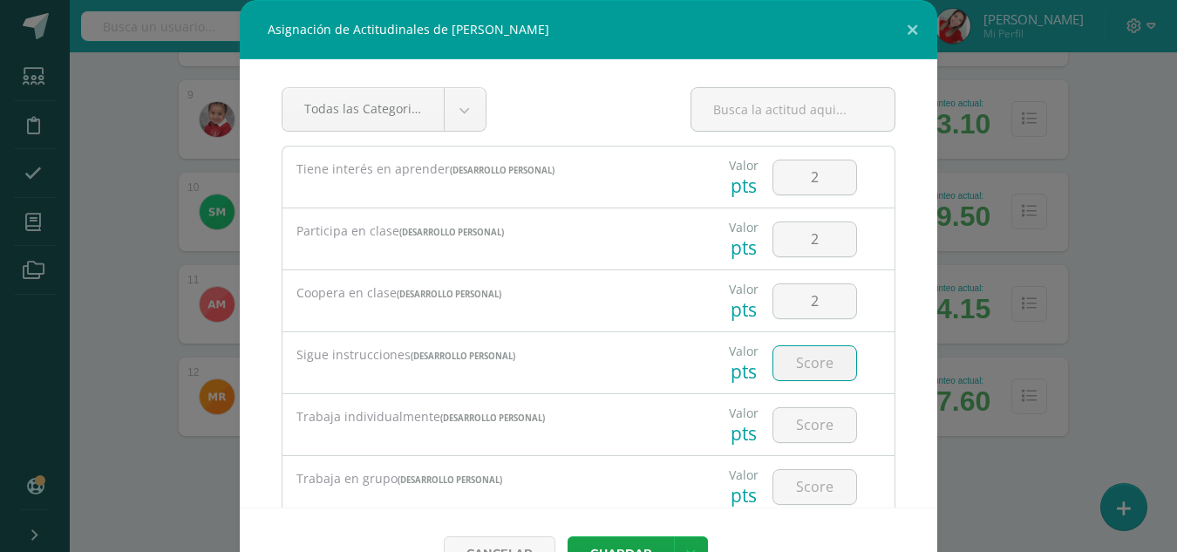
click at [786, 375] on input "number" at bounding box center [814, 363] width 83 height 34
click at [786, 375] on input "2" at bounding box center [814, 363] width 83 height 34
click at [789, 428] on input "number" at bounding box center [814, 425] width 83 height 34
click at [785, 485] on input "number" at bounding box center [814, 487] width 83 height 34
click at [785, 485] on input "2" at bounding box center [814, 487] width 83 height 34
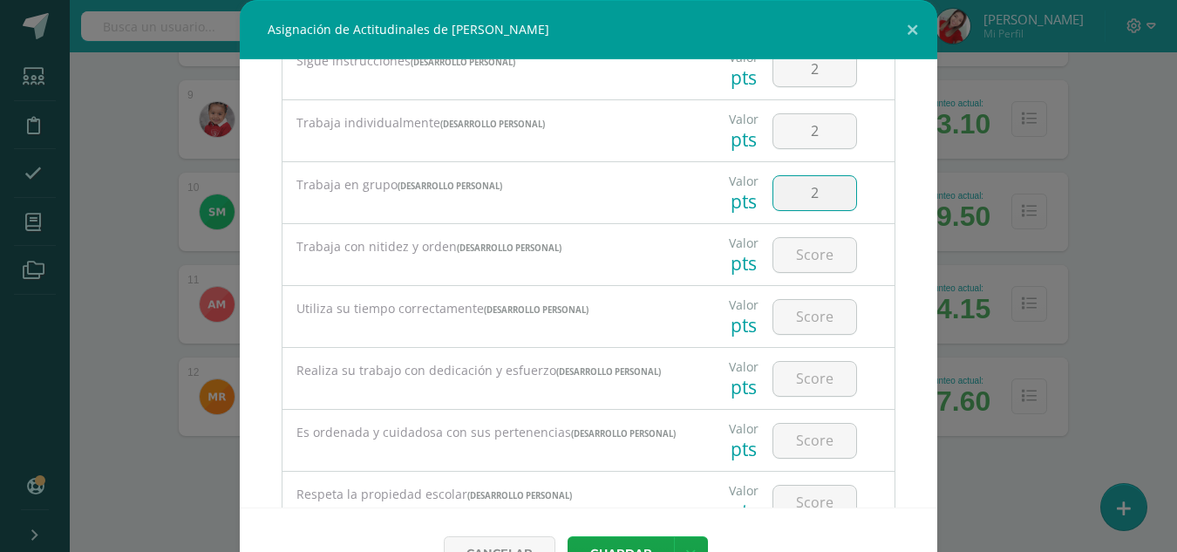
scroll to position [314, 0]
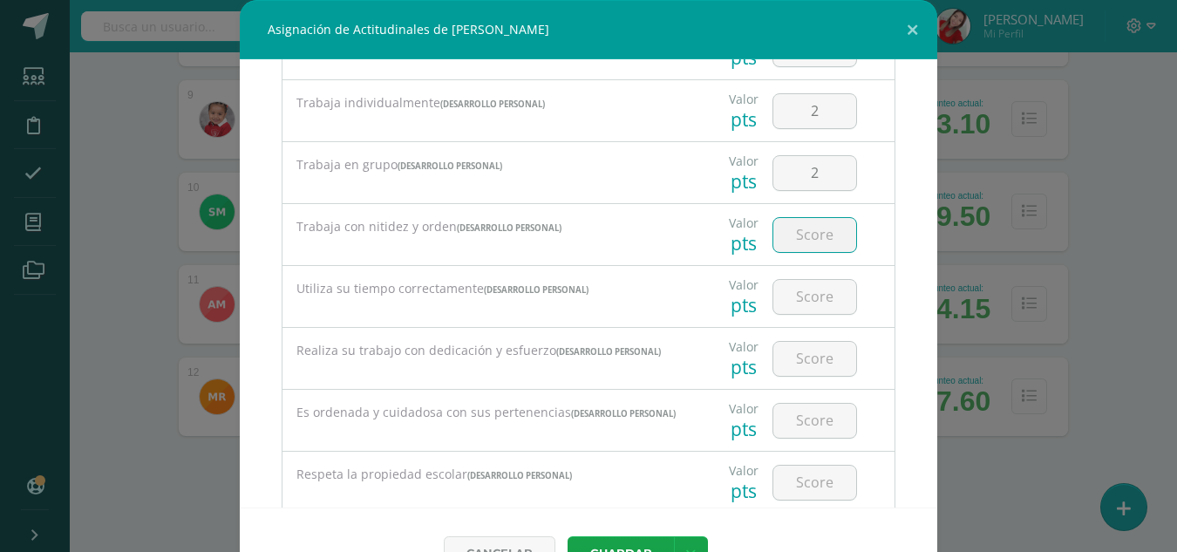
click at [804, 231] on input "number" at bounding box center [814, 235] width 83 height 34
click at [804, 231] on input "2" at bounding box center [814, 235] width 83 height 34
click at [784, 303] on input "2" at bounding box center [814, 297] width 83 height 34
click at [787, 358] on input "2" at bounding box center [814, 359] width 83 height 34
click at [789, 415] on input "2" at bounding box center [814, 421] width 83 height 34
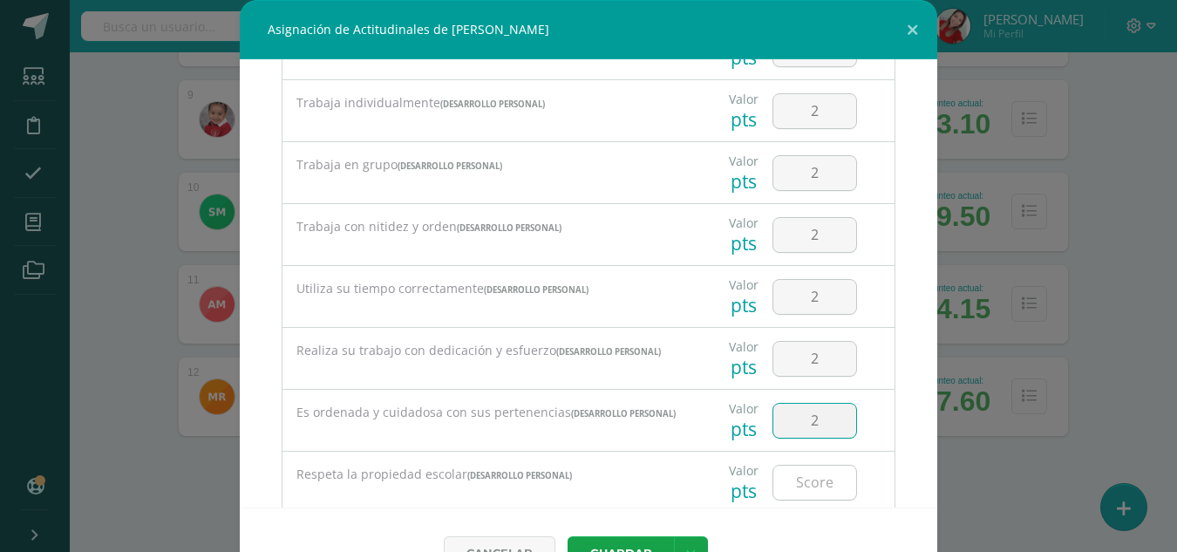
click at [787, 485] on input "number" at bounding box center [814, 482] width 83 height 34
click at [787, 485] on input "2" at bounding box center [814, 482] width 83 height 34
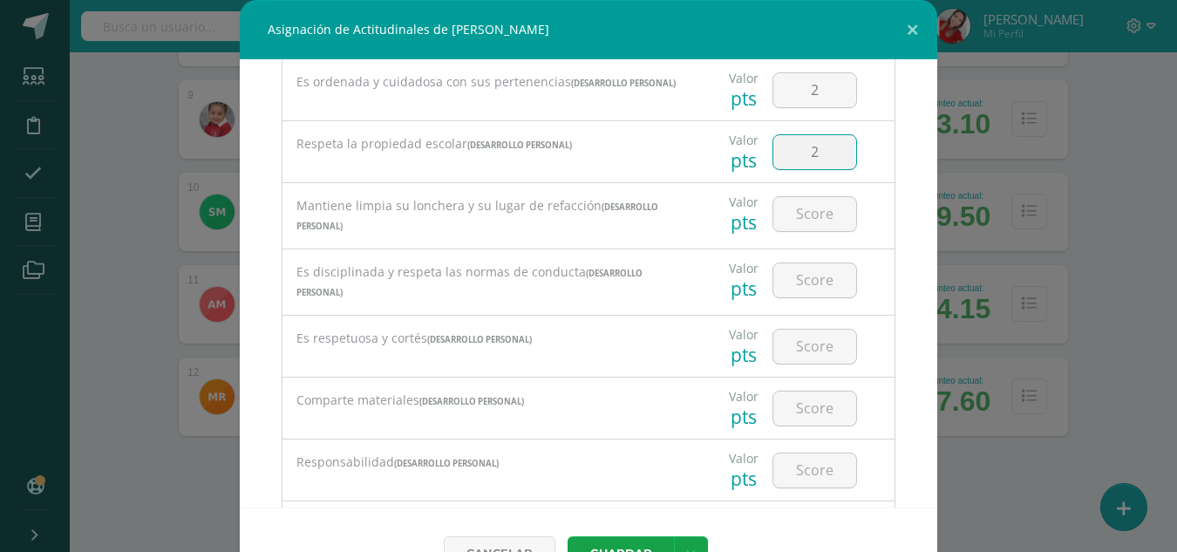
scroll to position [662, 0]
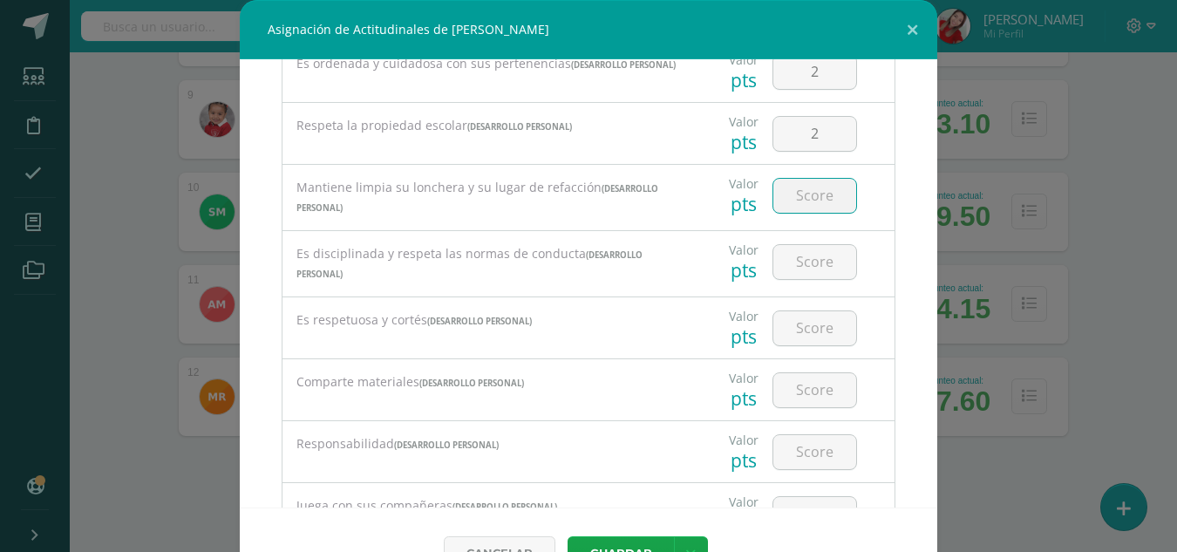
click at [816, 206] on input "number" at bounding box center [814, 196] width 83 height 34
click at [816, 206] on input "2" at bounding box center [814, 196] width 83 height 34
click at [790, 259] on input "number" at bounding box center [814, 262] width 83 height 34
click at [790, 259] on input "2" at bounding box center [814, 262] width 83 height 34
click at [788, 335] on input "2" at bounding box center [814, 328] width 83 height 34
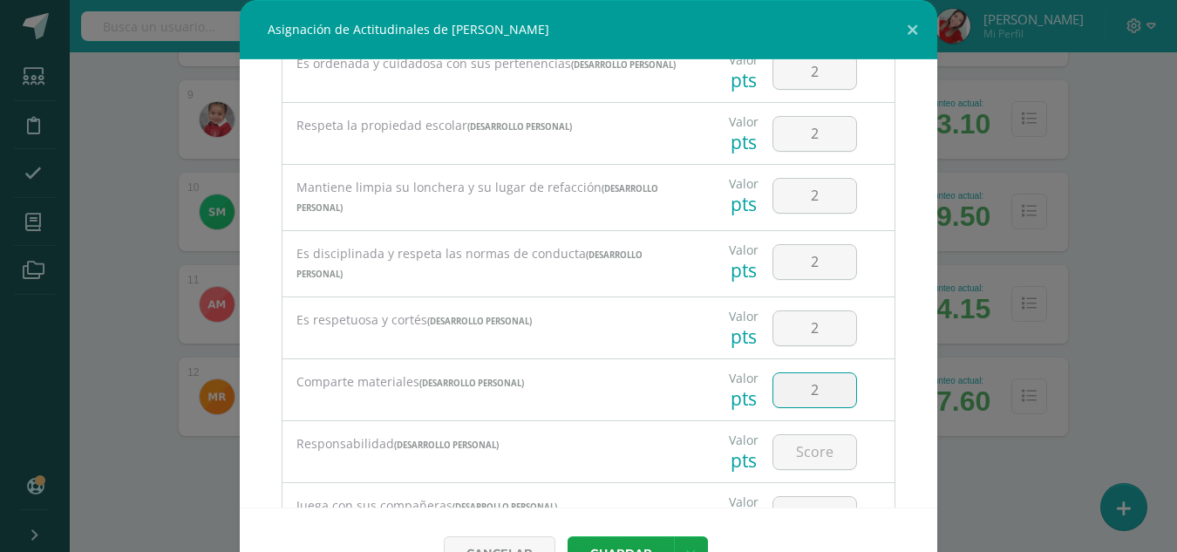
click at [789, 397] on input "2" at bounding box center [814, 390] width 83 height 34
click at [790, 461] on input "2" at bounding box center [814, 452] width 83 height 34
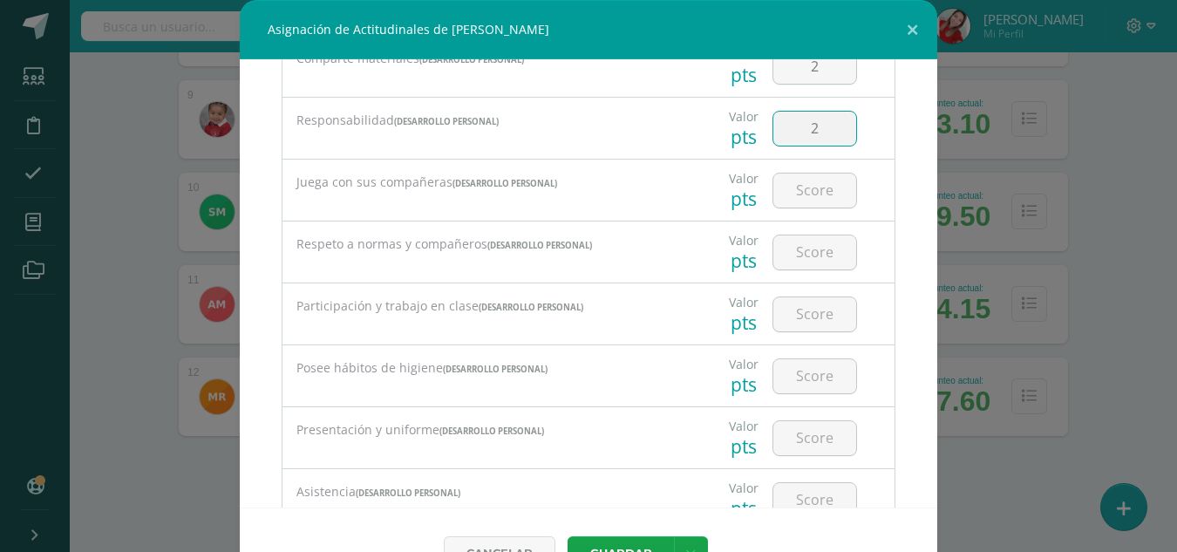
scroll to position [1011, 0]
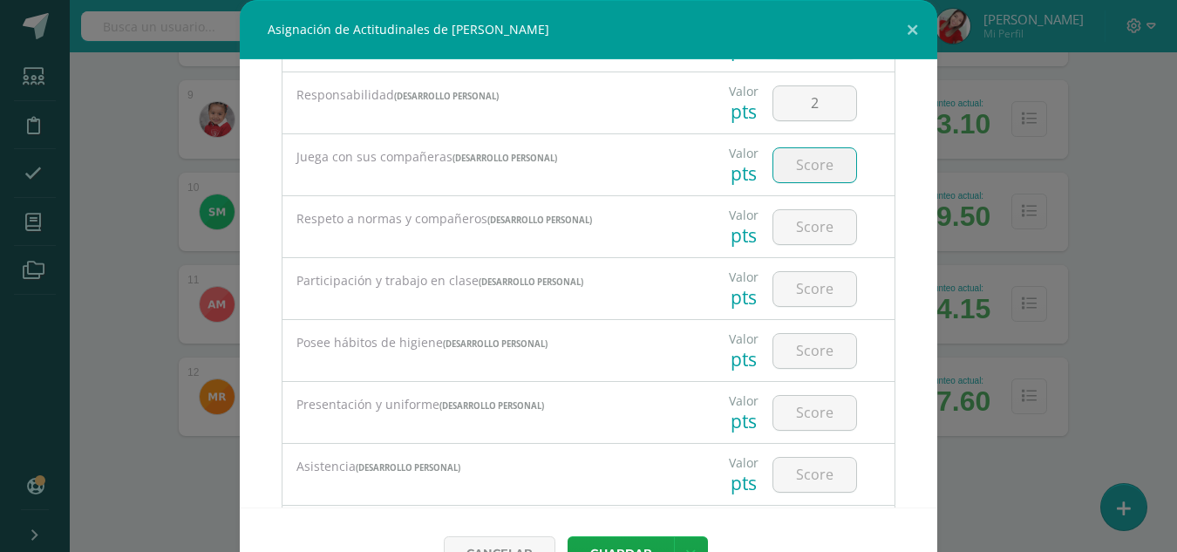
click at [808, 180] on input "number" at bounding box center [814, 165] width 83 height 34
click at [787, 229] on input "number" at bounding box center [814, 227] width 83 height 34
click at [791, 295] on input "2" at bounding box center [814, 289] width 83 height 34
click at [795, 359] on input "number" at bounding box center [814, 351] width 83 height 34
click at [793, 414] on input "number" at bounding box center [814, 413] width 83 height 34
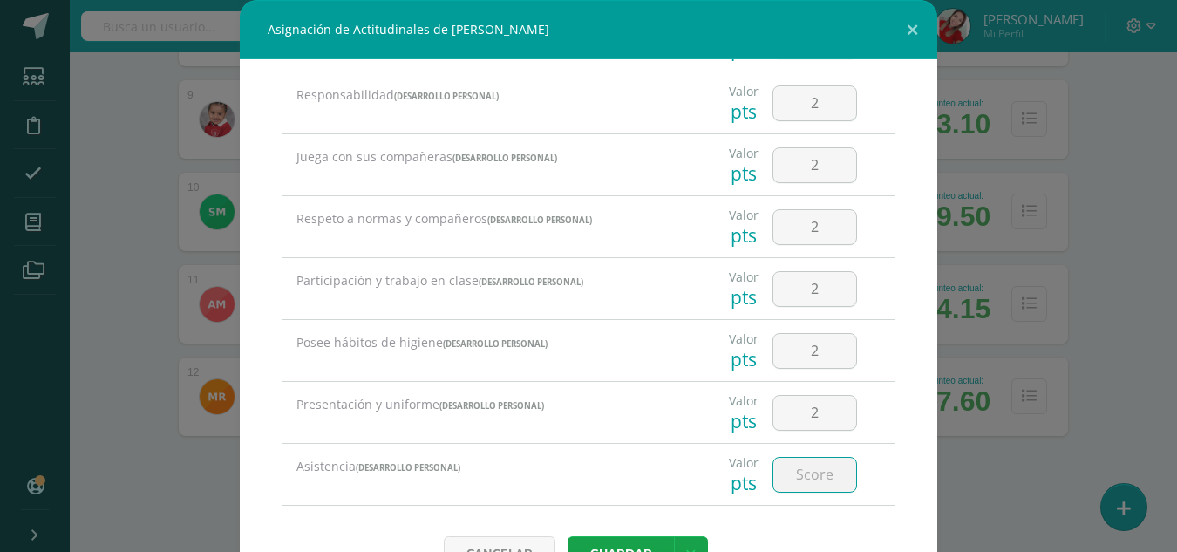
click at [790, 477] on input "number" at bounding box center [814, 475] width 83 height 34
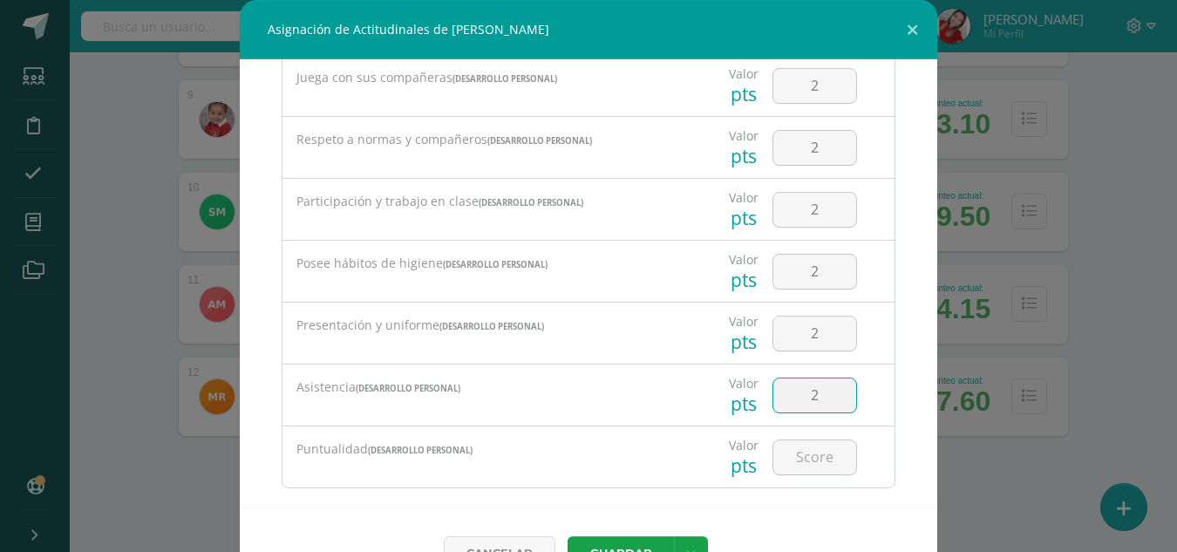
scroll to position [1121, 0]
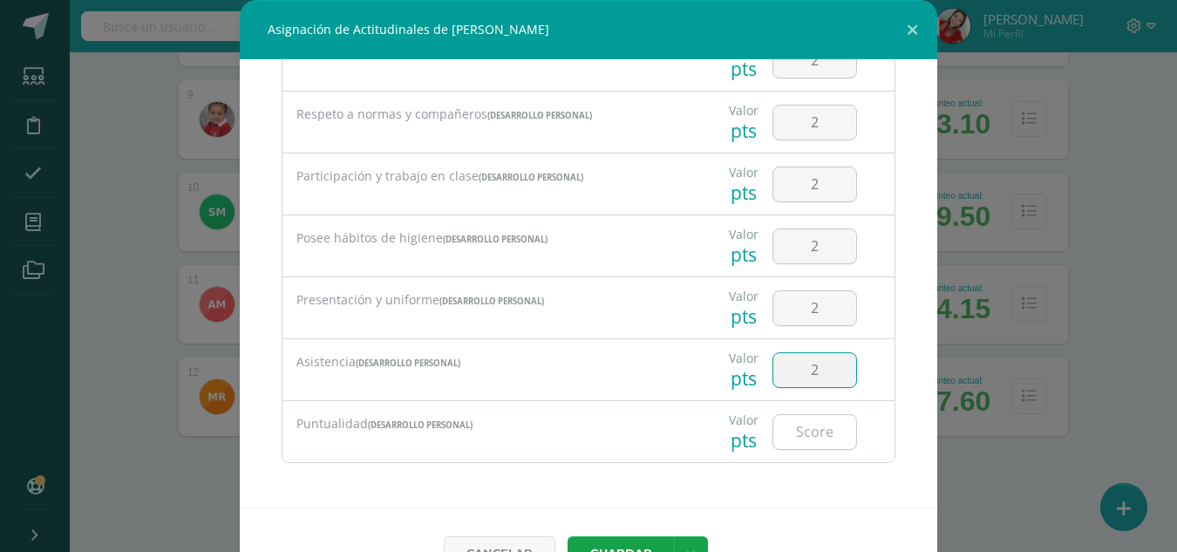
click at [819, 423] on input "number" at bounding box center [814, 432] width 83 height 34
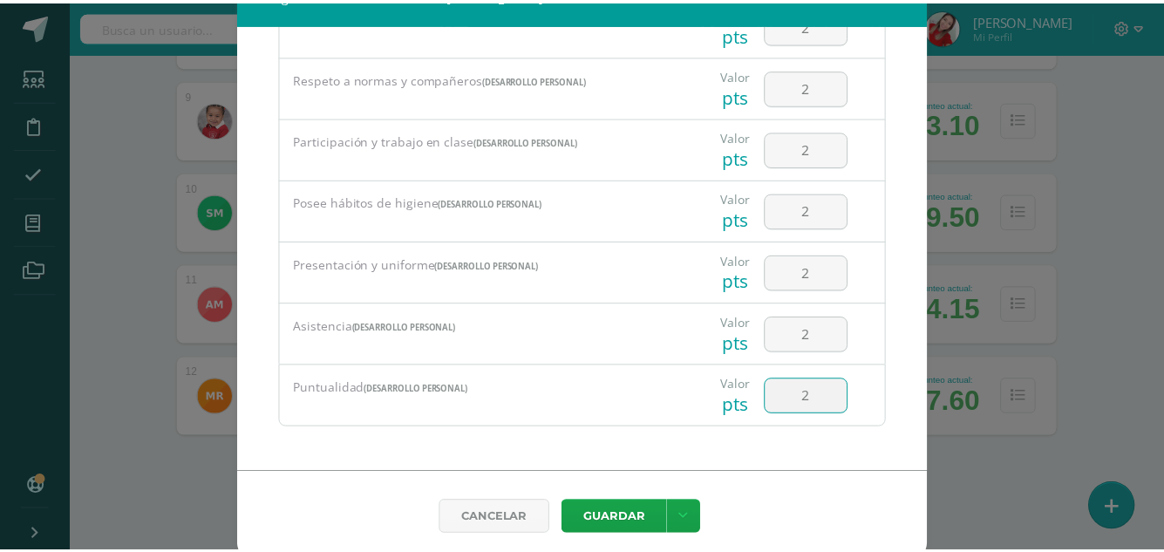
scroll to position [46, 0]
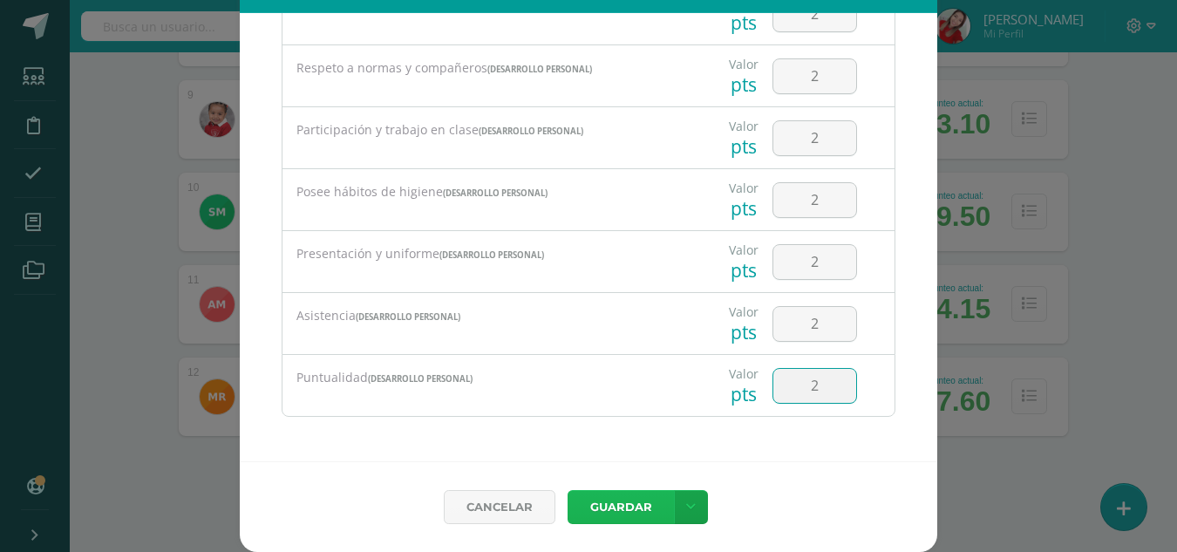
click at [623, 500] on button "Guardar" at bounding box center [620, 507] width 106 height 34
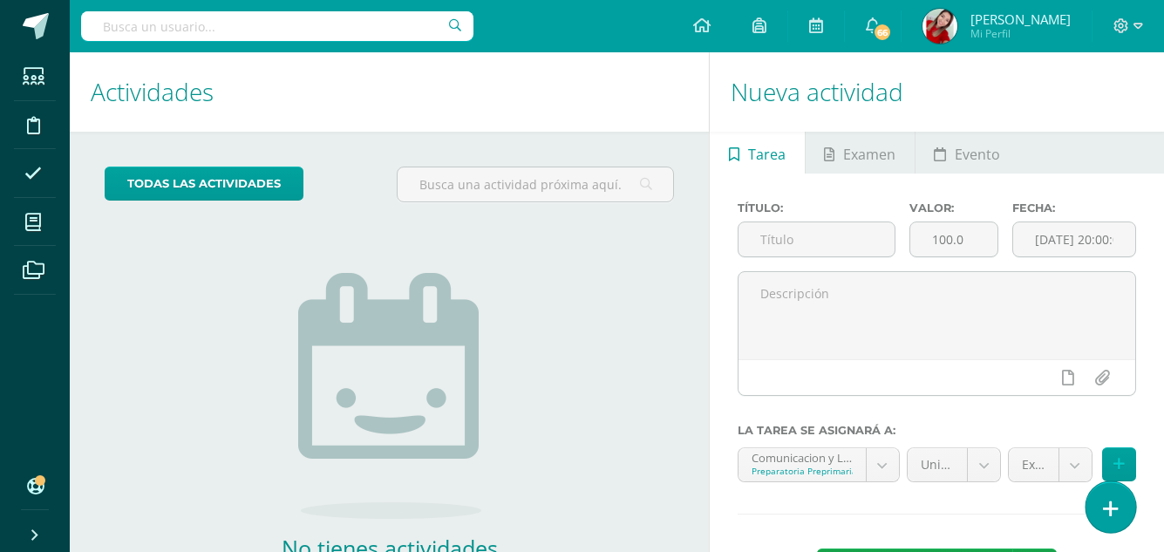
click at [1109, 520] on link at bounding box center [1110, 506] width 50 height 51
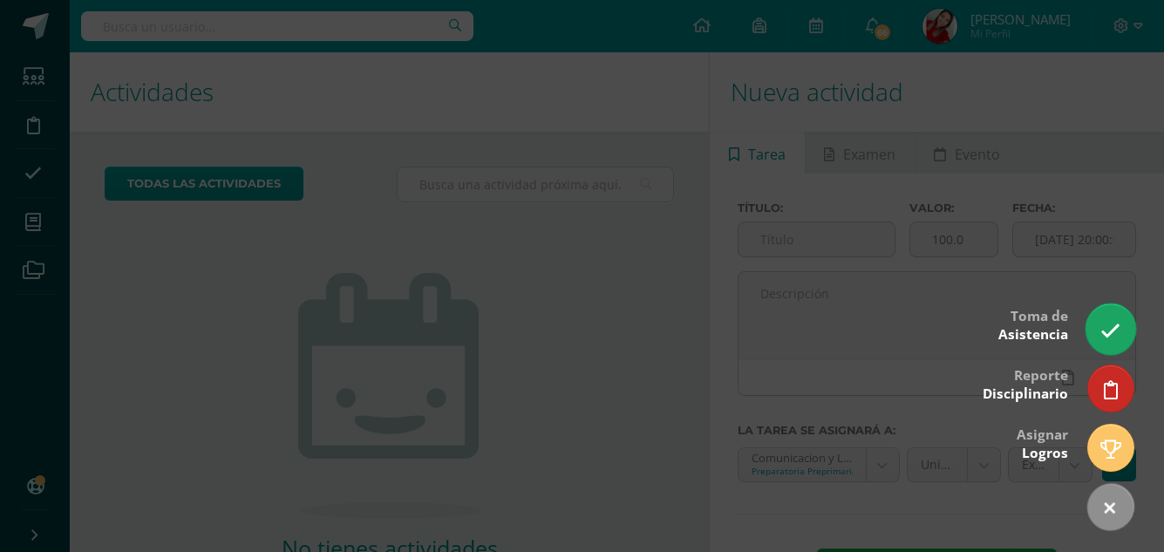
click at [1102, 336] on icon at bounding box center [1110, 331] width 20 height 20
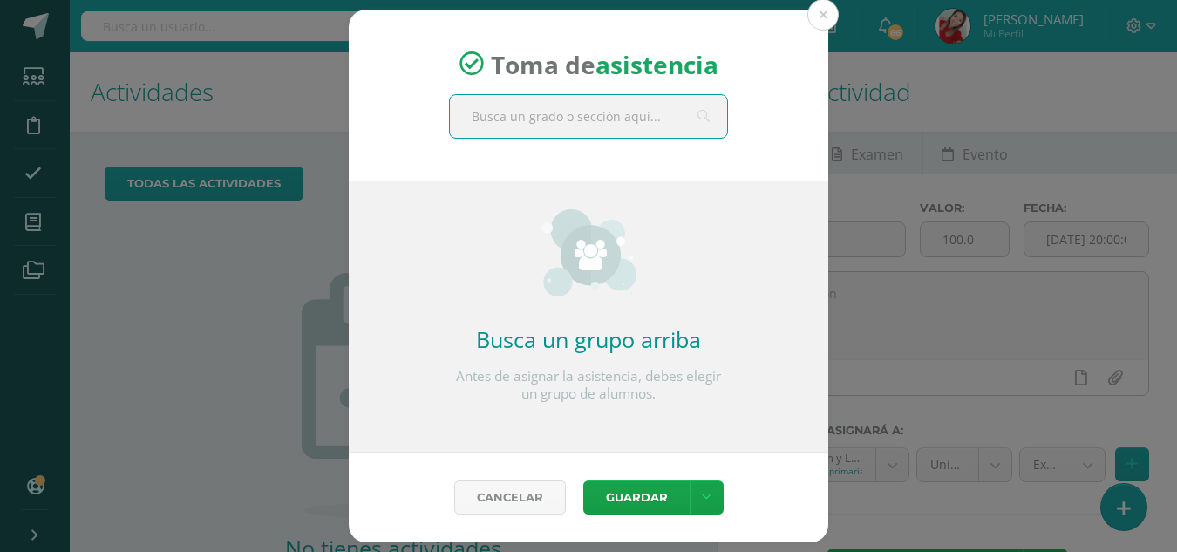
click at [544, 112] on input "text" at bounding box center [588, 116] width 277 height 43
type input "loudes"
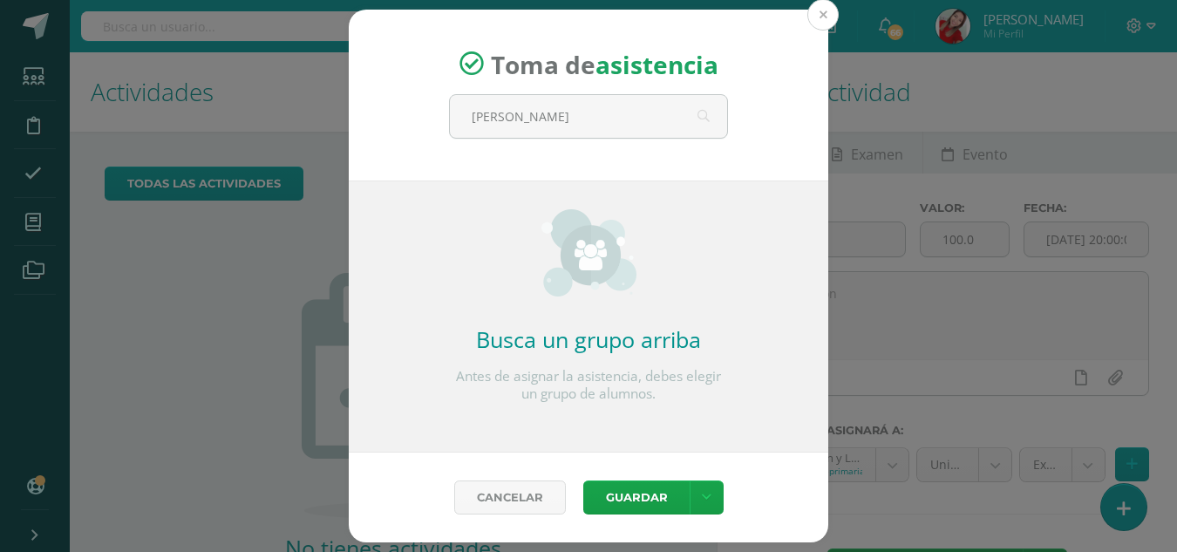
click at [825, 9] on button at bounding box center [822, 14] width 31 height 31
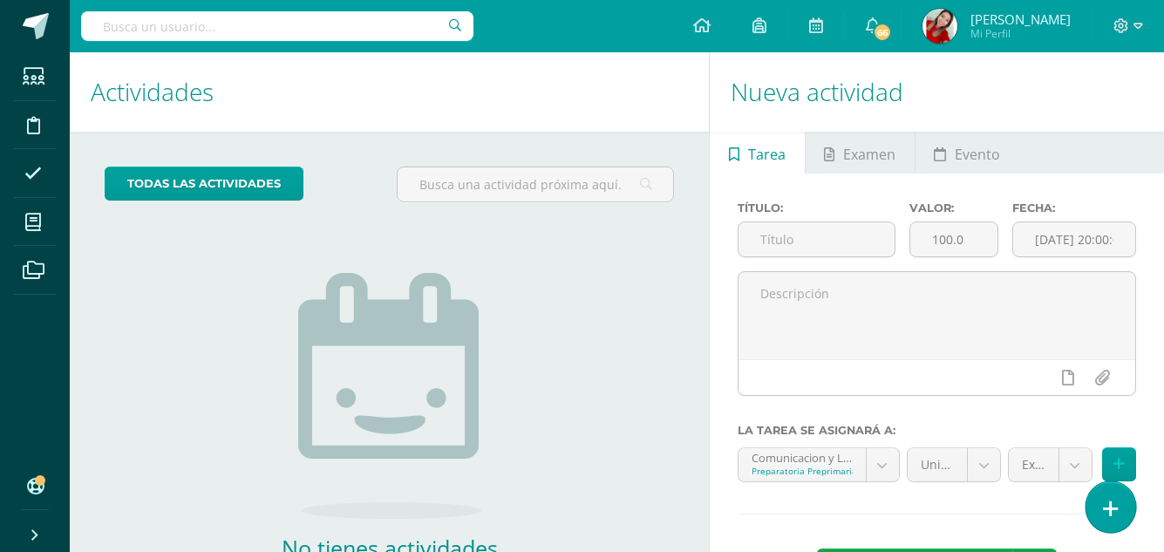
click at [1108, 527] on link at bounding box center [1110, 506] width 50 height 51
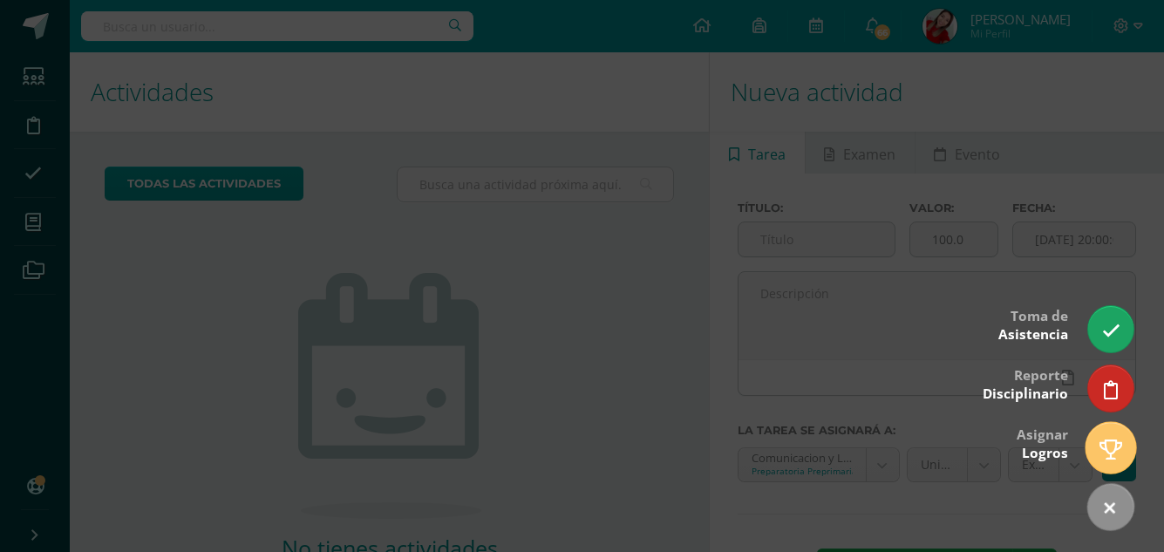
click at [1114, 458] on icon at bounding box center [1110, 449] width 23 height 20
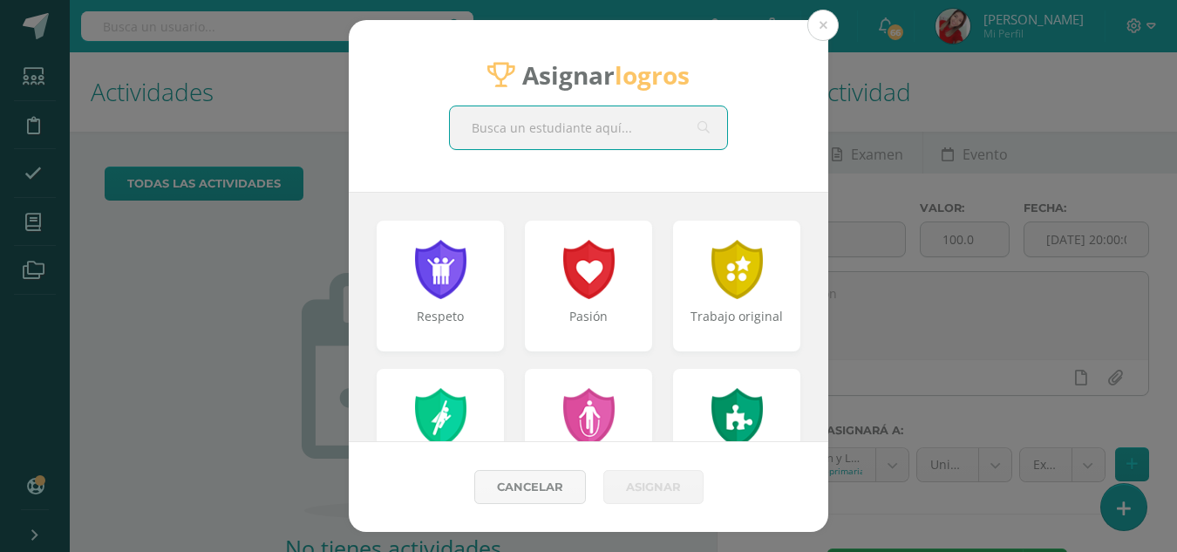
click at [531, 124] on input "text" at bounding box center [588, 127] width 277 height 43
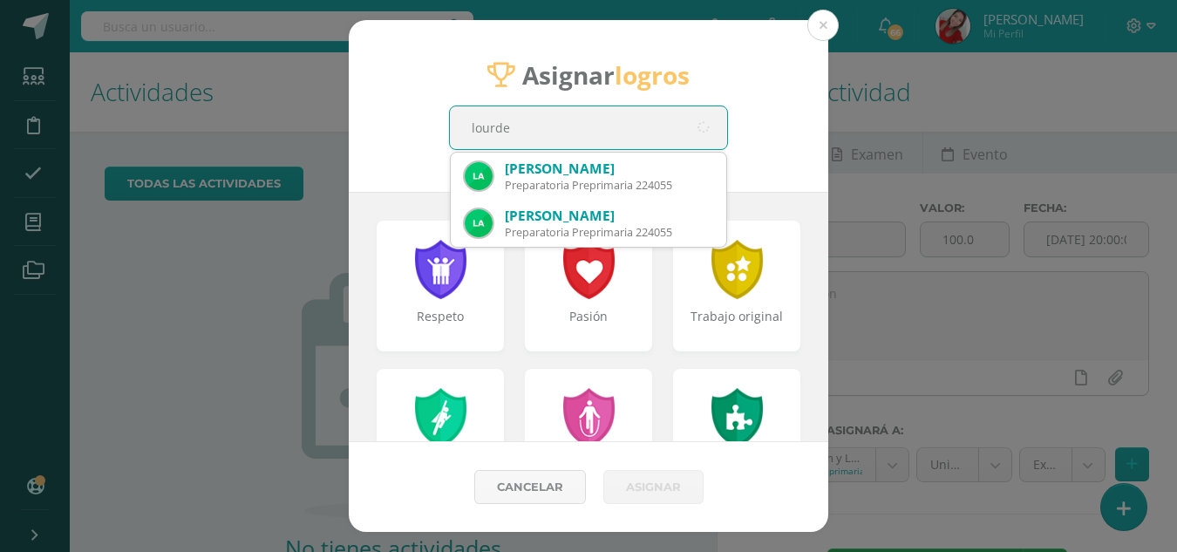
type input "lourdes"
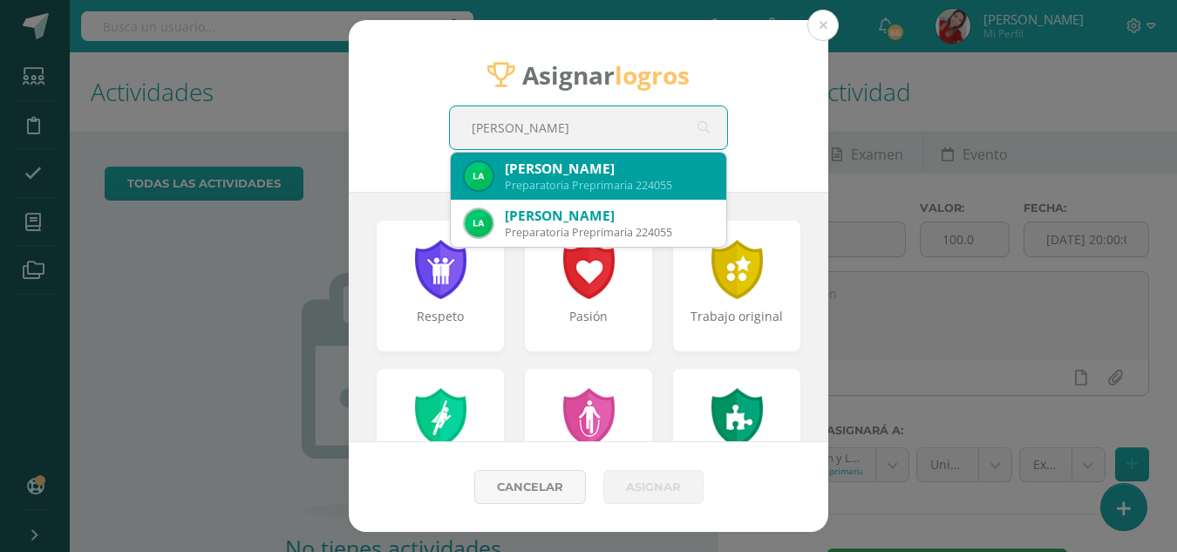
click at [600, 170] on div "Lourdes María Atz Gómez" at bounding box center [608, 168] width 207 height 18
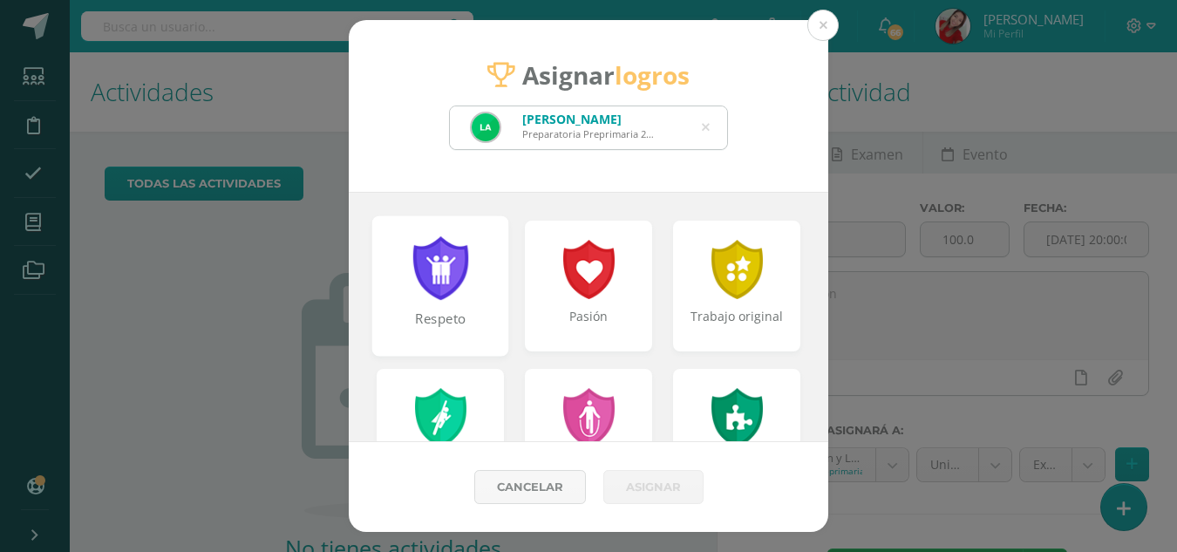
click at [456, 303] on div "Respeto" at bounding box center [440, 285] width 137 height 140
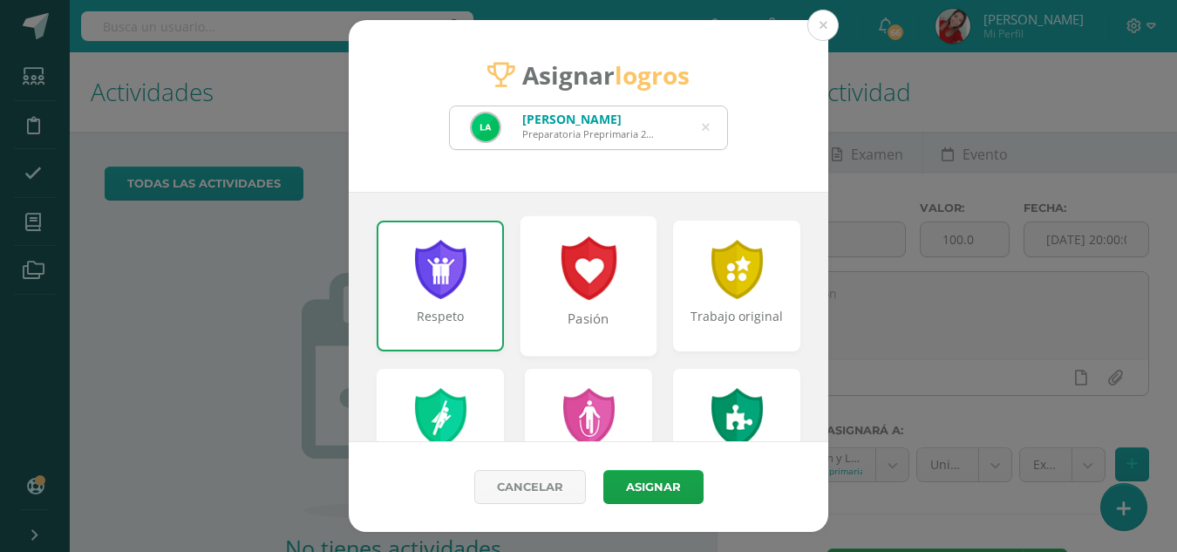
click at [563, 306] on div "Pasión" at bounding box center [588, 285] width 137 height 140
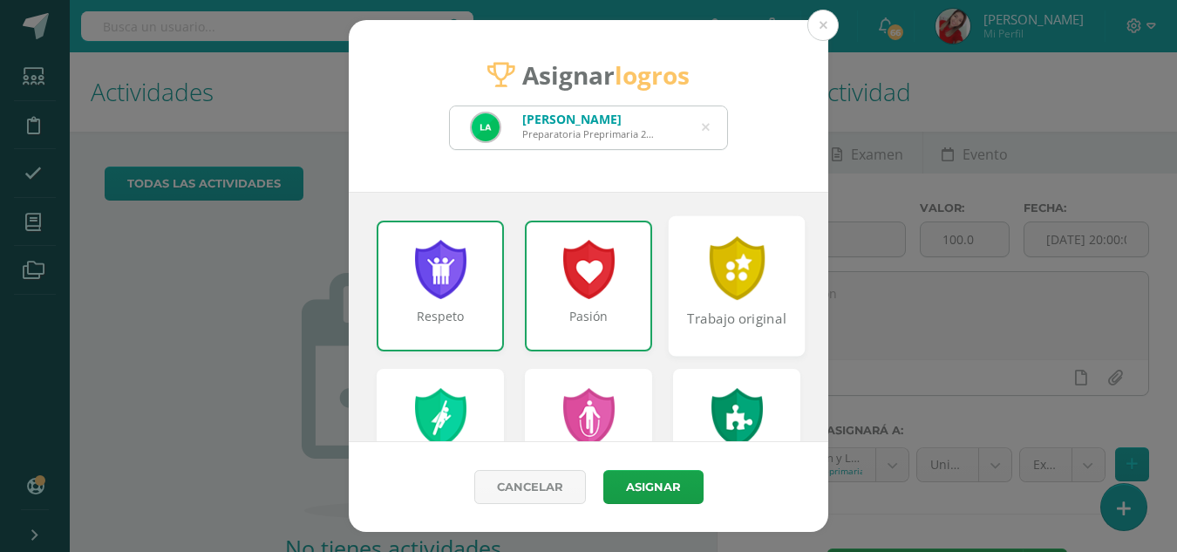
click at [703, 302] on div "Trabajo original" at bounding box center [736, 285] width 137 height 140
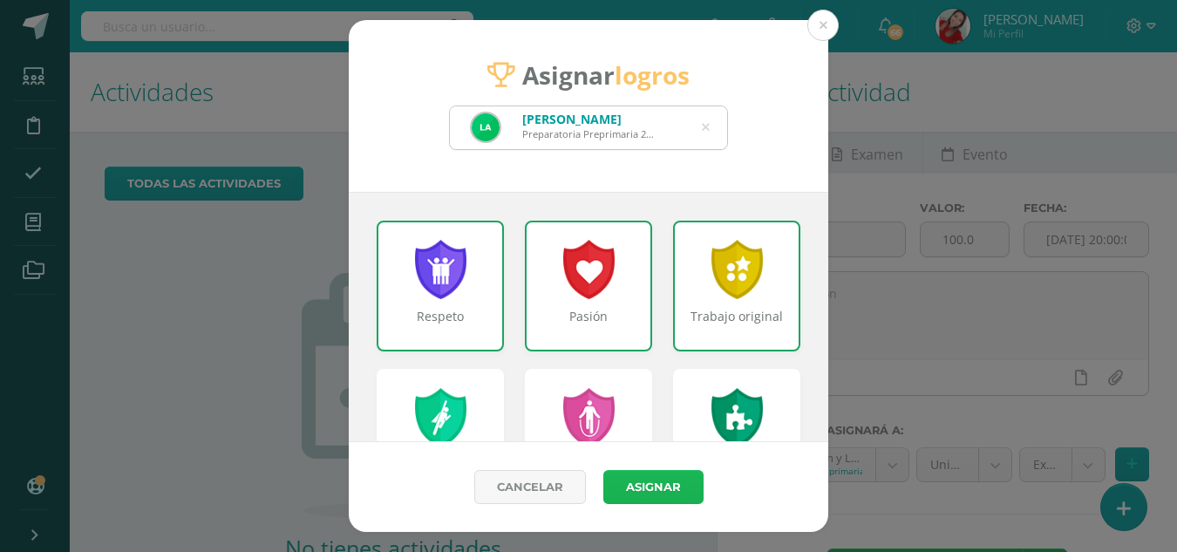
click at [642, 488] on button "Asignar" at bounding box center [653, 487] width 100 height 34
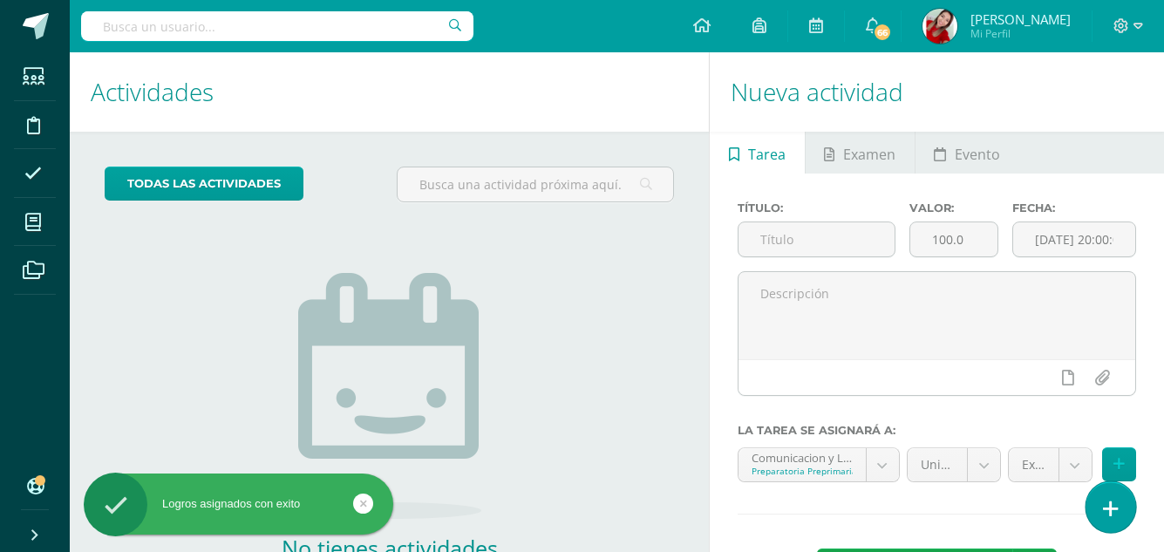
click at [1117, 512] on link at bounding box center [1110, 506] width 50 height 51
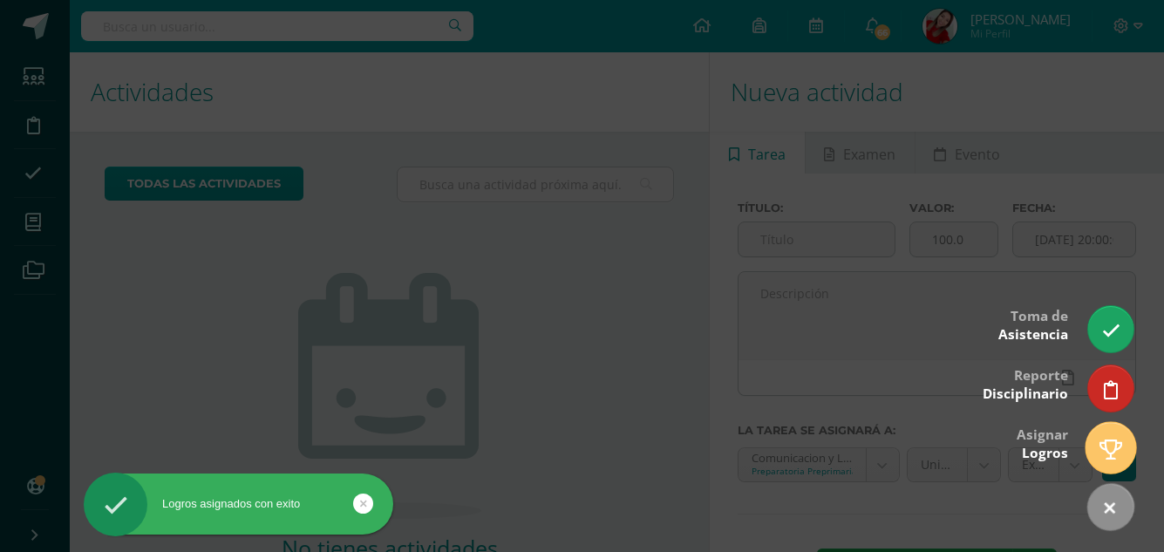
click at [1114, 441] on icon at bounding box center [1110, 449] width 23 height 20
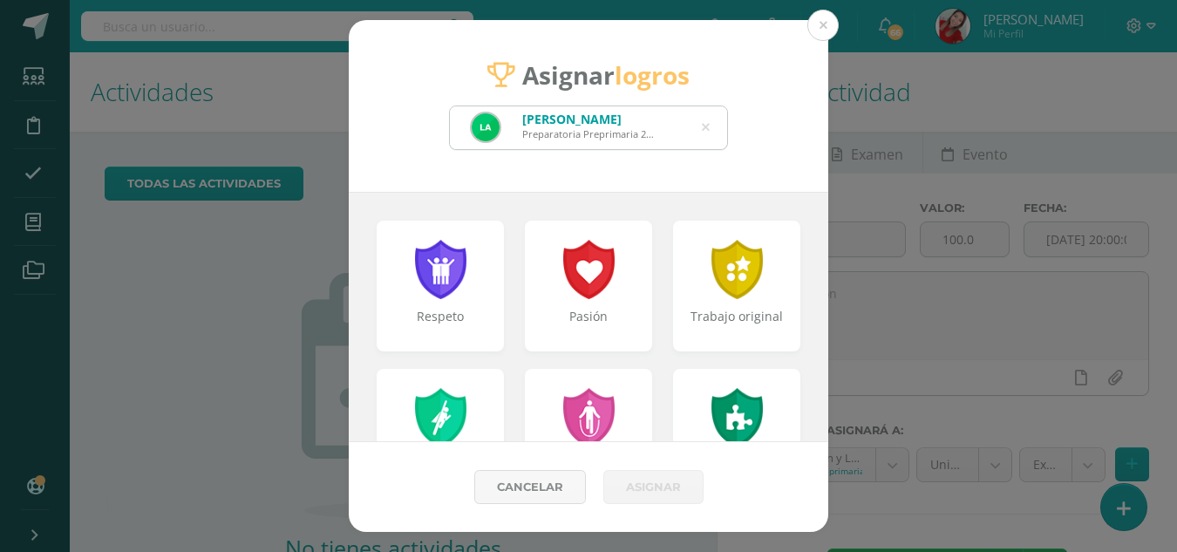
click at [704, 124] on icon at bounding box center [706, 127] width 8 height 44
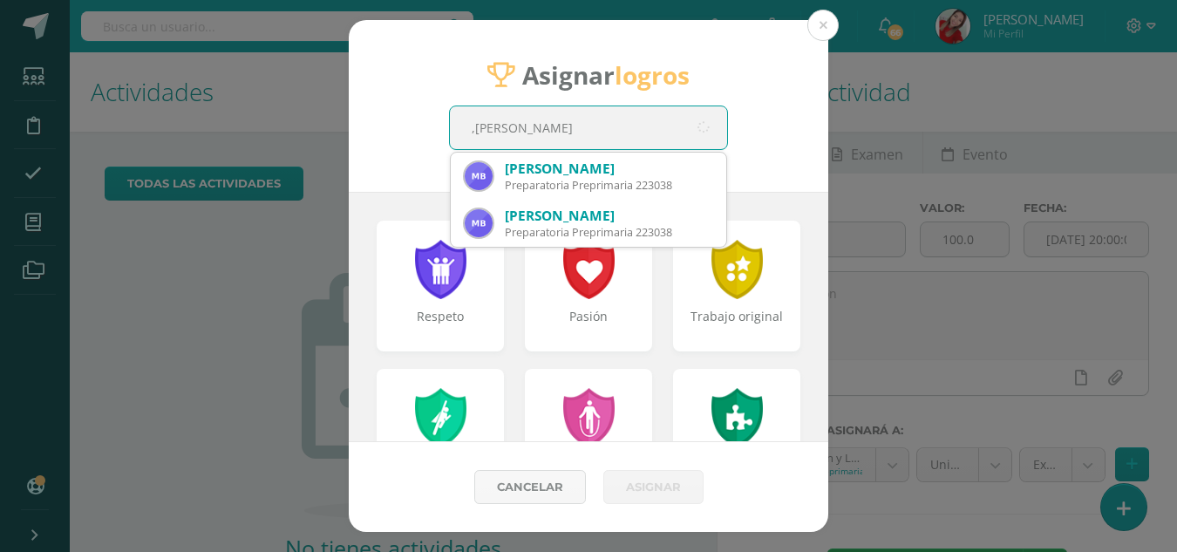
type input ",iranda barilla"
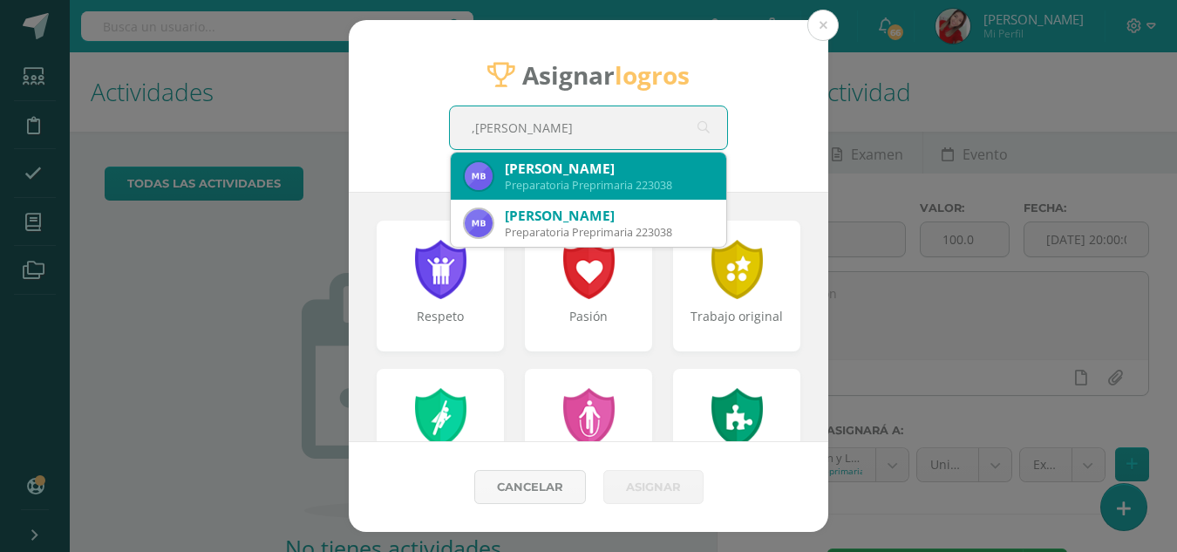
click at [618, 180] on div "Preparatoria Preprimaria 223038" at bounding box center [608, 185] width 207 height 15
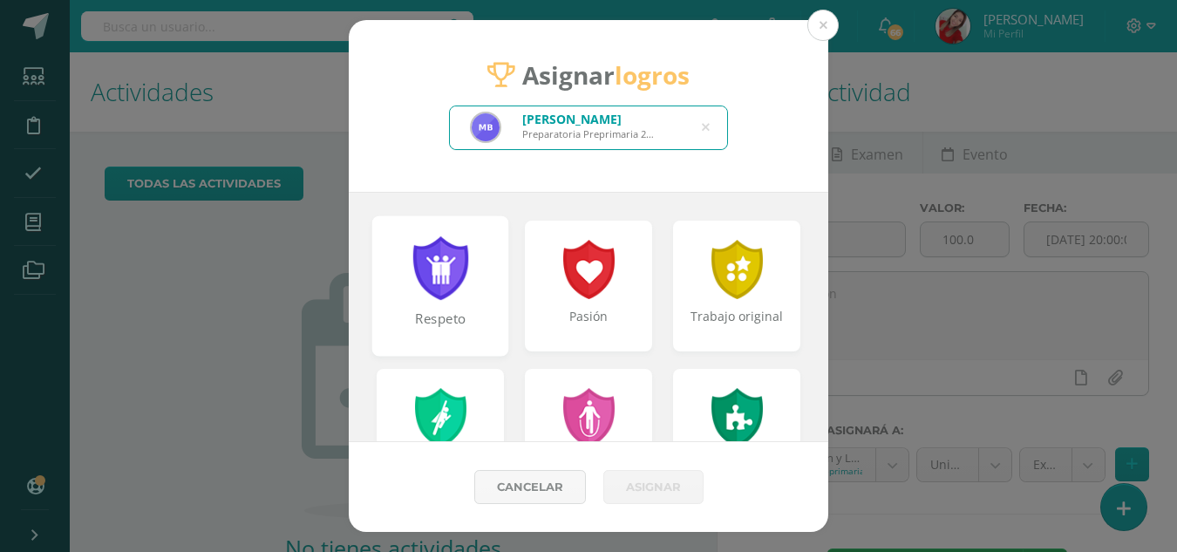
click at [467, 282] on div at bounding box center [441, 268] width 60 height 64
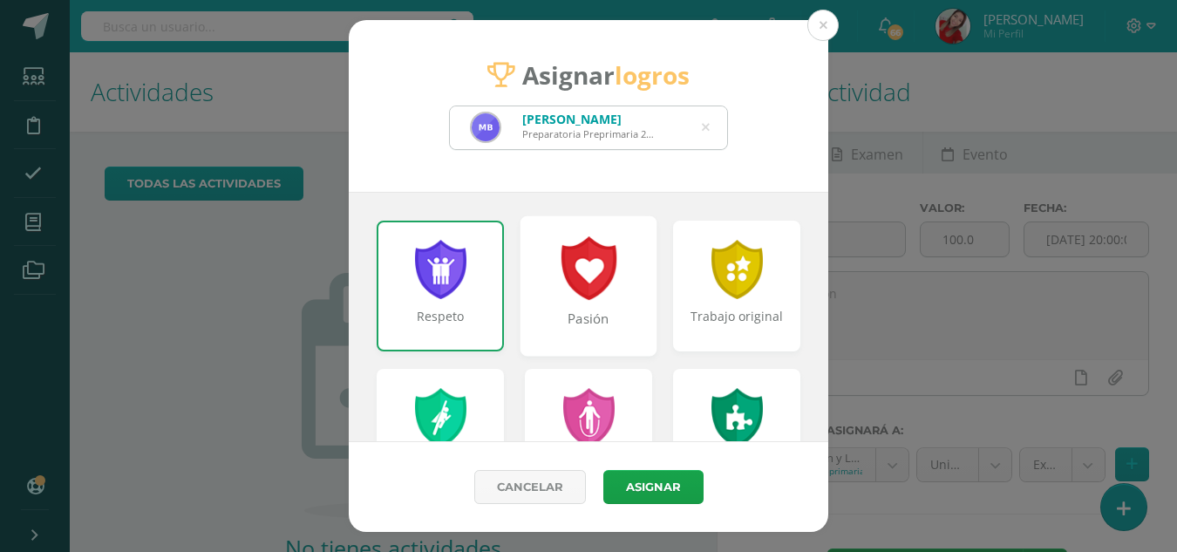
click at [573, 292] on div at bounding box center [589, 268] width 60 height 64
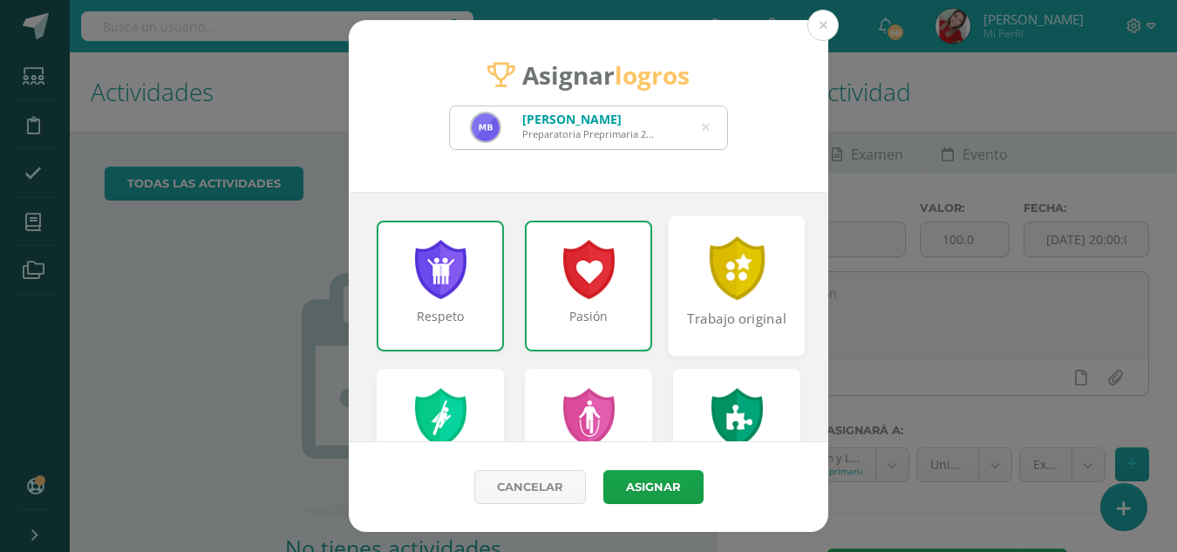
click at [707, 291] on div at bounding box center [737, 268] width 60 height 64
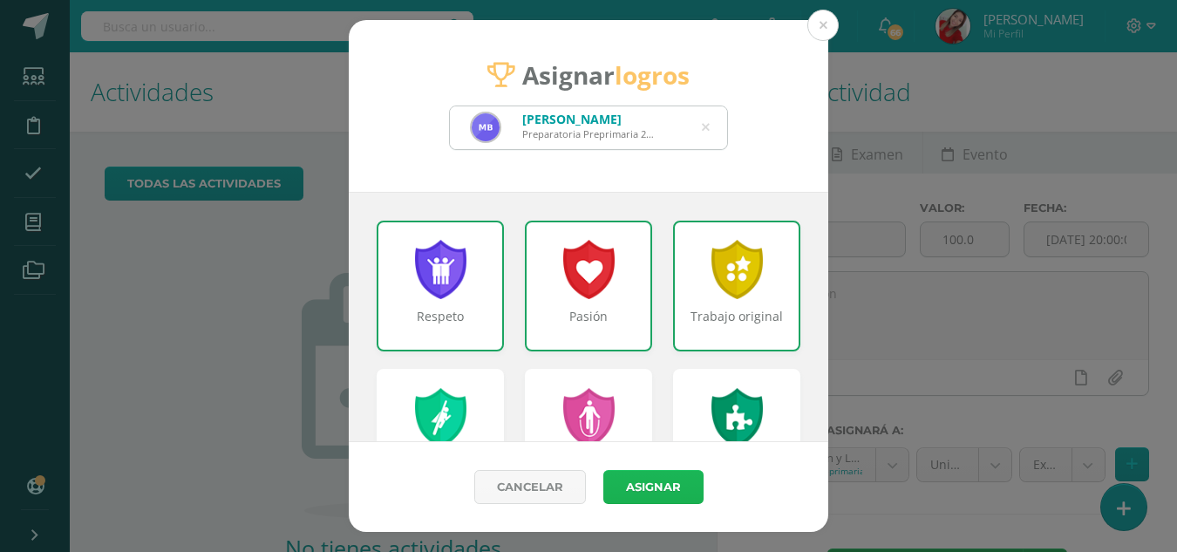
click at [648, 486] on button "Asignar" at bounding box center [653, 487] width 100 height 34
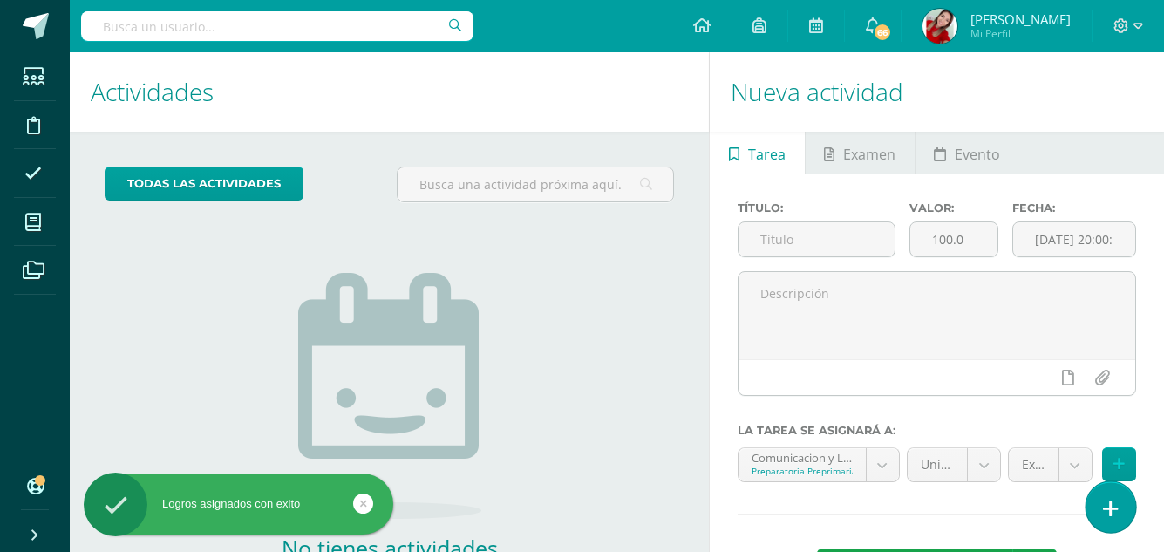
click at [1097, 512] on link at bounding box center [1110, 506] width 50 height 51
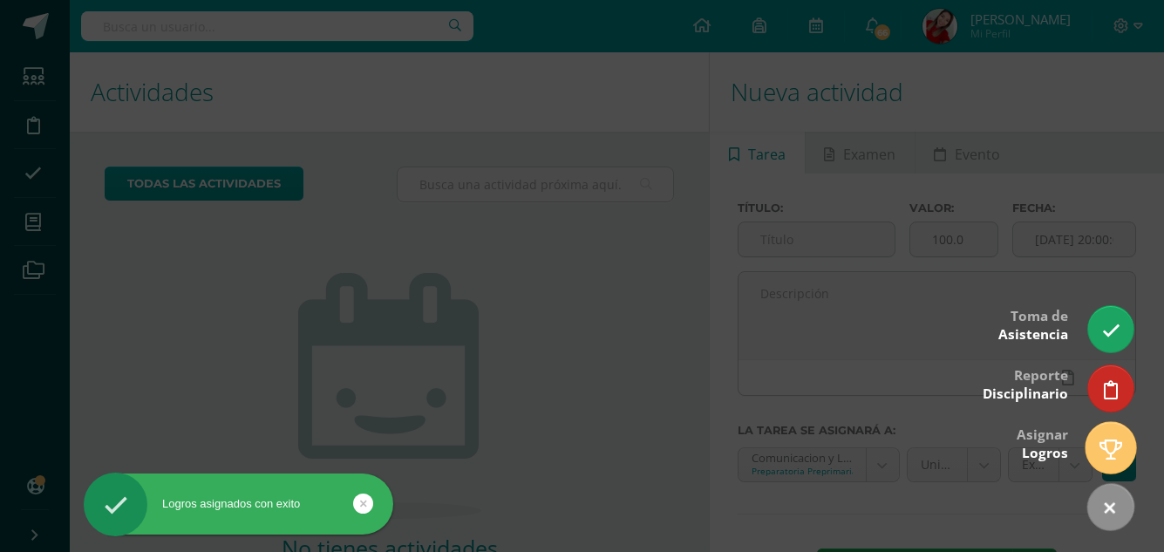
click at [1115, 457] on icon at bounding box center [1110, 449] width 23 height 20
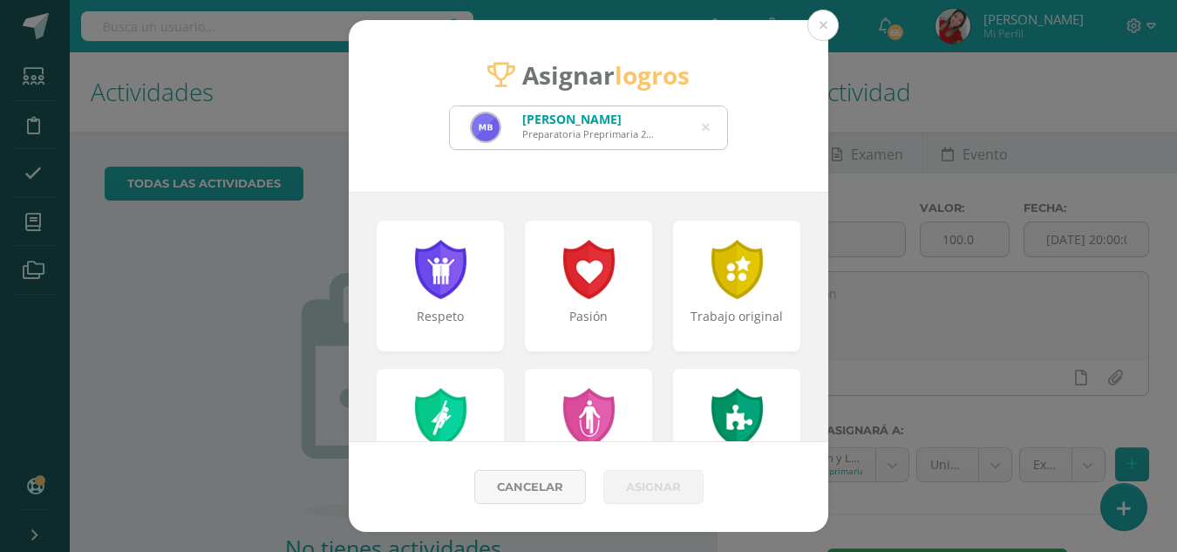
click at [705, 131] on icon at bounding box center [706, 127] width 8 height 44
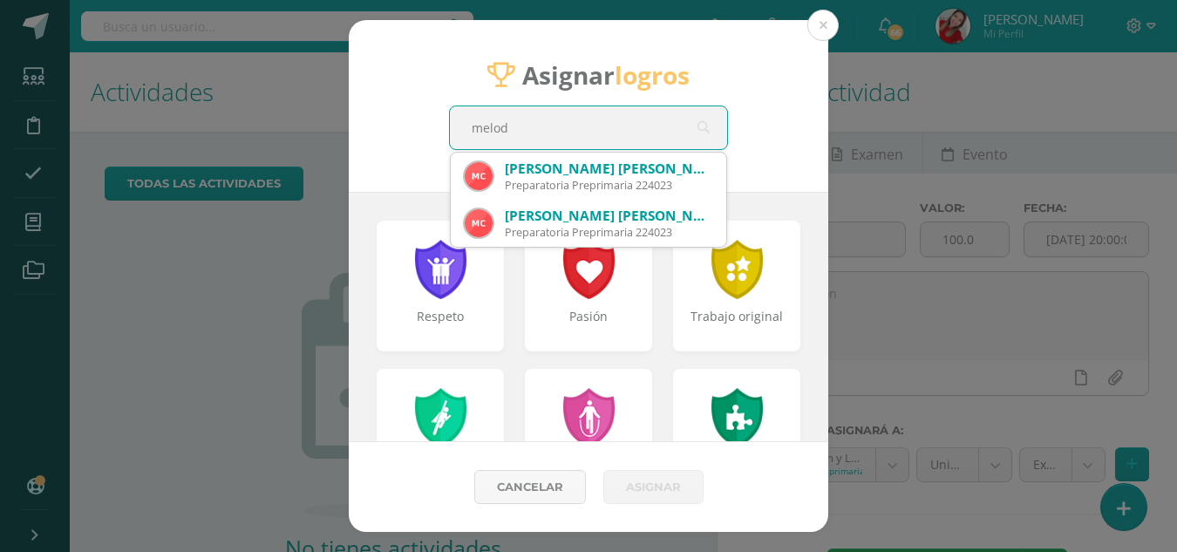
type input "melody"
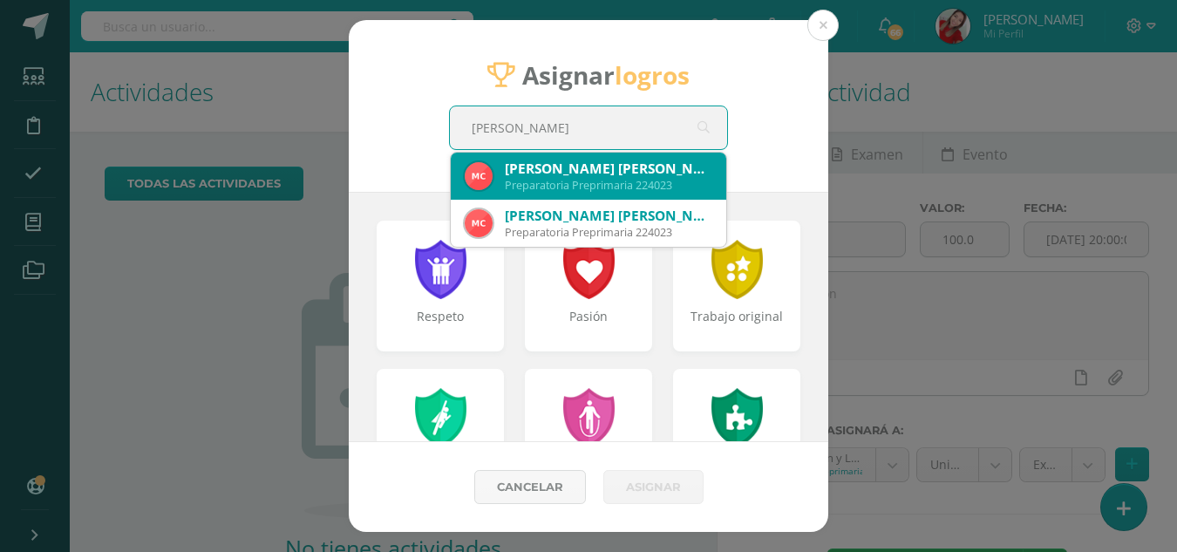
click at [532, 164] on div "Melody Itzae Carrera Marroquín" at bounding box center [608, 168] width 207 height 18
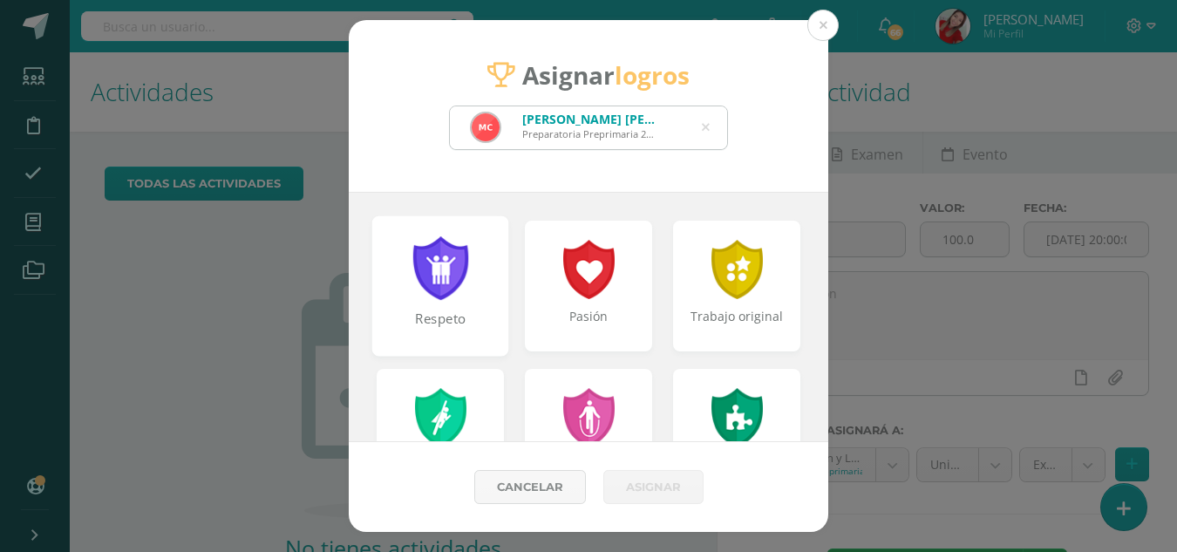
click at [437, 265] on div at bounding box center [441, 268] width 60 height 64
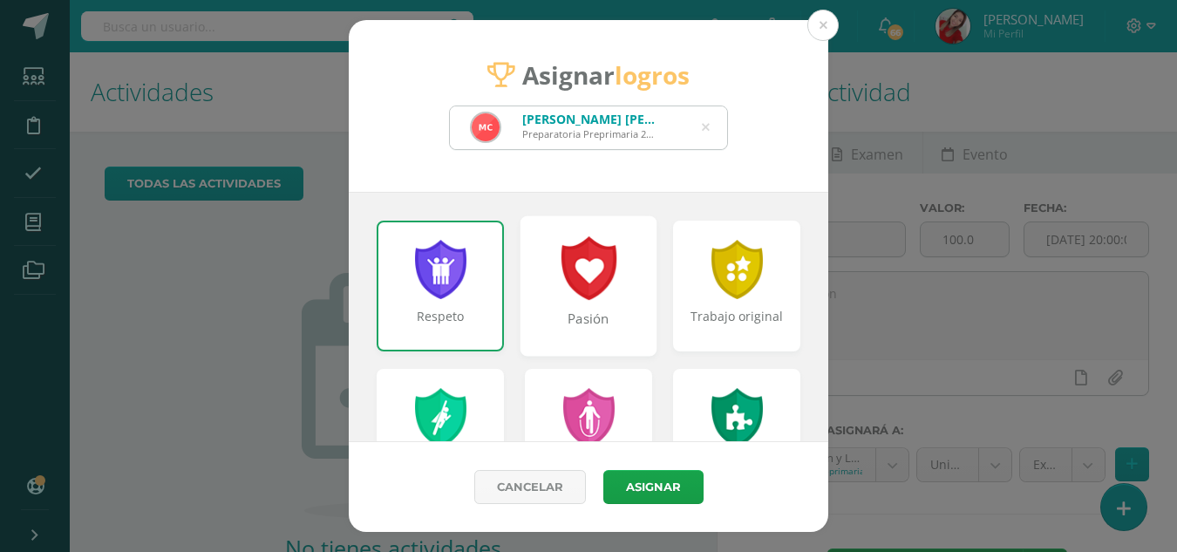
click at [566, 284] on div at bounding box center [589, 268] width 60 height 64
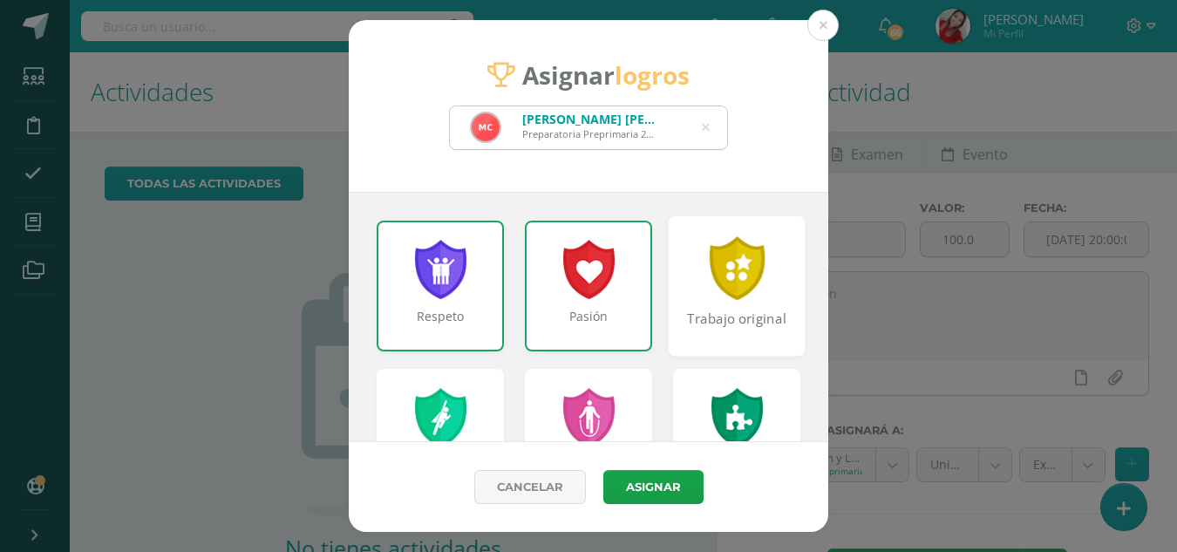
click at [749, 282] on div at bounding box center [737, 268] width 60 height 64
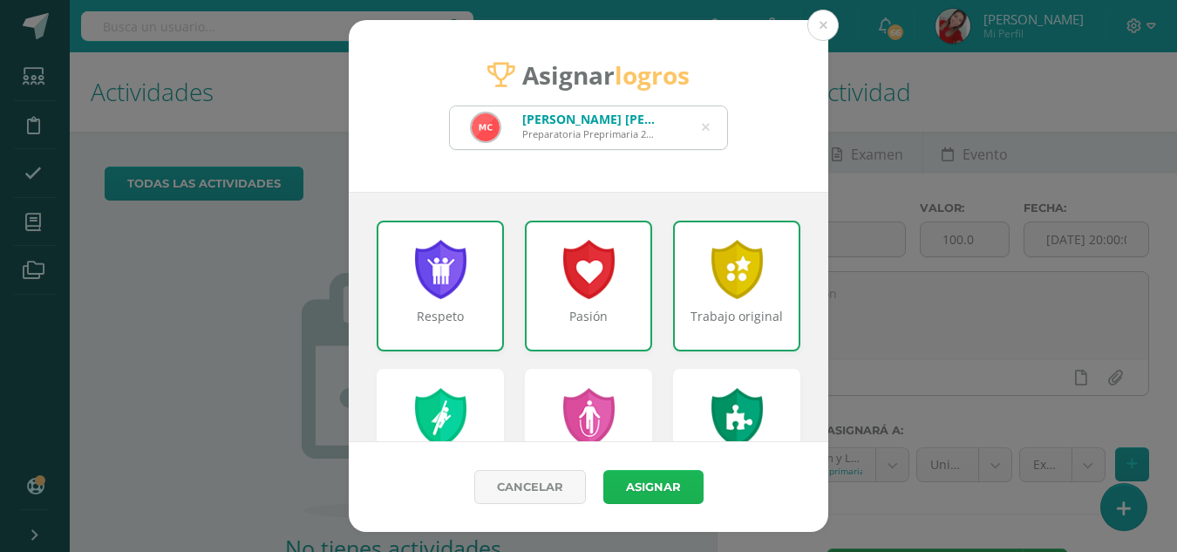
click at [658, 492] on button "Asignar" at bounding box center [653, 487] width 100 height 34
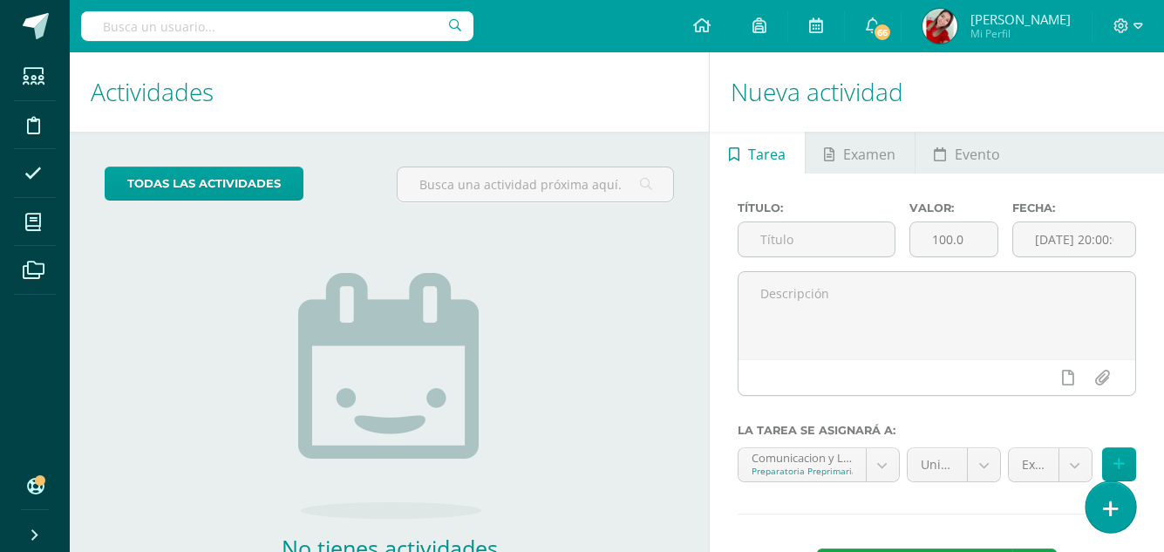
click at [1125, 502] on link at bounding box center [1110, 506] width 50 height 51
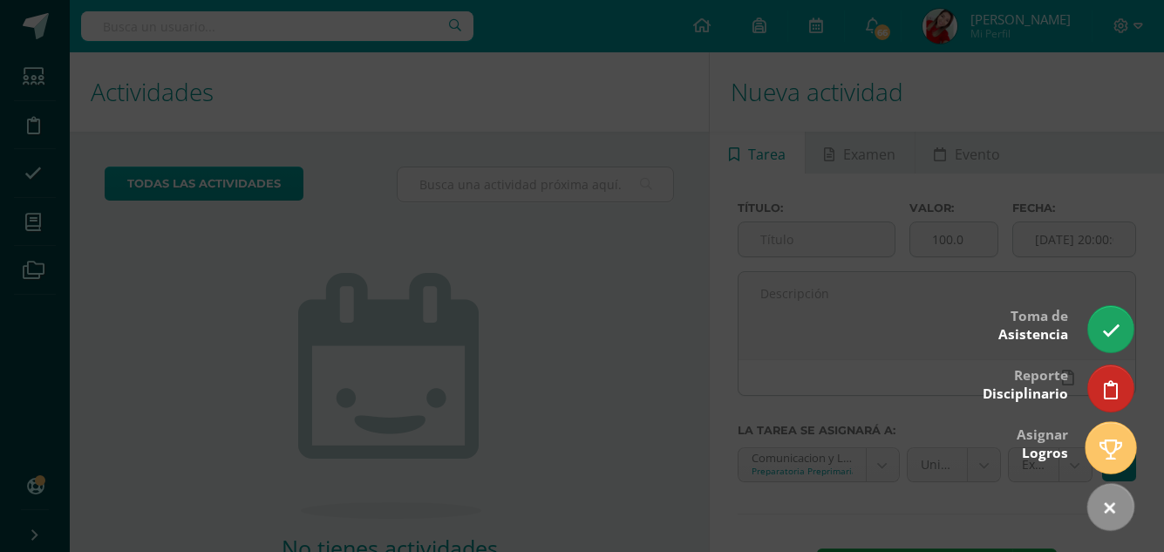
click at [1103, 448] on icon at bounding box center [1110, 449] width 23 height 20
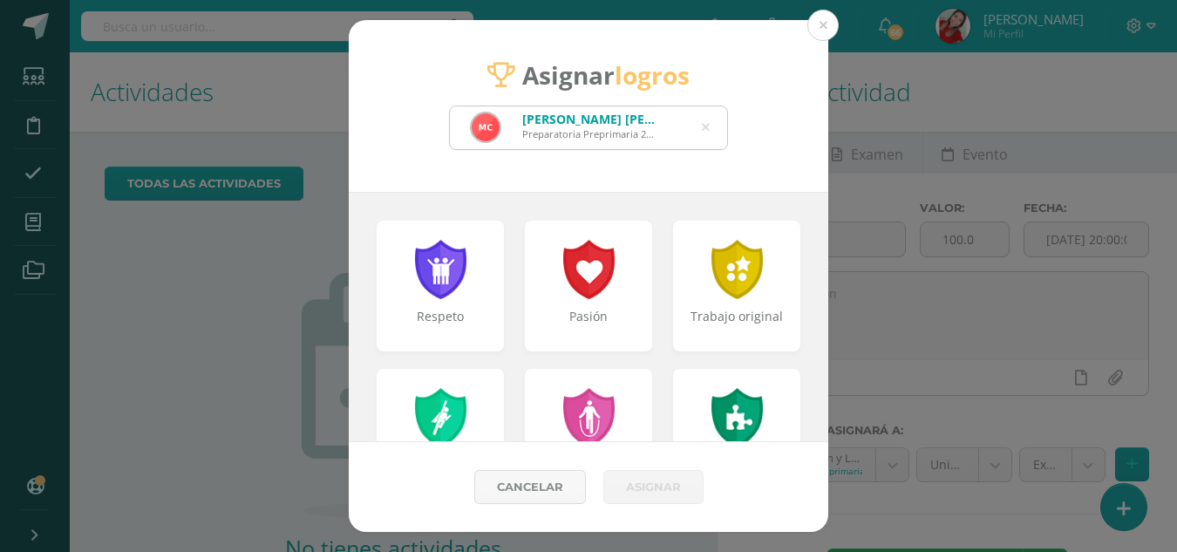
click at [704, 127] on icon at bounding box center [706, 127] width 8 height 44
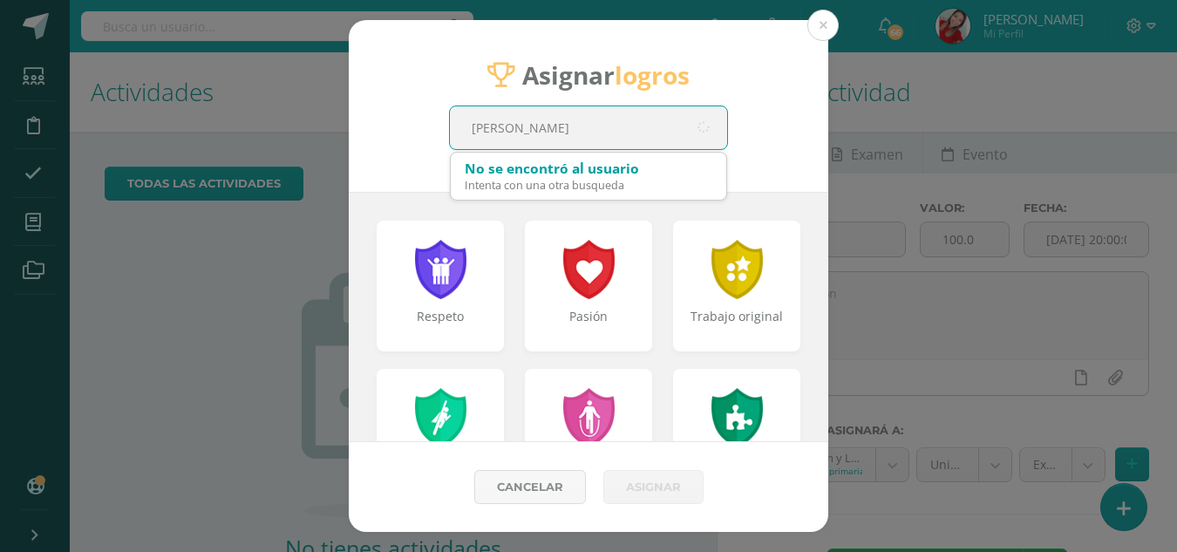
type input "maryalis"
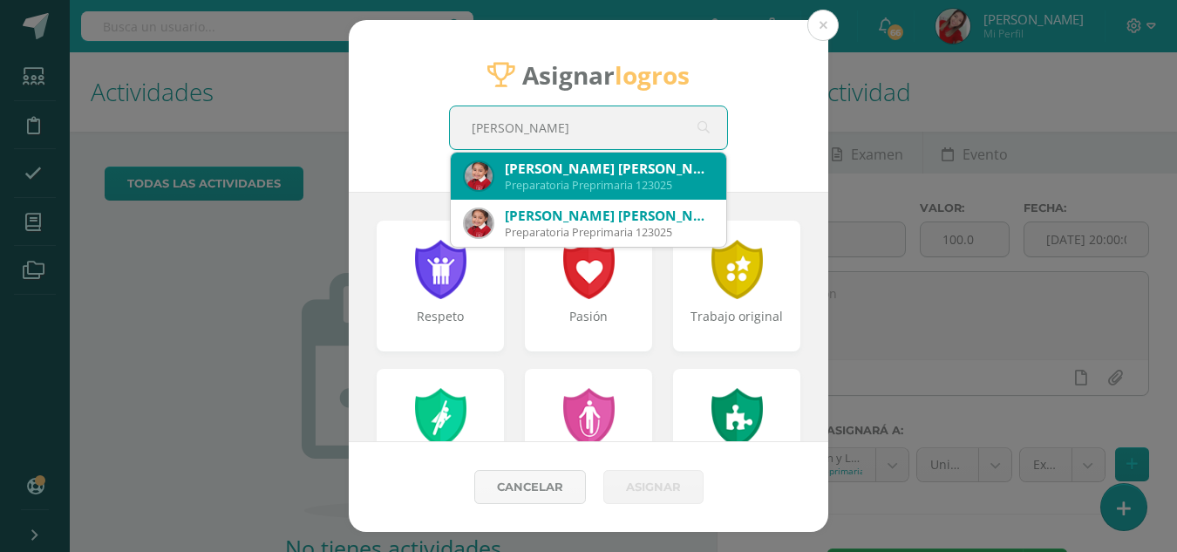
click at [639, 168] on div "Laura Maryalis de León Castañeda" at bounding box center [608, 168] width 207 height 18
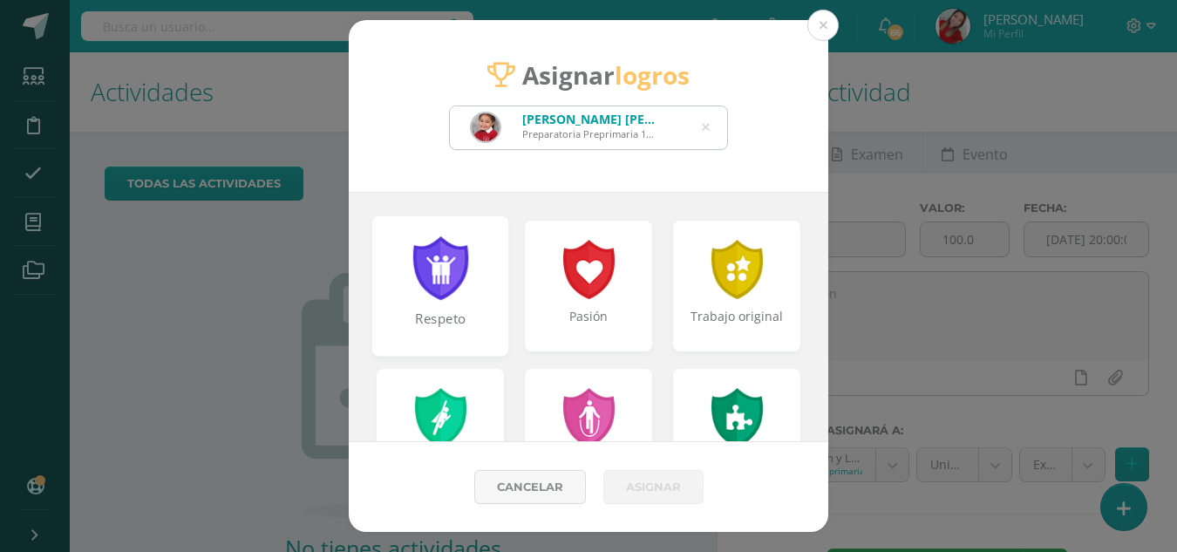
click at [460, 273] on div at bounding box center [441, 268] width 60 height 64
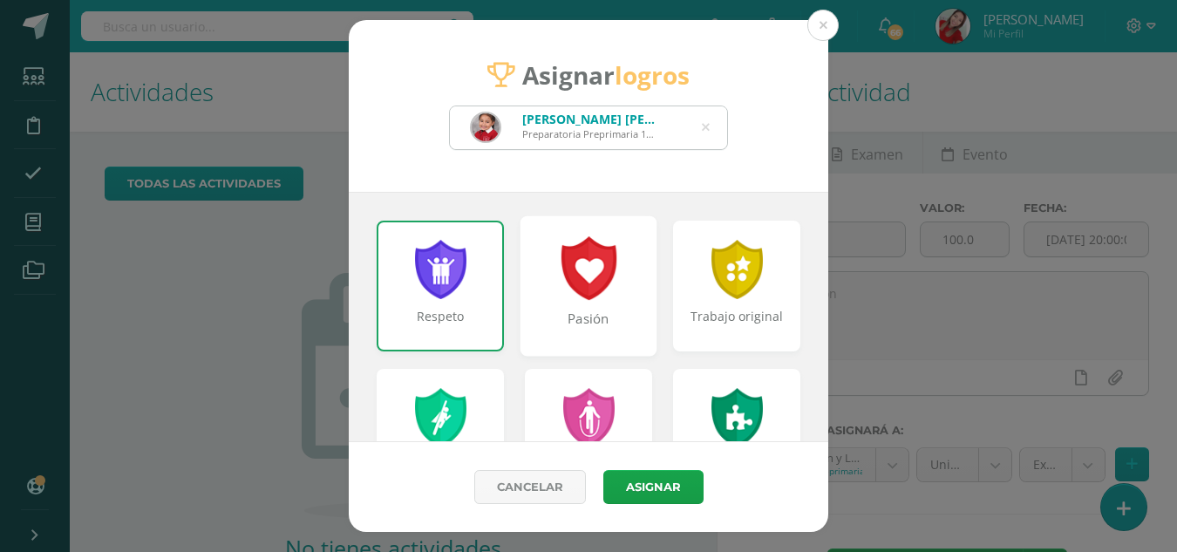
click at [606, 292] on div at bounding box center [589, 268] width 60 height 64
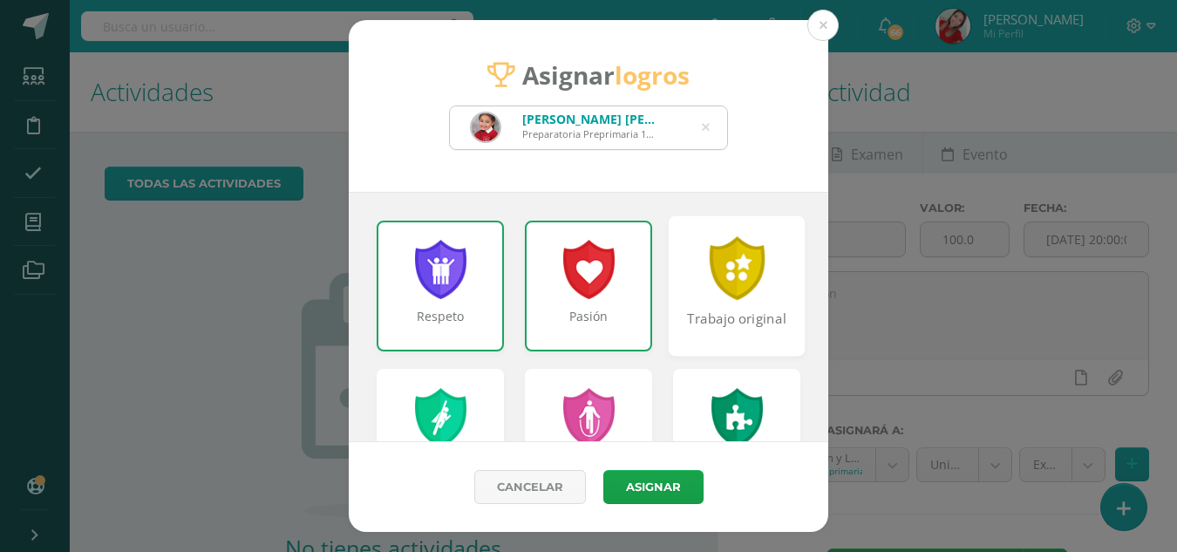
click at [718, 294] on div at bounding box center [737, 268] width 60 height 64
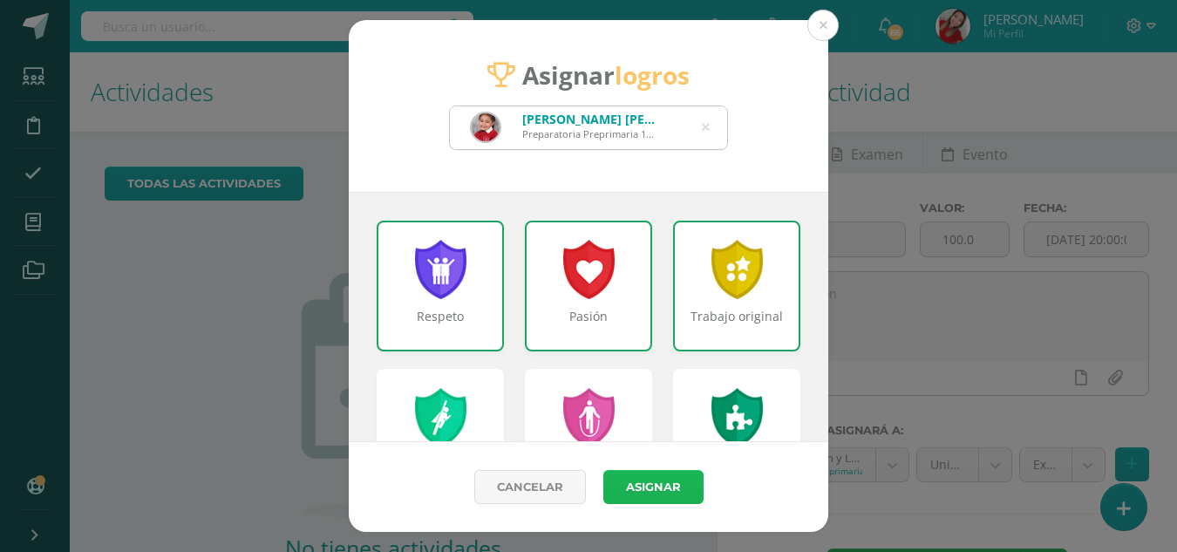
click at [659, 488] on button "Asignar" at bounding box center [653, 487] width 100 height 34
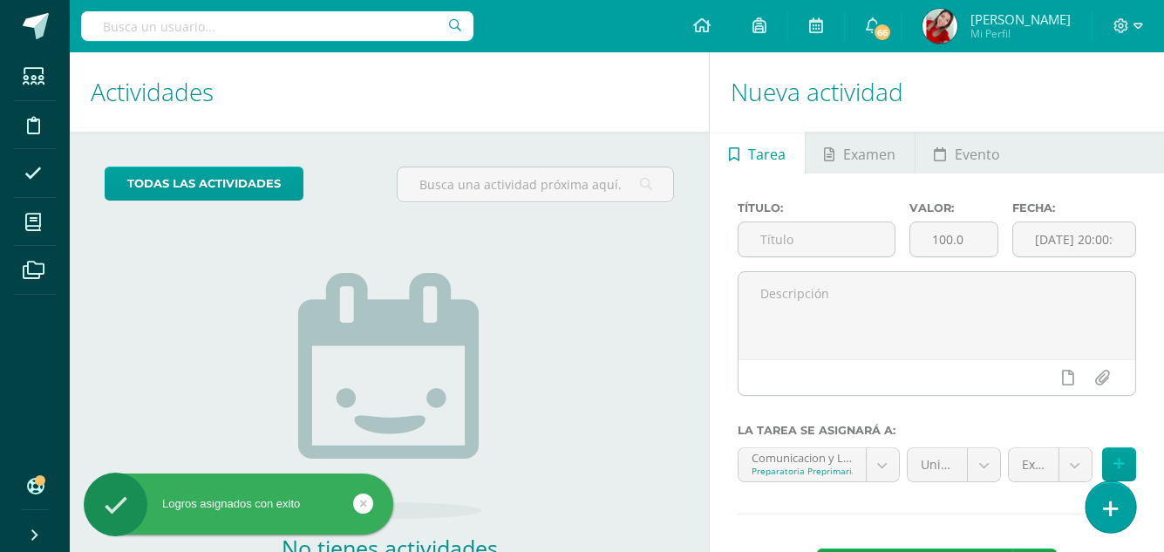
click at [1107, 505] on icon at bounding box center [1111, 509] width 16 height 20
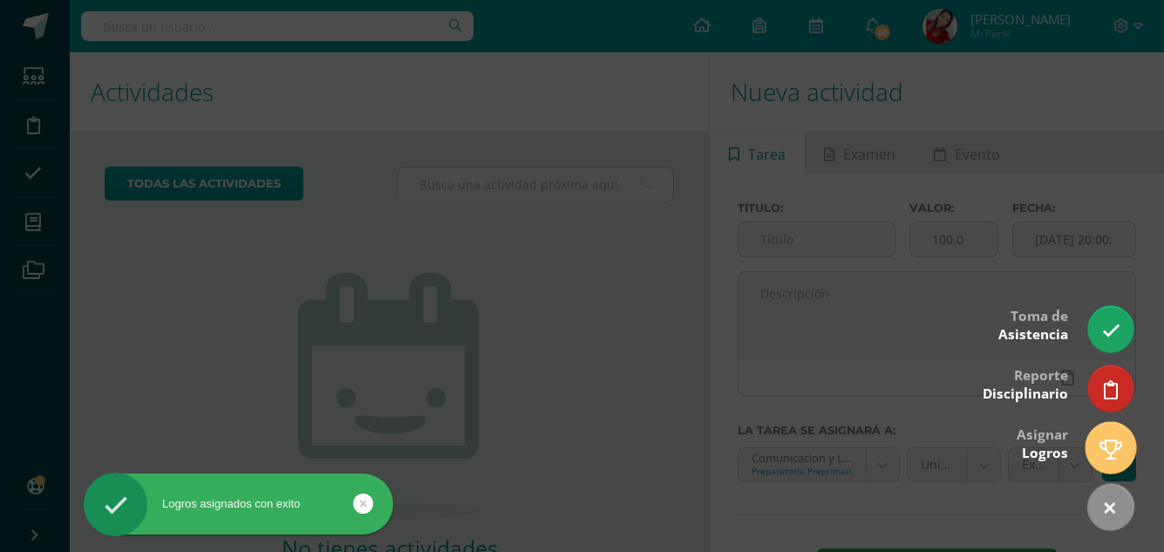
click at [1114, 468] on link at bounding box center [1110, 447] width 50 height 51
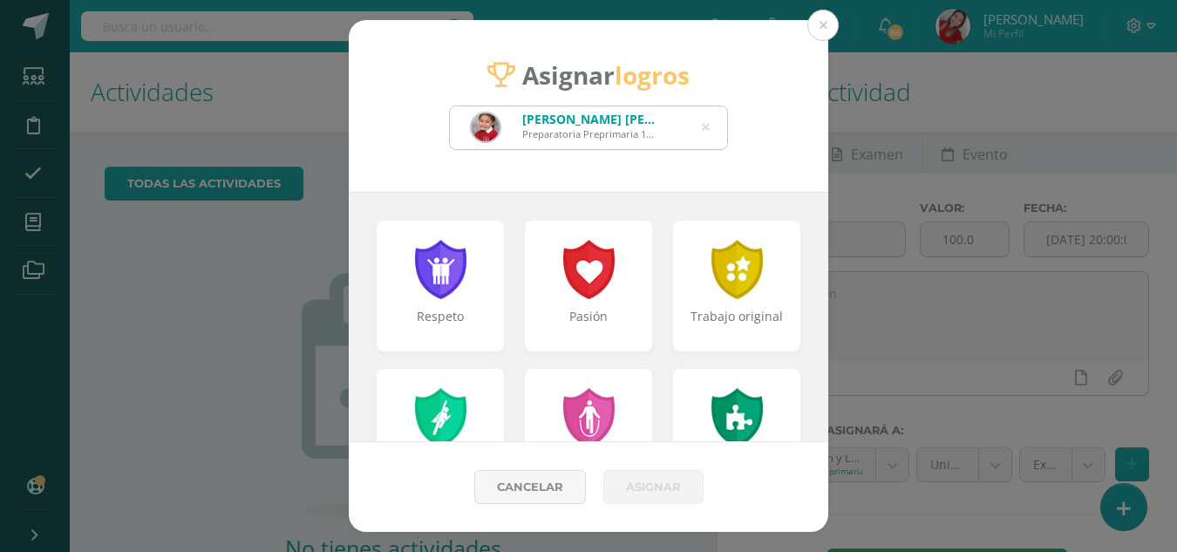
click at [712, 125] on div "Laura Maryalis de León Castañeda Preparatoria Preprimaria 123025" at bounding box center [588, 127] width 277 height 43
click at [708, 131] on icon at bounding box center [706, 127] width 8 height 44
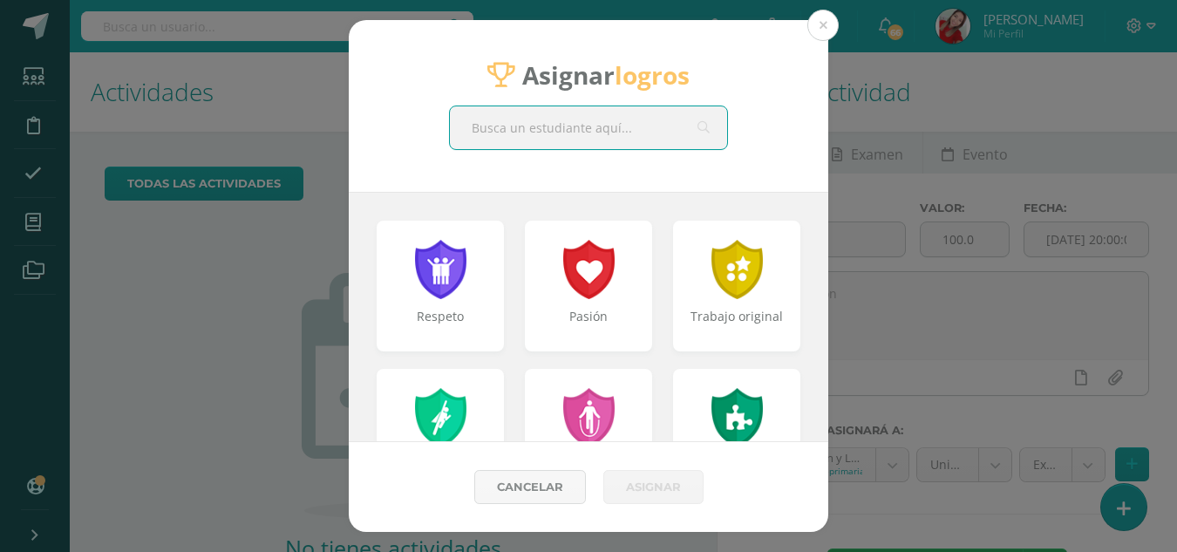
click at [569, 117] on input "text" at bounding box center [588, 127] width 277 height 43
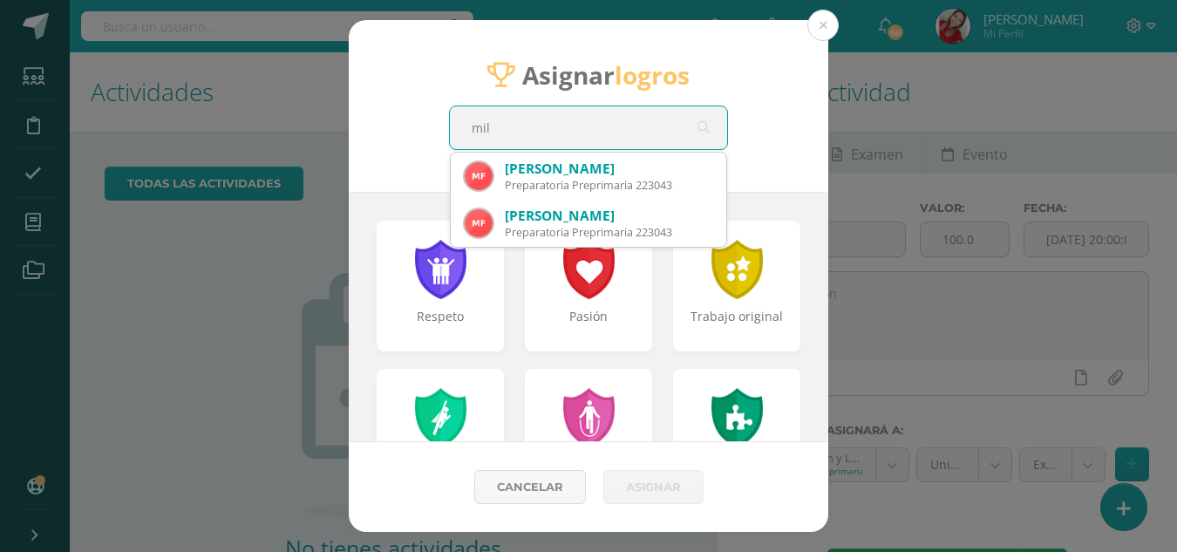
type input "mila"
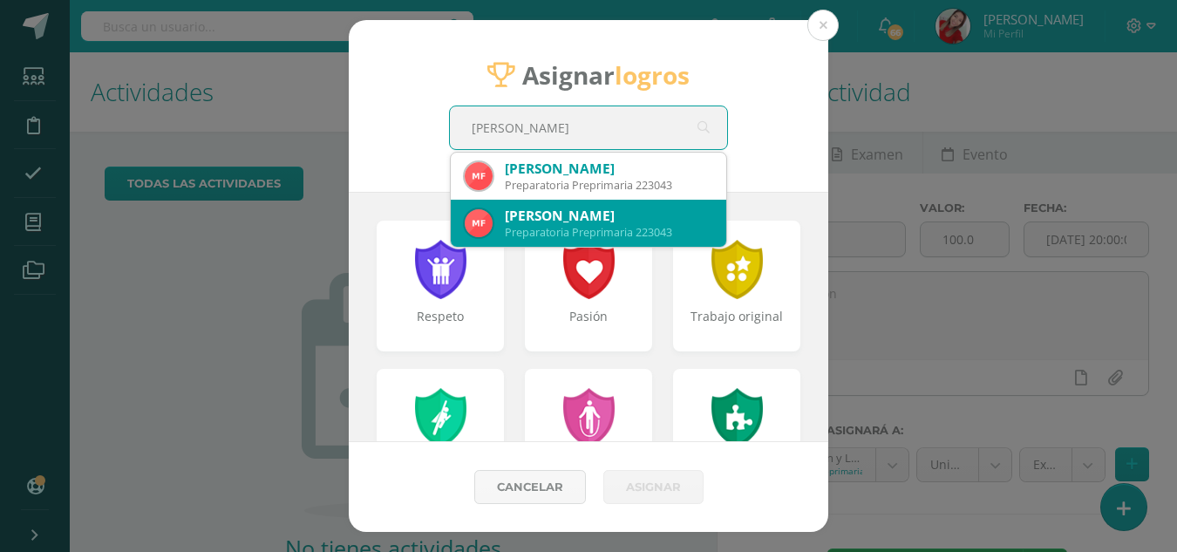
click at [551, 207] on div "Mila Aitana Figueroa Gámez" at bounding box center [608, 216] width 207 height 18
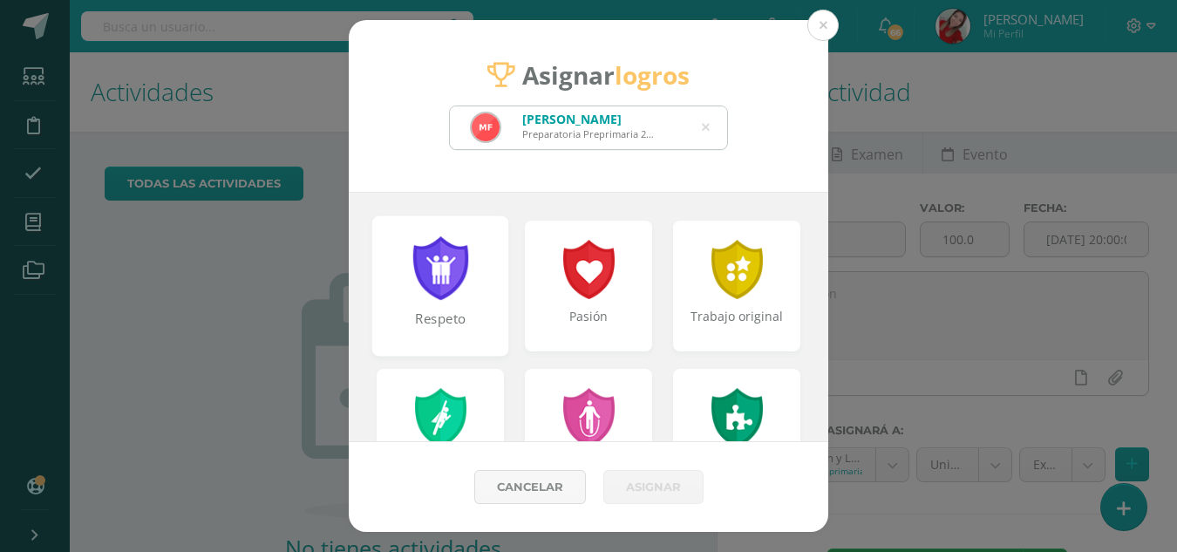
click at [462, 290] on div at bounding box center [441, 268] width 60 height 64
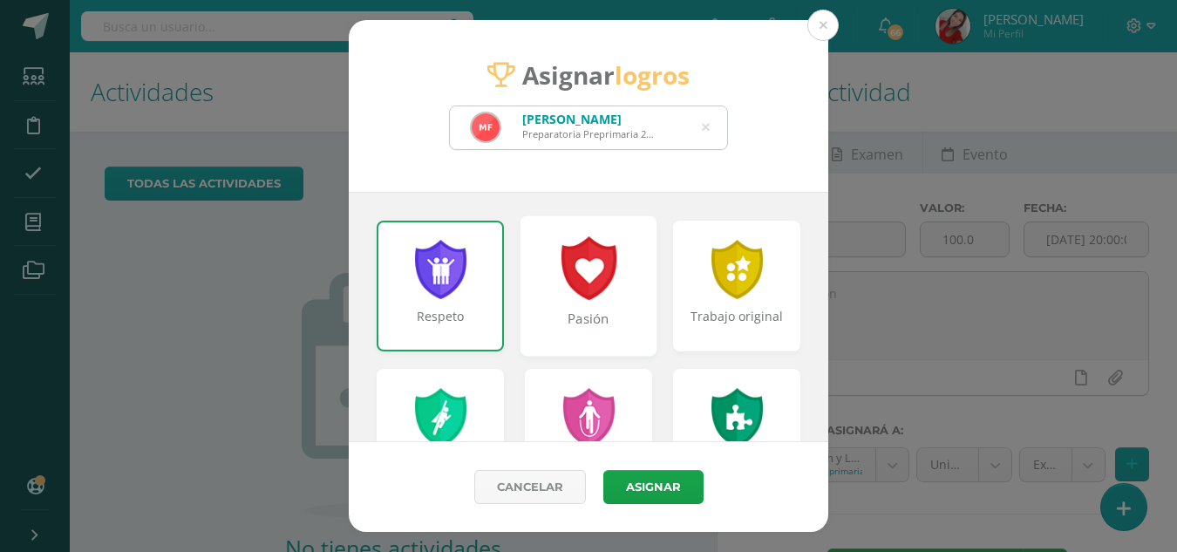
click at [569, 309] on div "Pasión" at bounding box center [588, 327] width 133 height 37
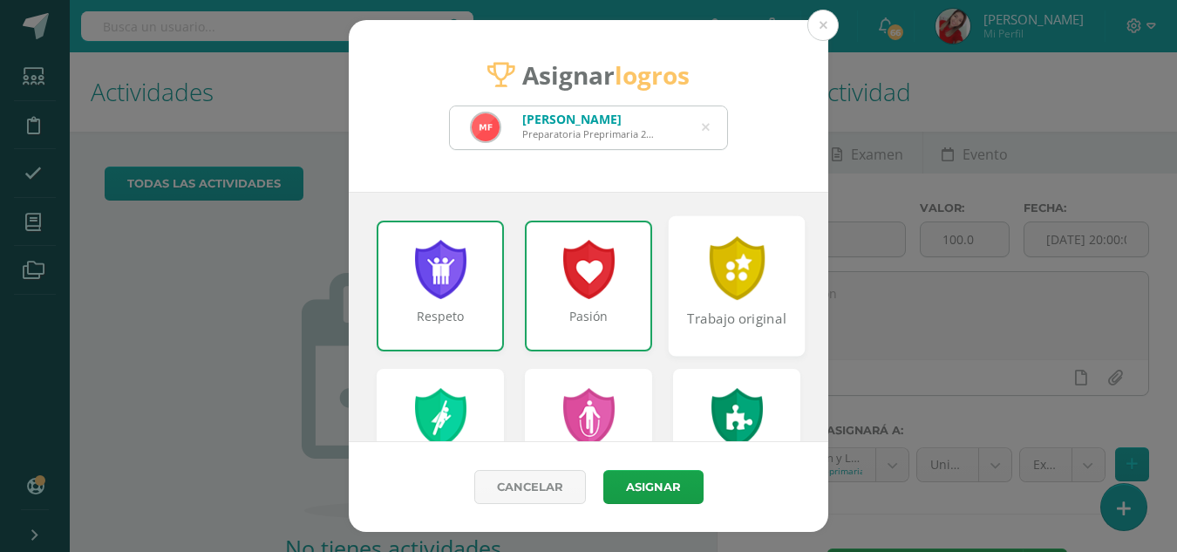
click at [770, 295] on div "Trabajo original" at bounding box center [736, 285] width 137 height 140
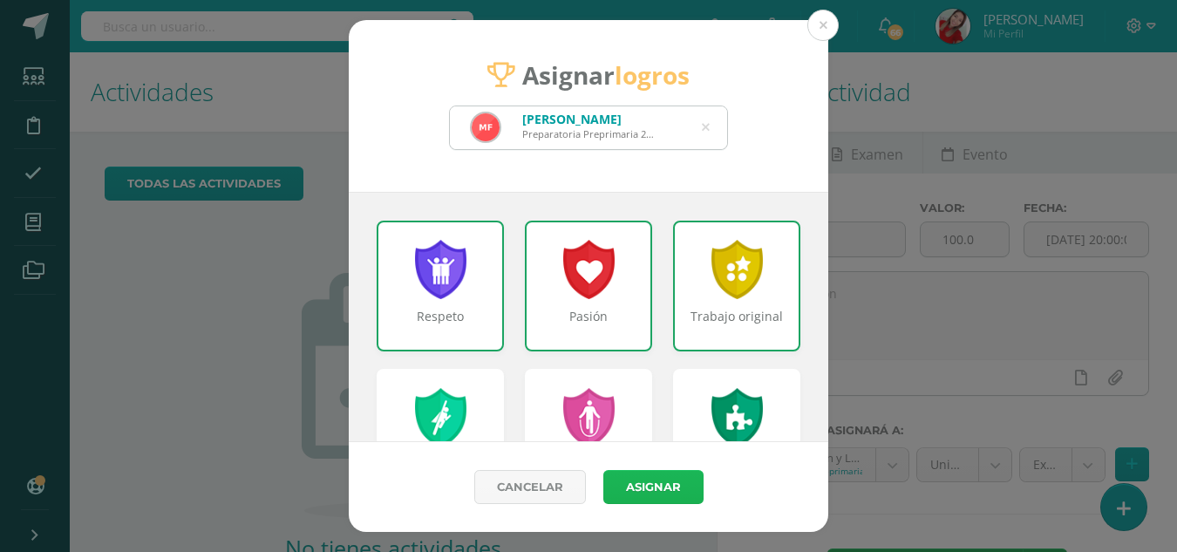
click at [656, 478] on button "Asignar" at bounding box center [653, 487] width 100 height 34
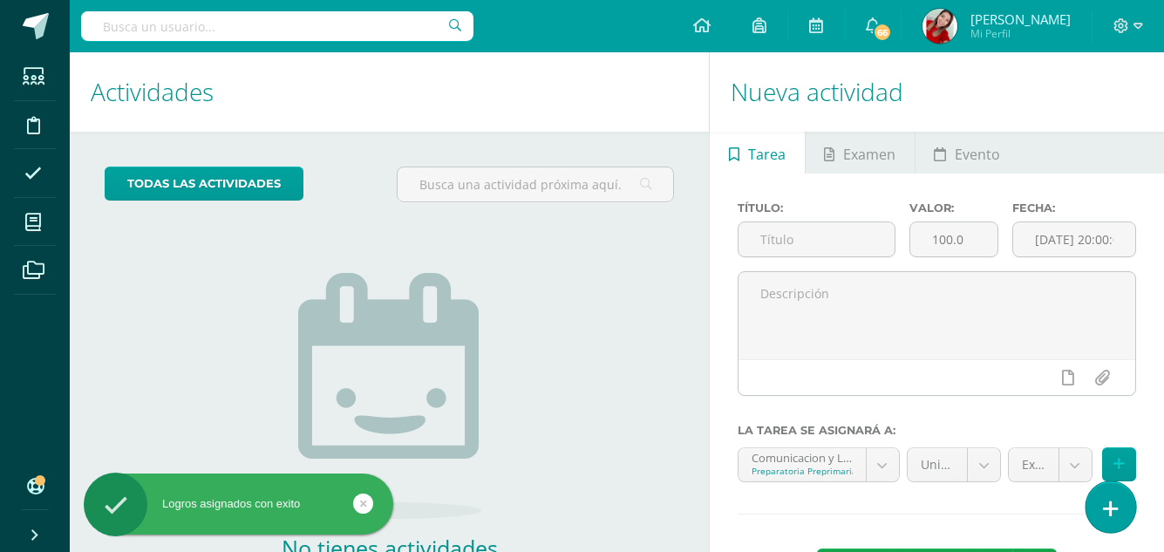
click at [1111, 514] on icon at bounding box center [1111, 509] width 16 height 20
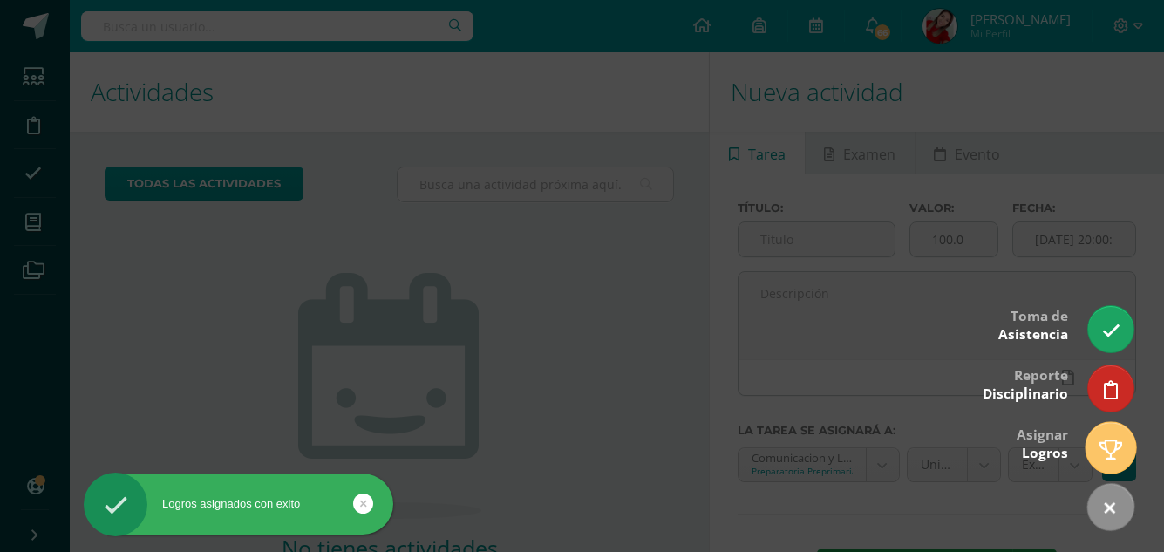
click at [1111, 468] on link at bounding box center [1110, 447] width 50 height 51
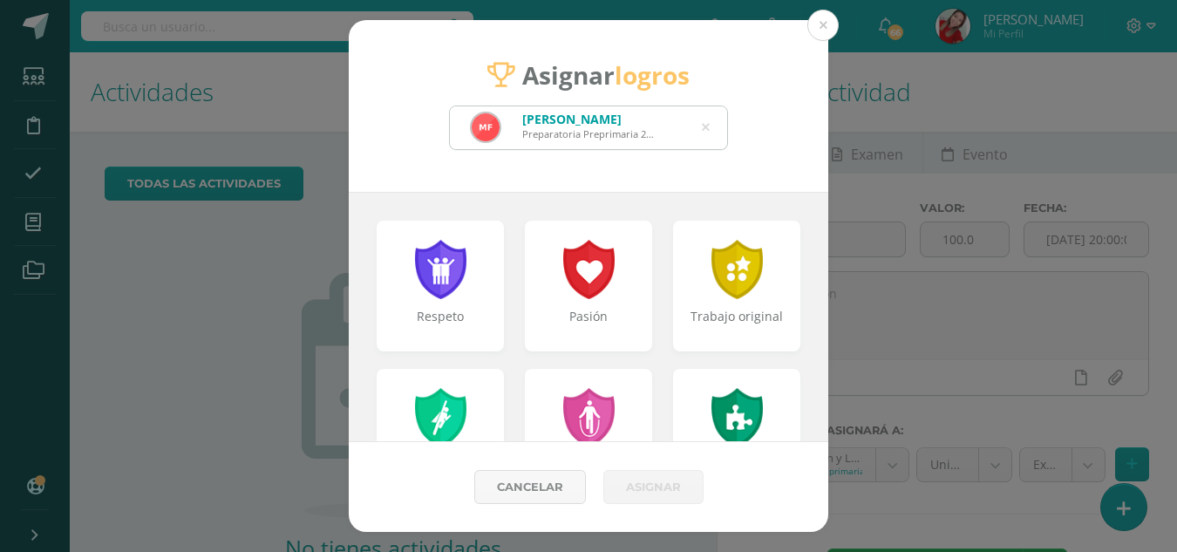
click at [704, 126] on icon at bounding box center [706, 127] width 8 height 44
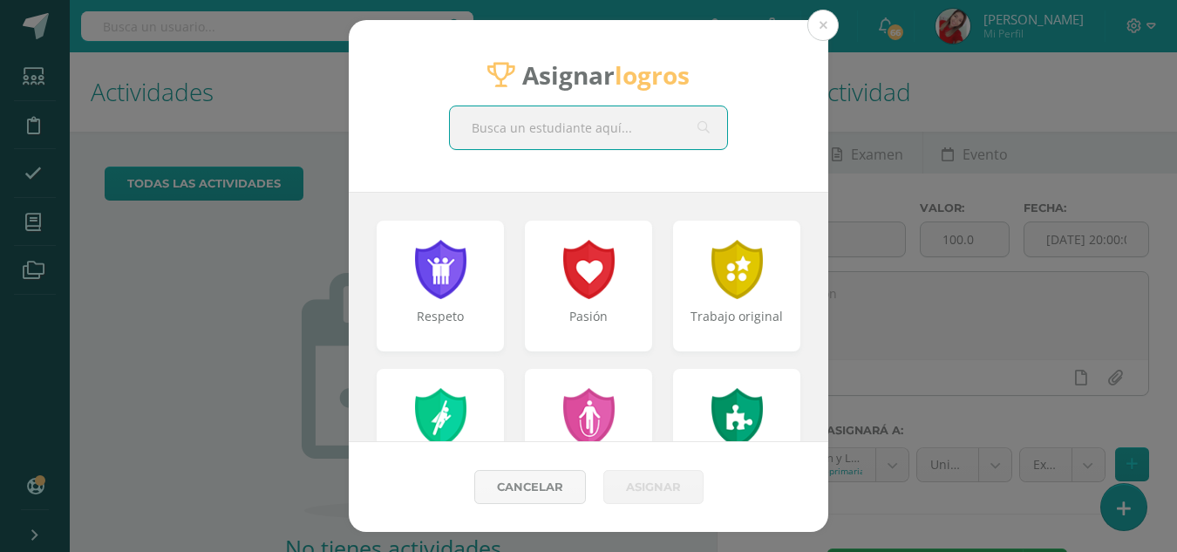
click at [704, 126] on input "text" at bounding box center [588, 127] width 277 height 43
type input "emma nicole"
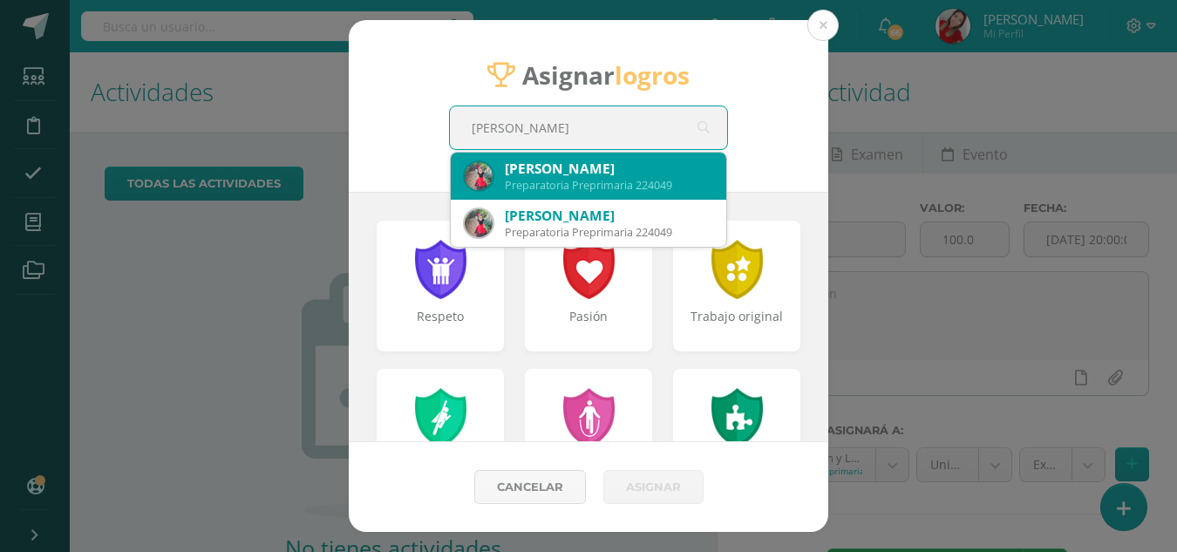
click at [638, 159] on div "Emma Nicole García Boj" at bounding box center [608, 168] width 207 height 18
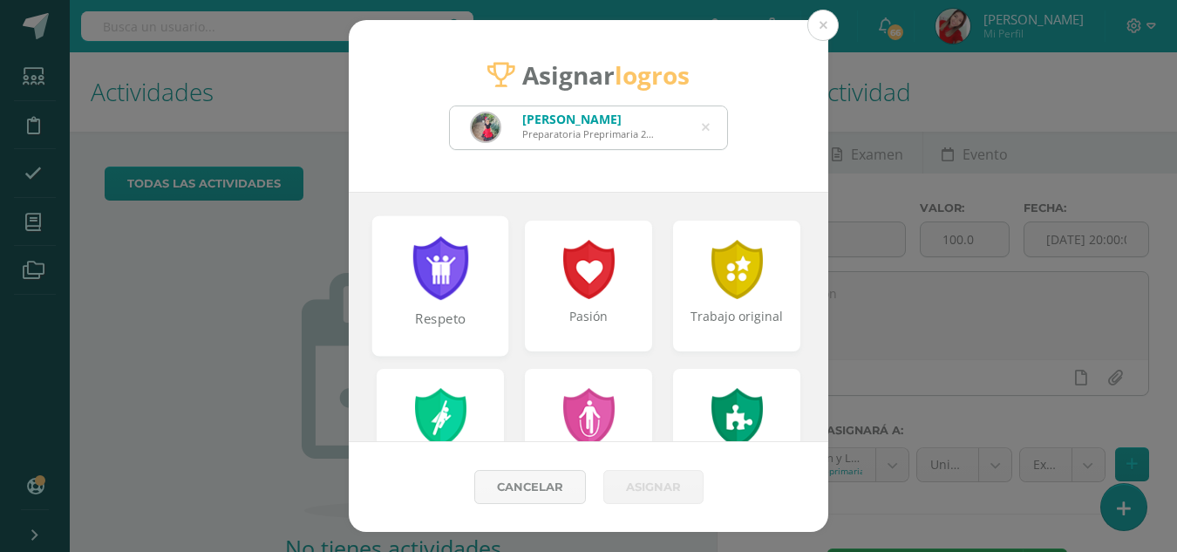
click at [449, 268] on div at bounding box center [441, 268] width 60 height 64
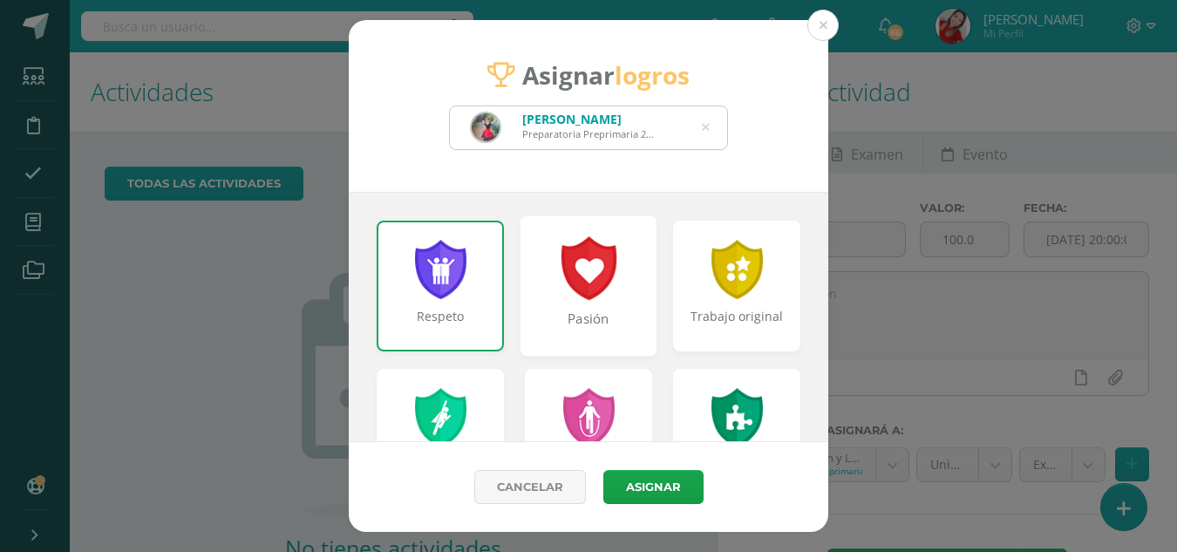
click at [605, 278] on div at bounding box center [589, 268] width 60 height 64
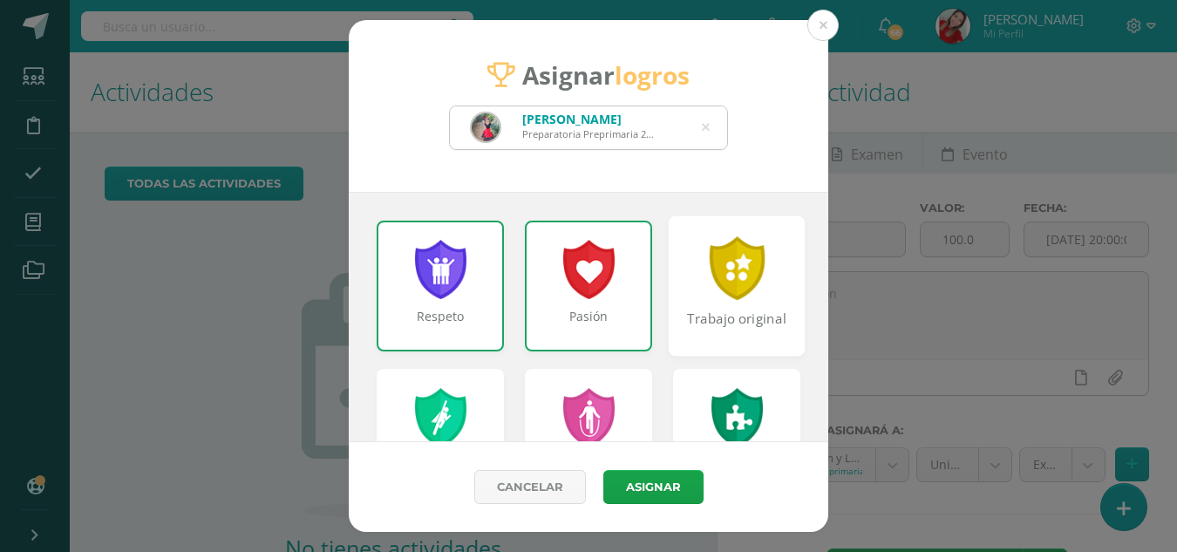
click at [762, 264] on div "Trabajo original" at bounding box center [736, 285] width 137 height 140
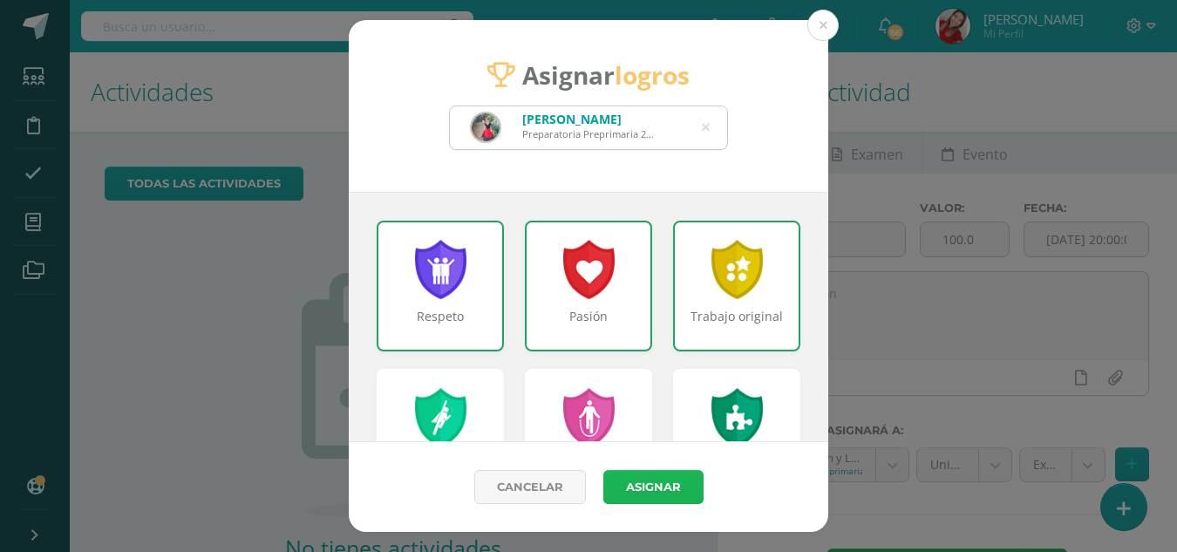
click at [653, 475] on button "Asignar" at bounding box center [653, 487] width 100 height 34
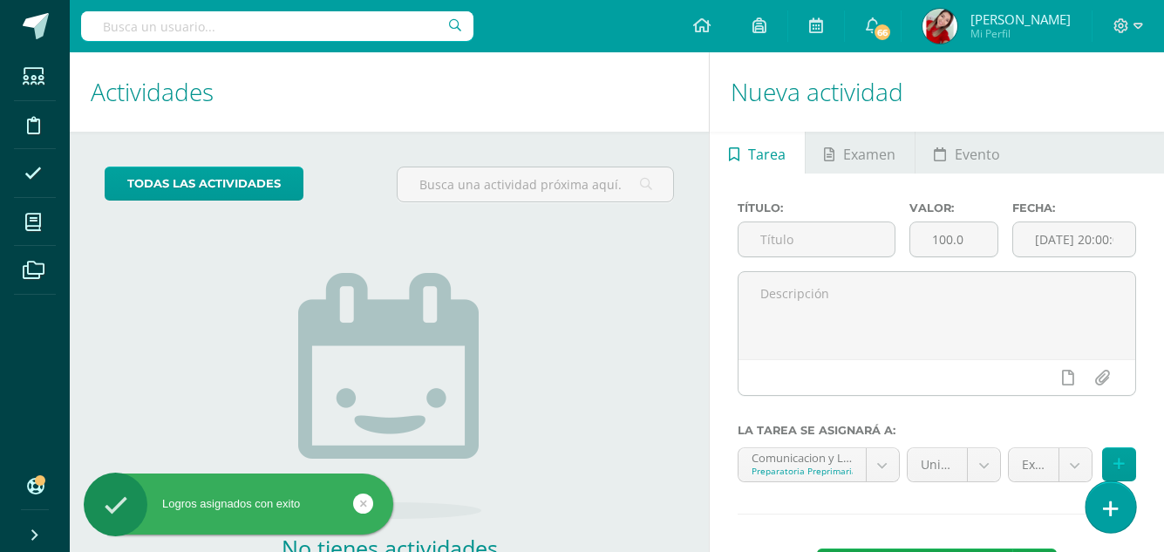
click at [1105, 511] on icon at bounding box center [1111, 509] width 16 height 20
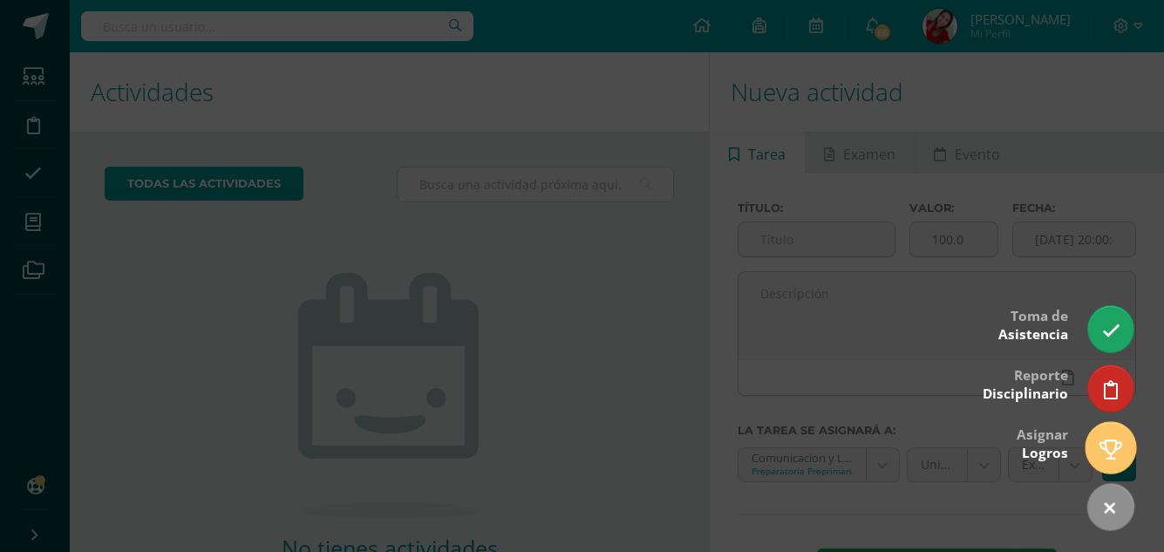
click at [1112, 442] on icon at bounding box center [1110, 449] width 23 height 20
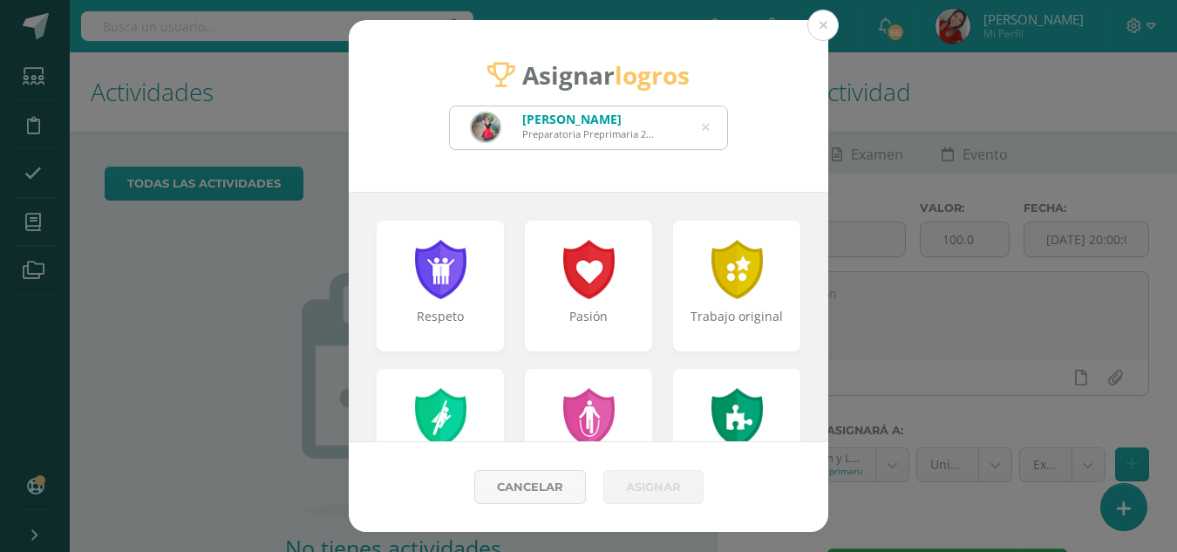
click at [715, 126] on div "Emma Nicole García Boj Preparatoria Preprimaria 224049" at bounding box center [588, 127] width 277 height 43
click at [702, 126] on icon at bounding box center [706, 127] width 8 height 44
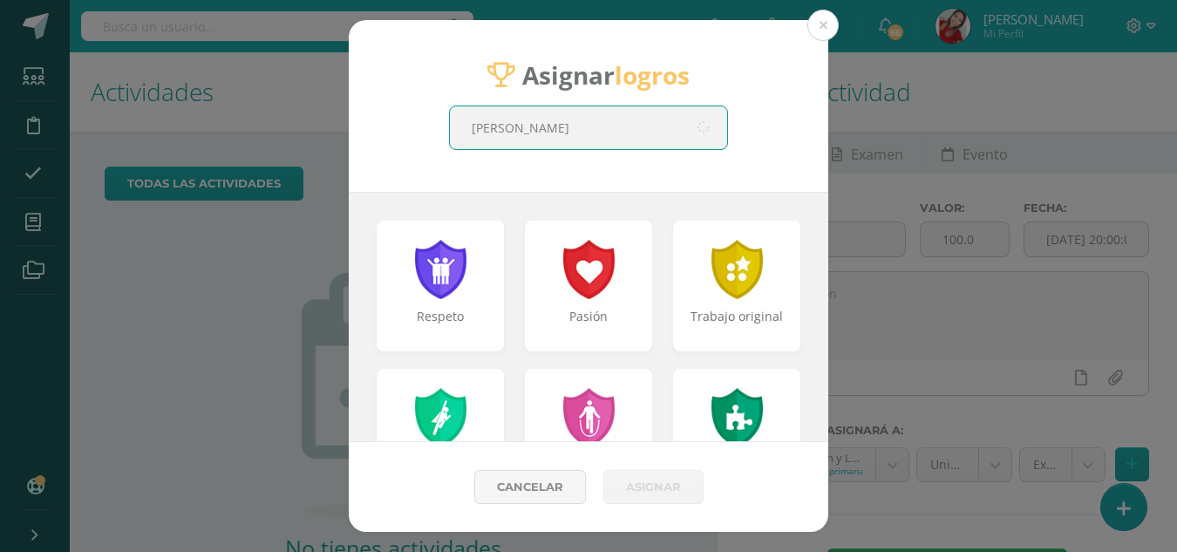
type input "jimena"
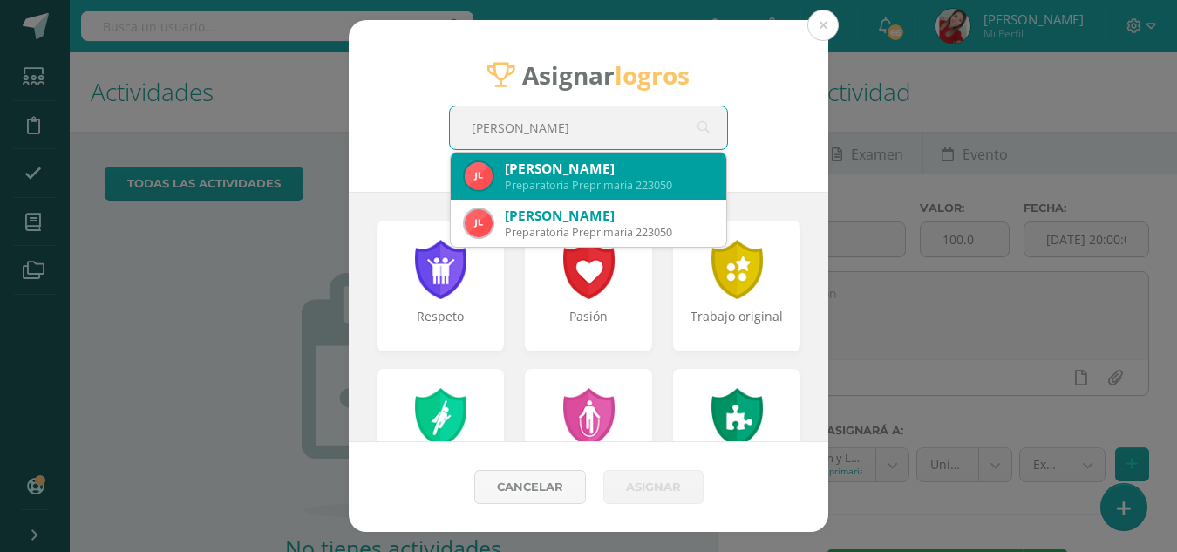
click at [691, 166] on div "Jimena Sofía Lara Méndez" at bounding box center [608, 168] width 207 height 18
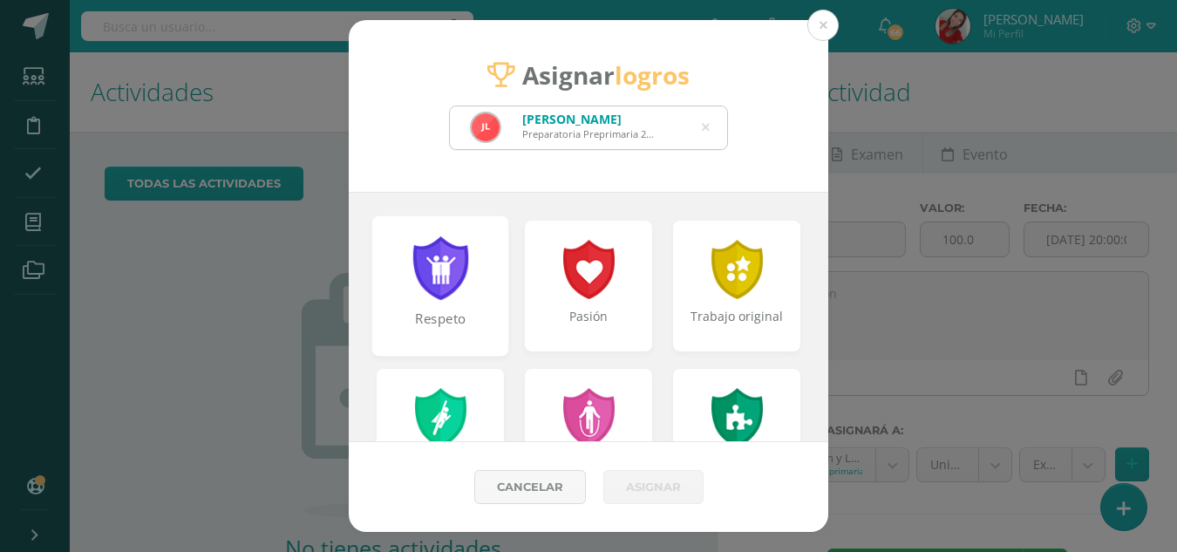
click at [481, 273] on div "Respeto" at bounding box center [440, 285] width 137 height 140
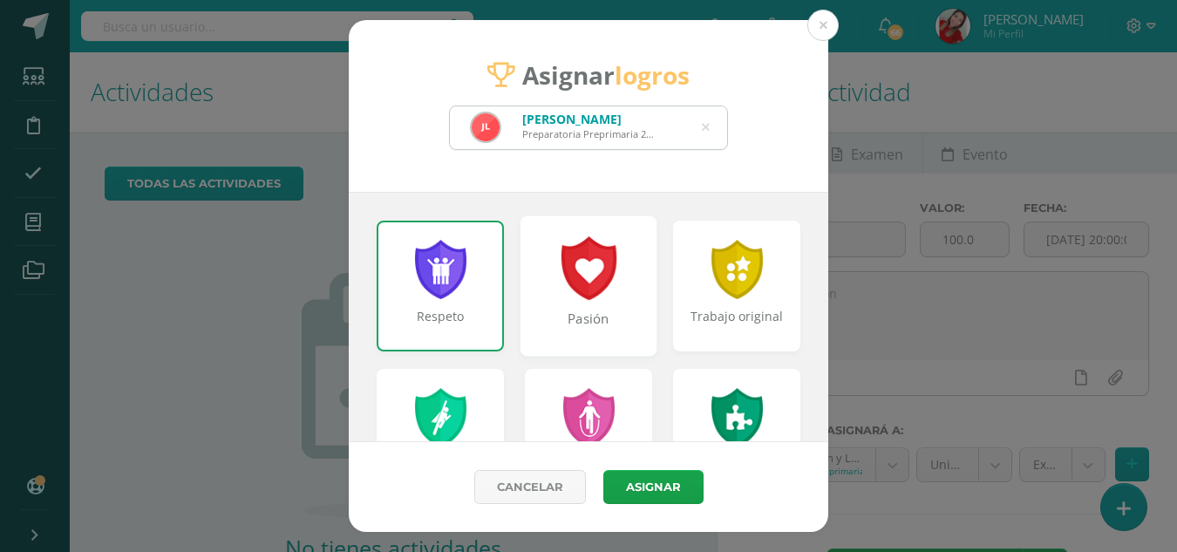
click at [581, 268] on div at bounding box center [589, 268] width 60 height 64
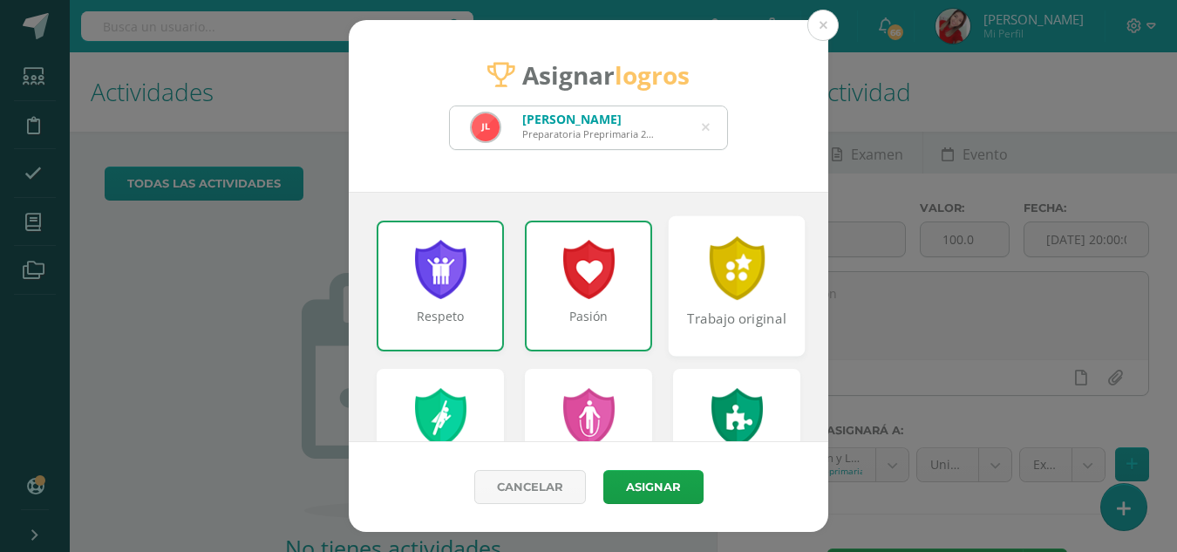
click at [707, 277] on div at bounding box center [737, 268] width 60 height 64
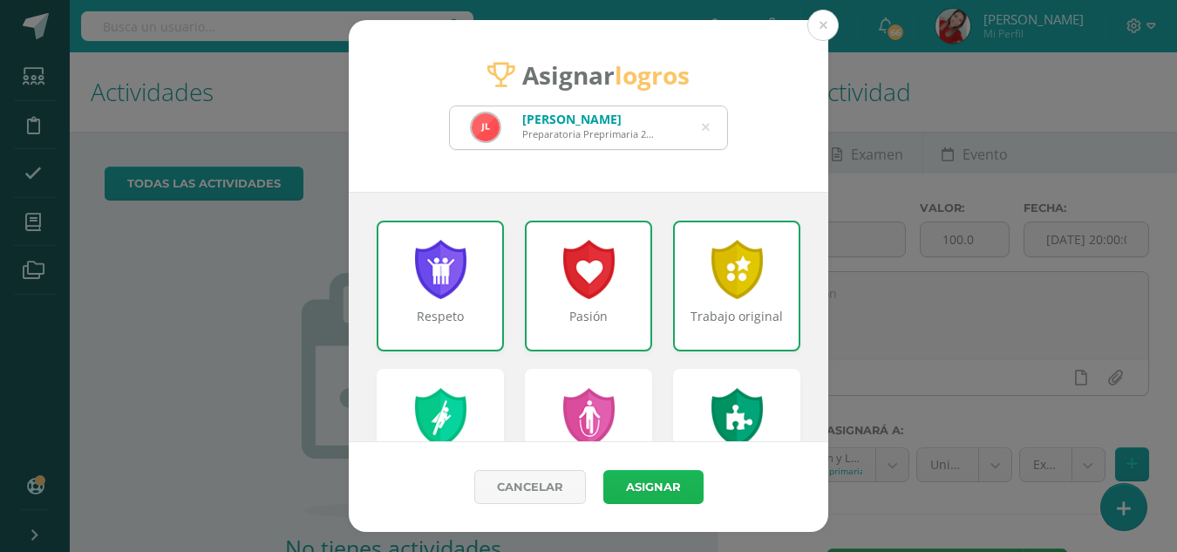
click at [648, 485] on button "Asignar" at bounding box center [653, 487] width 100 height 34
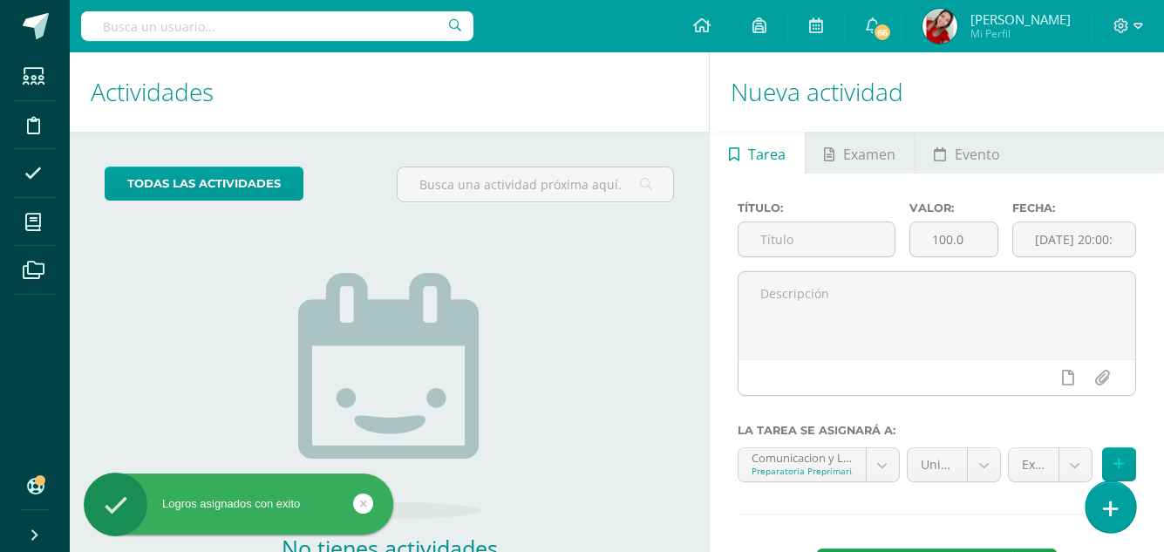
click at [1105, 508] on icon at bounding box center [1111, 509] width 16 height 20
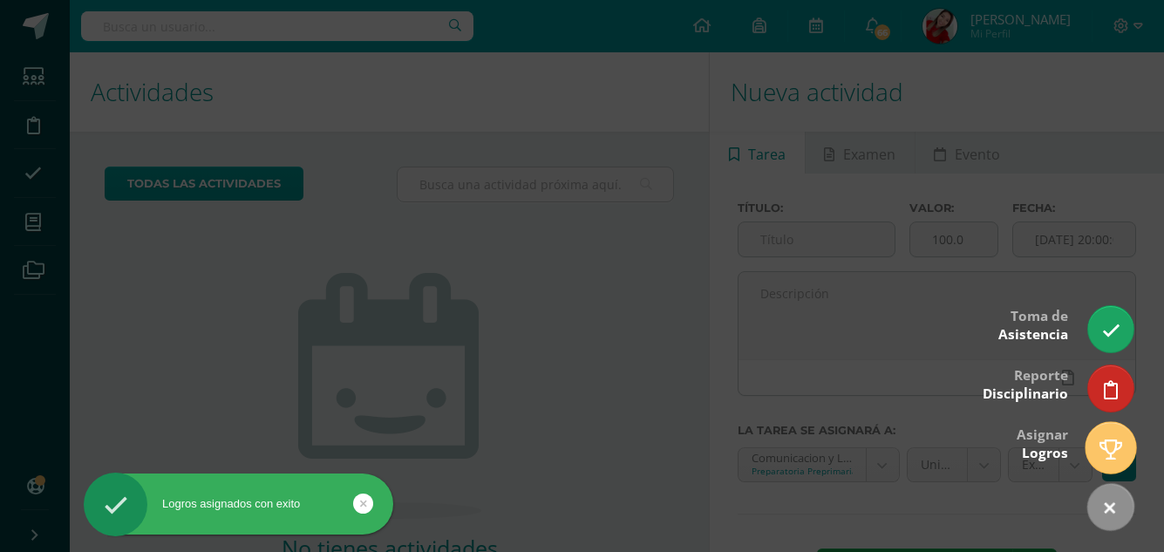
click at [1116, 437] on link at bounding box center [1110, 447] width 50 height 51
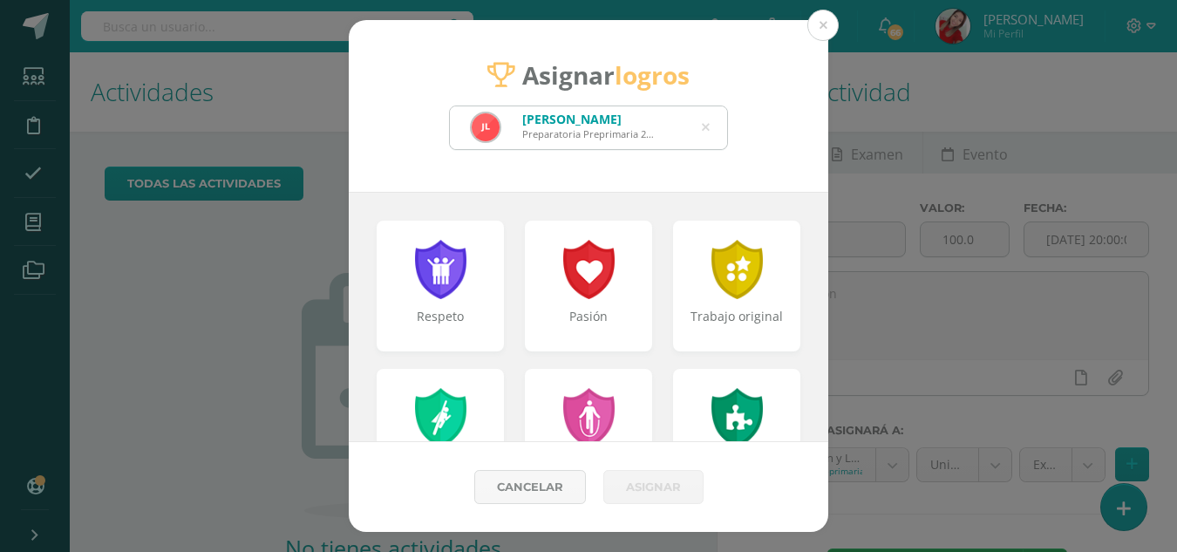
click at [702, 130] on icon at bounding box center [706, 127] width 8 height 44
click at [557, 151] on div "Asignar logros olivia olivia" at bounding box center [588, 106] width 479 height 172
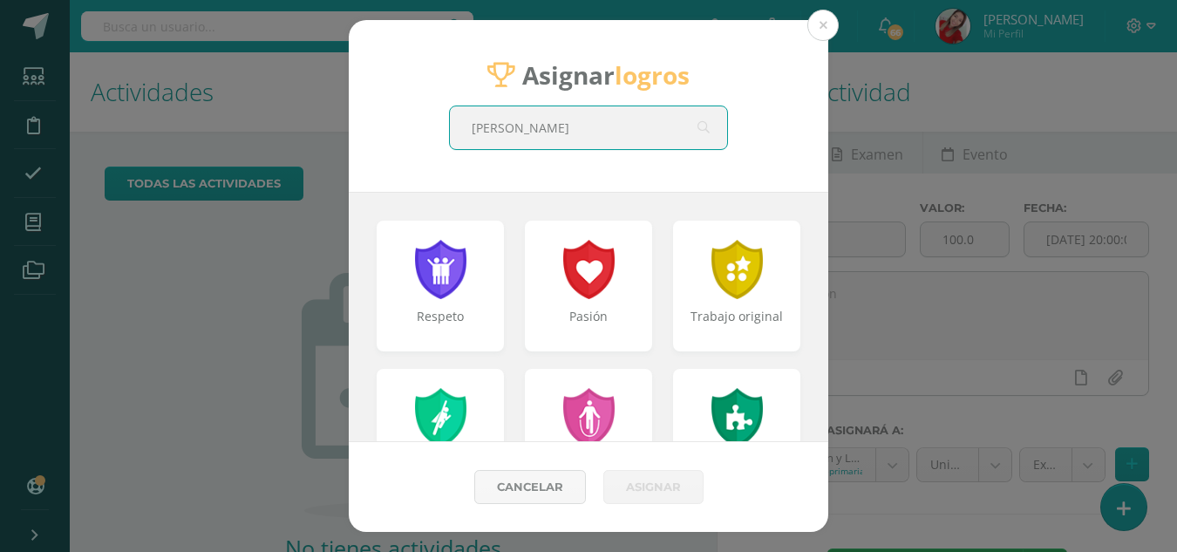
click at [557, 147] on input "olivia" at bounding box center [588, 127] width 277 height 43
type input "olivia"
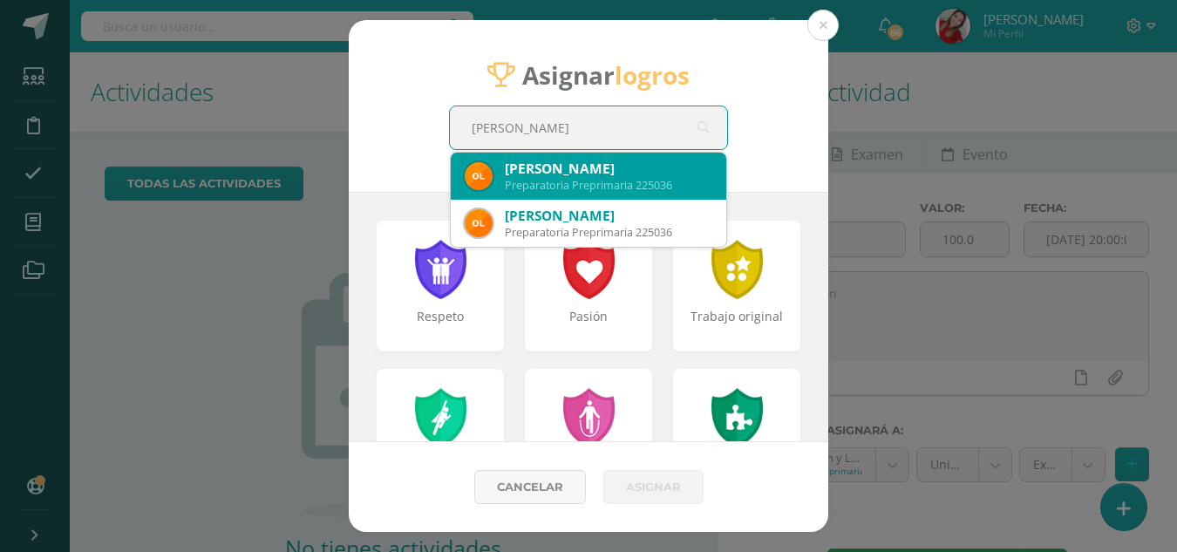
click at [560, 170] on div "Olivia Daniela Lémus Cortez" at bounding box center [608, 168] width 207 height 18
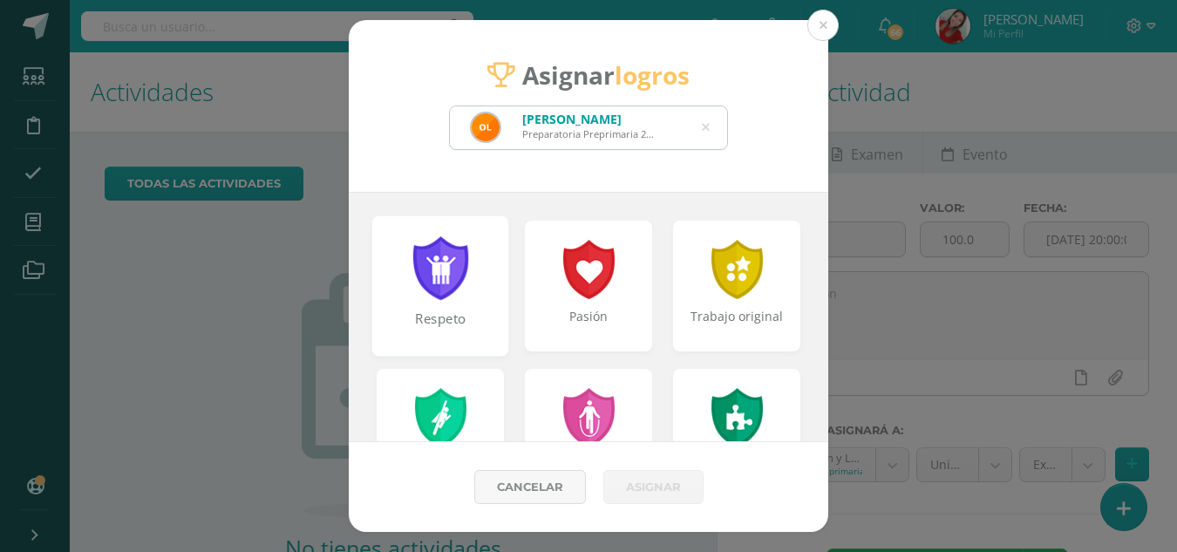
click at [483, 254] on div "Respeto" at bounding box center [440, 285] width 137 height 140
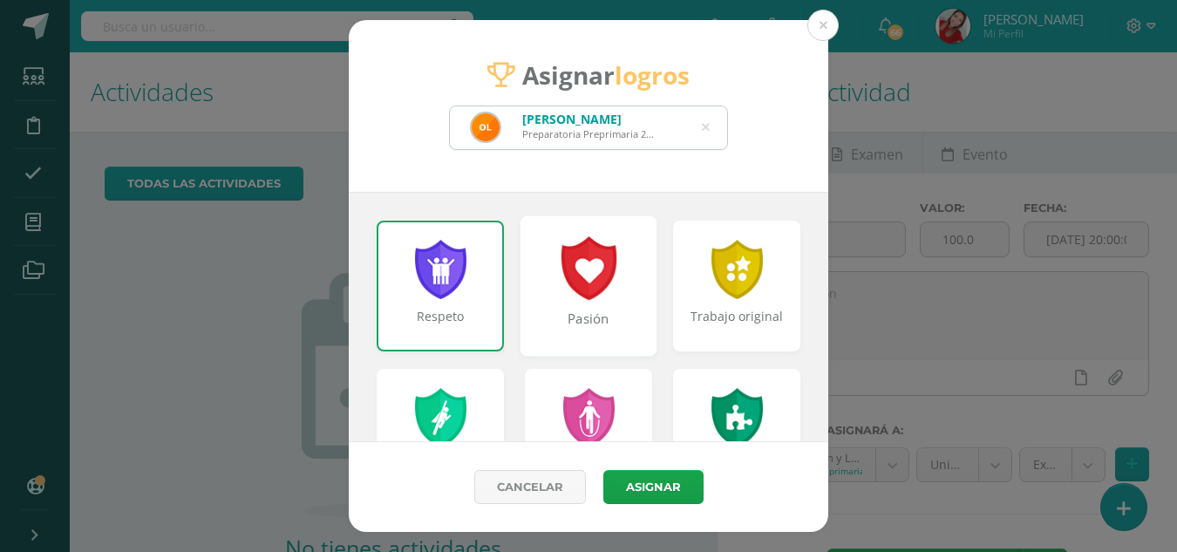
click at [580, 271] on div at bounding box center [589, 268] width 60 height 64
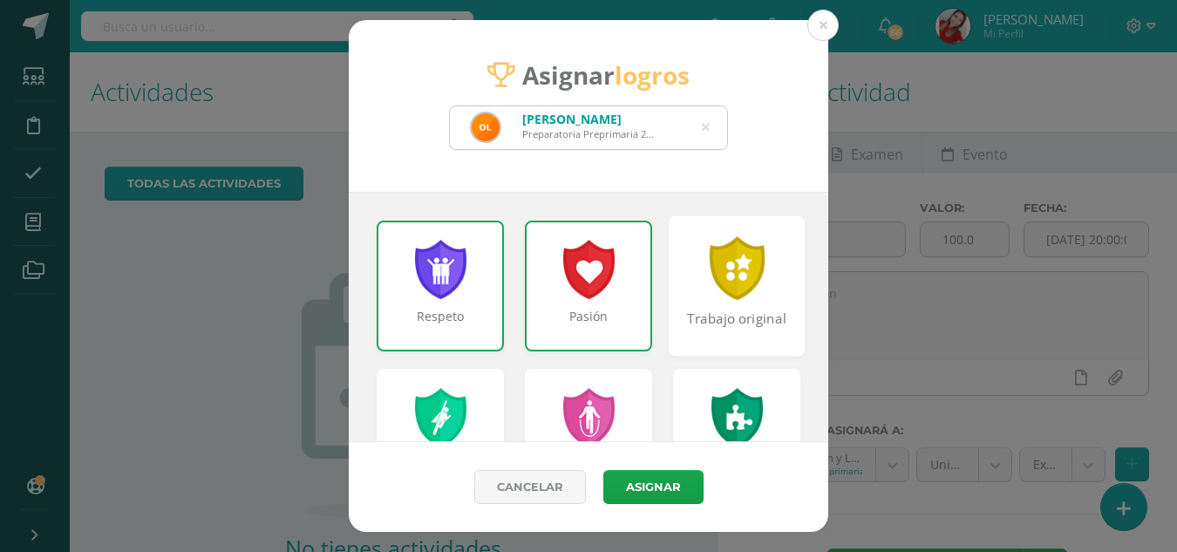
click at [707, 273] on div at bounding box center [737, 268] width 60 height 64
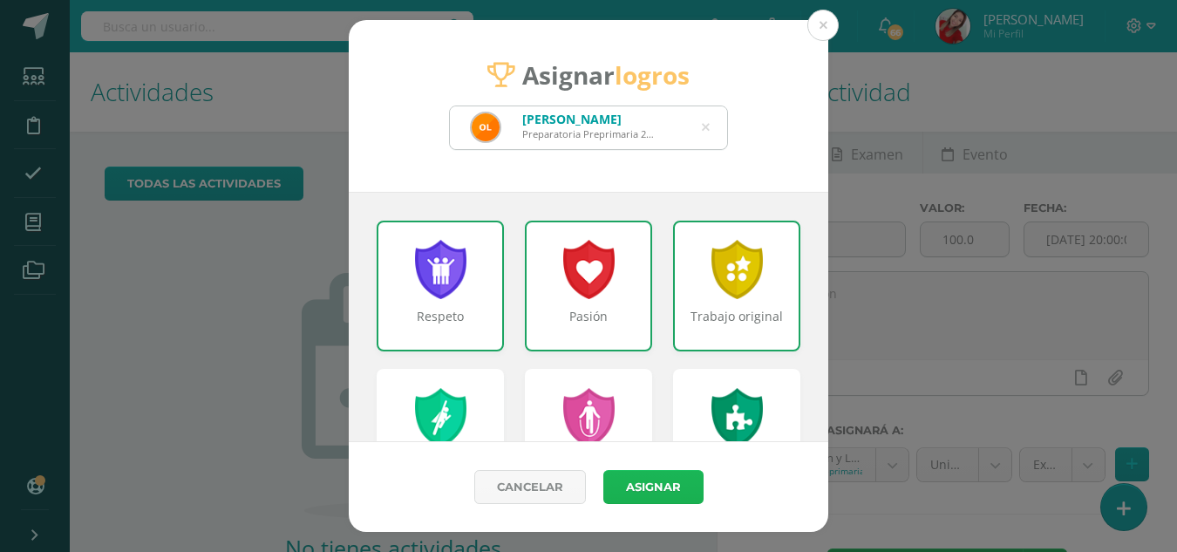
click at [666, 475] on button "Asignar" at bounding box center [653, 487] width 100 height 34
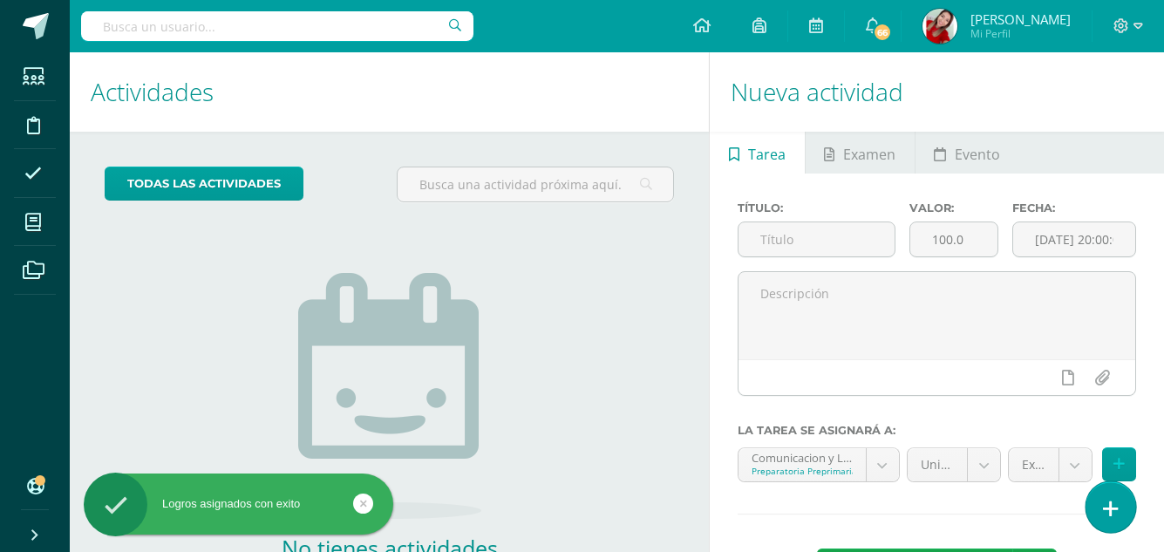
click at [1111, 509] on icon at bounding box center [1111, 509] width 16 height 20
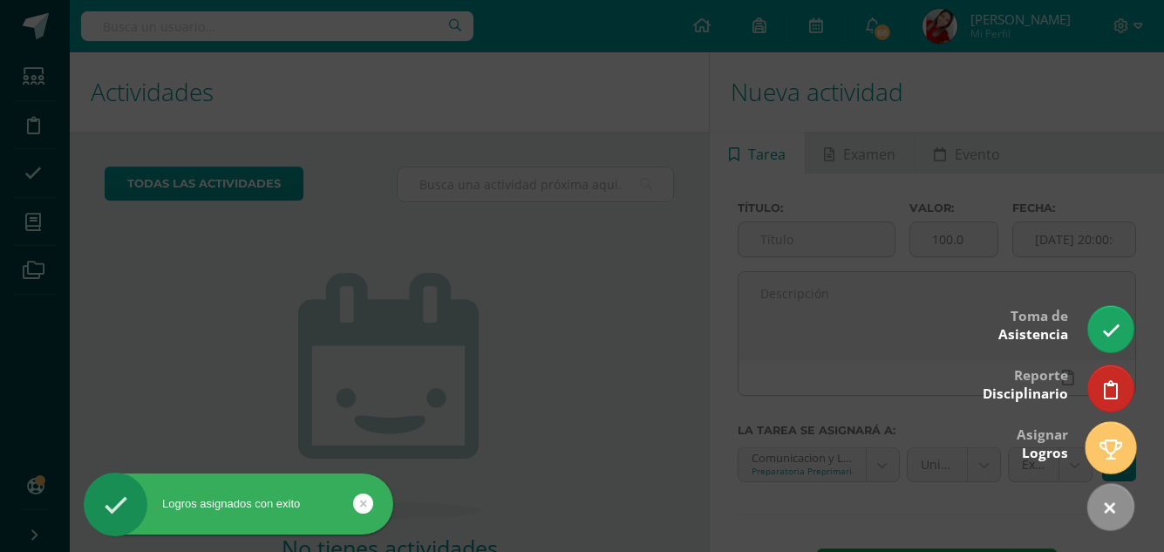
click at [1109, 468] on link at bounding box center [1110, 447] width 50 height 51
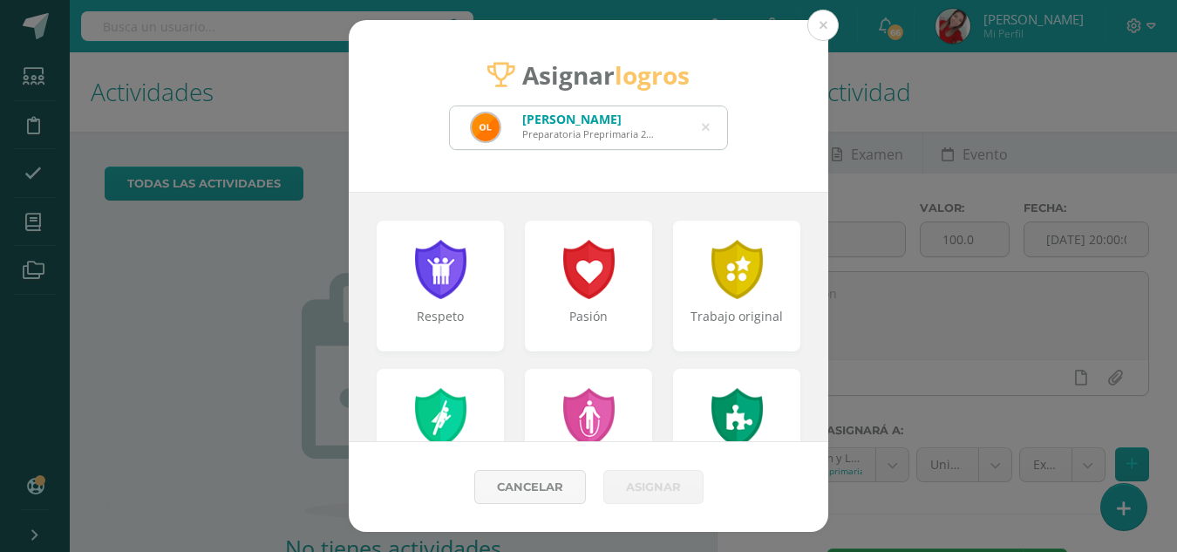
click at [710, 126] on div "Olivia Daniela Lémus Cortez Preparatoria Preprimaria 225036" at bounding box center [588, 127] width 277 height 43
click at [707, 123] on icon at bounding box center [706, 127] width 8 height 44
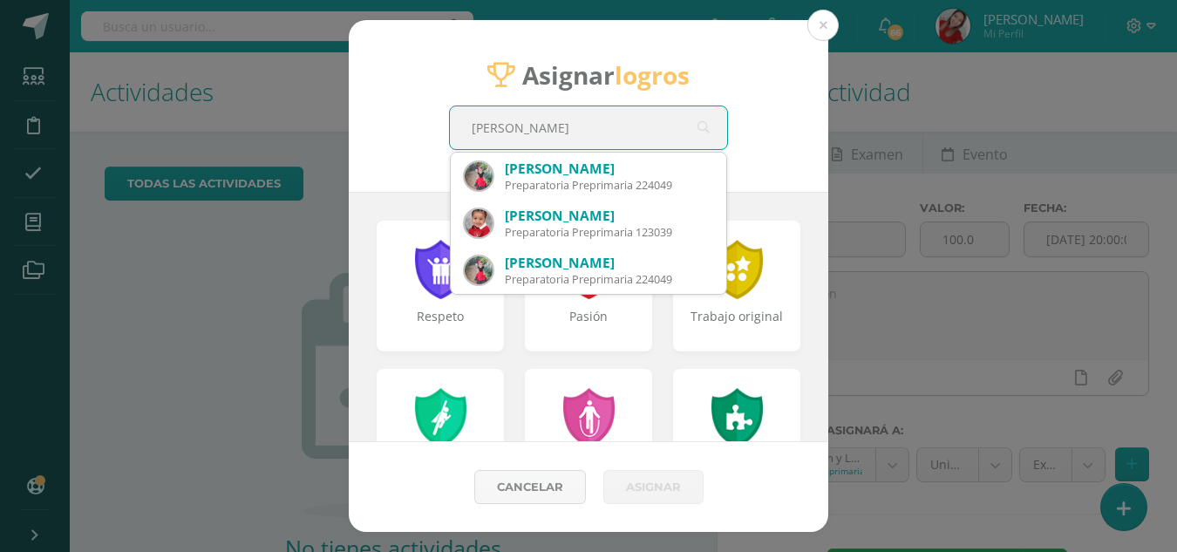
type input "emma lux"
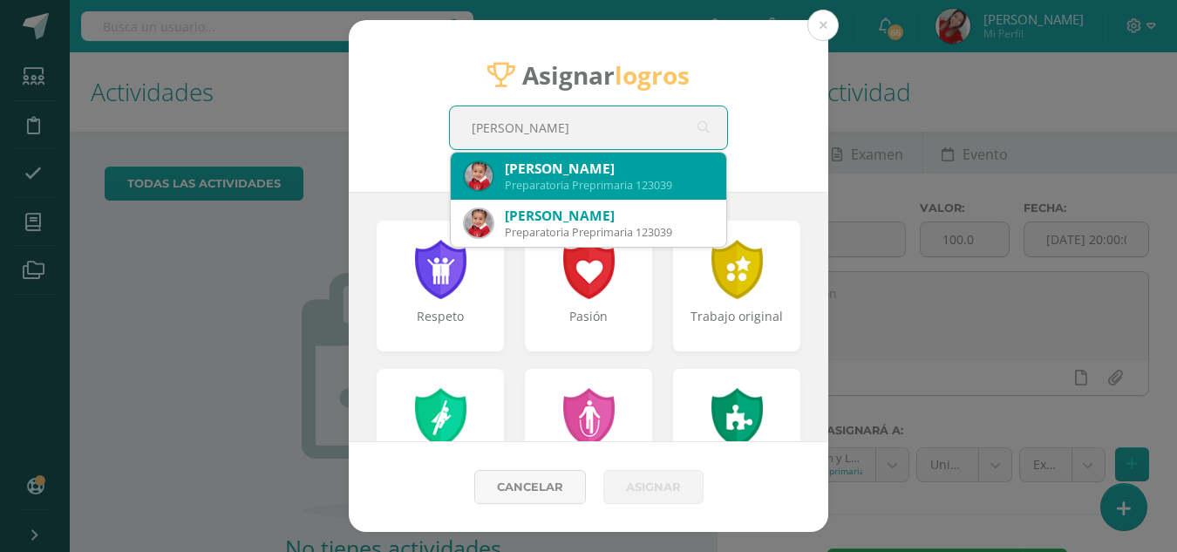
click at [657, 183] on div "Preparatoria Preprimaria 123039" at bounding box center [608, 185] width 207 height 15
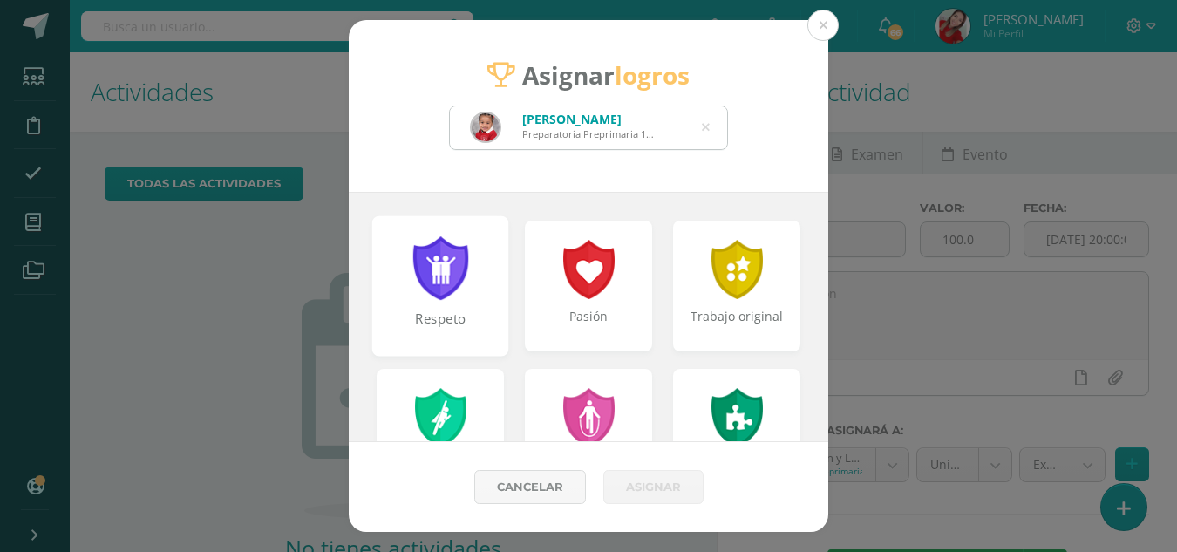
click at [462, 299] on div at bounding box center [441, 268] width 60 height 64
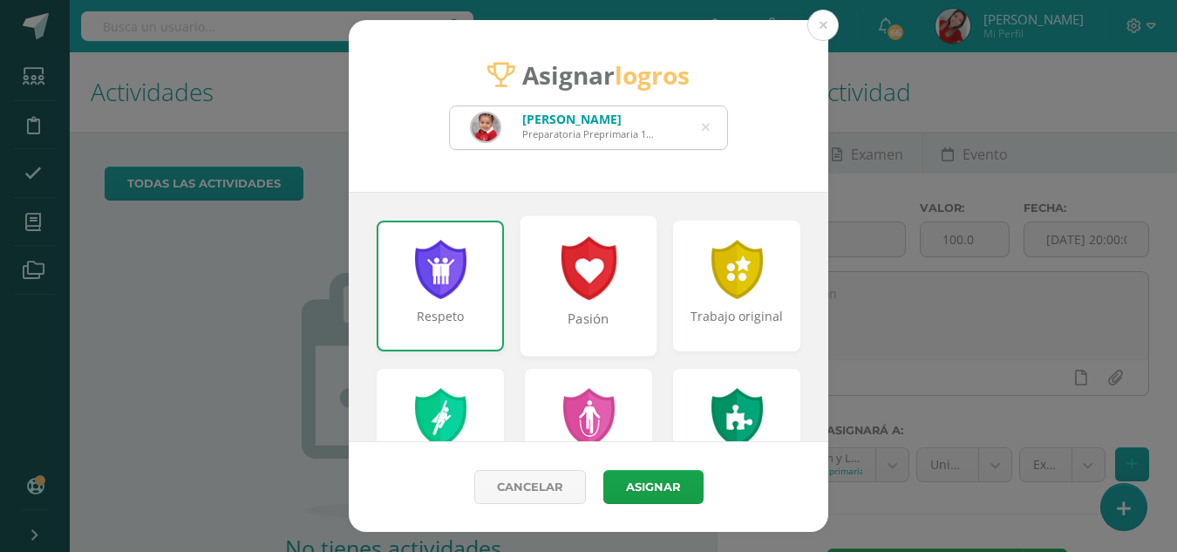
click at [551, 287] on div "Pasión" at bounding box center [588, 285] width 137 height 140
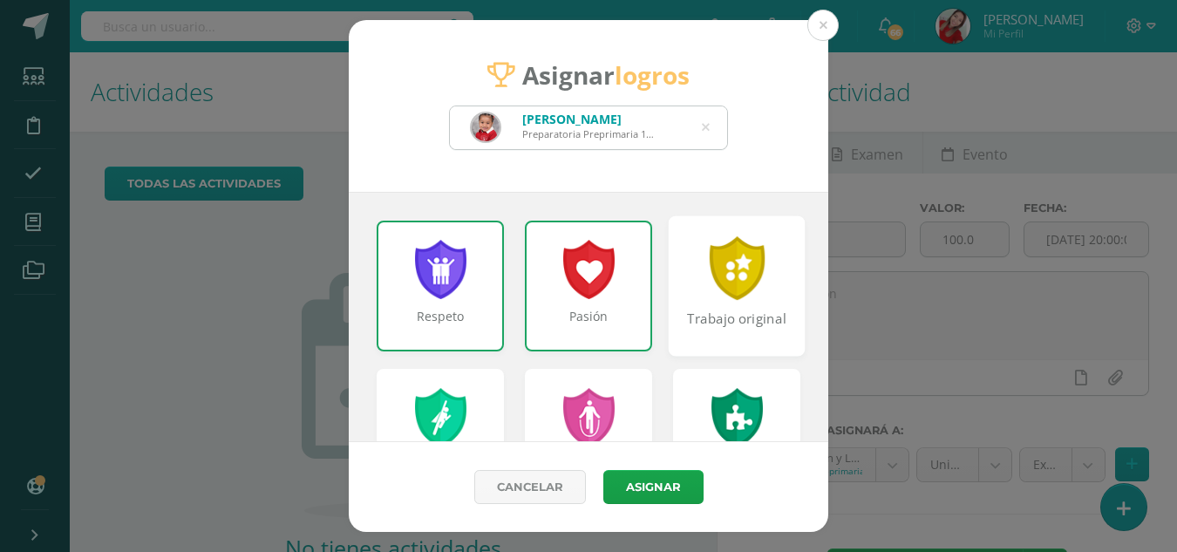
click at [740, 295] on div at bounding box center [737, 268] width 60 height 64
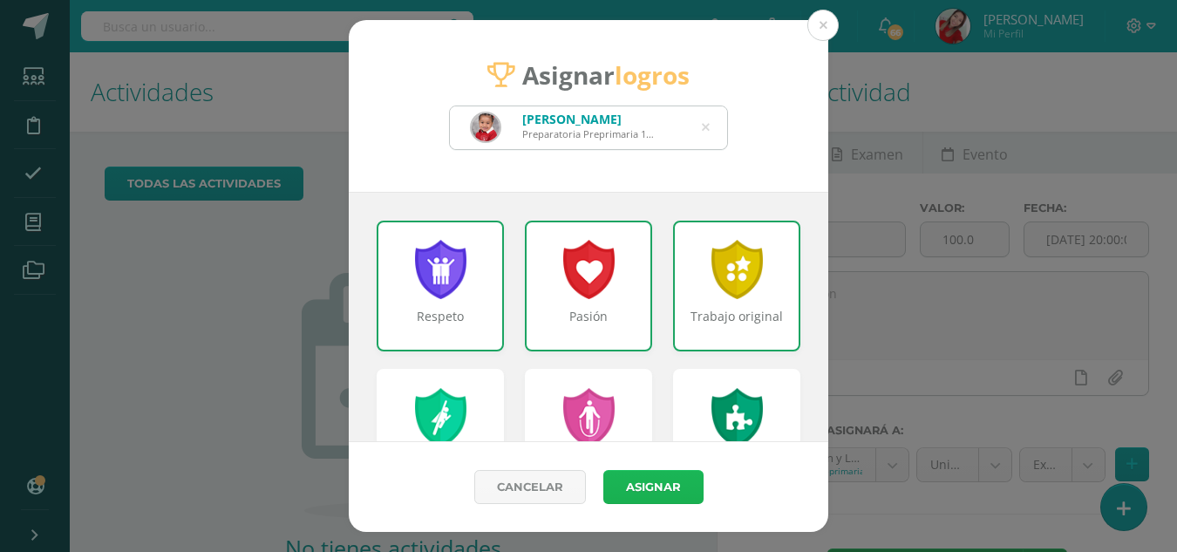
click at [662, 479] on button "Asignar" at bounding box center [653, 487] width 100 height 34
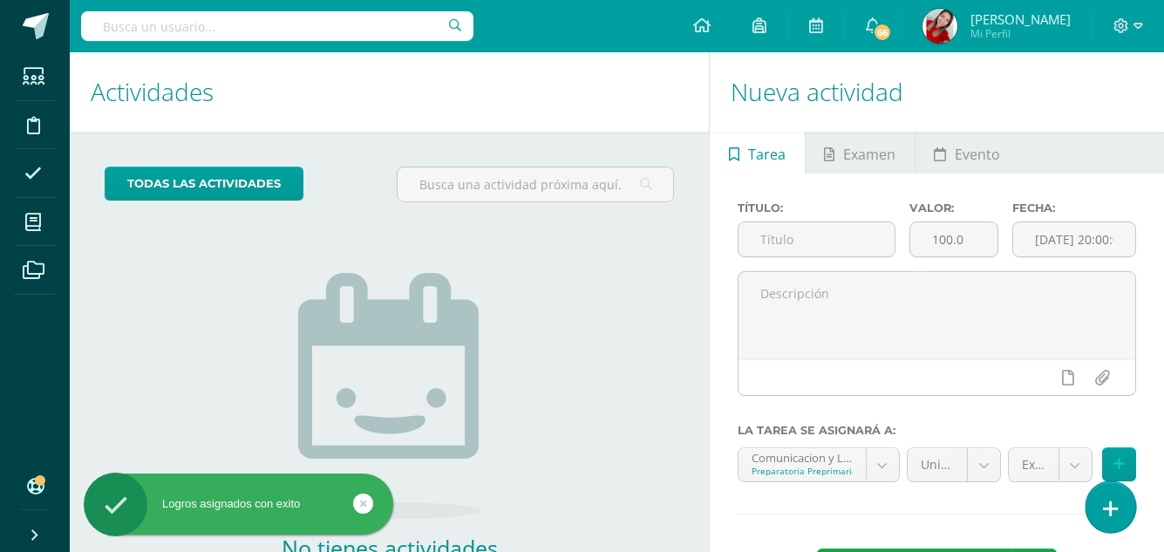
click at [1101, 487] on link at bounding box center [1110, 506] width 50 height 51
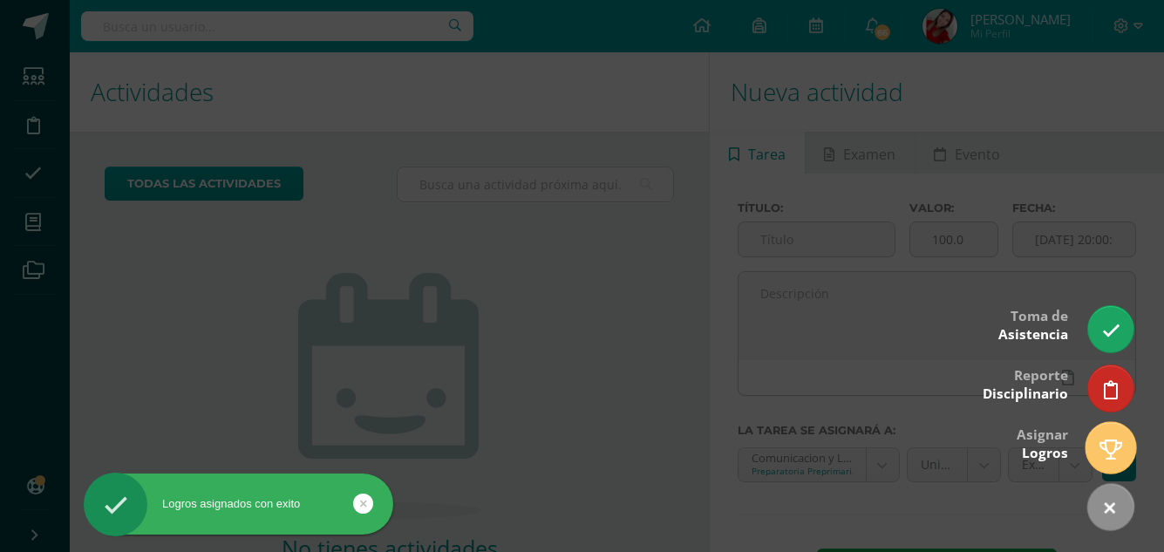
click at [1112, 453] on icon at bounding box center [1110, 449] width 23 height 20
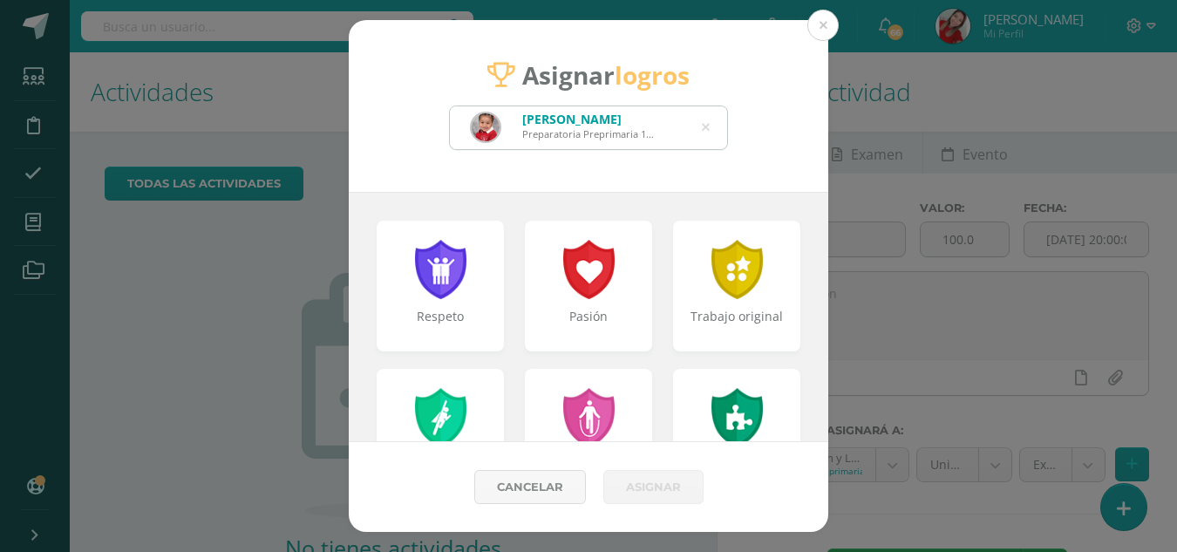
click at [707, 126] on icon at bounding box center [706, 127] width 8 height 44
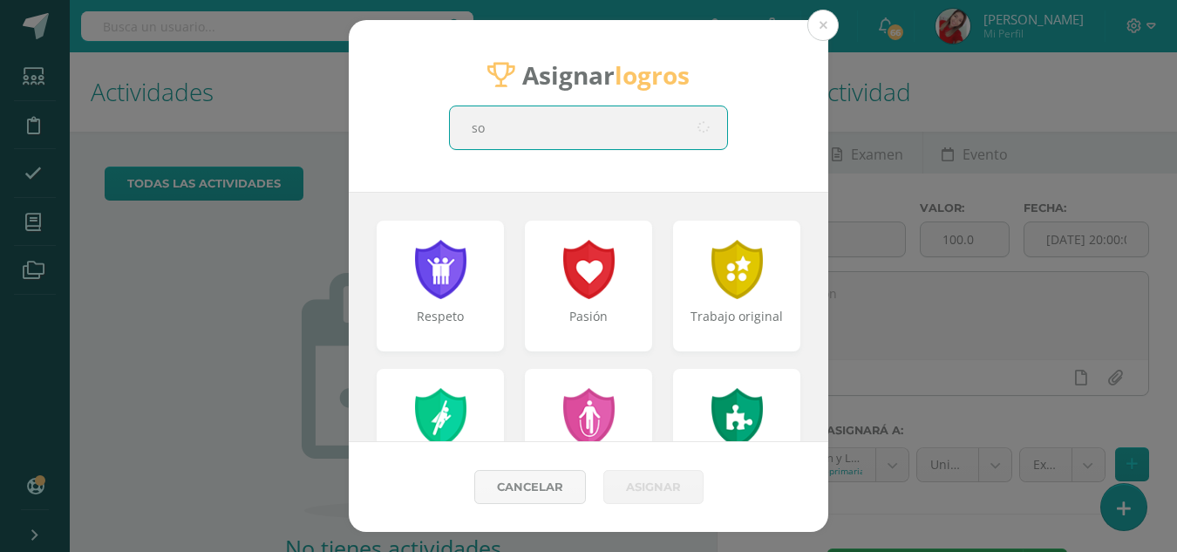
type input "sof"
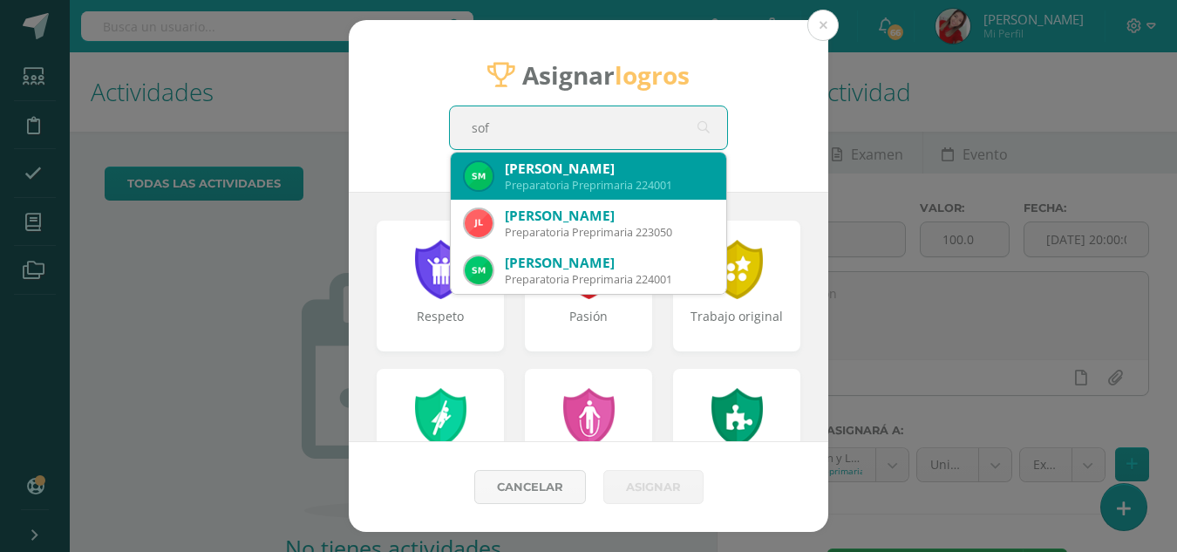
click at [647, 177] on div "Sofía Alina Maldonado Izaguirre" at bounding box center [608, 168] width 207 height 18
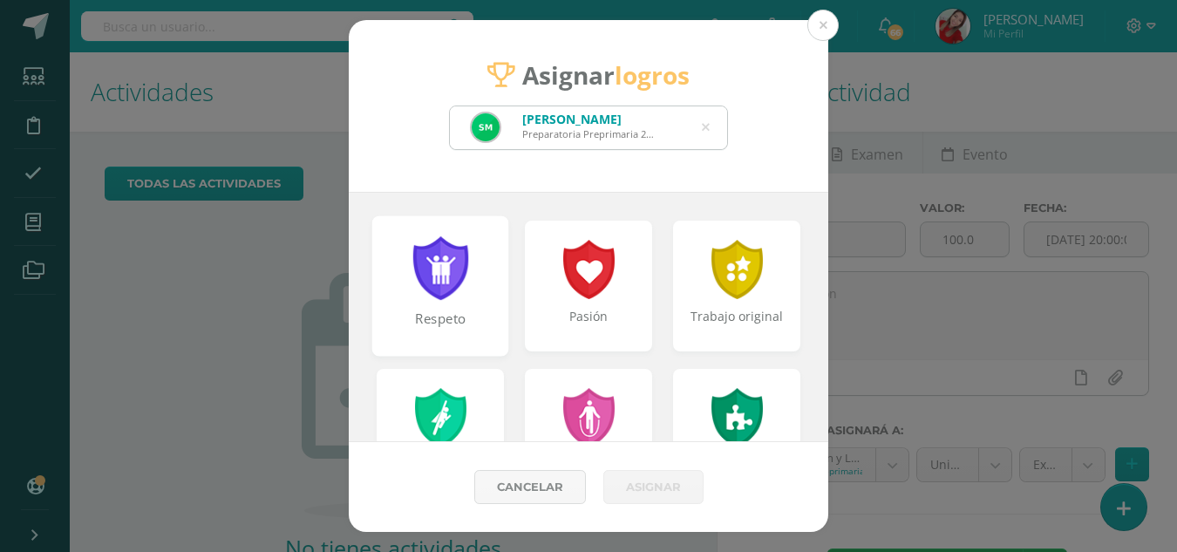
click at [451, 288] on div at bounding box center [441, 268] width 60 height 64
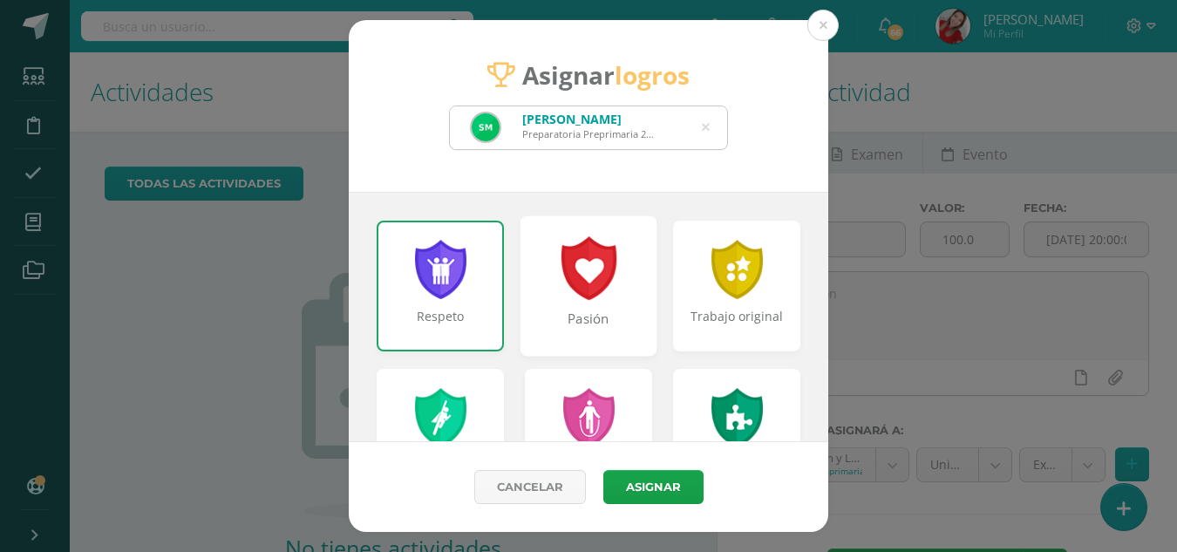
click at [548, 282] on div "Pasión" at bounding box center [588, 285] width 137 height 140
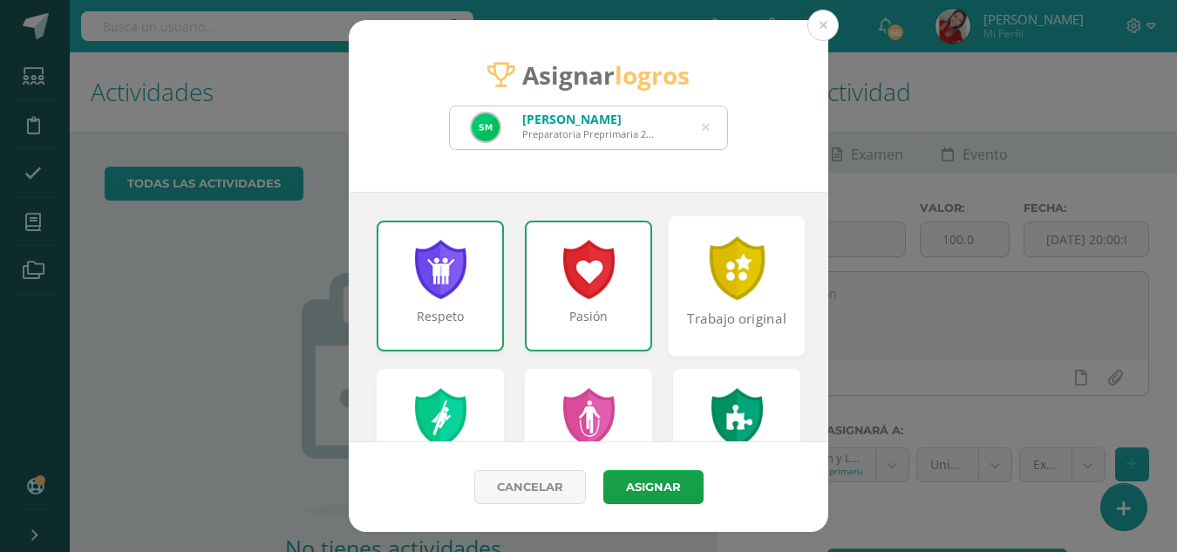
click at [736, 278] on div at bounding box center [737, 268] width 60 height 64
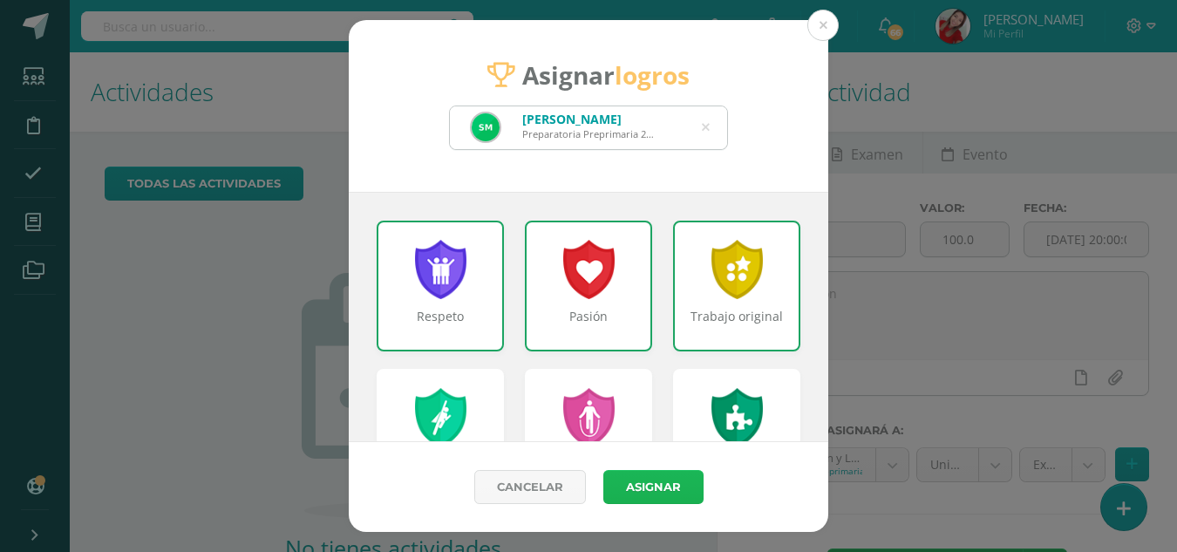
click at [643, 490] on button "Asignar" at bounding box center [653, 487] width 100 height 34
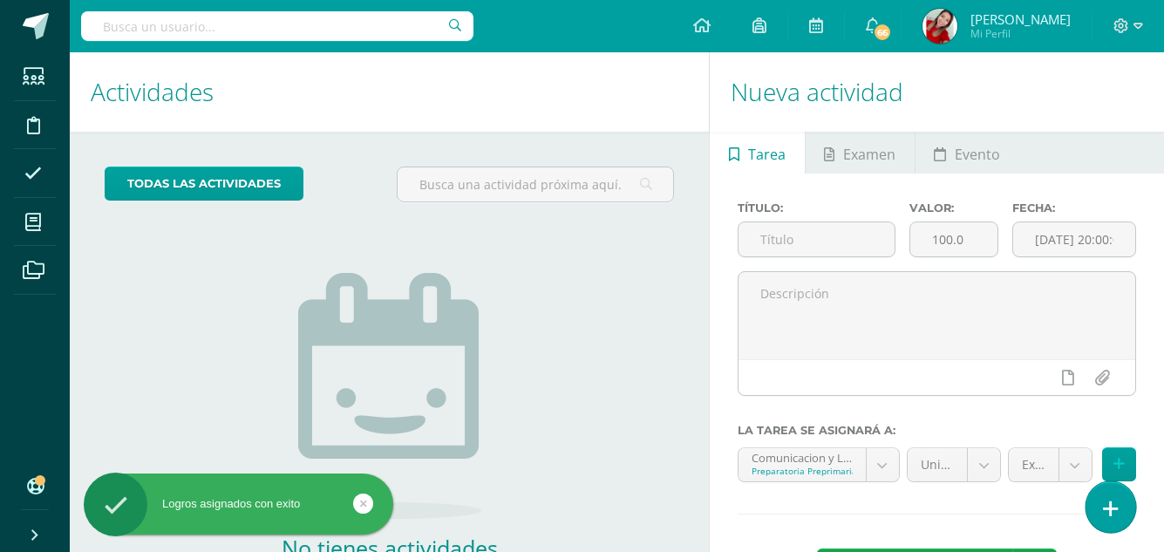
click at [1112, 499] on icon at bounding box center [1111, 509] width 16 height 20
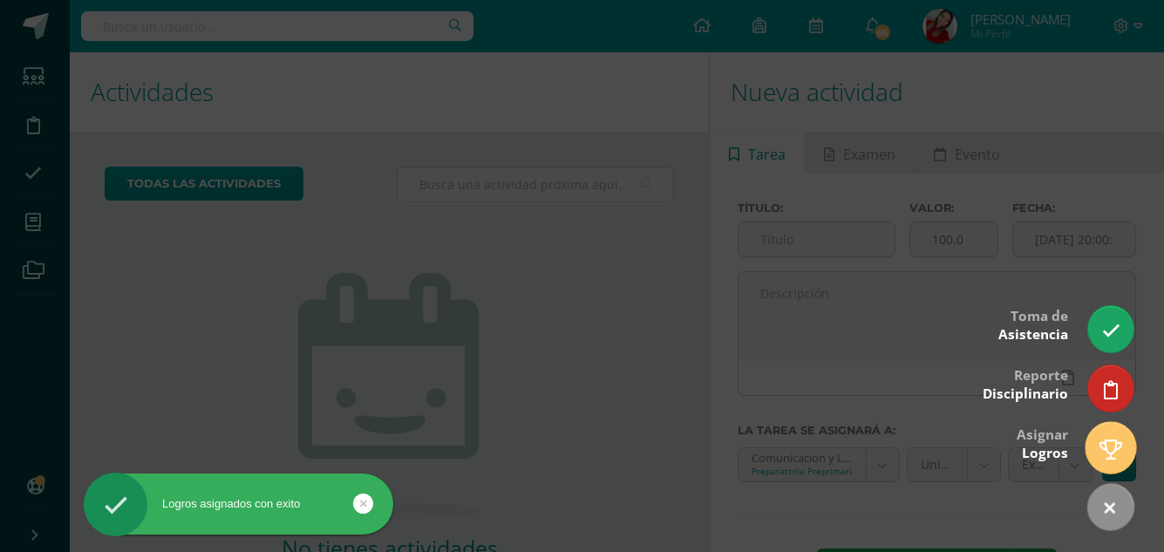
click at [1116, 444] on icon at bounding box center [1110, 449] width 23 height 20
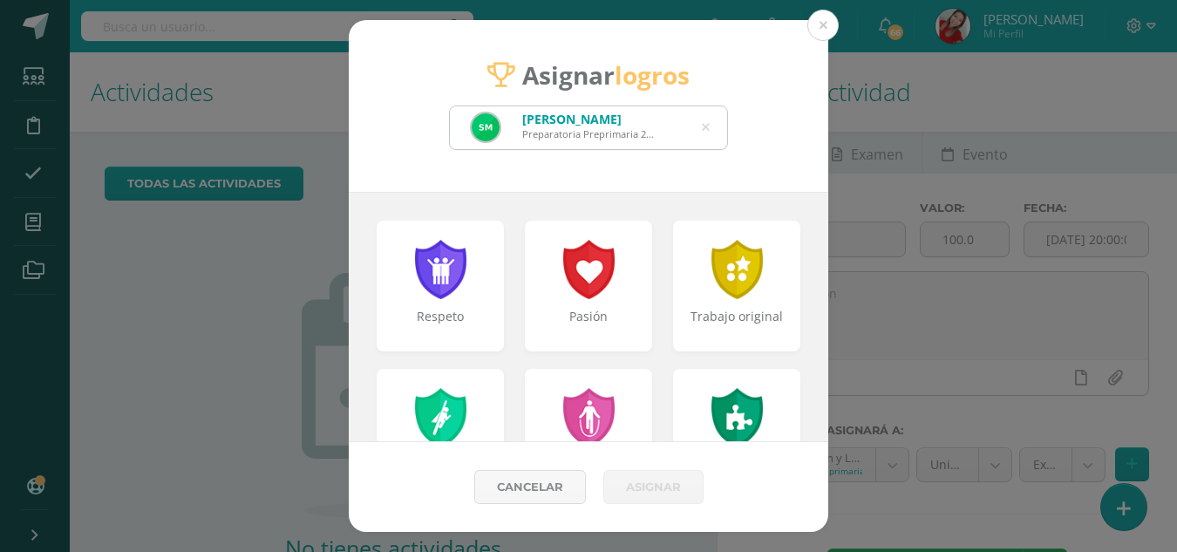
click at [706, 123] on icon at bounding box center [706, 127] width 8 height 44
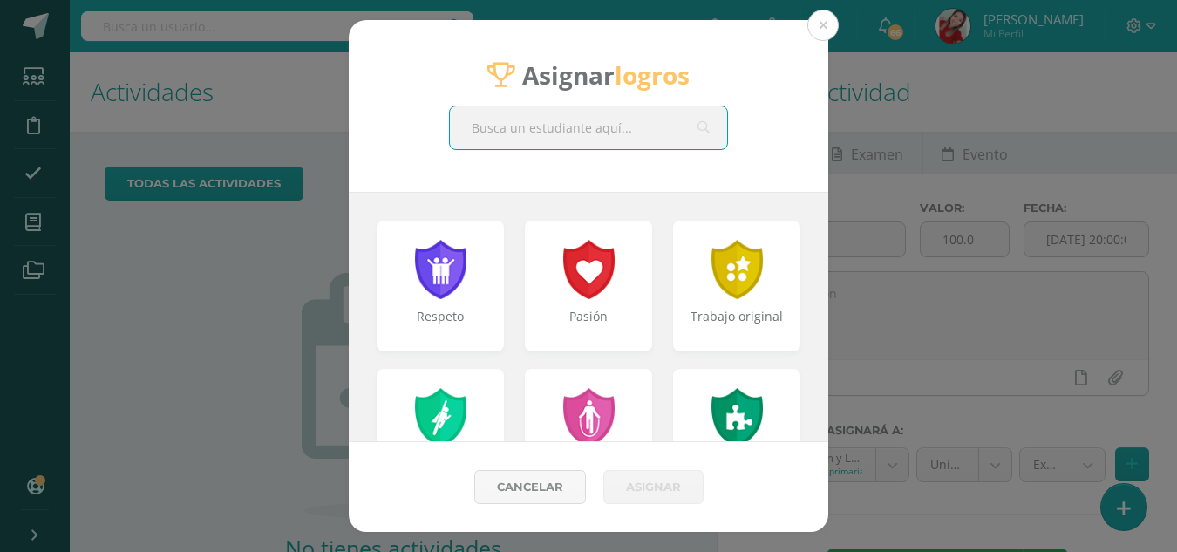
click at [706, 123] on input "text" at bounding box center [588, 127] width 277 height 43
click at [706, 123] on input "a" at bounding box center [588, 127] width 277 height 43
type input "angie"
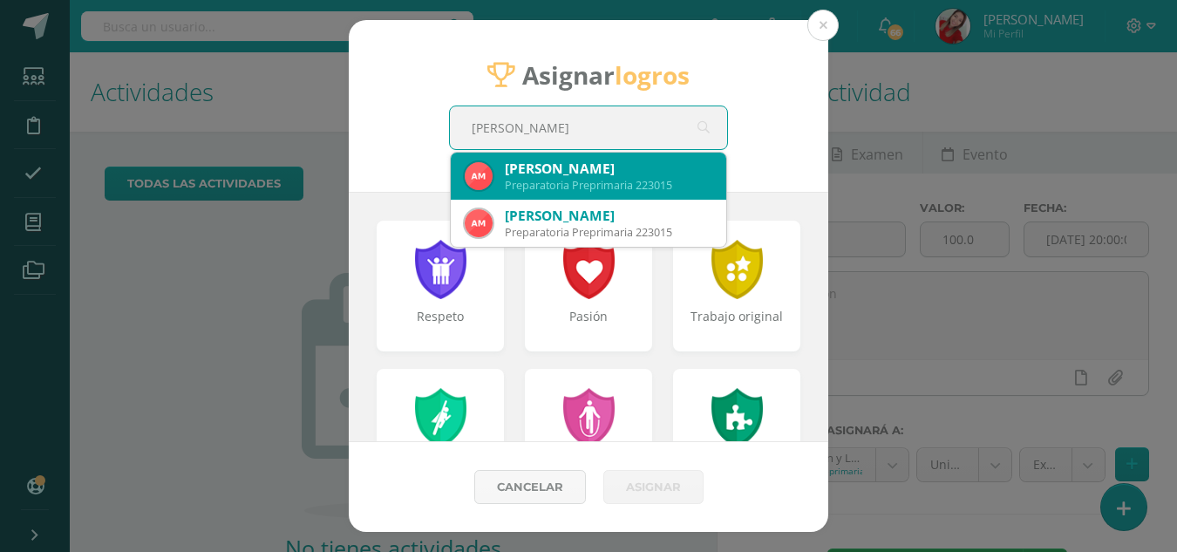
click at [648, 164] on div "Angie Nicolle Mérida Sandoval" at bounding box center [608, 168] width 207 height 18
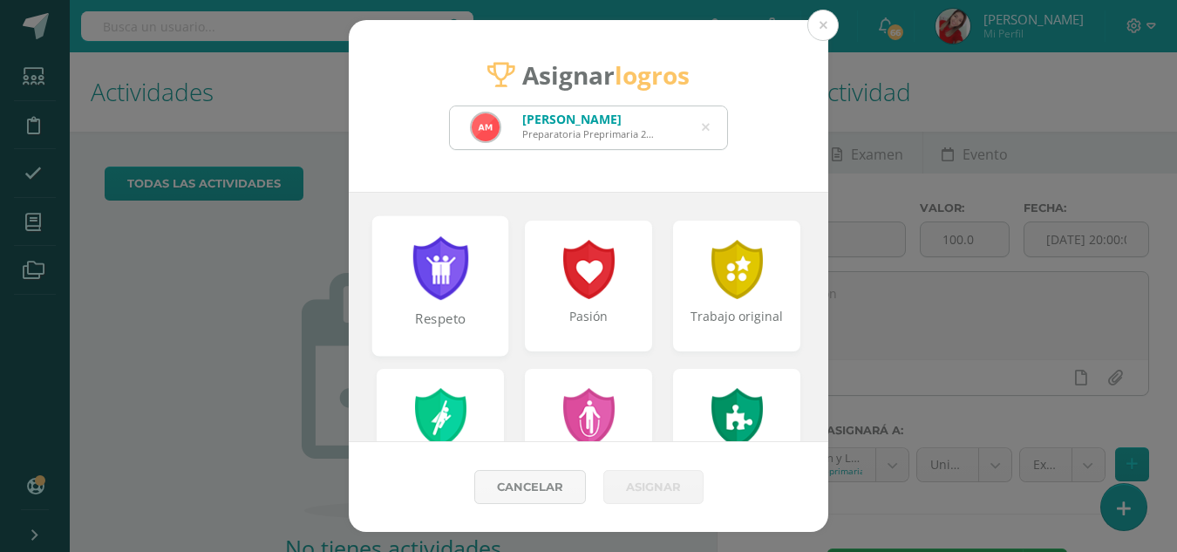
click at [457, 294] on div at bounding box center [441, 268] width 60 height 64
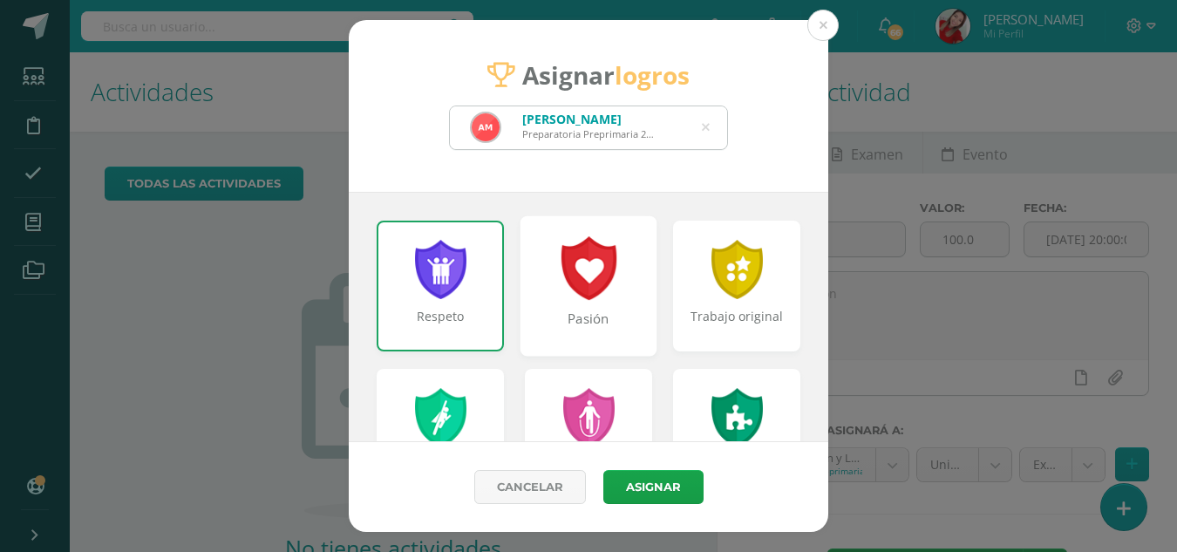
click at [559, 286] on div at bounding box center [589, 268] width 60 height 64
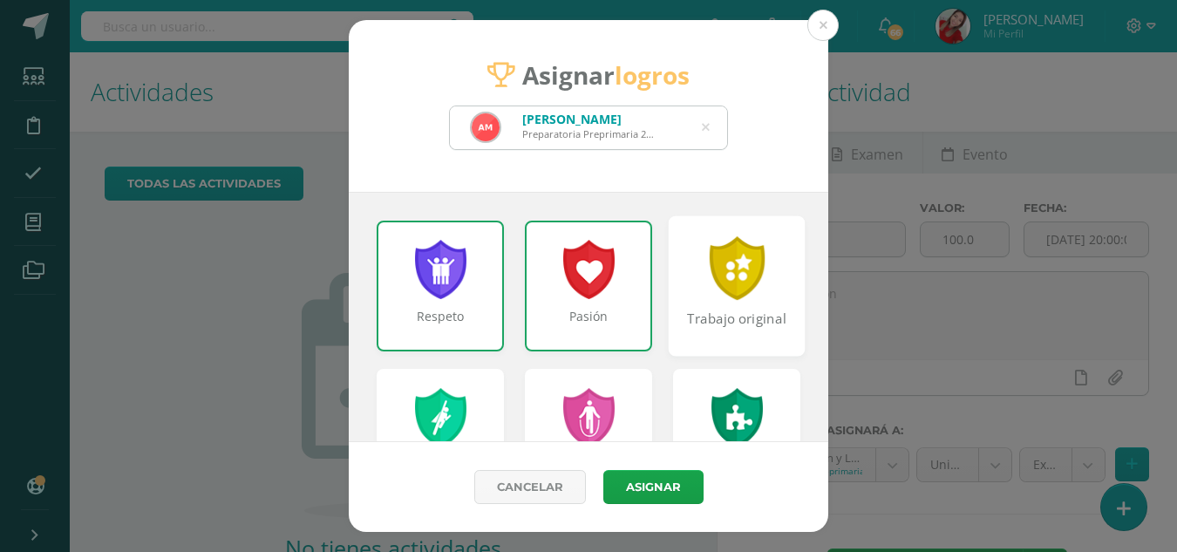
click at [736, 282] on div at bounding box center [737, 268] width 60 height 64
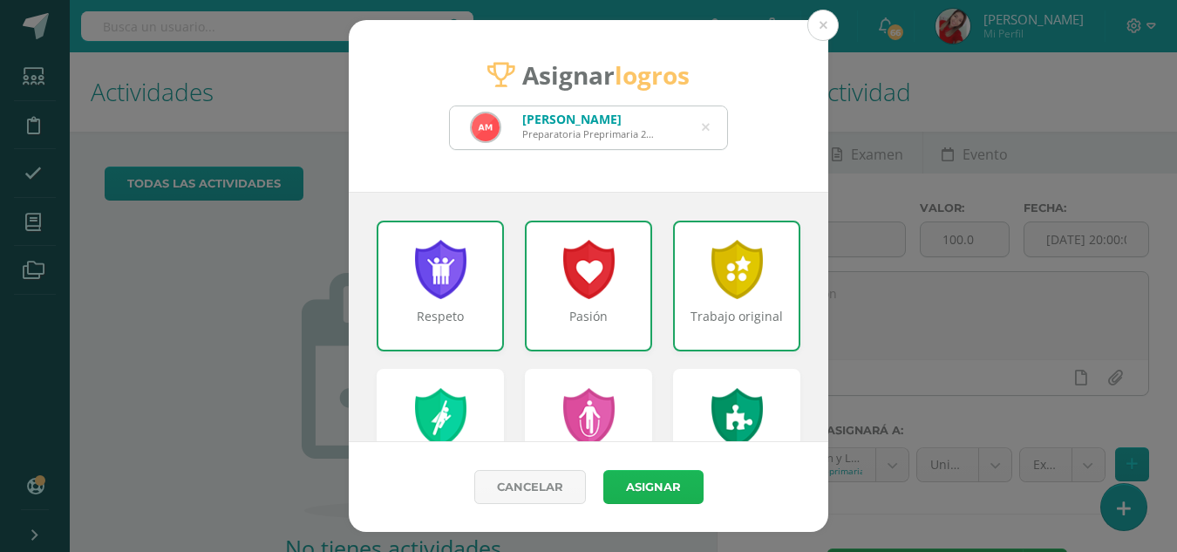
click at [655, 486] on button "Asignar" at bounding box center [653, 487] width 100 height 34
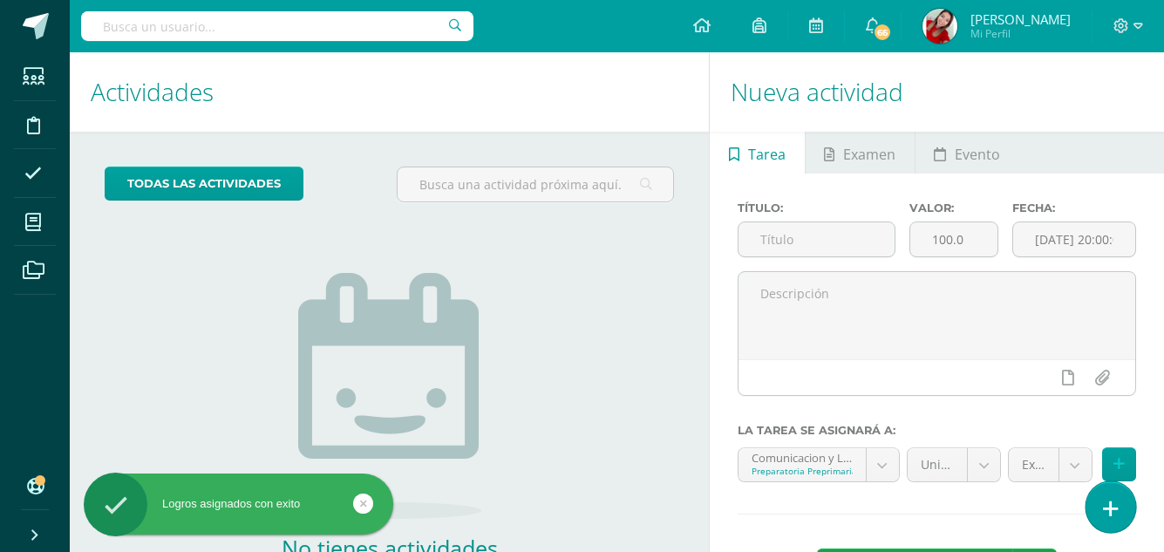
click at [1102, 505] on link at bounding box center [1110, 506] width 50 height 51
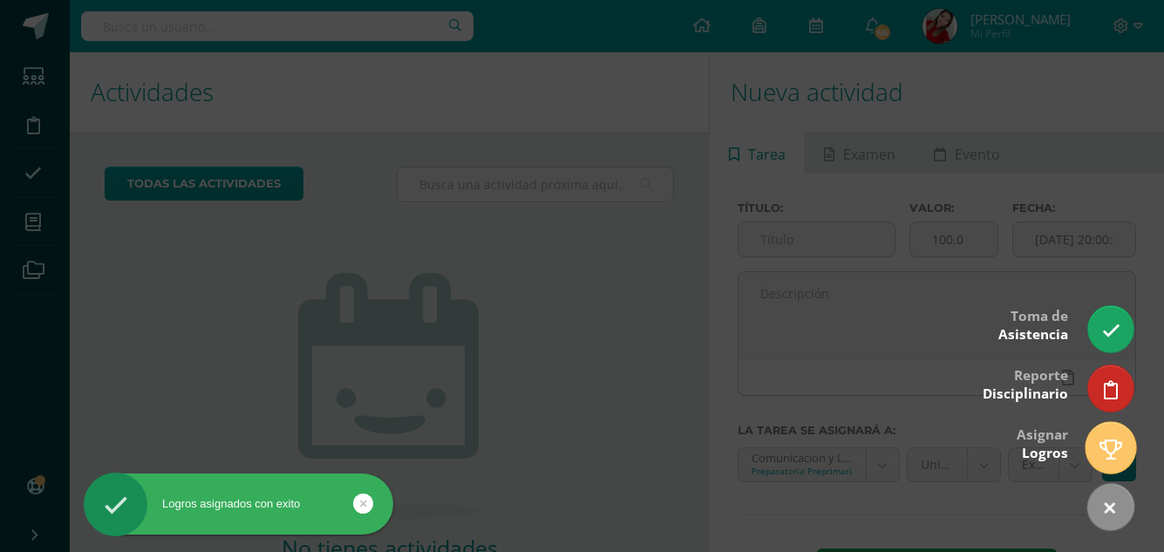
click at [1099, 440] on icon at bounding box center [1110, 449] width 23 height 20
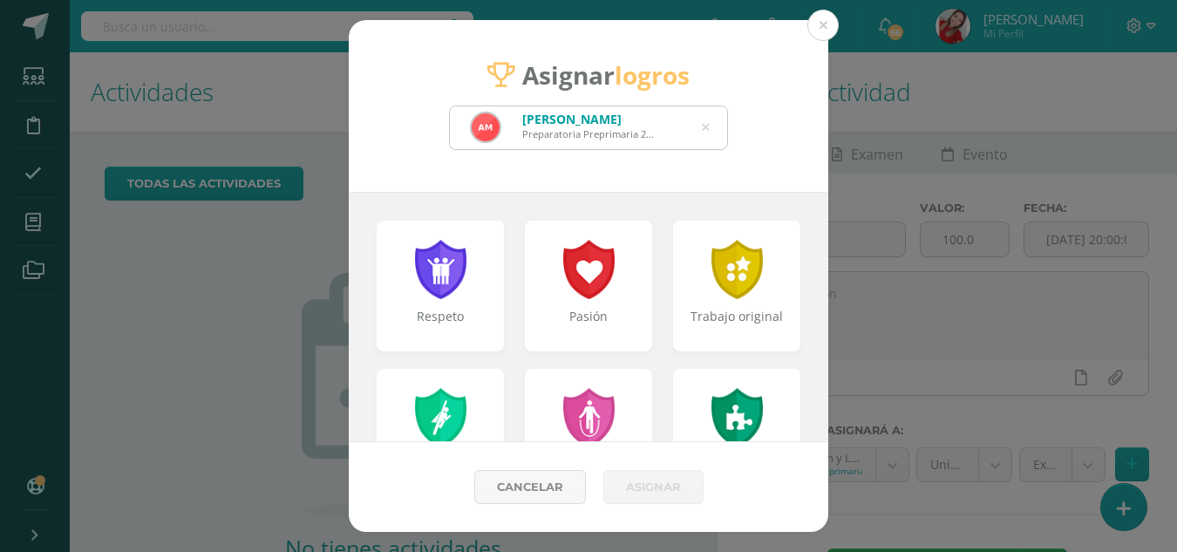
click at [708, 126] on icon at bounding box center [706, 127] width 8 height 44
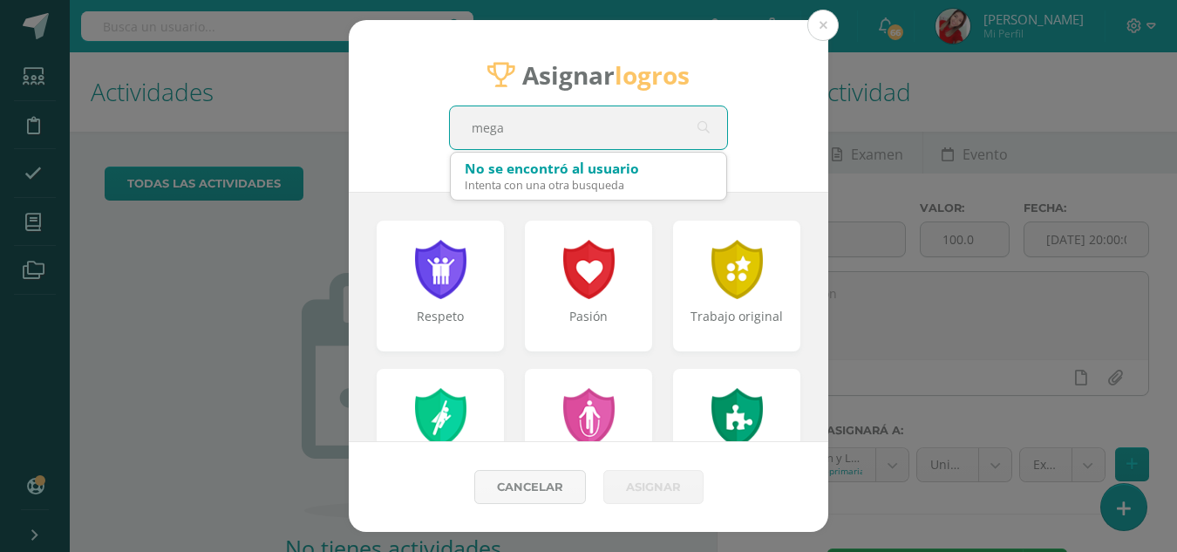
type input "megan"
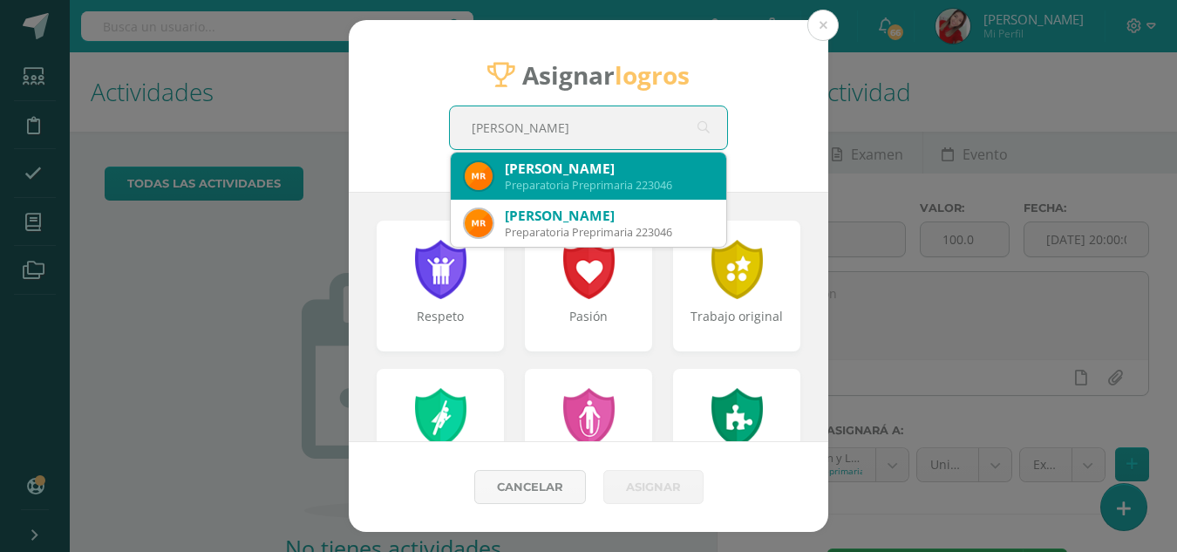
click at [648, 170] on div "Megan Sophia Roldan Tejeda" at bounding box center [608, 168] width 207 height 18
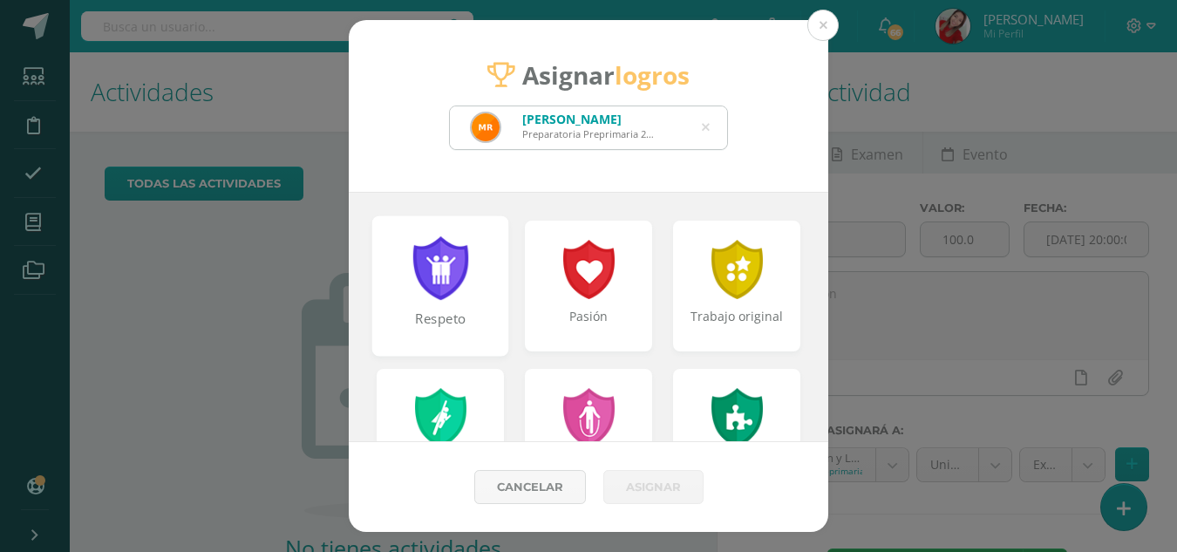
click at [440, 319] on div "Respeto" at bounding box center [440, 327] width 133 height 37
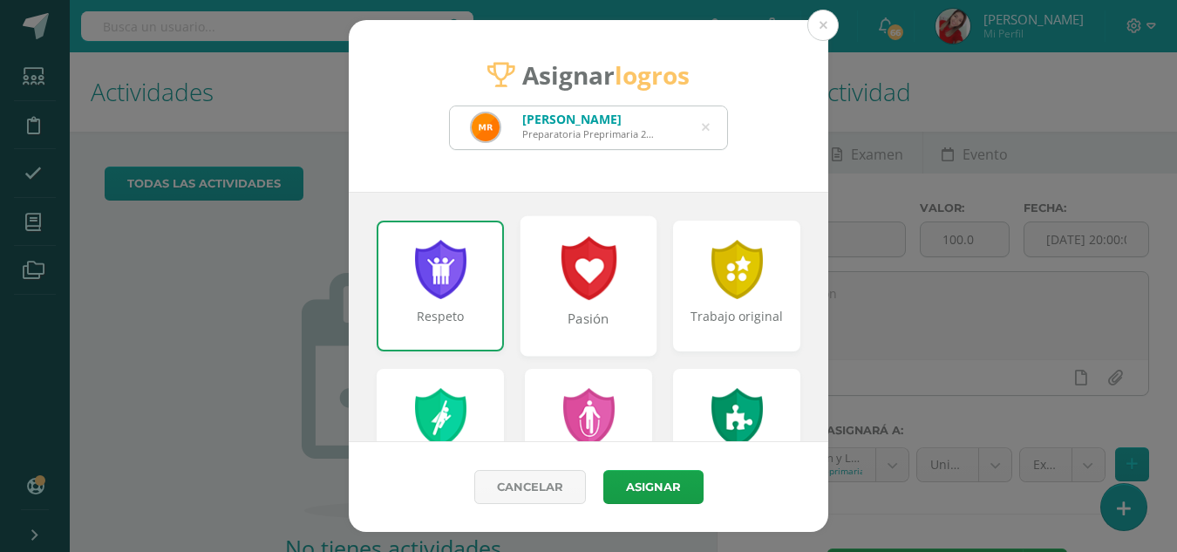
click at [575, 303] on div "Pasión" at bounding box center [588, 285] width 137 height 140
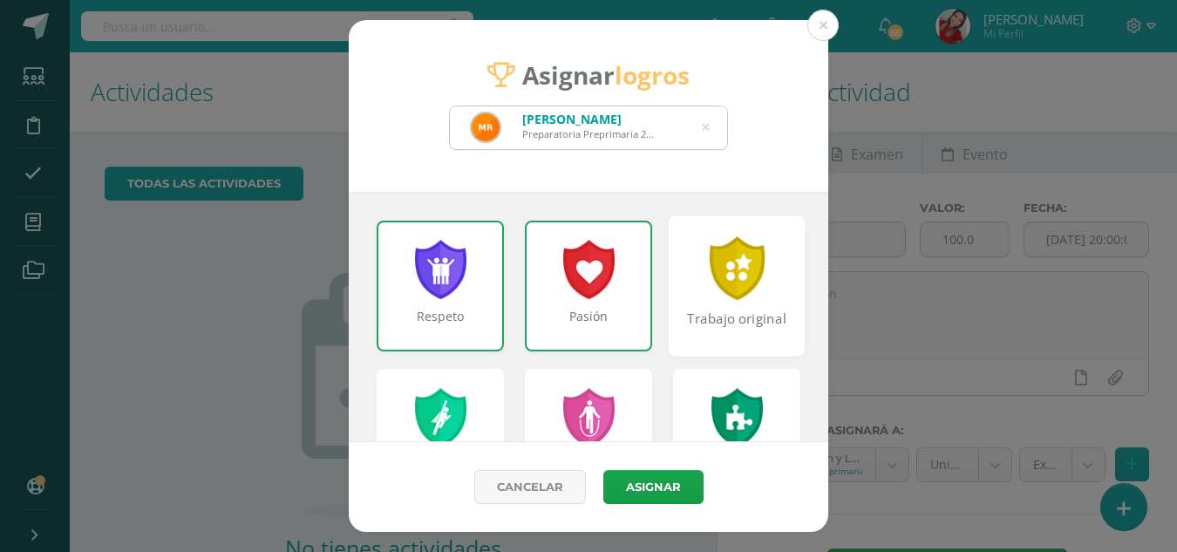
click at [713, 288] on div at bounding box center [737, 268] width 60 height 64
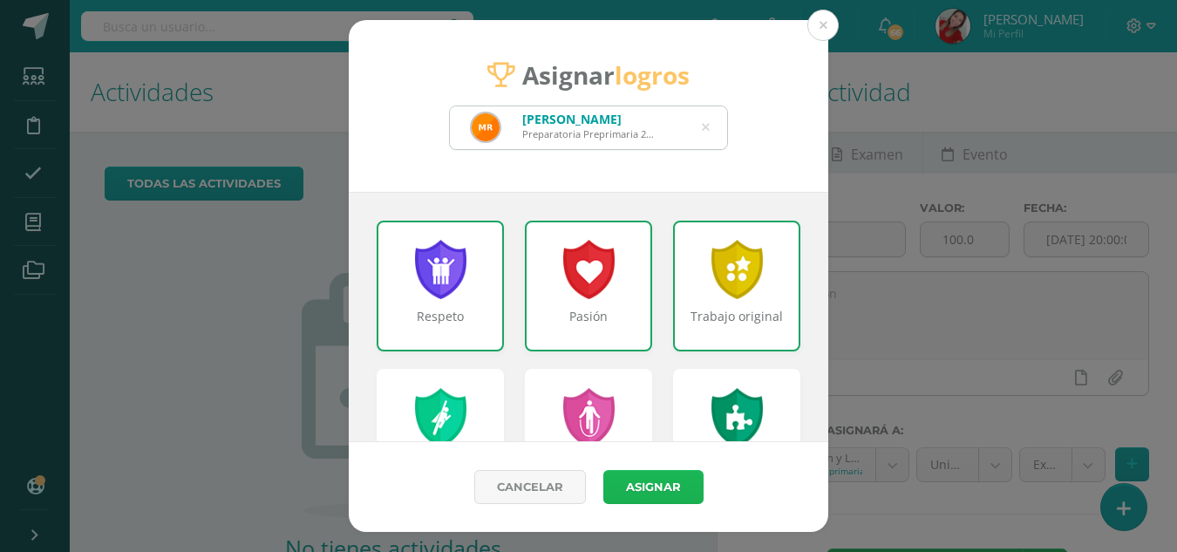
click at [653, 478] on button "Asignar" at bounding box center [653, 487] width 100 height 34
